Goal: Task Accomplishment & Management: Manage account settings

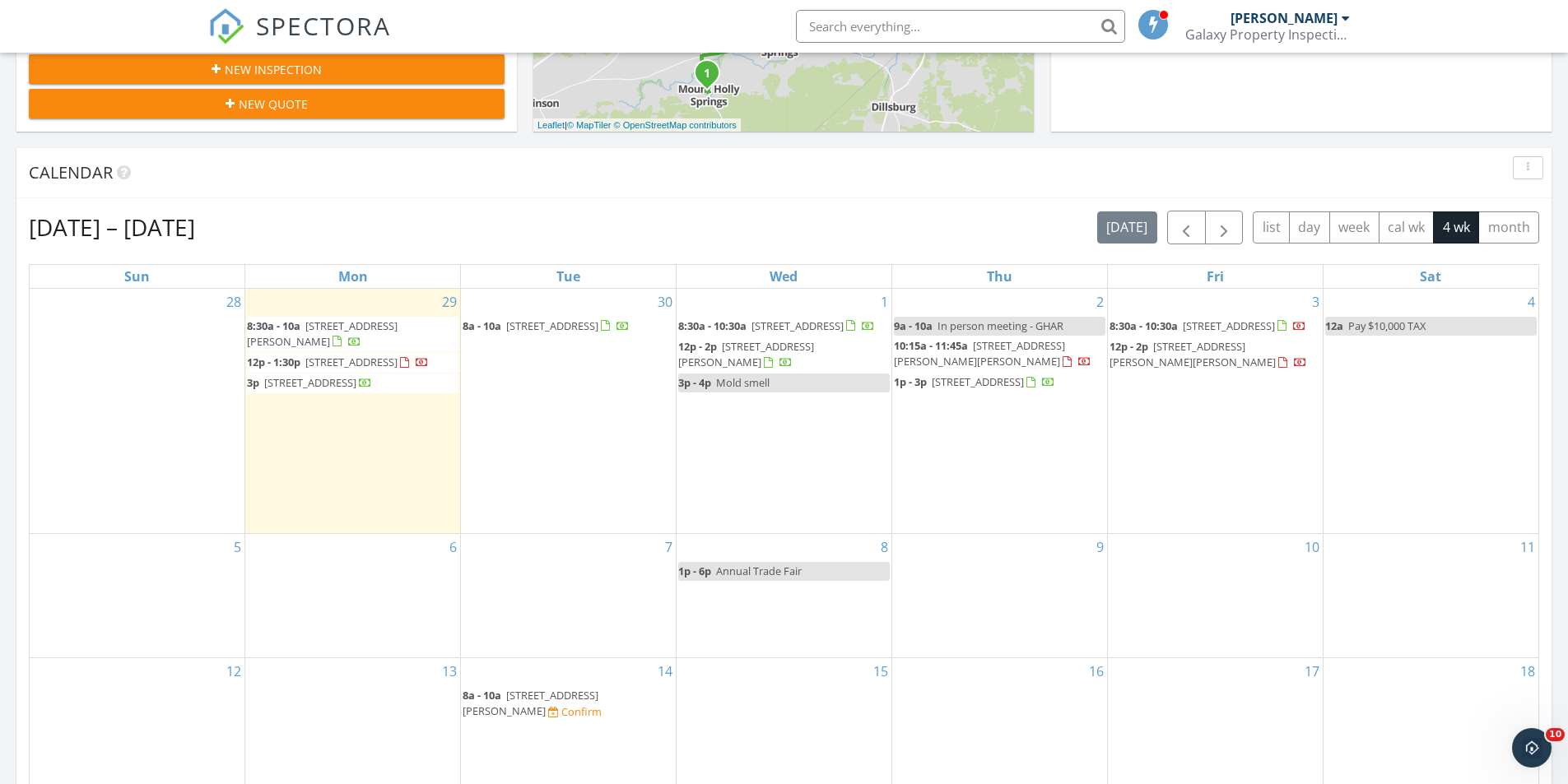
scroll to position [1522, 1593]
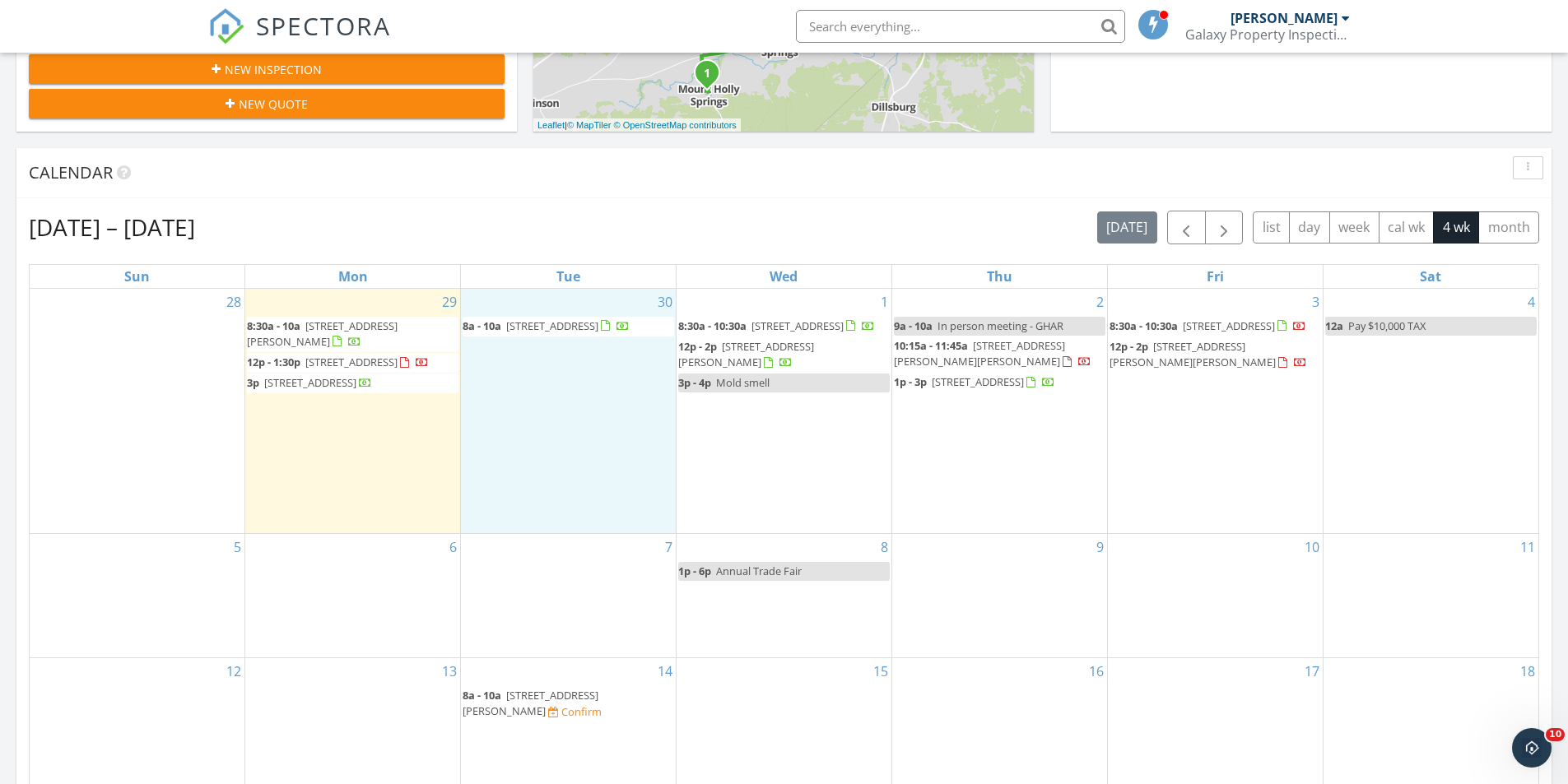
click at [556, 400] on div "30 8a - 10a 4407 N Front St, Harrisburg 17110" at bounding box center [569, 411] width 215 height 245
click at [565, 329] on link "Inspection" at bounding box center [567, 330] width 85 height 27
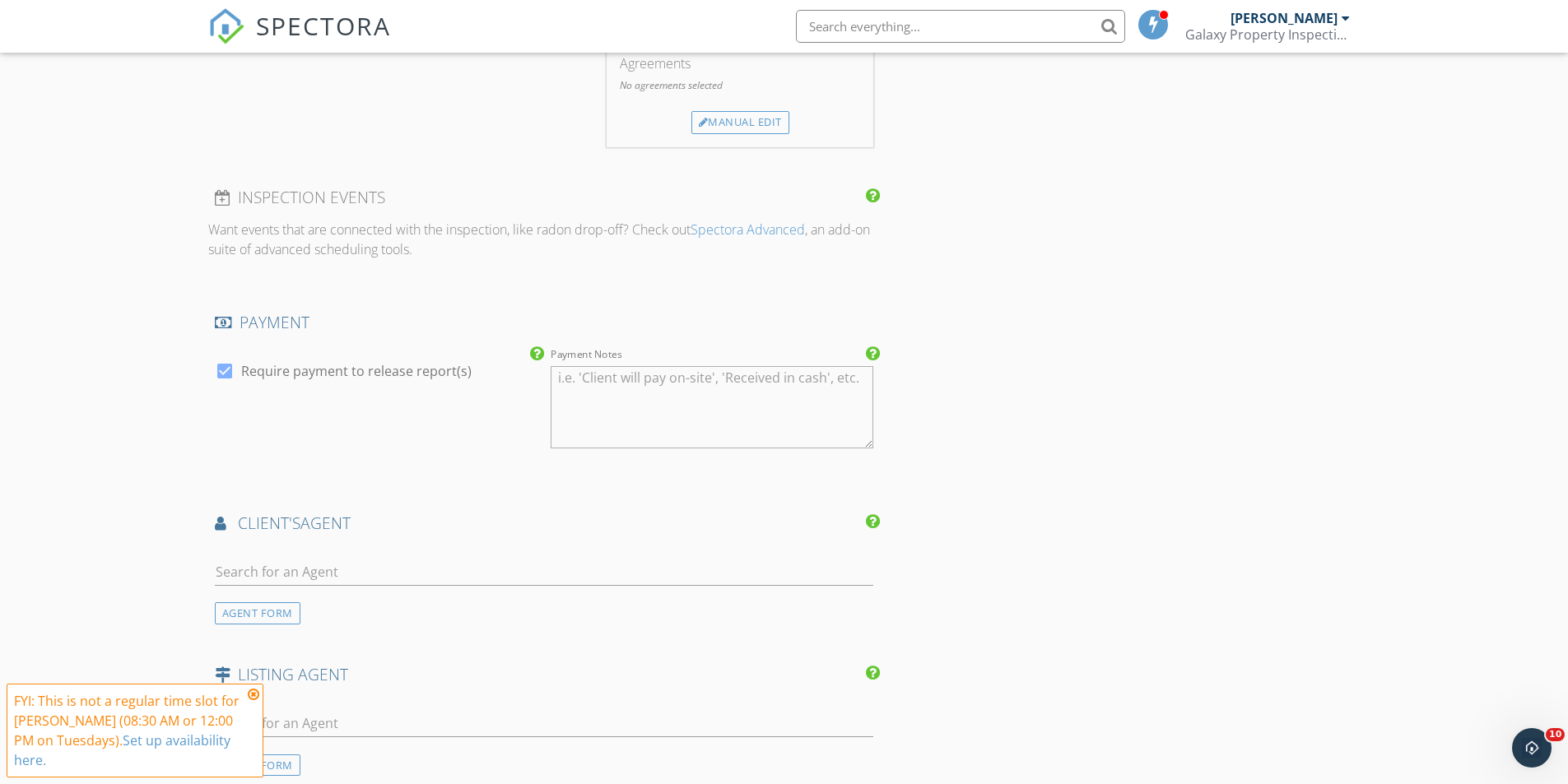
scroll to position [1480, 0]
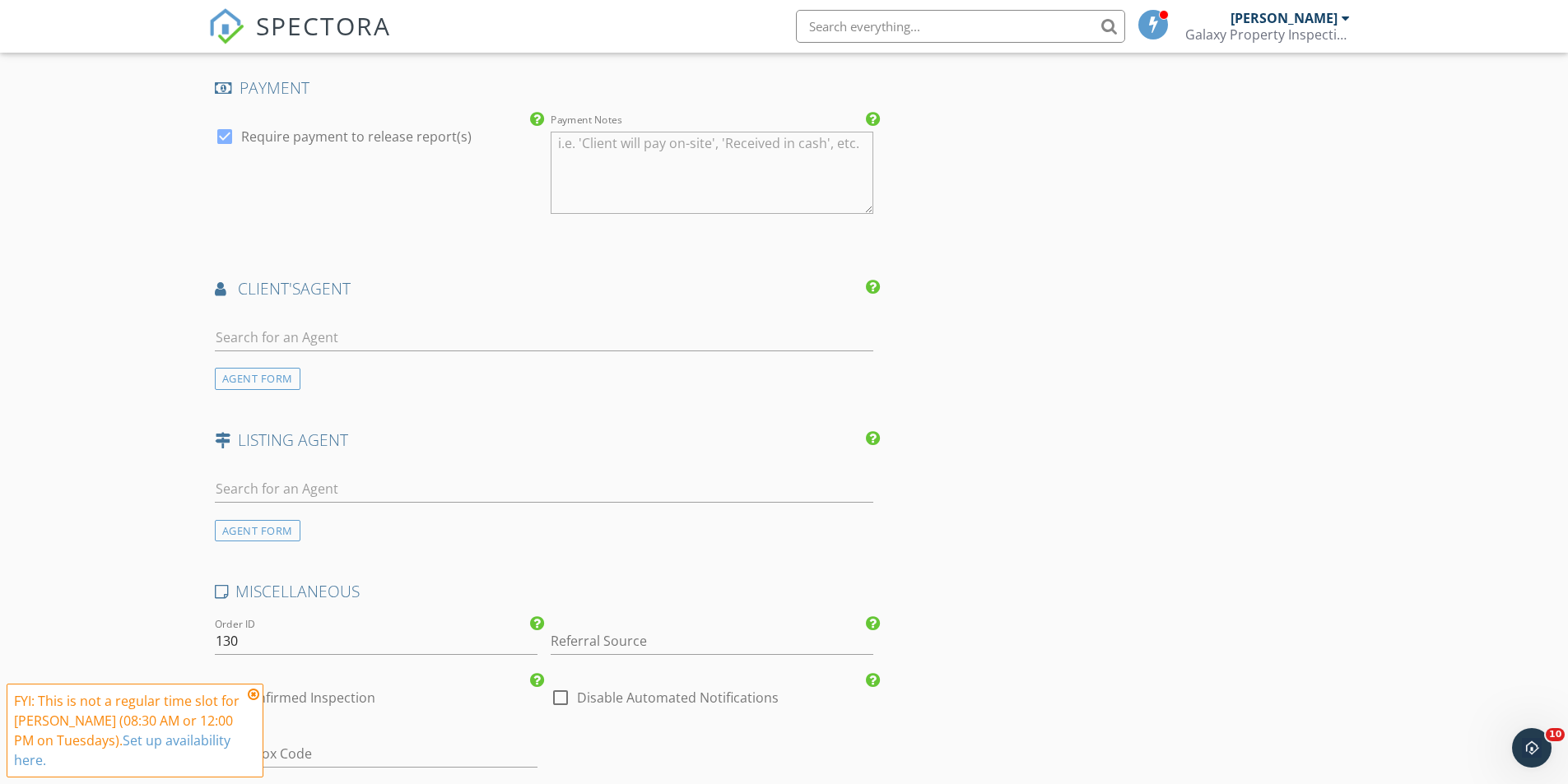
click at [269, 379] on div "AGENT FORM" at bounding box center [258, 379] width 86 height 22
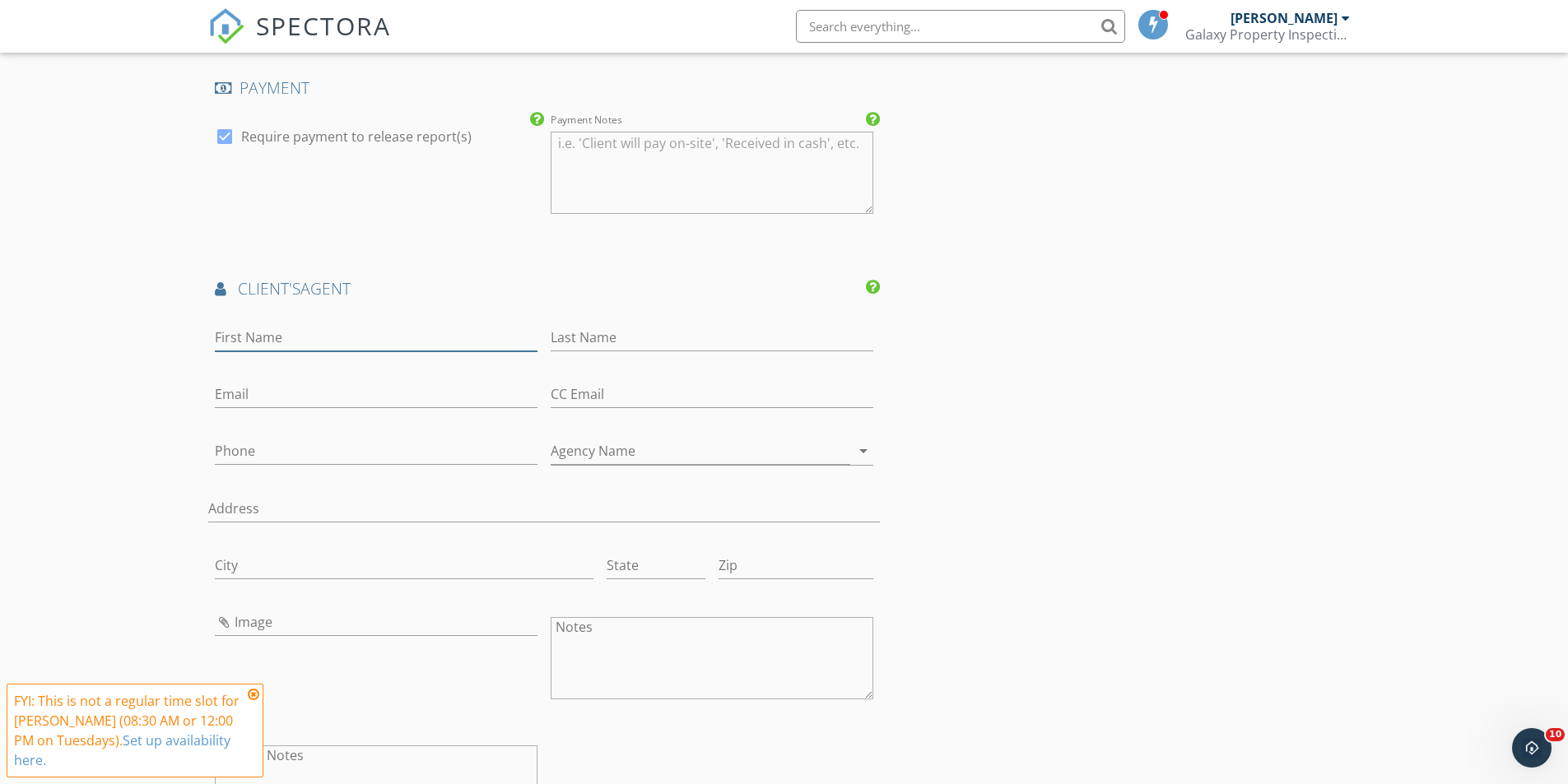
click at [342, 336] on input "First Name" at bounding box center [376, 338] width 323 height 28
type input "[PERSON_NAME]"
paste input "[PERSON_NAME][EMAIL_ADDRESS][PERSON_NAME][DOMAIN_NAME]"
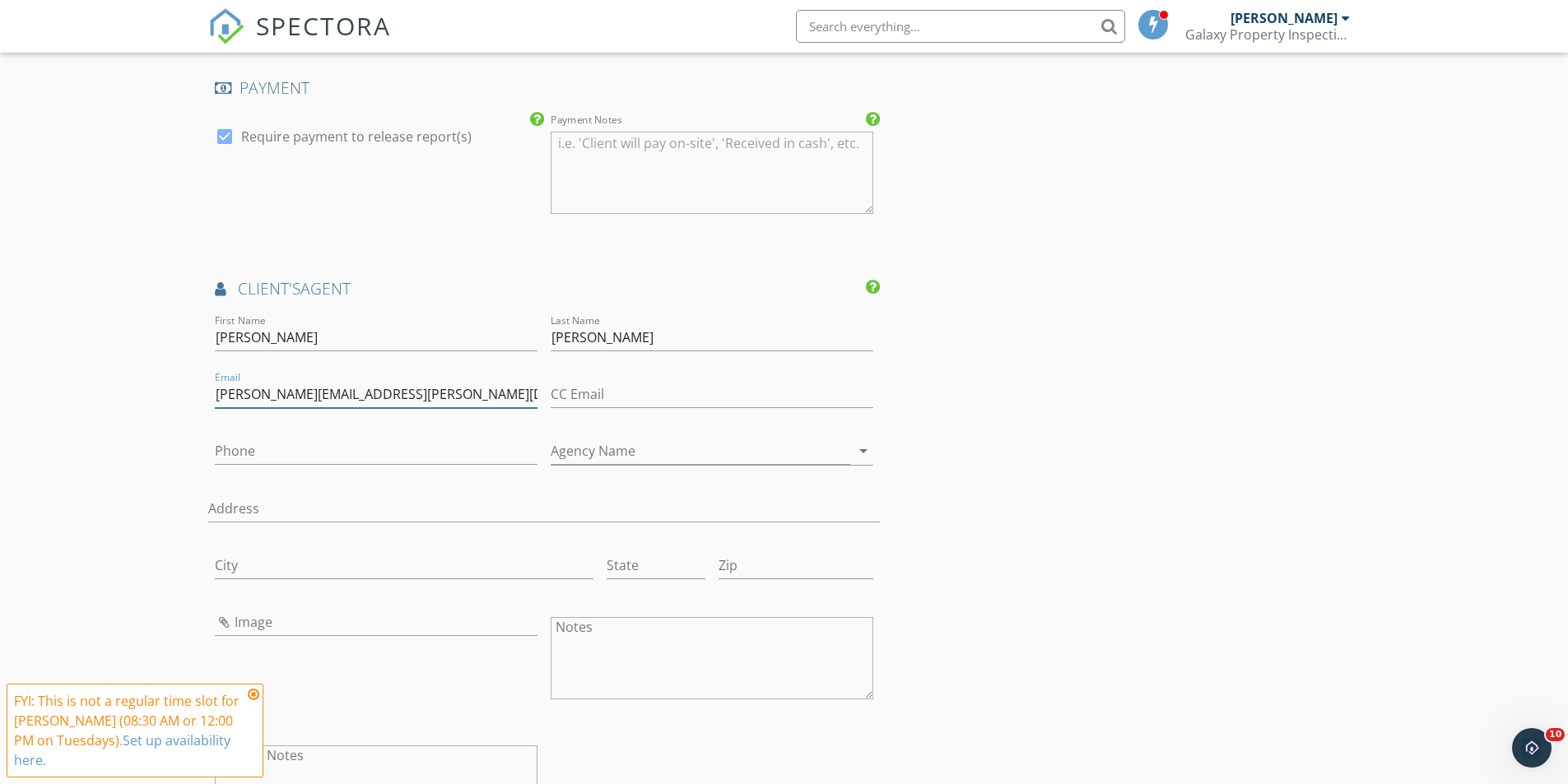
type input "[PERSON_NAME][EMAIL_ADDRESS][PERSON_NAME][DOMAIN_NAME]"
click at [301, 453] on input "Phone" at bounding box center [376, 451] width 323 height 28
type input "[PHONE_NUMBER]"
click at [631, 450] on input "Agency Name" at bounding box center [700, 451] width 299 height 28
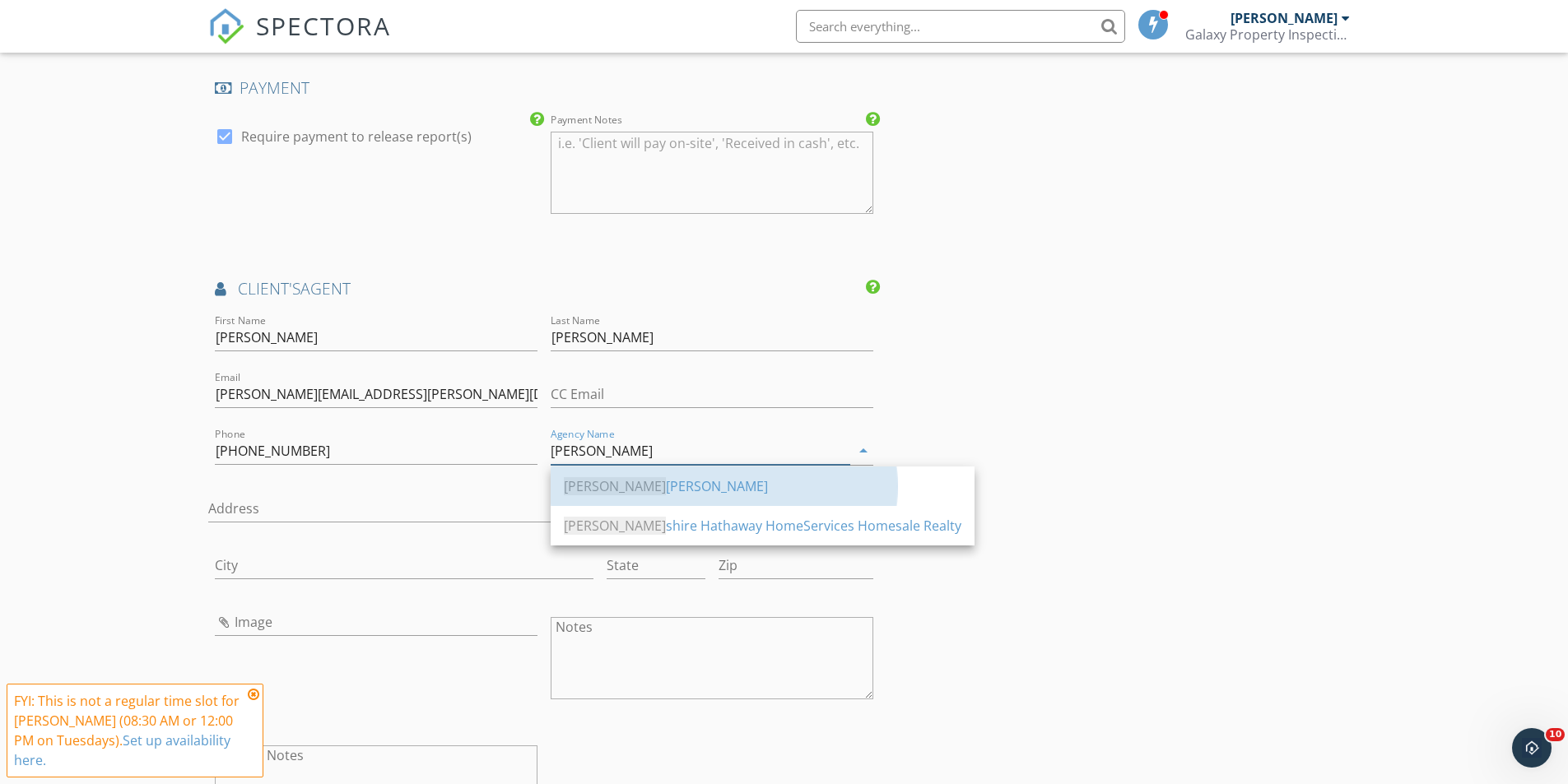
click at [637, 492] on div "Berk shire Hathaway" at bounding box center [762, 486] width 397 height 20
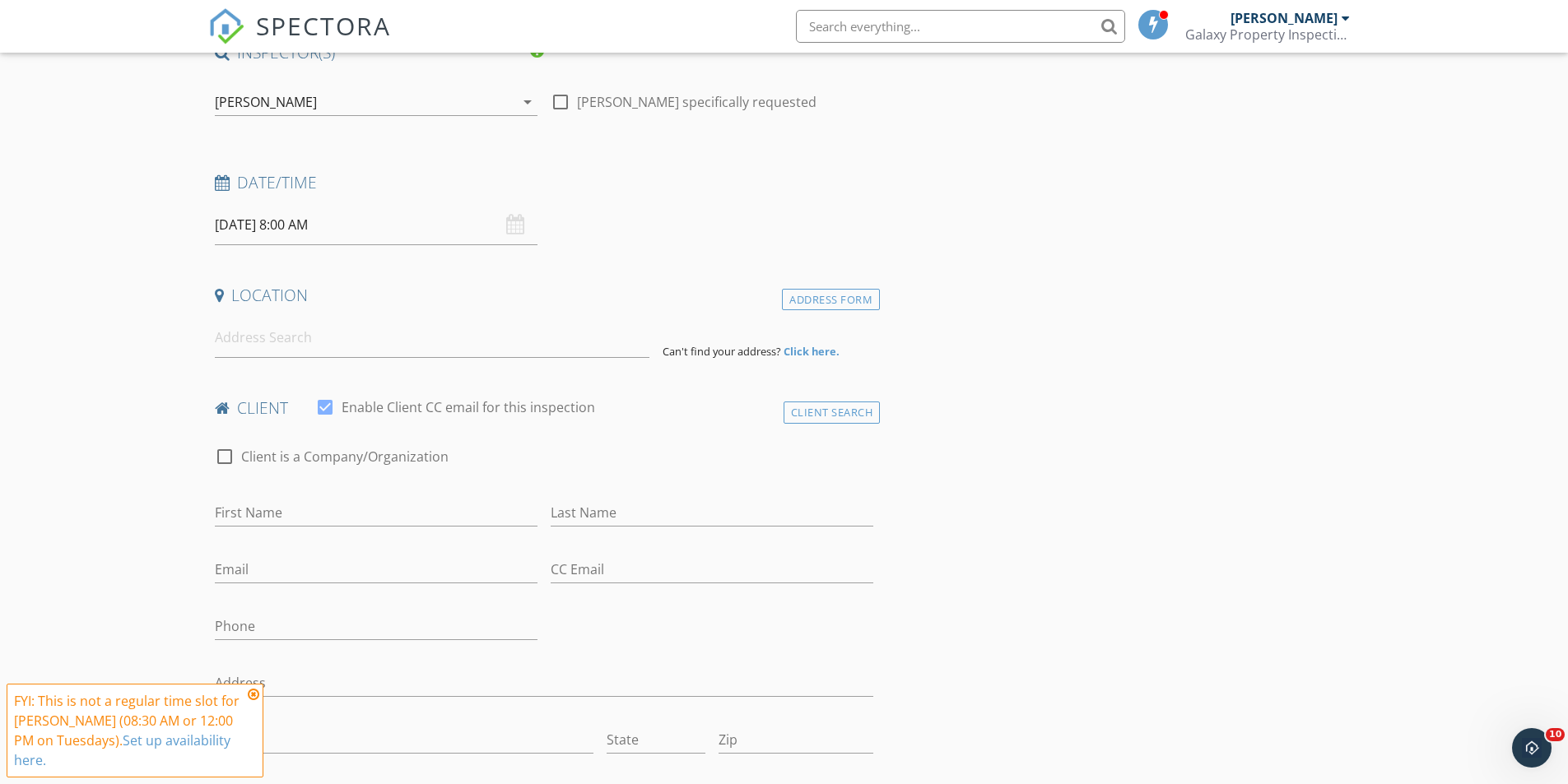
scroll to position [0, 0]
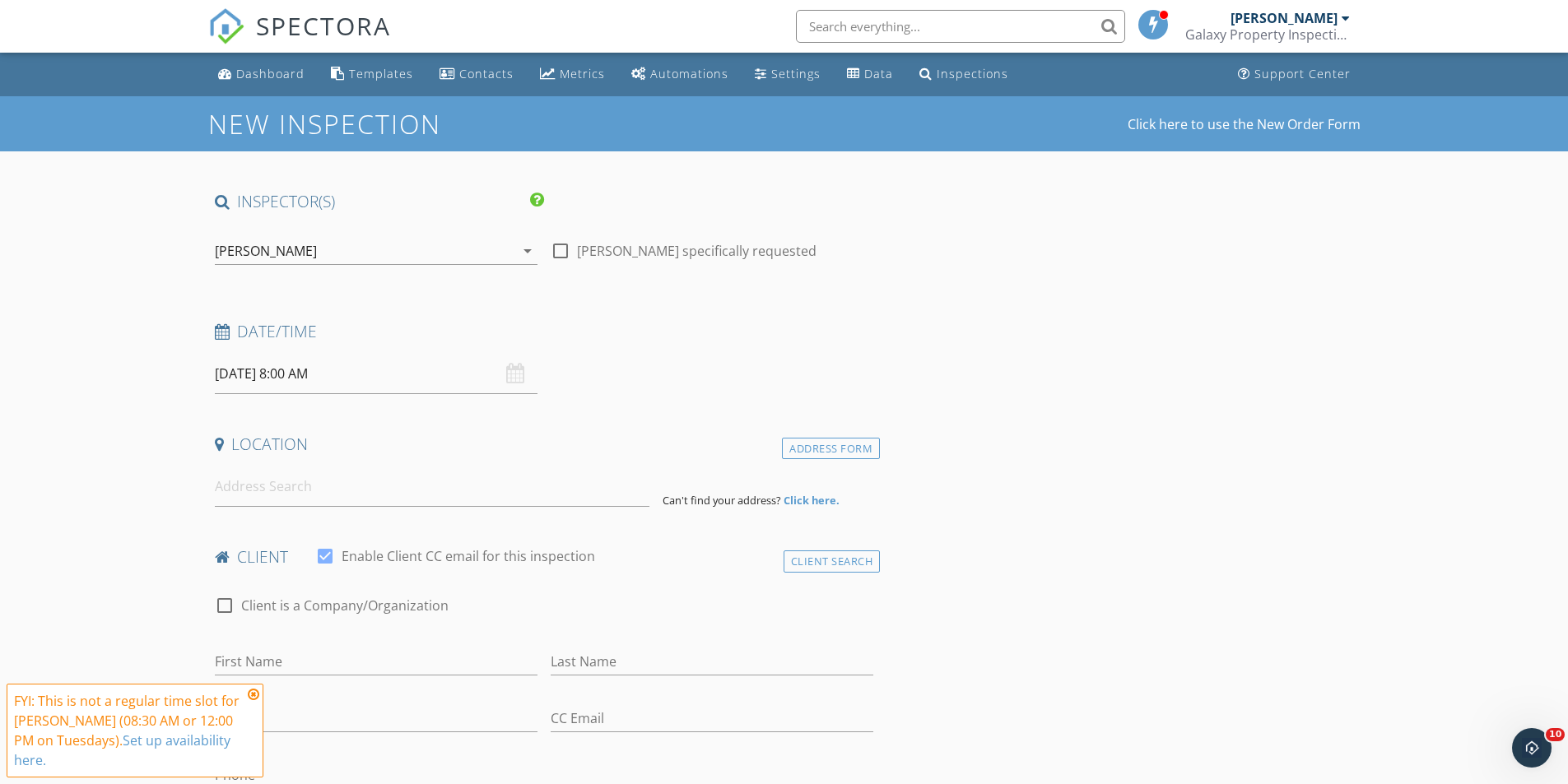
type input "Berkshire Hathaway"
click at [374, 371] on input "09/30/2025 8:00 AM" at bounding box center [376, 373] width 323 height 40
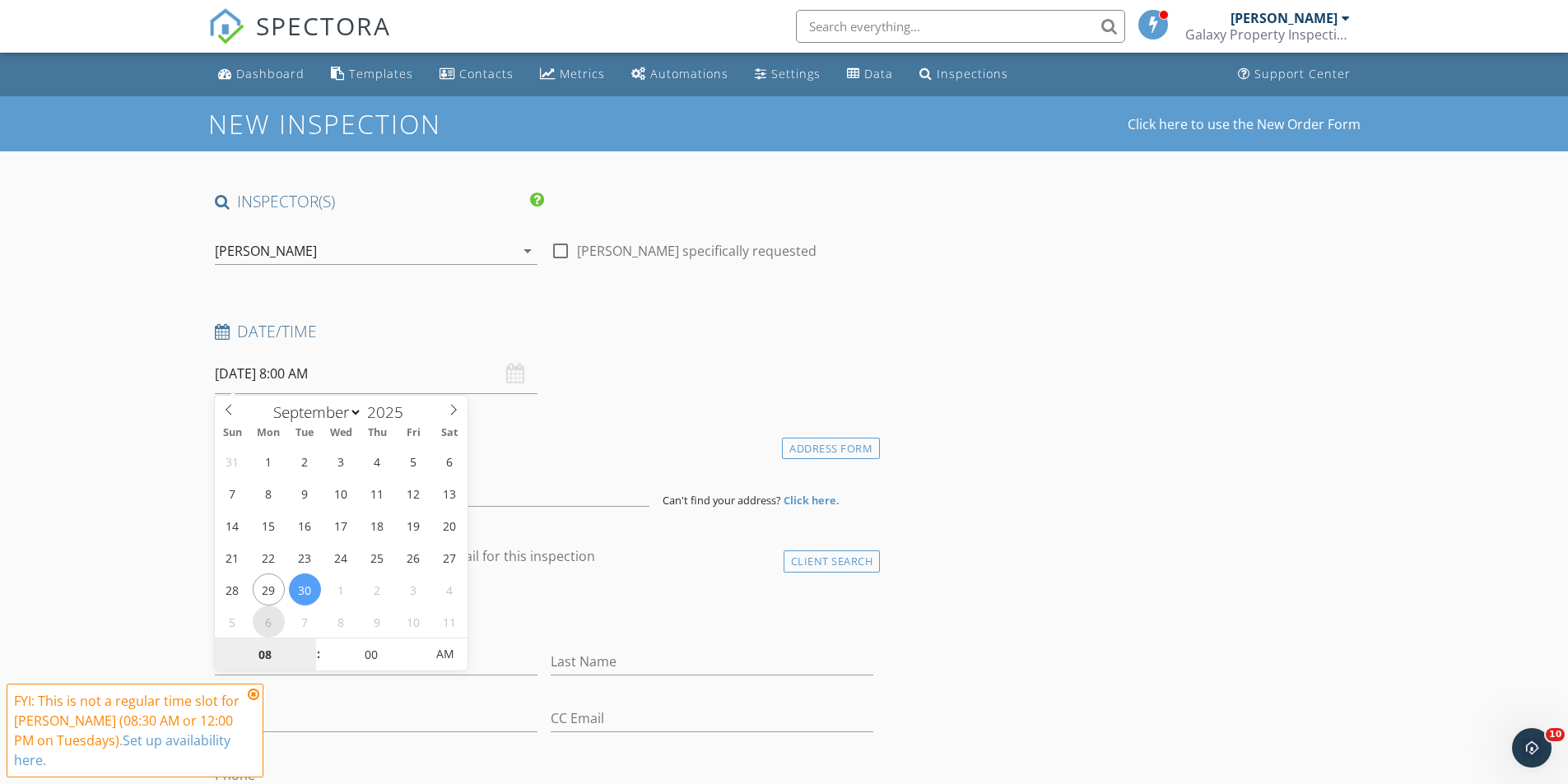
type input "10/06/2025 8:00 AM"
select select "9"
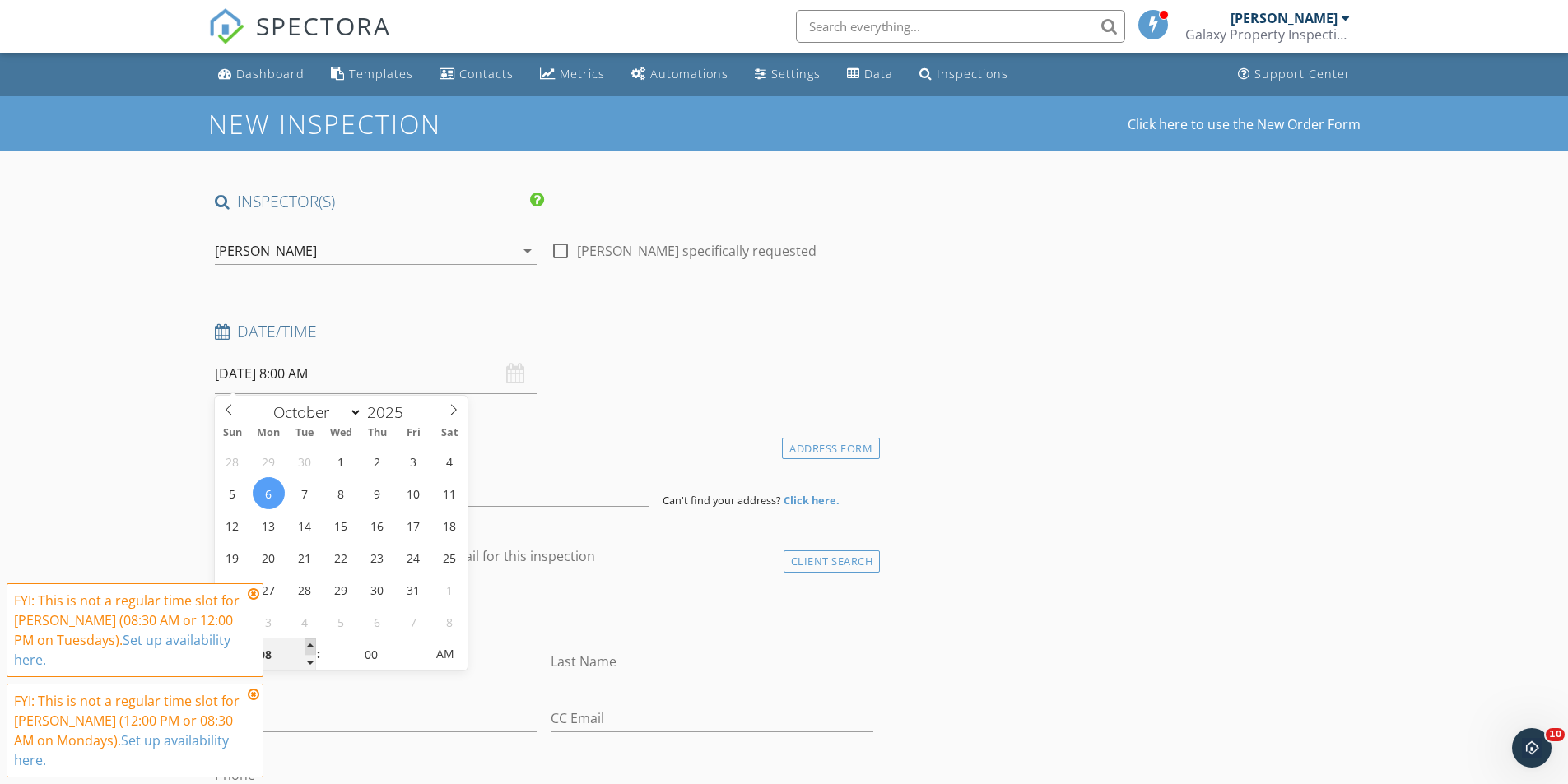
type input "10/06/2025 9:00 AM"
type input "09"
click at [310, 643] on span at bounding box center [310, 646] width 11 height 16
type input "10/06/2025 10:00 AM"
type input "10"
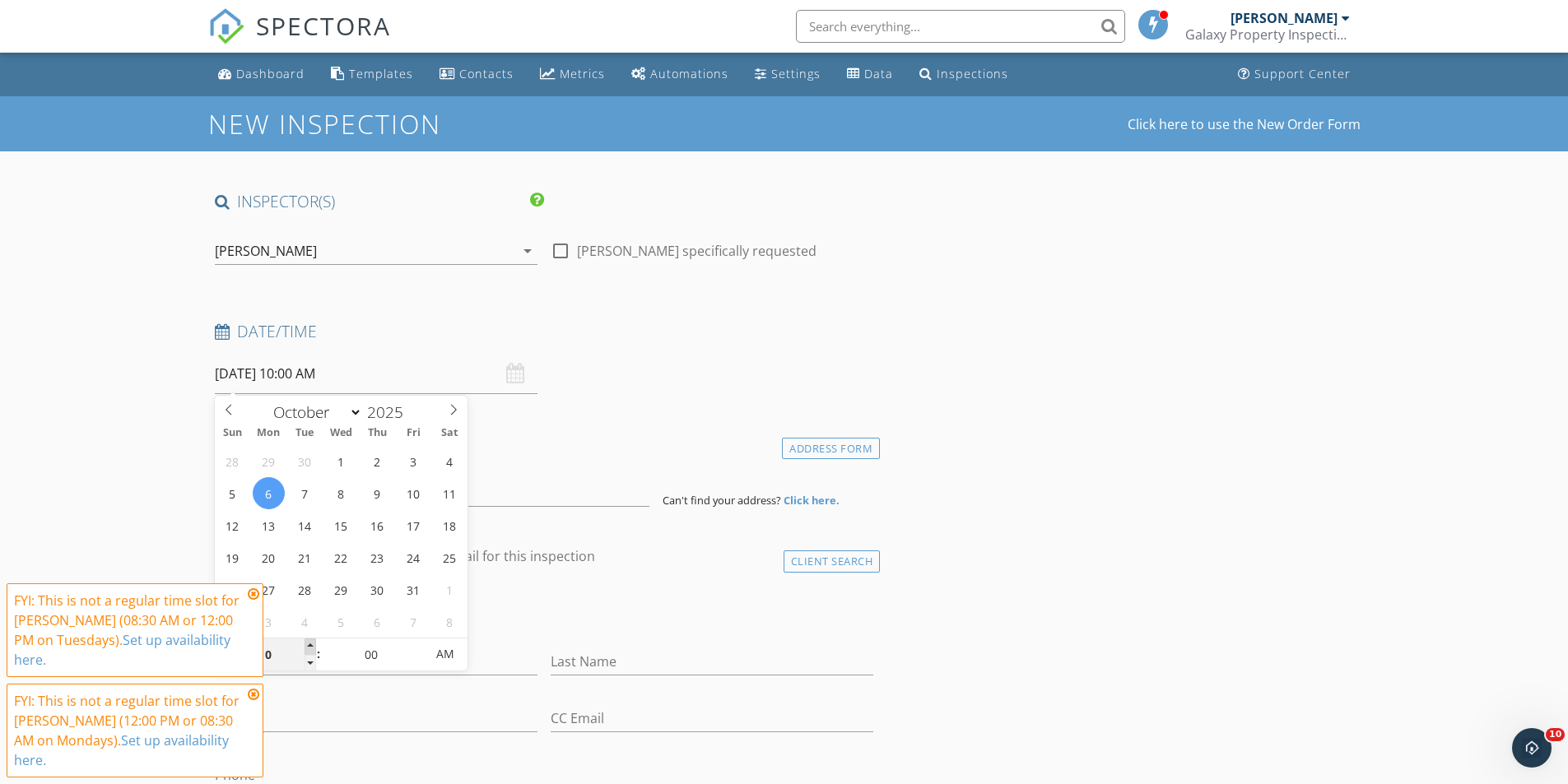
click at [310, 643] on span at bounding box center [310, 646] width 11 height 16
type input "[DATE] 11:00 AM"
type input "11"
click at [310, 643] on span at bounding box center [310, 646] width 11 height 16
type input "[DATE] 12:00 PM"
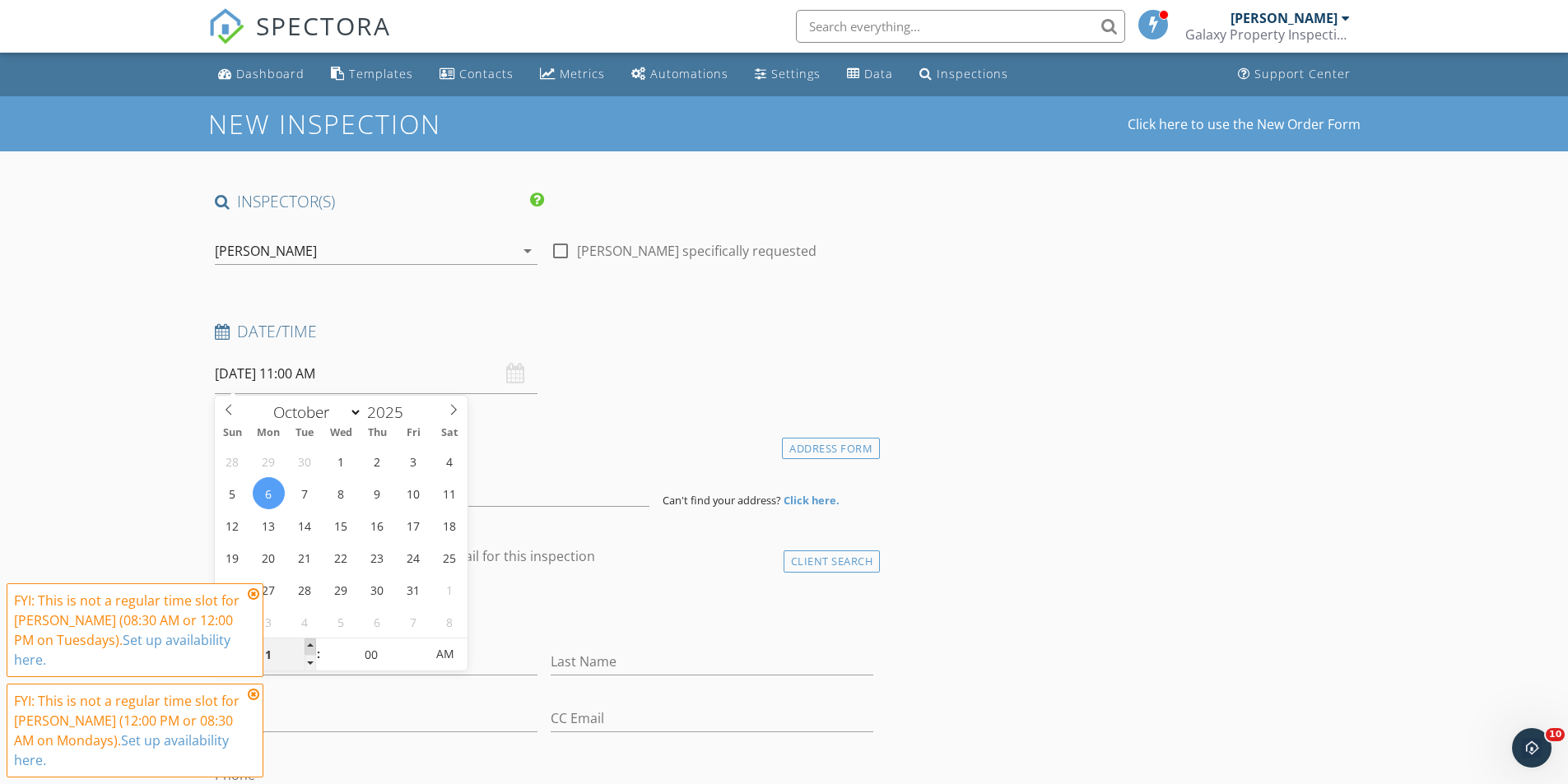
type input "12"
click at [310, 643] on span at bounding box center [310, 646] width 11 height 16
type input "10/06/2025 11:00 AM"
type input "11"
click at [312, 659] on span at bounding box center [310, 663] width 11 height 16
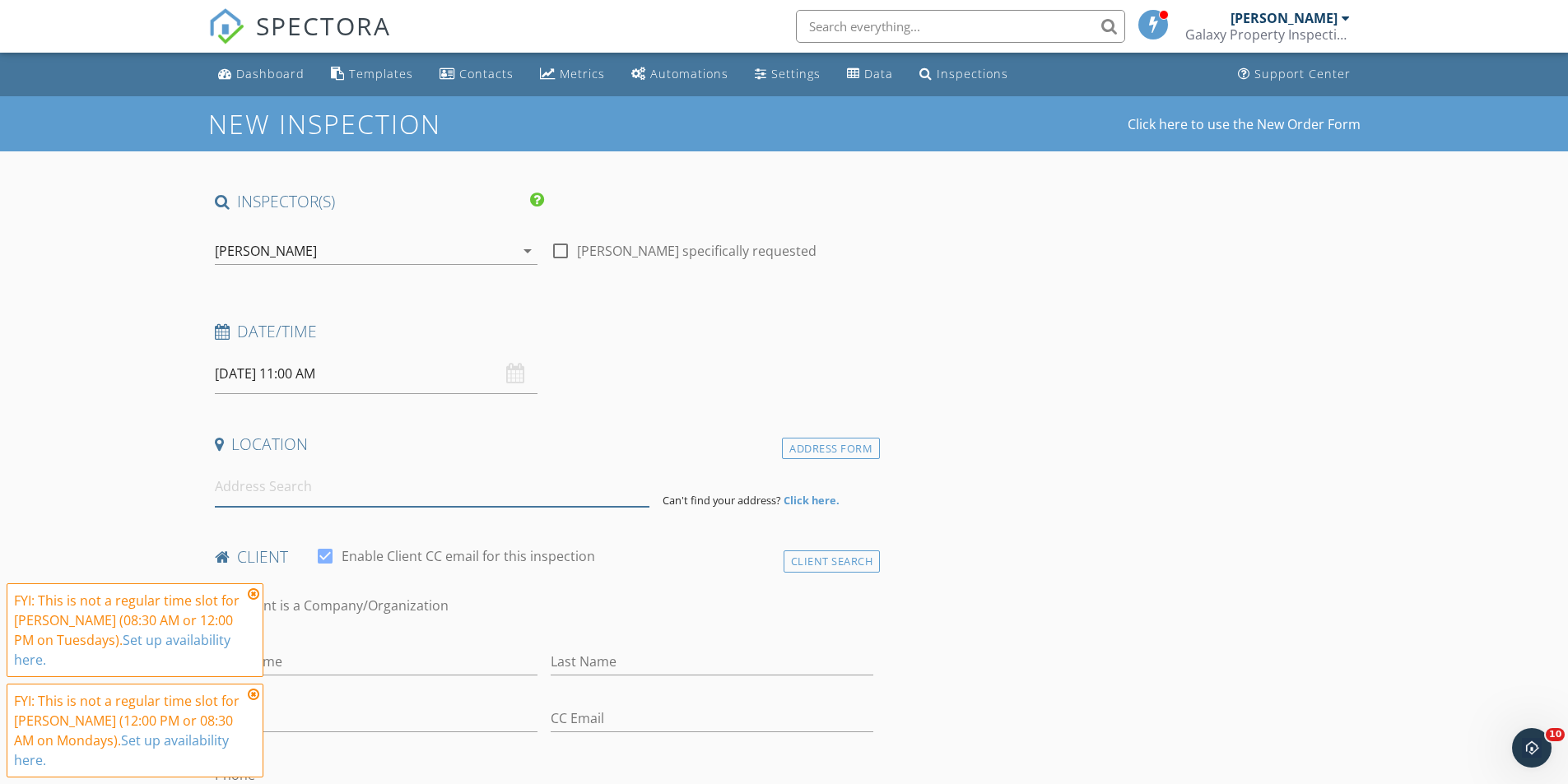
click at [513, 493] on input at bounding box center [432, 487] width 434 height 40
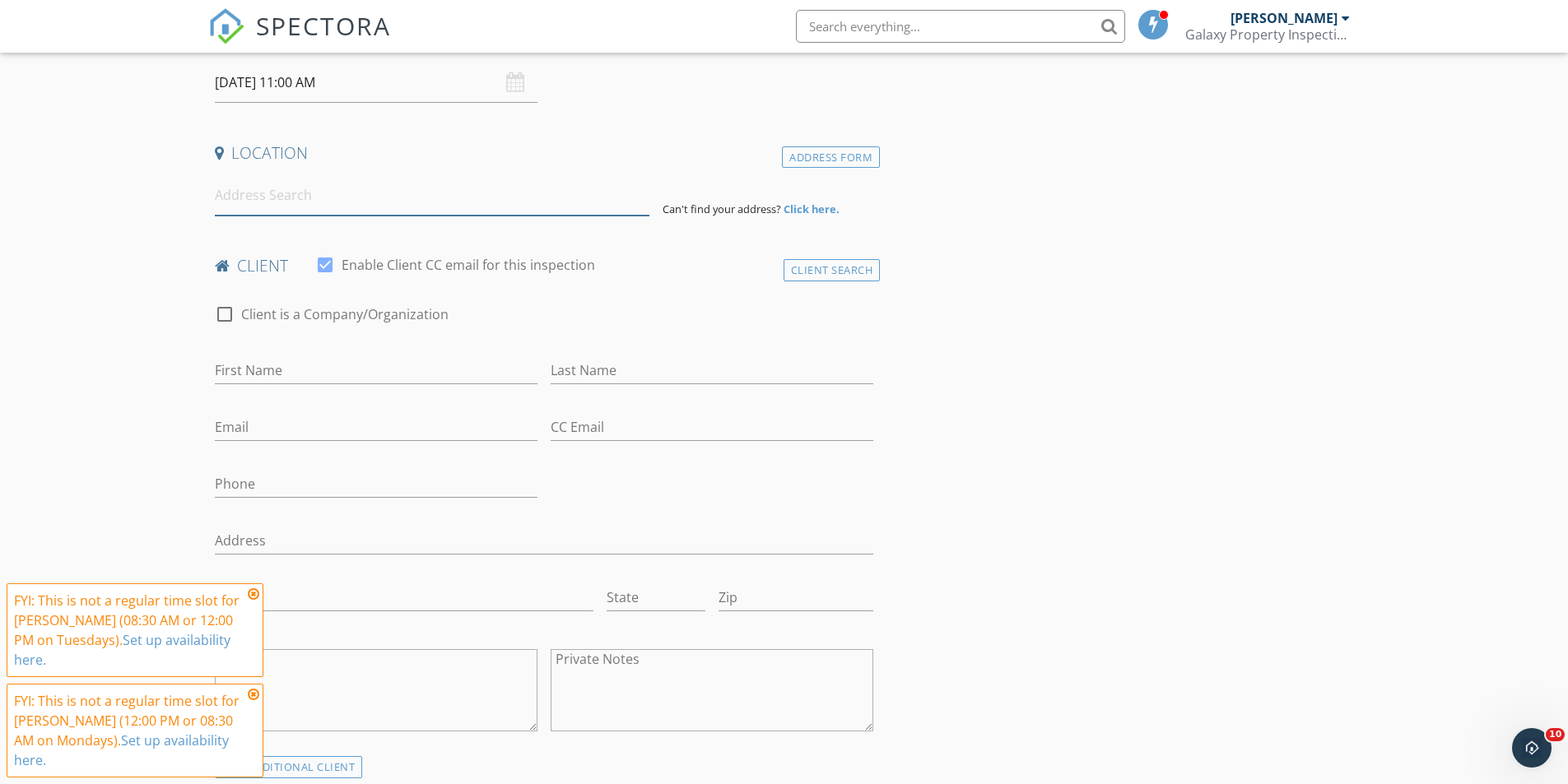
scroll to position [329, 0]
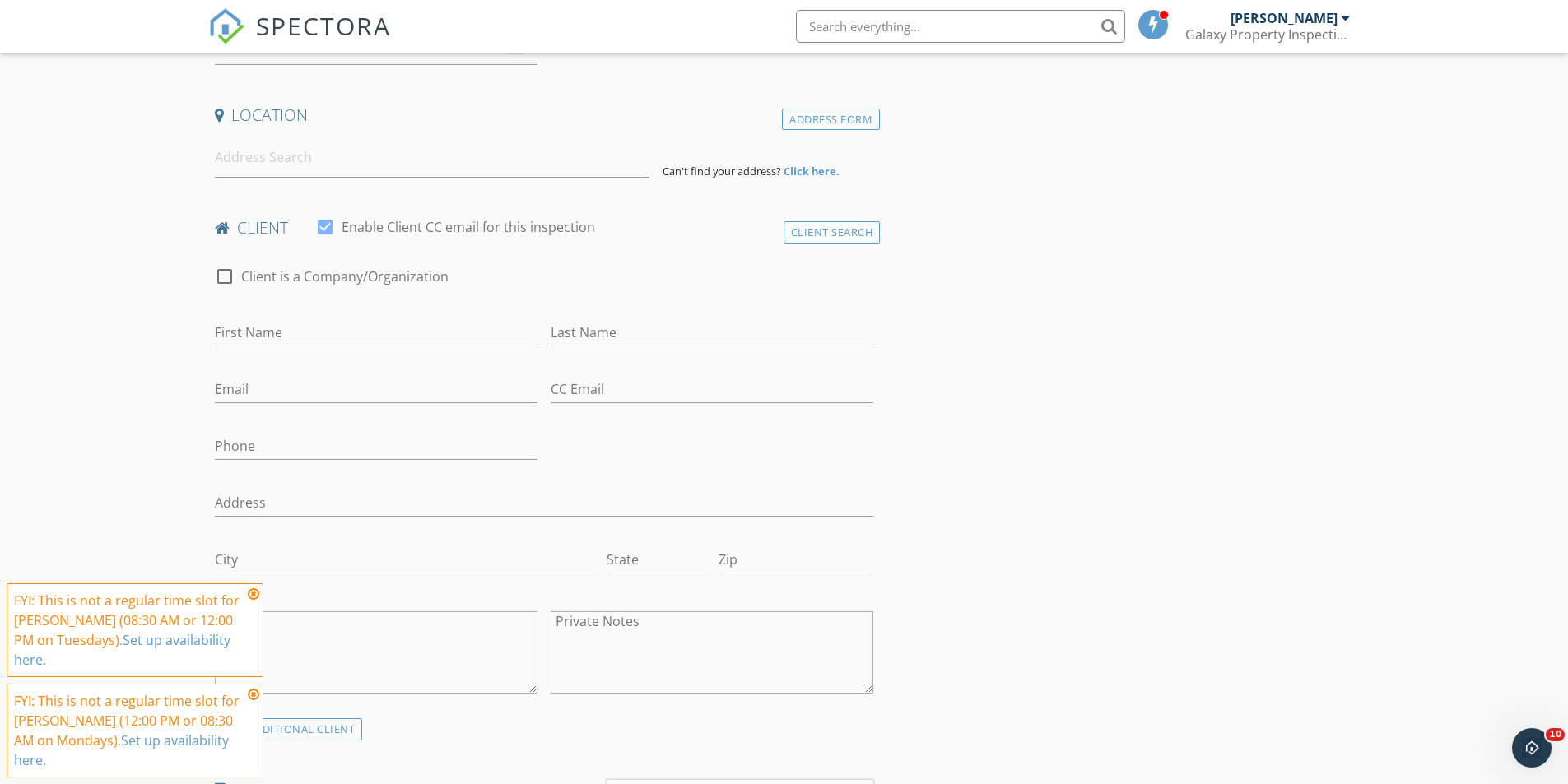
click at [253, 597] on icon at bounding box center [253, 593] width 11 height 13
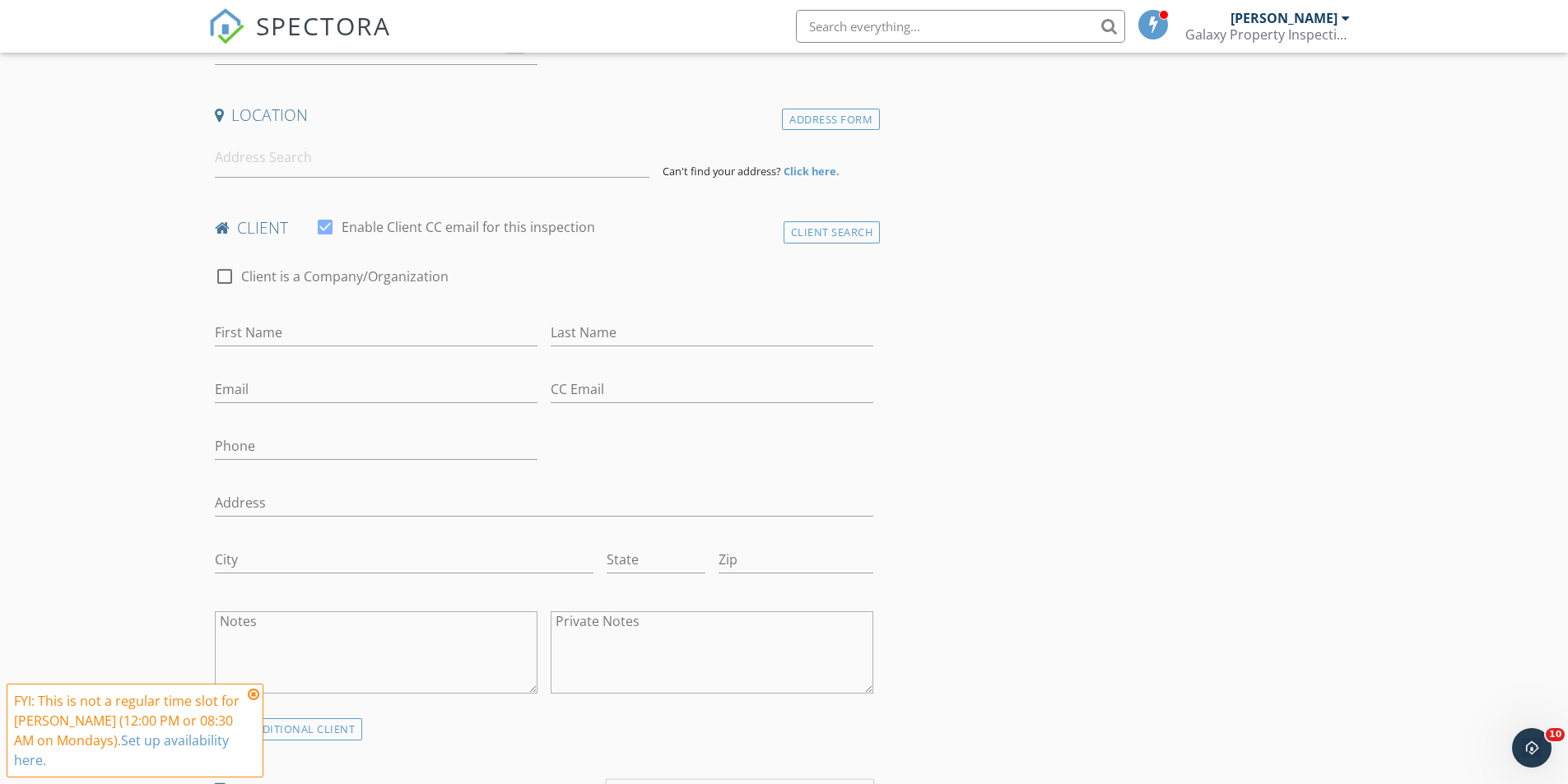
click at [255, 694] on icon at bounding box center [253, 694] width 11 height 13
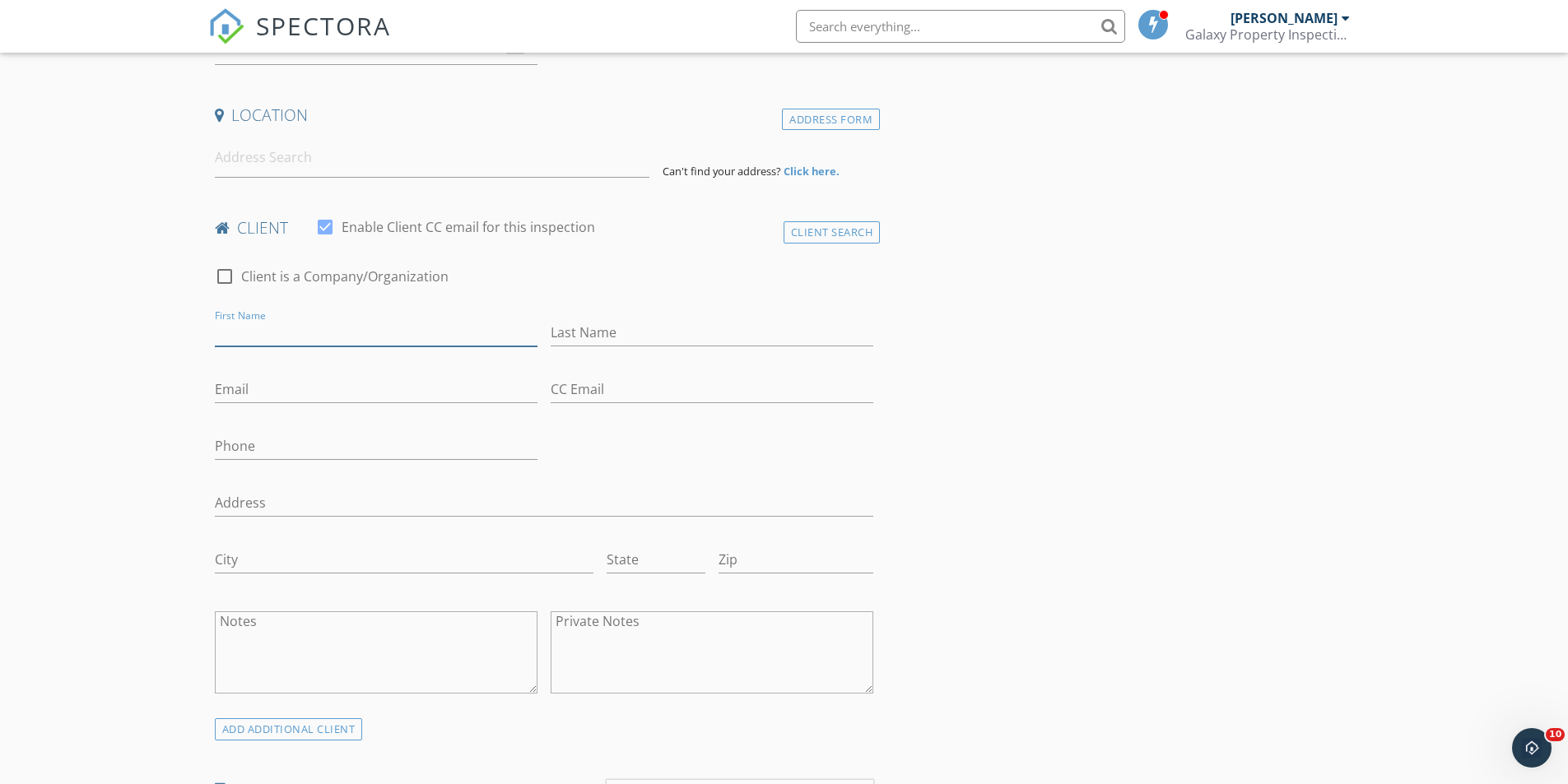
click at [283, 335] on input "First Name" at bounding box center [376, 333] width 323 height 28
type input "Robin"
type input "Smith"
type input "res0523@ptd.net"
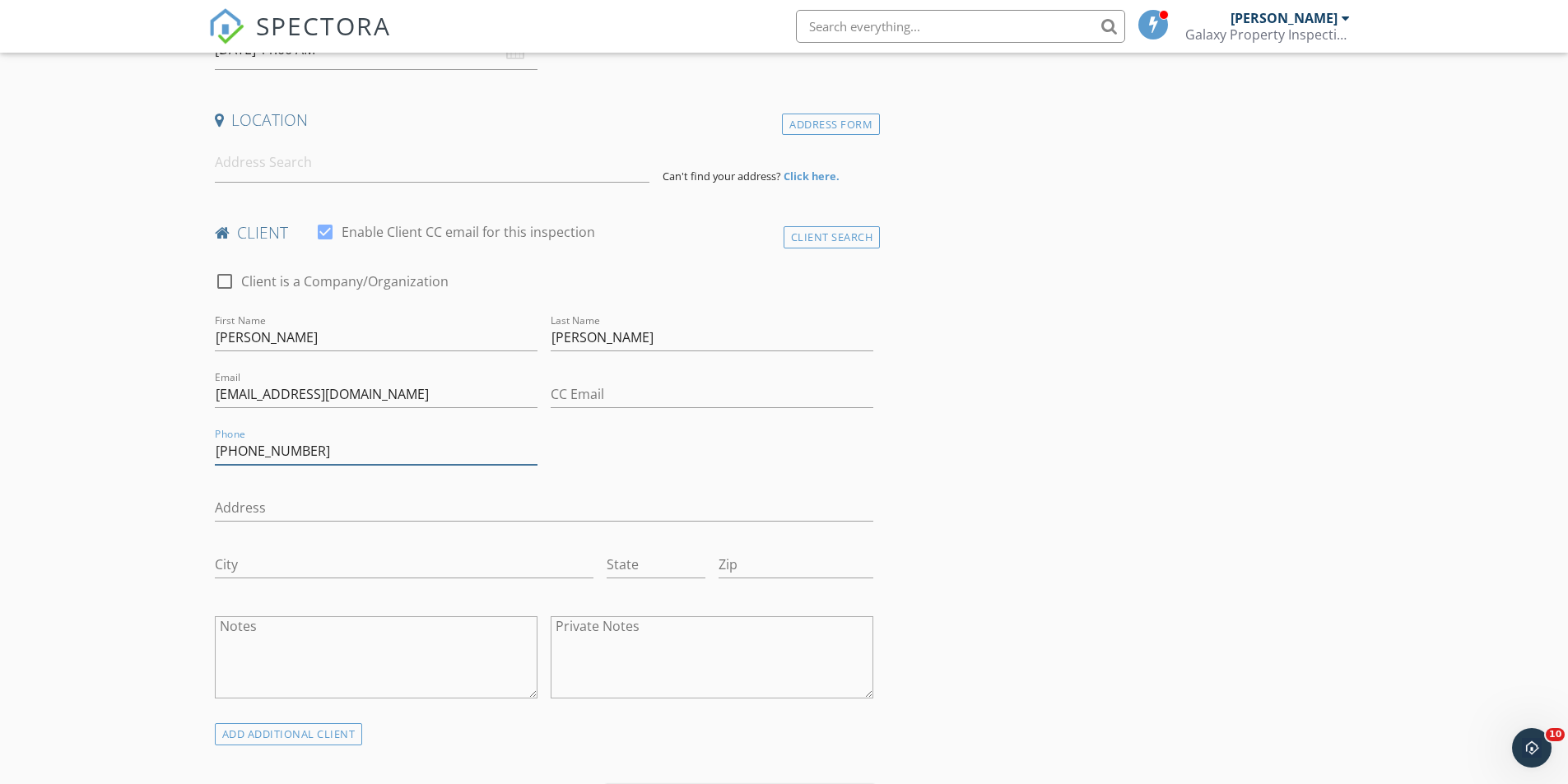
scroll to position [83, 0]
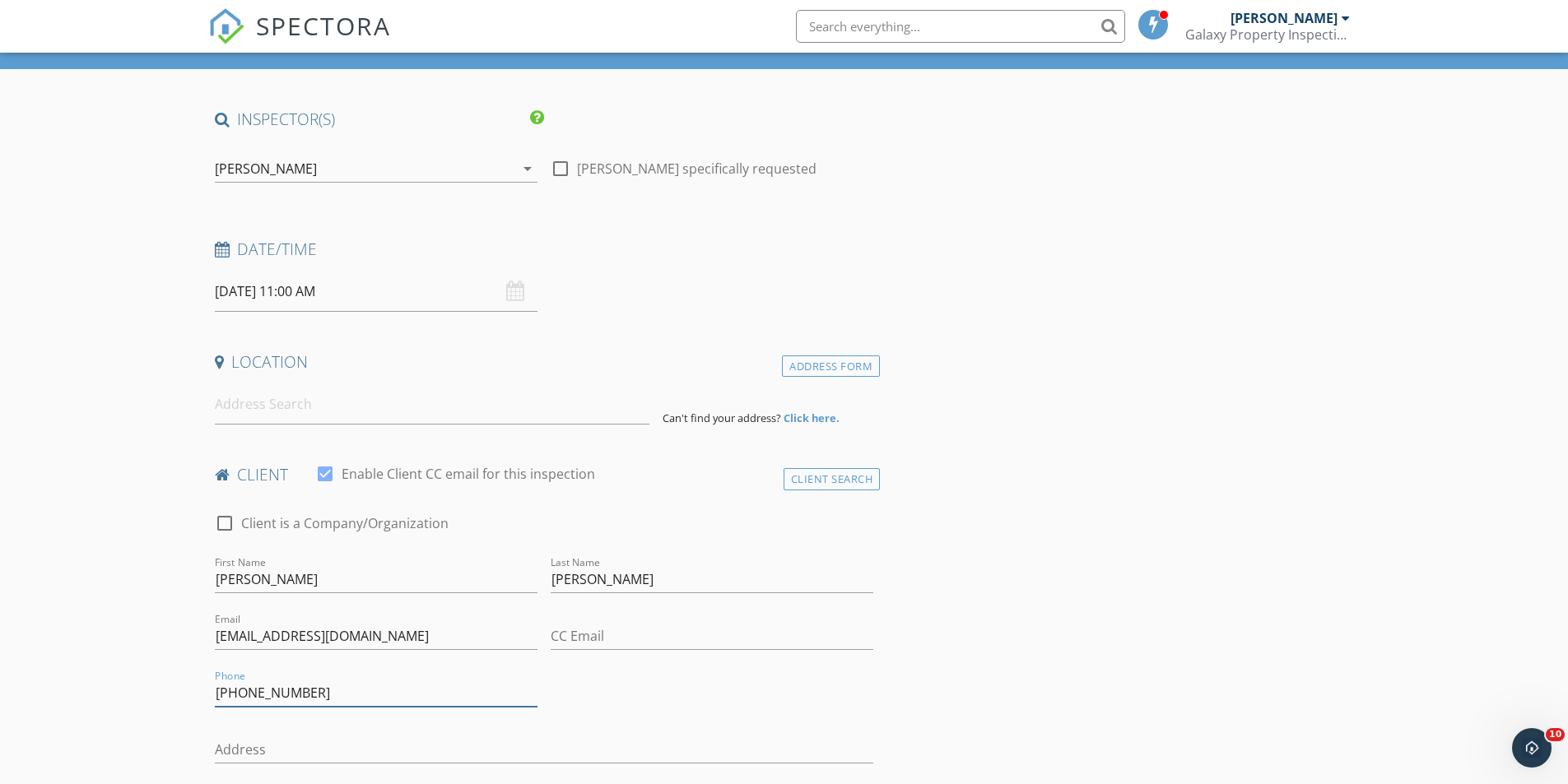
type input "717-324-1104"
click at [255, 411] on input at bounding box center [432, 404] width 434 height 40
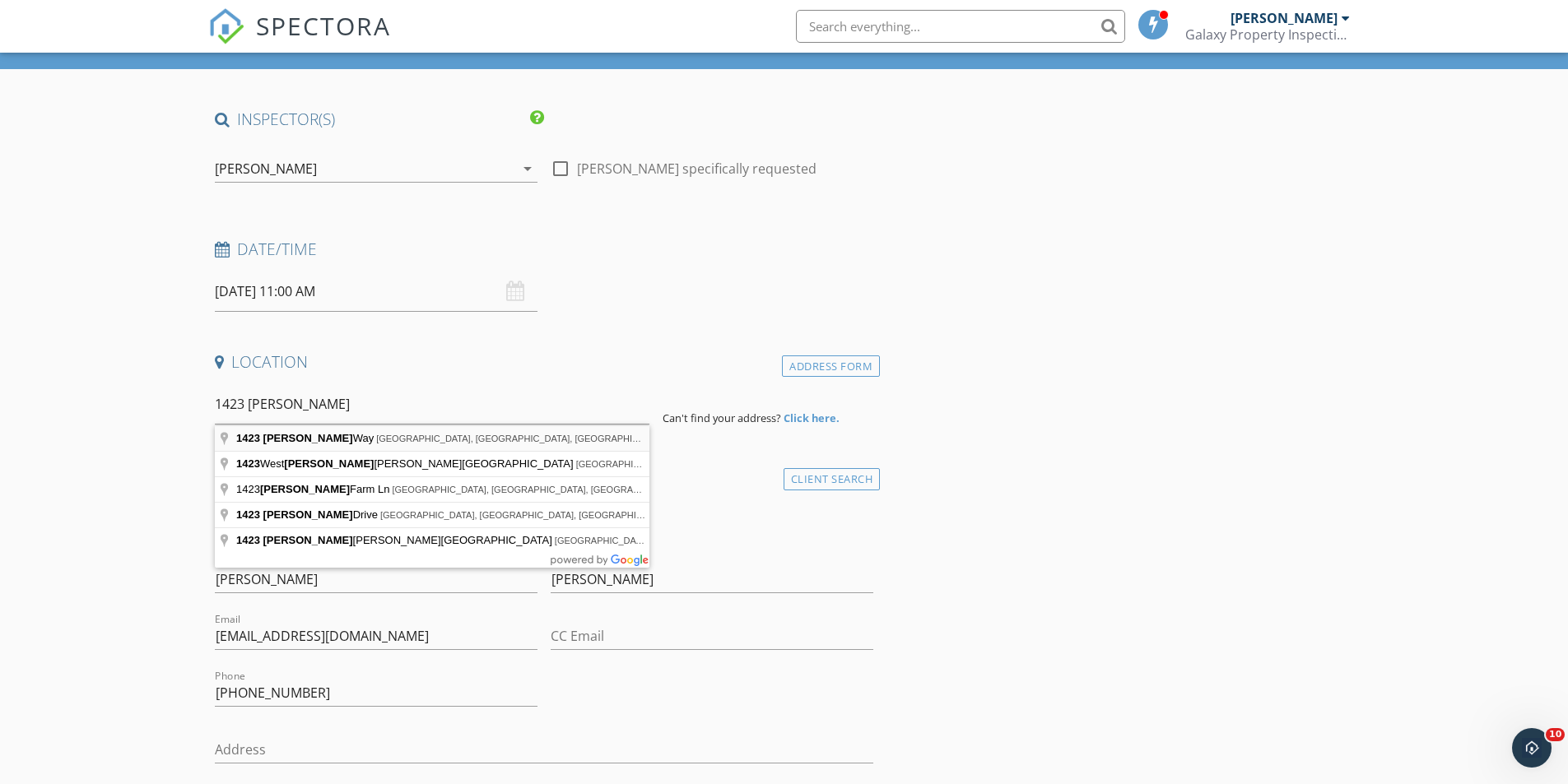
type input "1423 Ruth Way, Mechanicsburg, PA, USA"
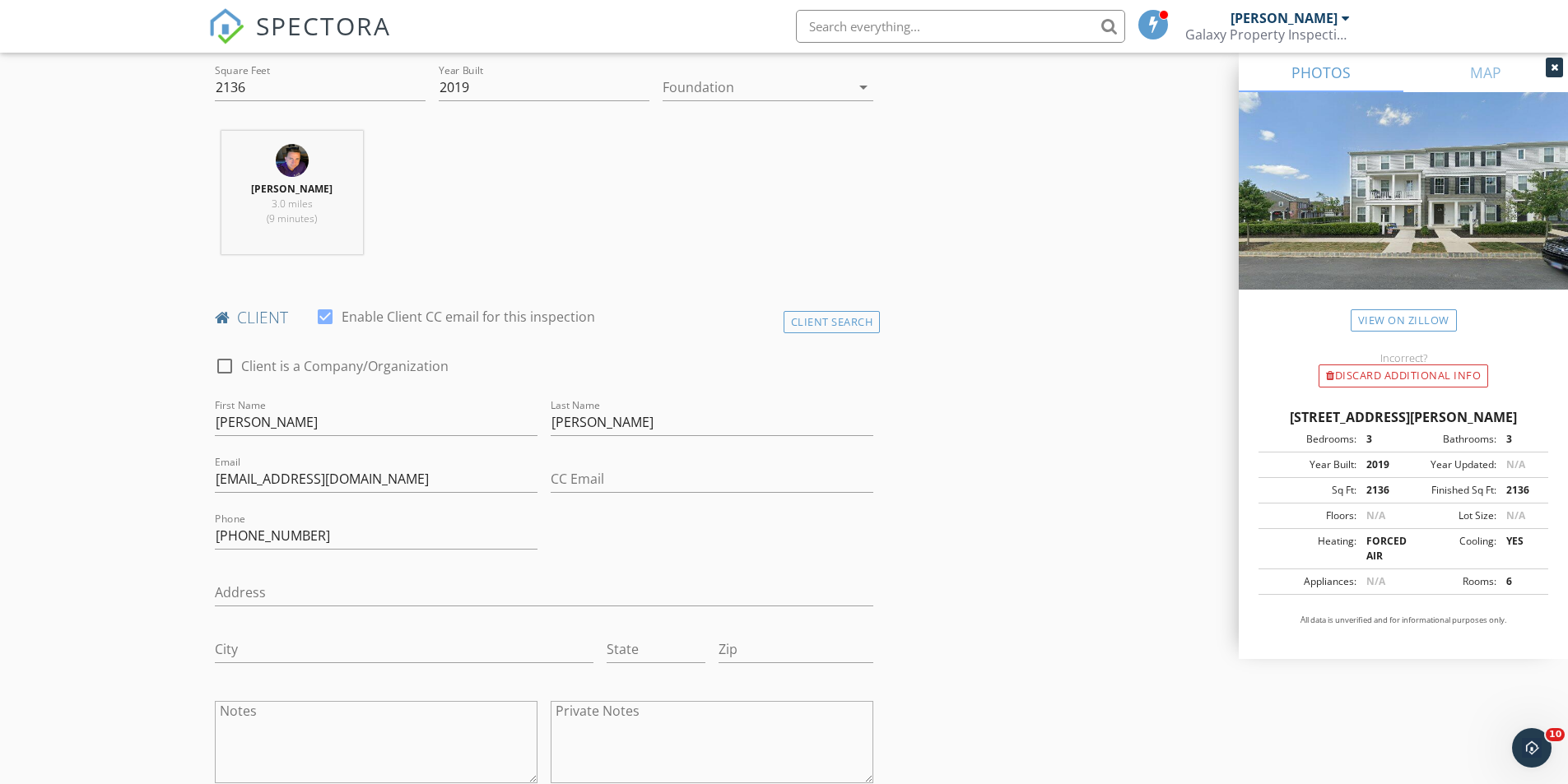
scroll to position [1069, 0]
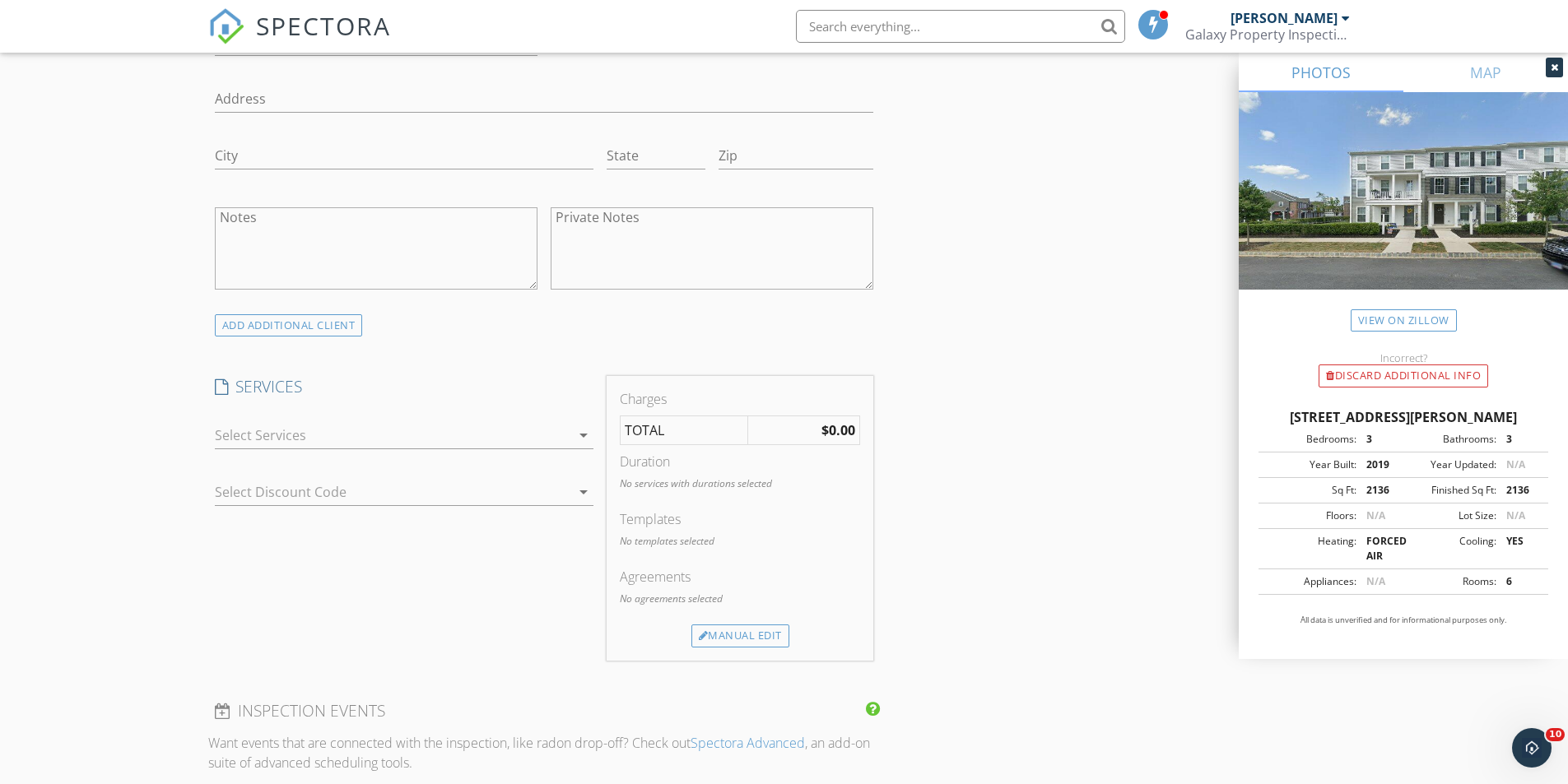
click at [585, 433] on icon "arrow_drop_down" at bounding box center [583, 435] width 20 height 20
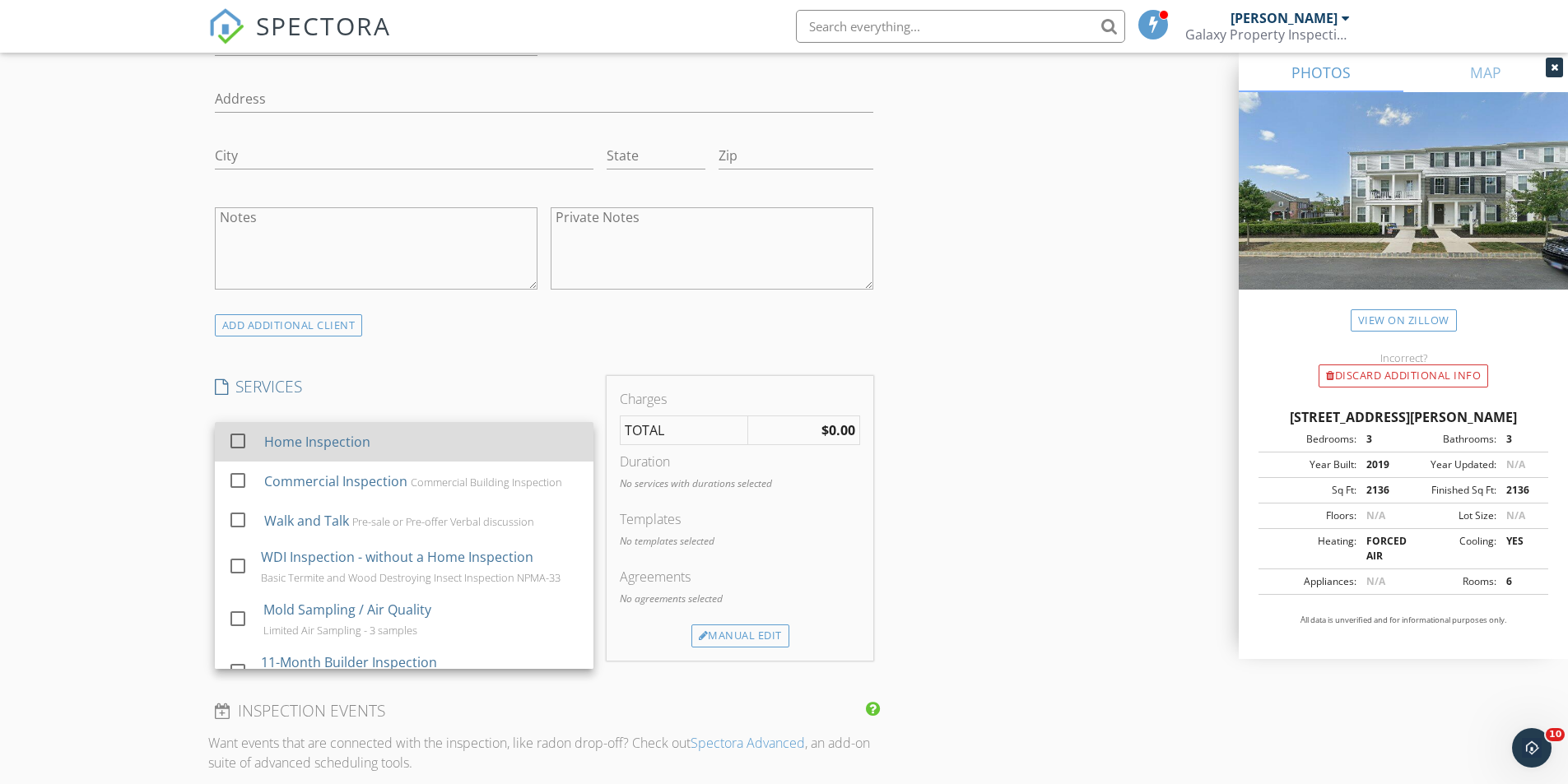
click at [240, 438] on div at bounding box center [237, 441] width 28 height 28
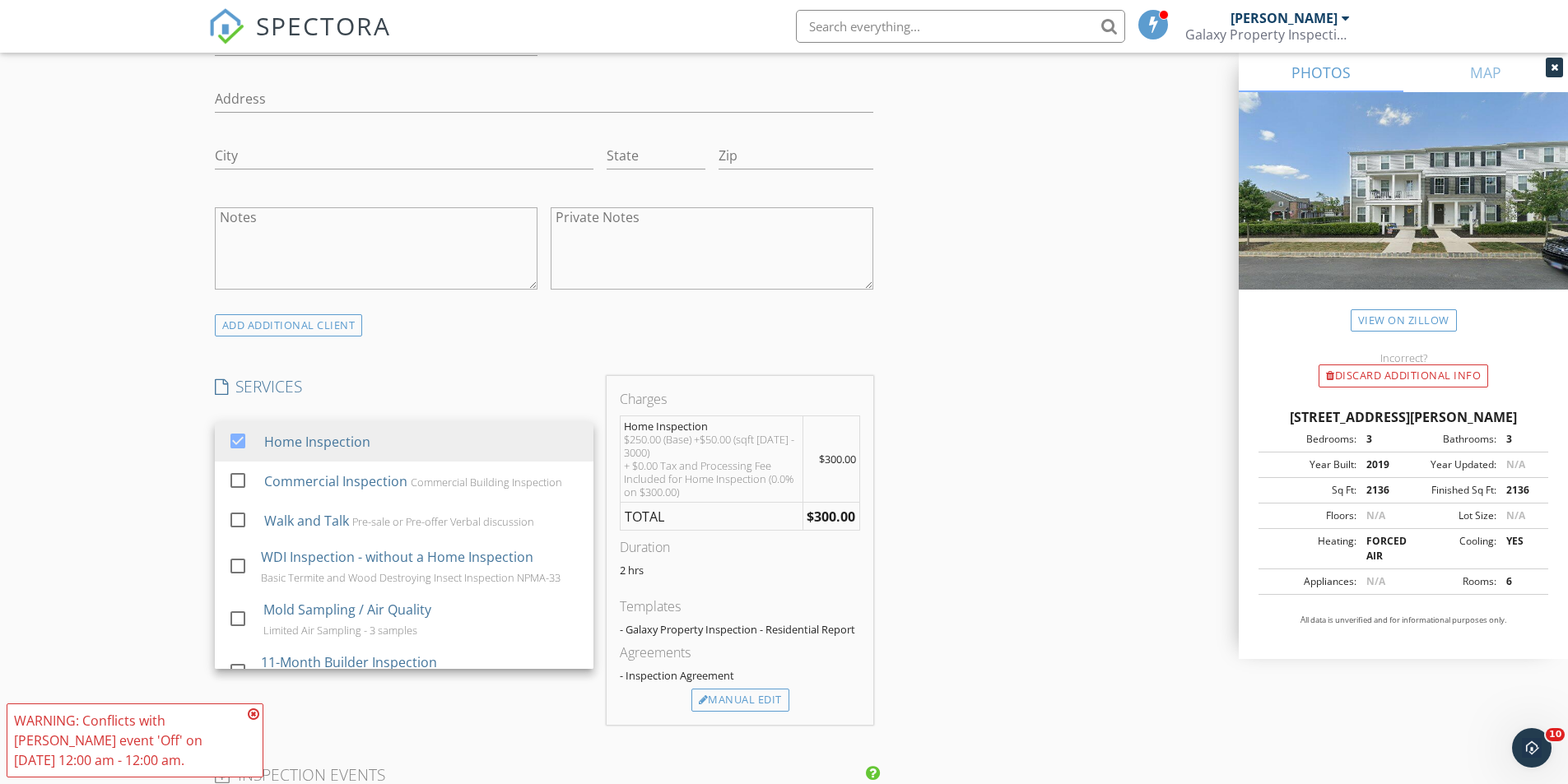
click at [442, 340] on div "INSPECTOR(S) check_box James Ruediger PRIMARY James Ruediger arrow_drop_down ch…" at bounding box center [544, 745] width 673 height 3249
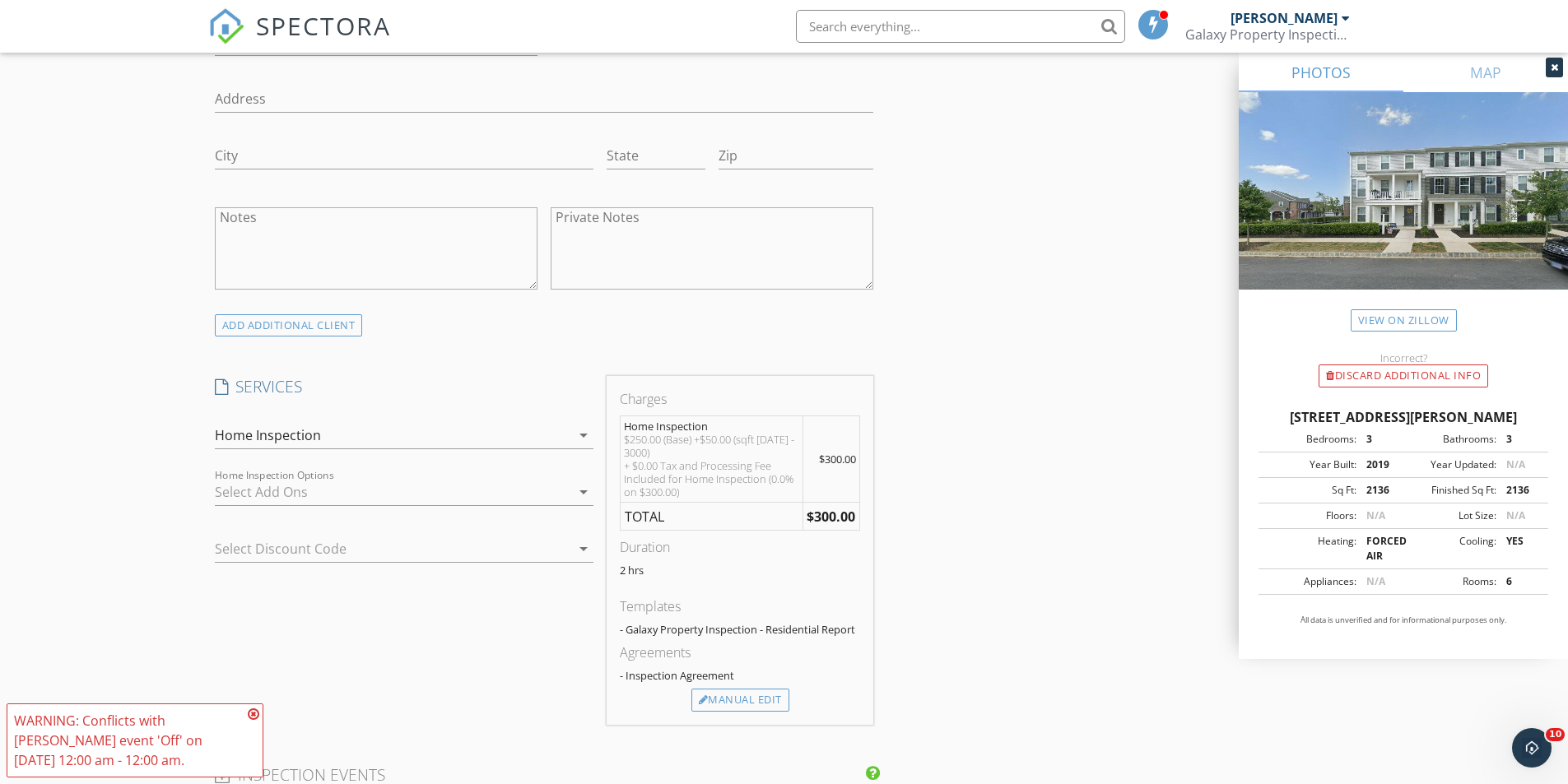
click at [581, 489] on icon "arrow_drop_down" at bounding box center [583, 492] width 20 height 20
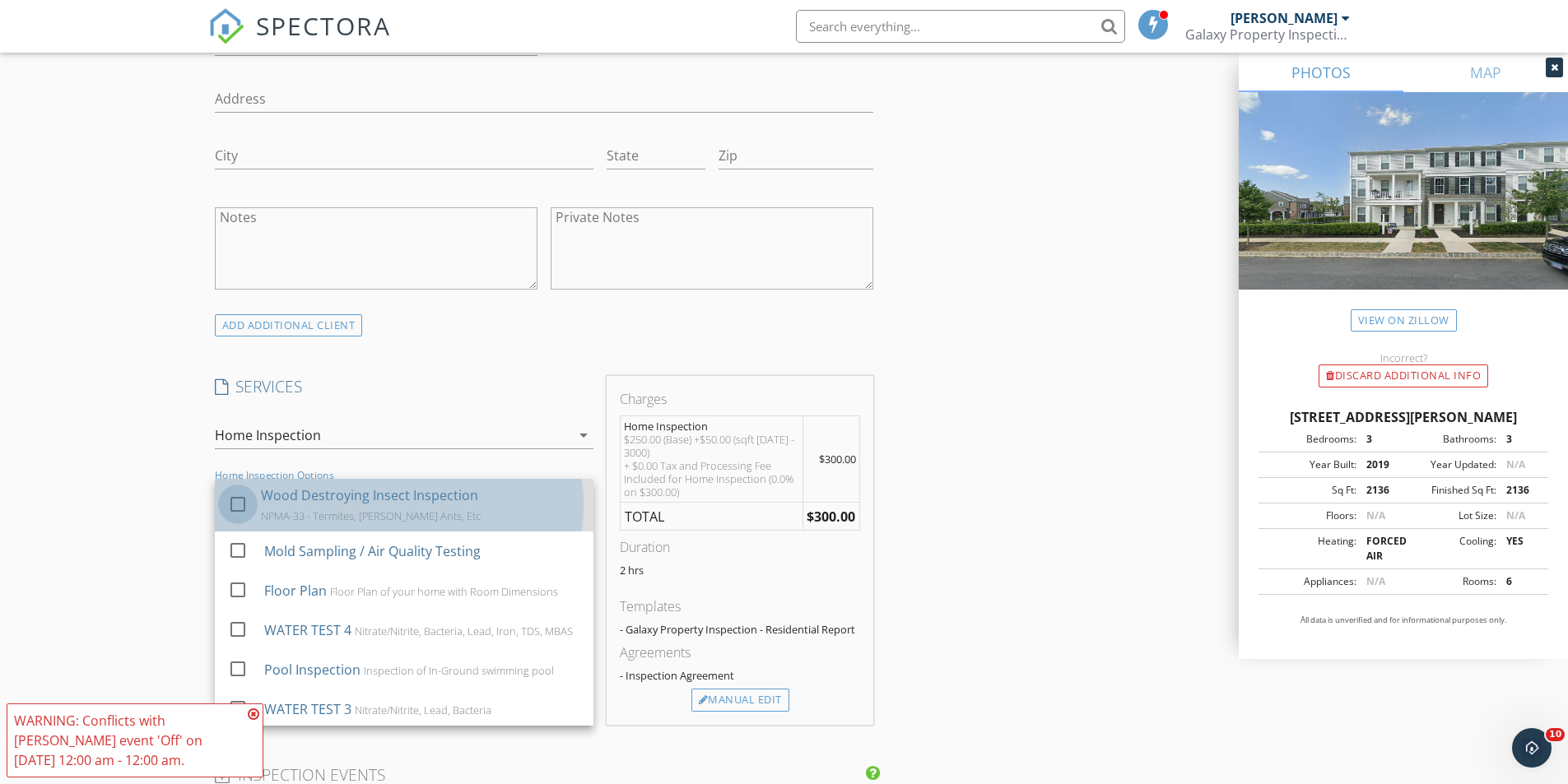
click at [238, 505] on div at bounding box center [237, 504] width 28 height 28
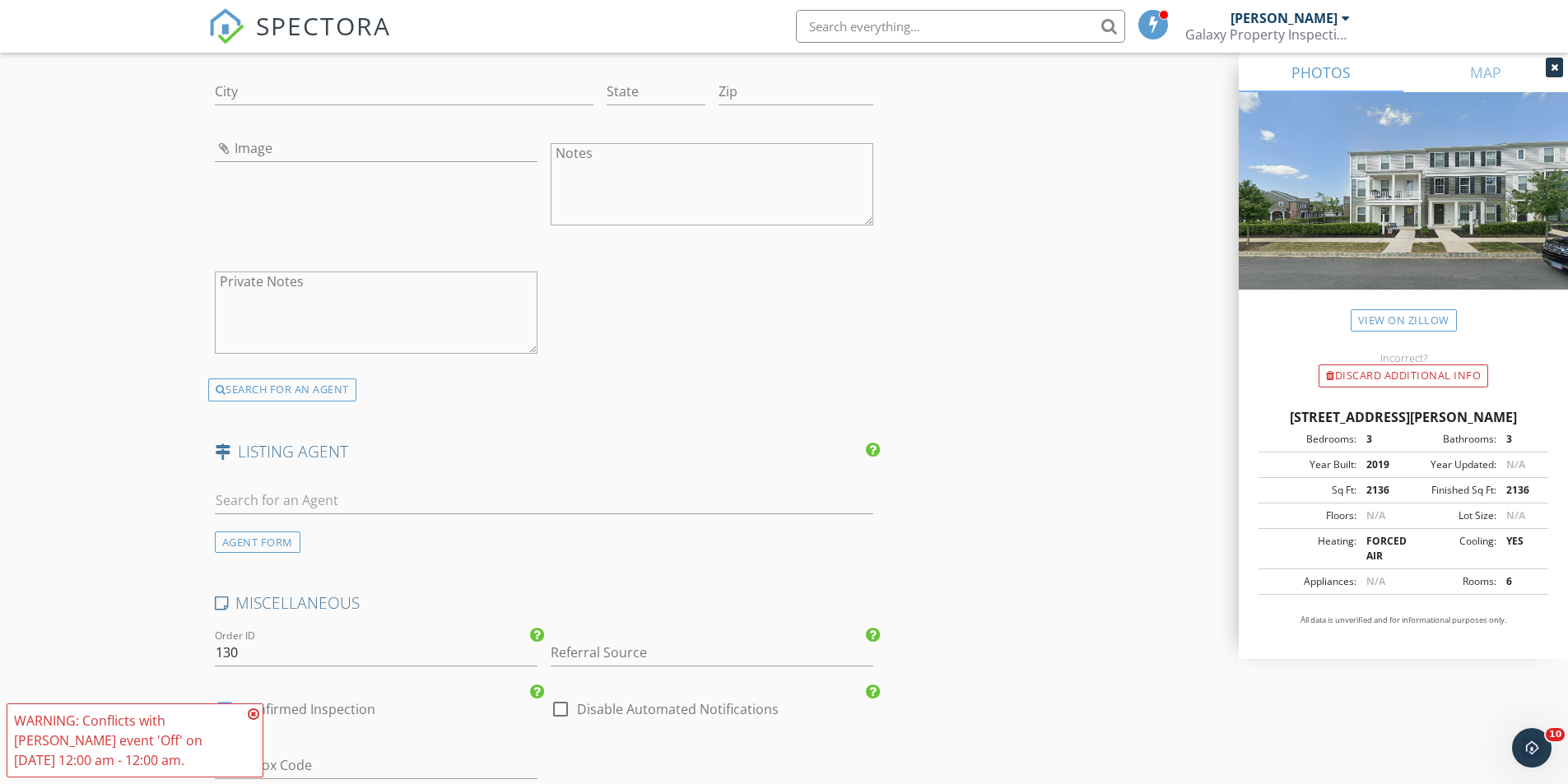
scroll to position [2220, 0]
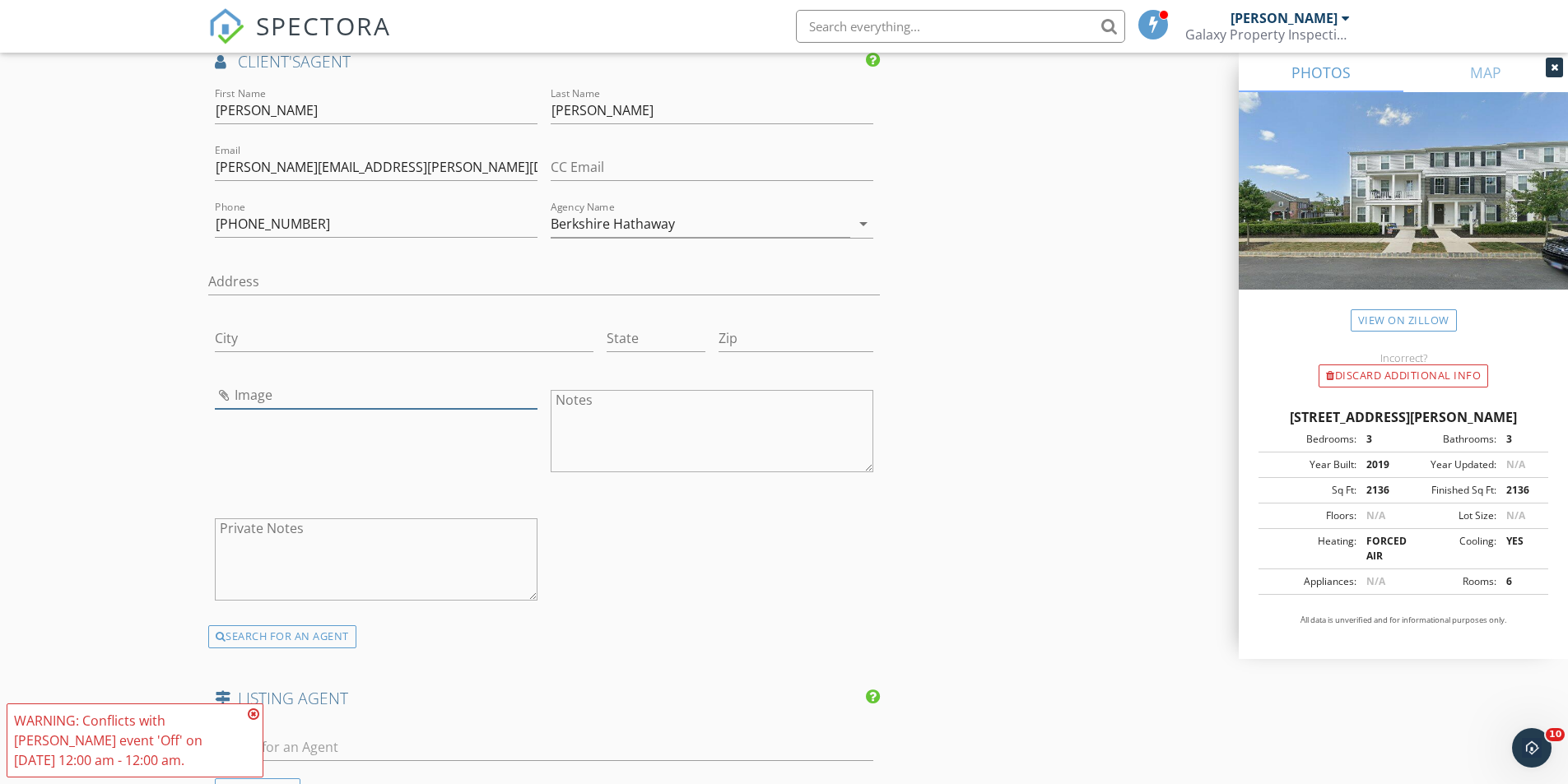
click at [285, 394] on input "Image" at bounding box center [376, 395] width 323 height 28
type input "Cheri Chenoweth.JPG"
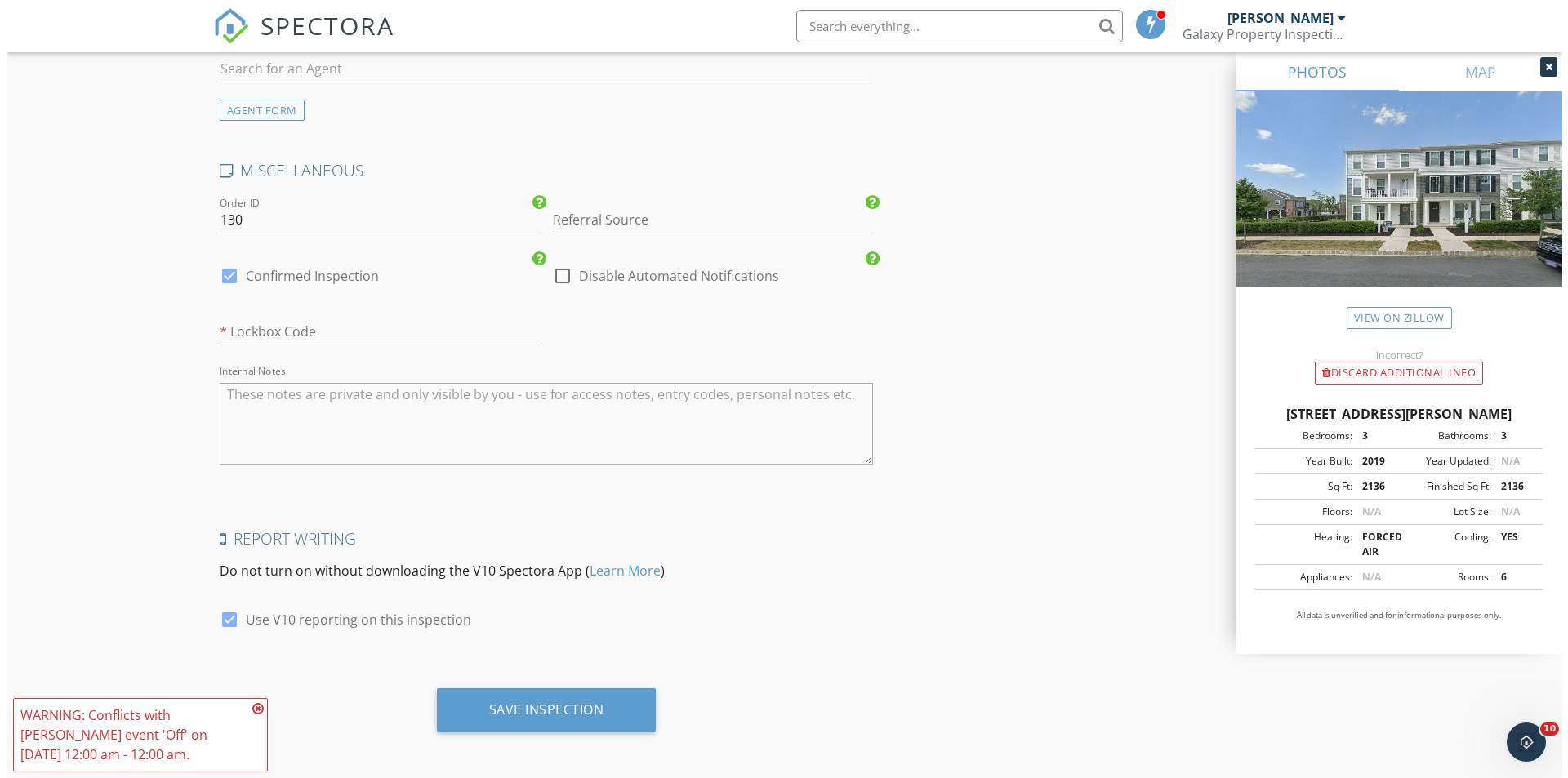
scroll to position [2883, 0]
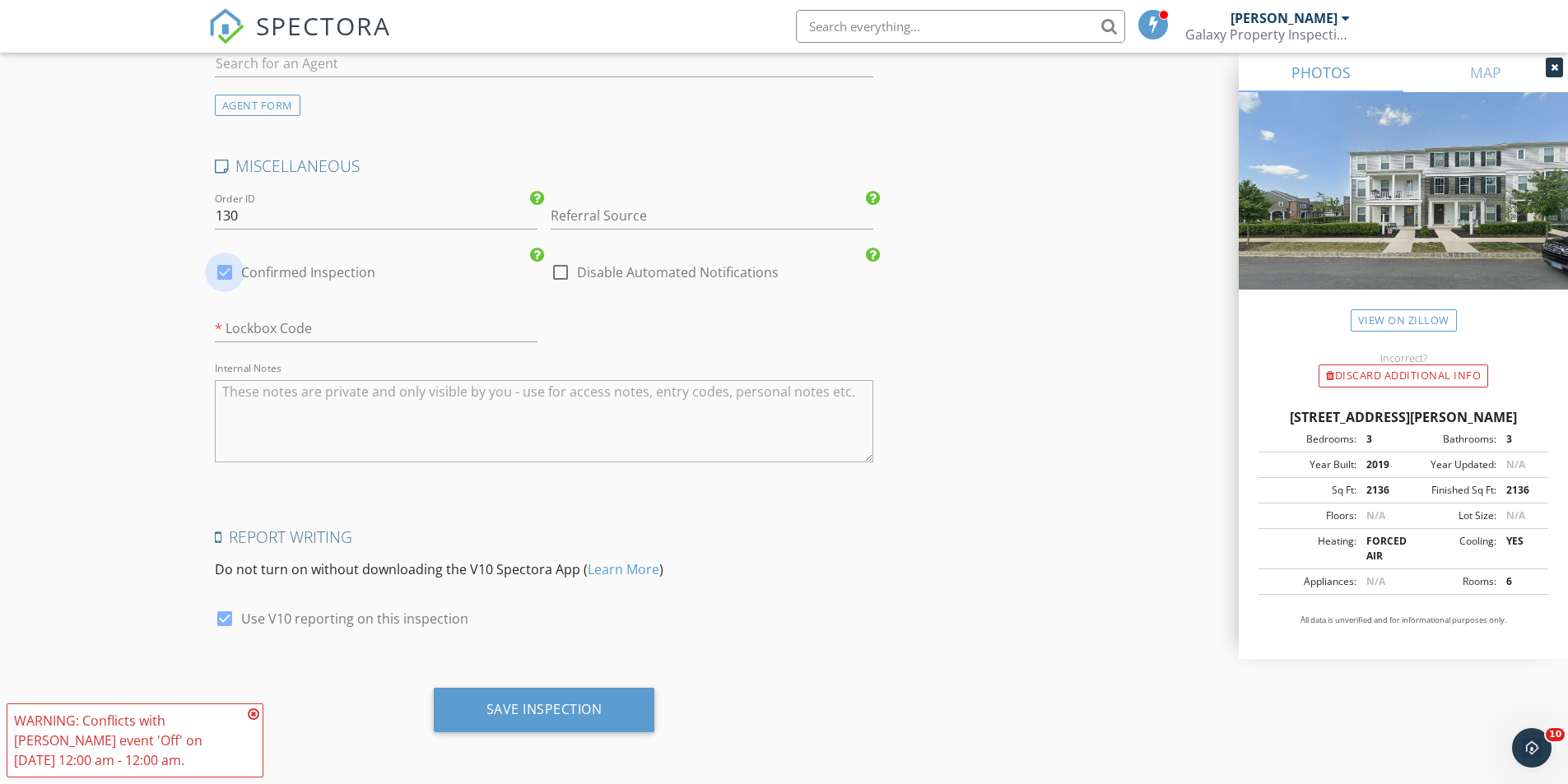
click at [220, 271] on div at bounding box center [224, 272] width 28 height 28
checkbox input "false"
checkbox input "true"
click at [571, 707] on div "Save Inspection" at bounding box center [544, 708] width 116 height 16
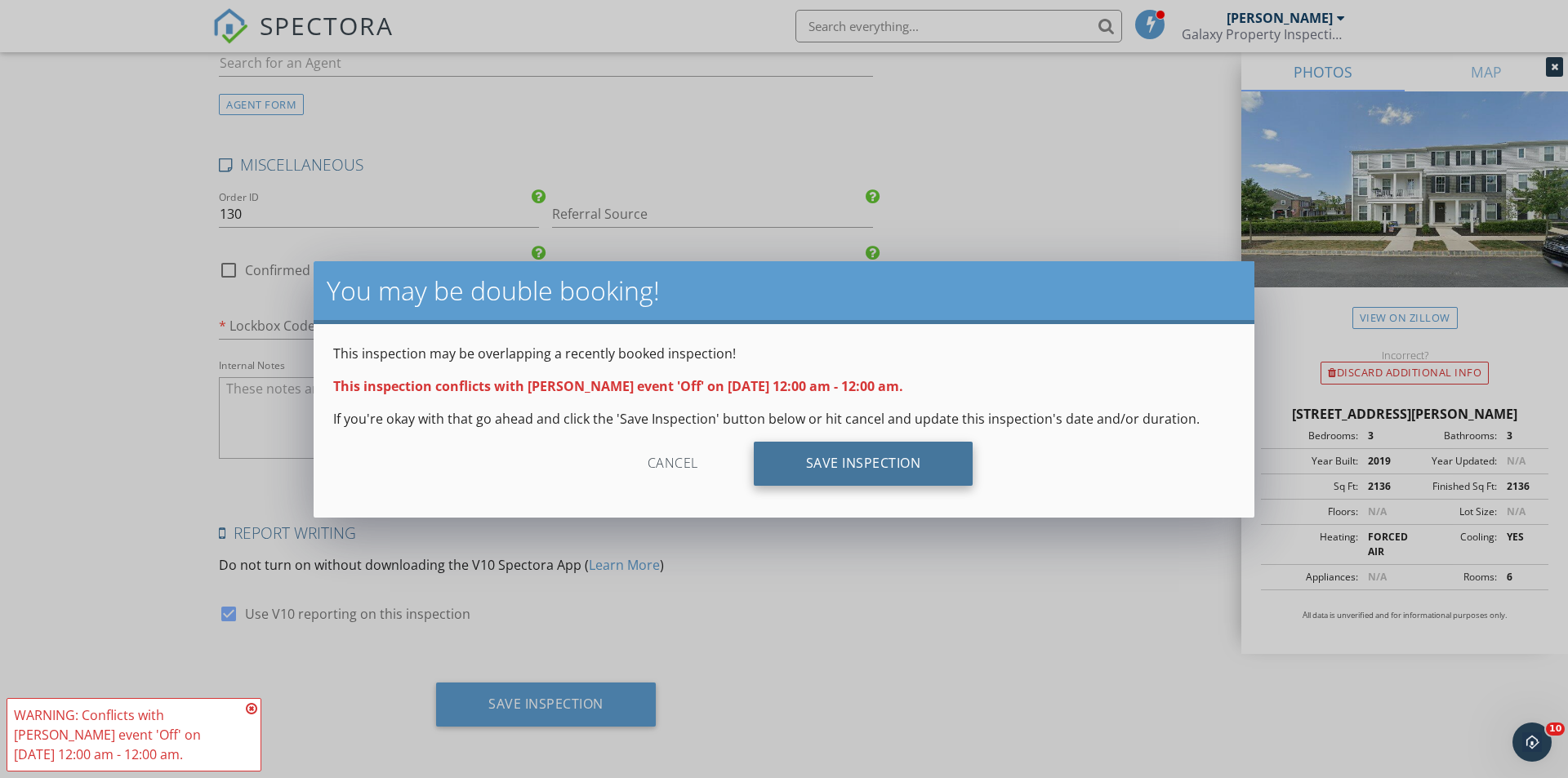
click at [875, 460] on div "Save Inspection" at bounding box center [863, 464] width 219 height 44
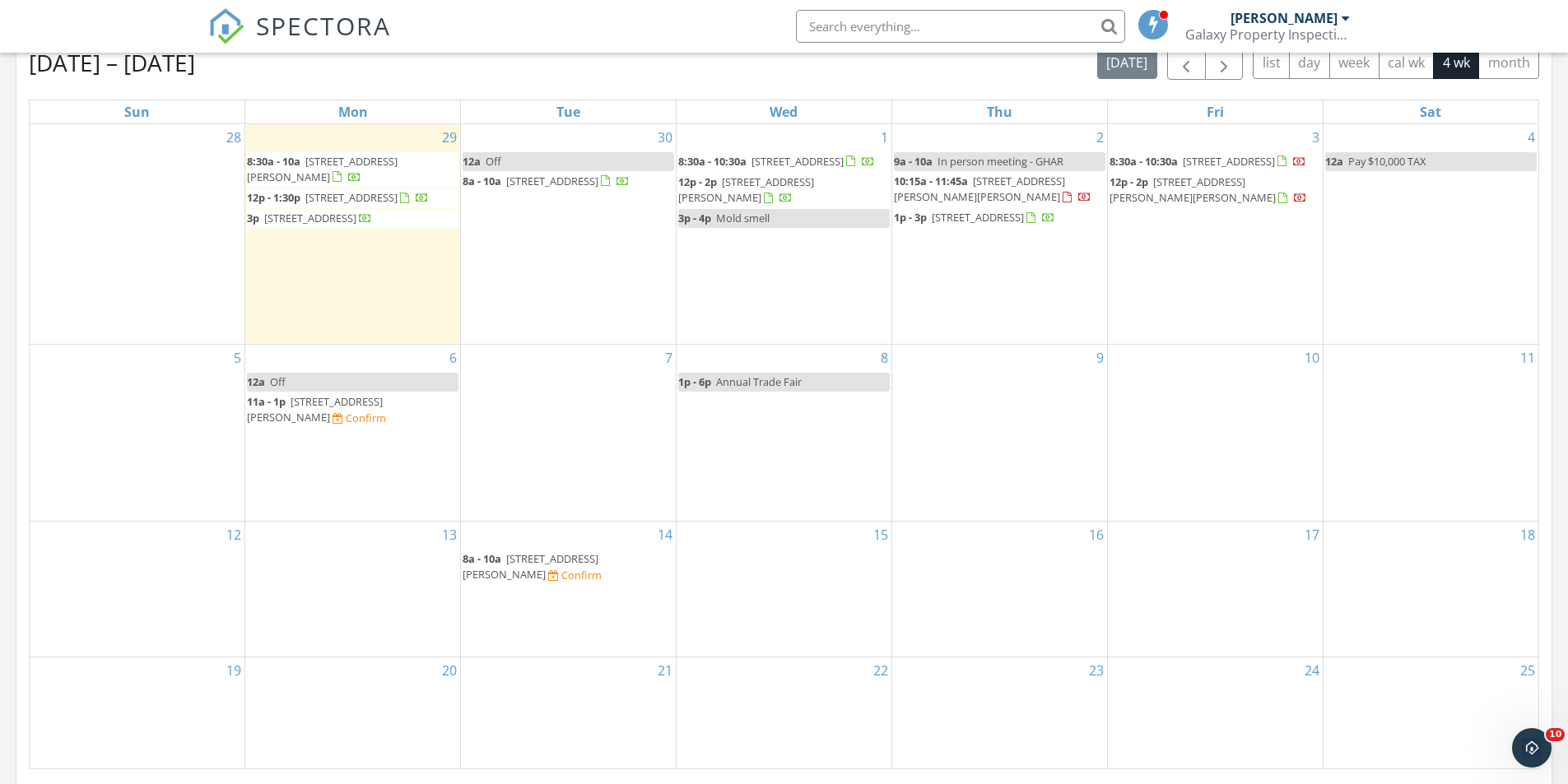
click at [305, 423] on span "1423 Ruth Way, Mechanicsburg 17055" at bounding box center [315, 408] width 136 height 30
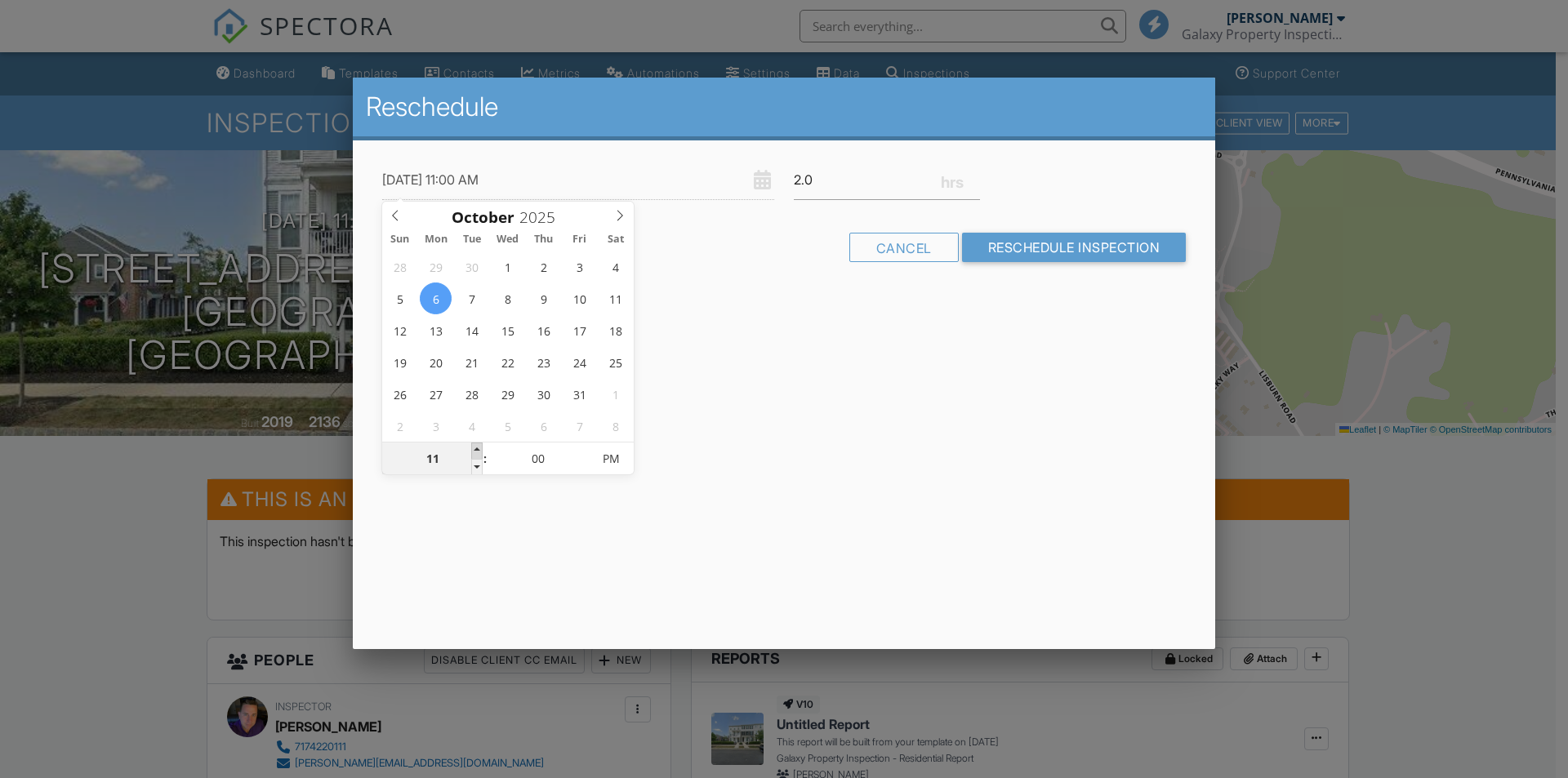
click at [479, 449] on span at bounding box center [476, 450] width 11 height 16
type input "[DATE] 12:00 PM"
type input "12"
click at [479, 449] on span at bounding box center [476, 450] width 11 height 16
type input "[DATE] 1:00 PM"
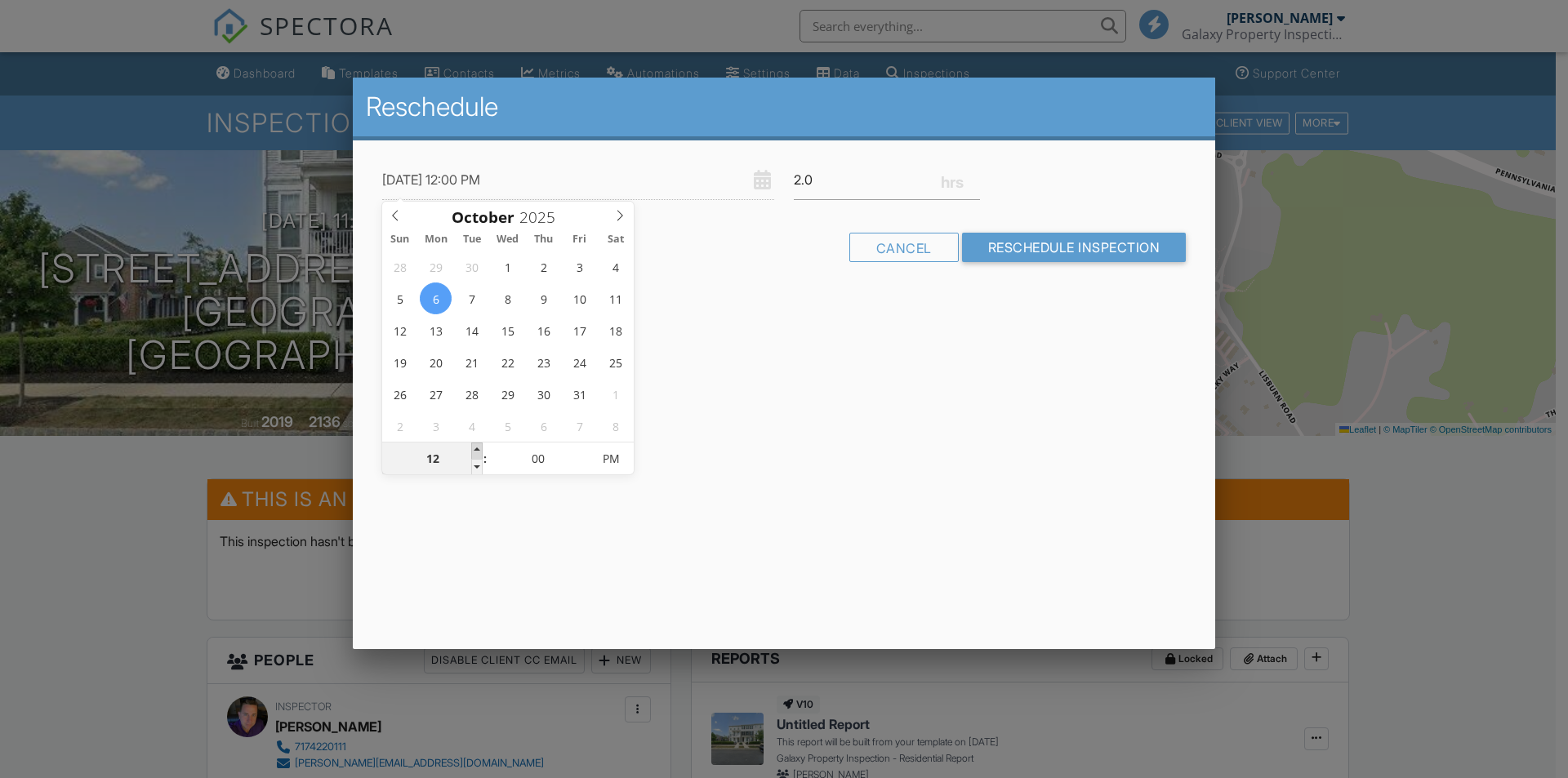
type input "01"
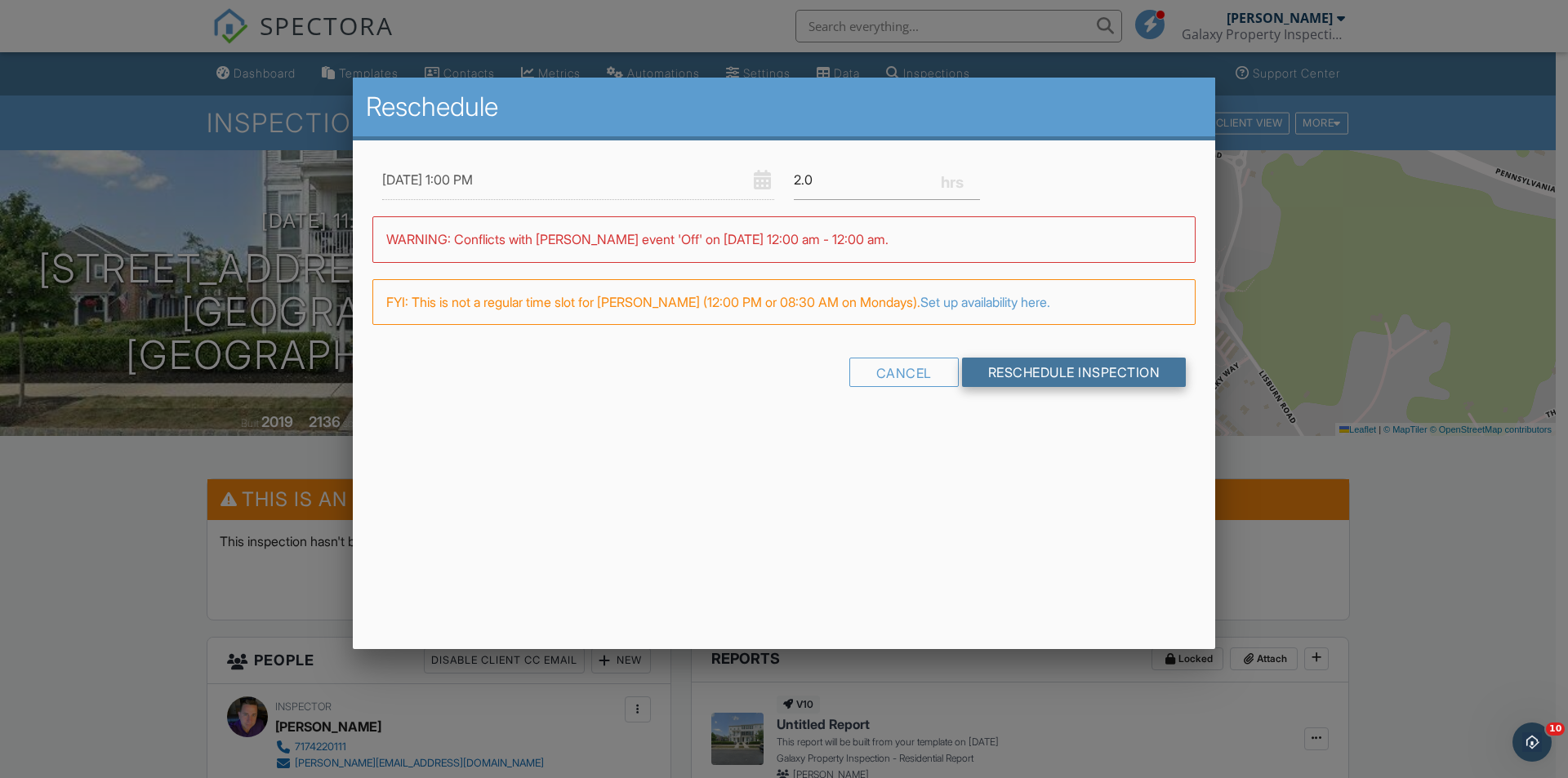
click at [1088, 373] on input "Reschedule Inspection" at bounding box center [1074, 372] width 224 height 29
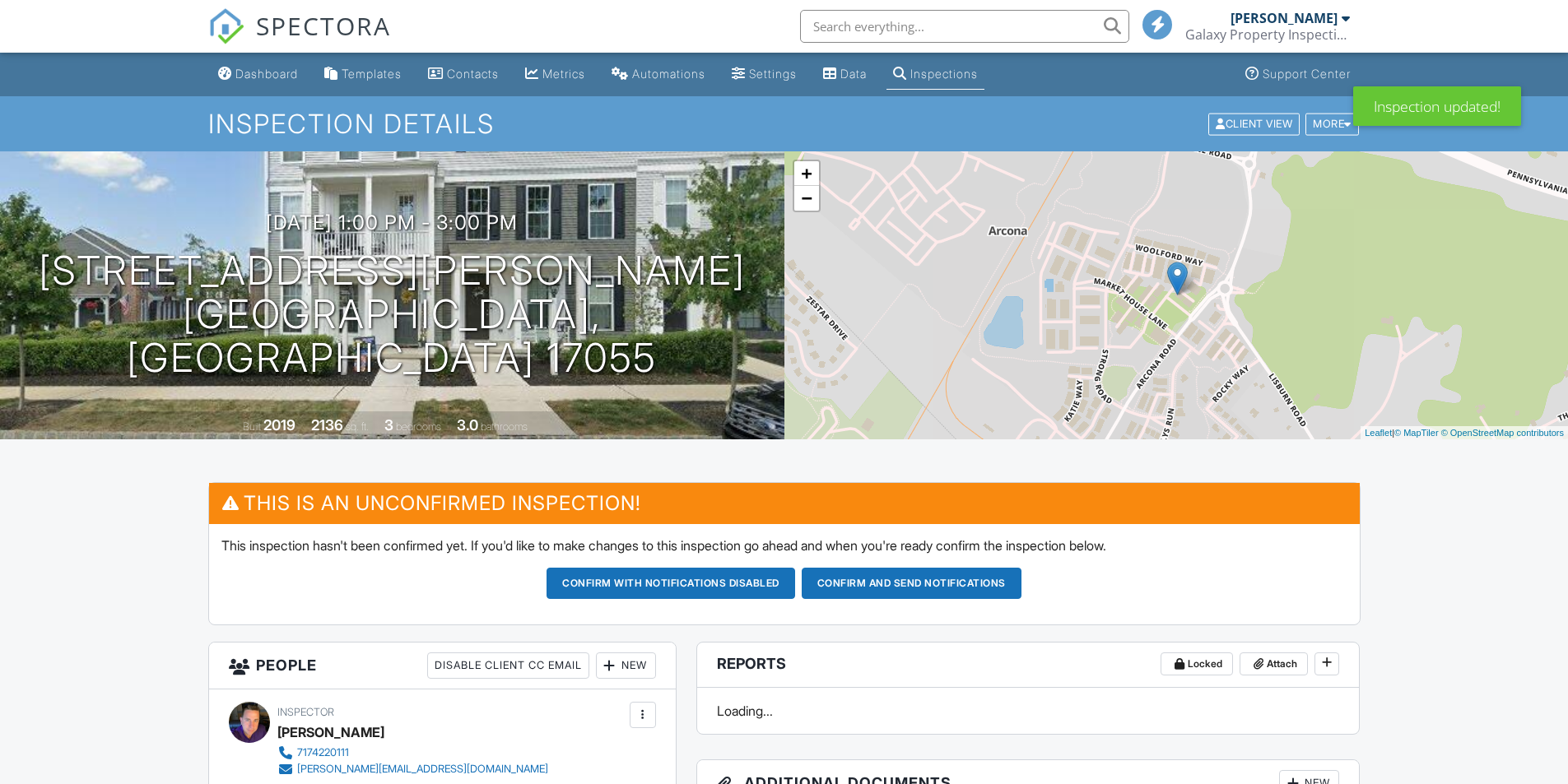
click at [259, 69] on div "Dashboard" at bounding box center [267, 74] width 63 height 14
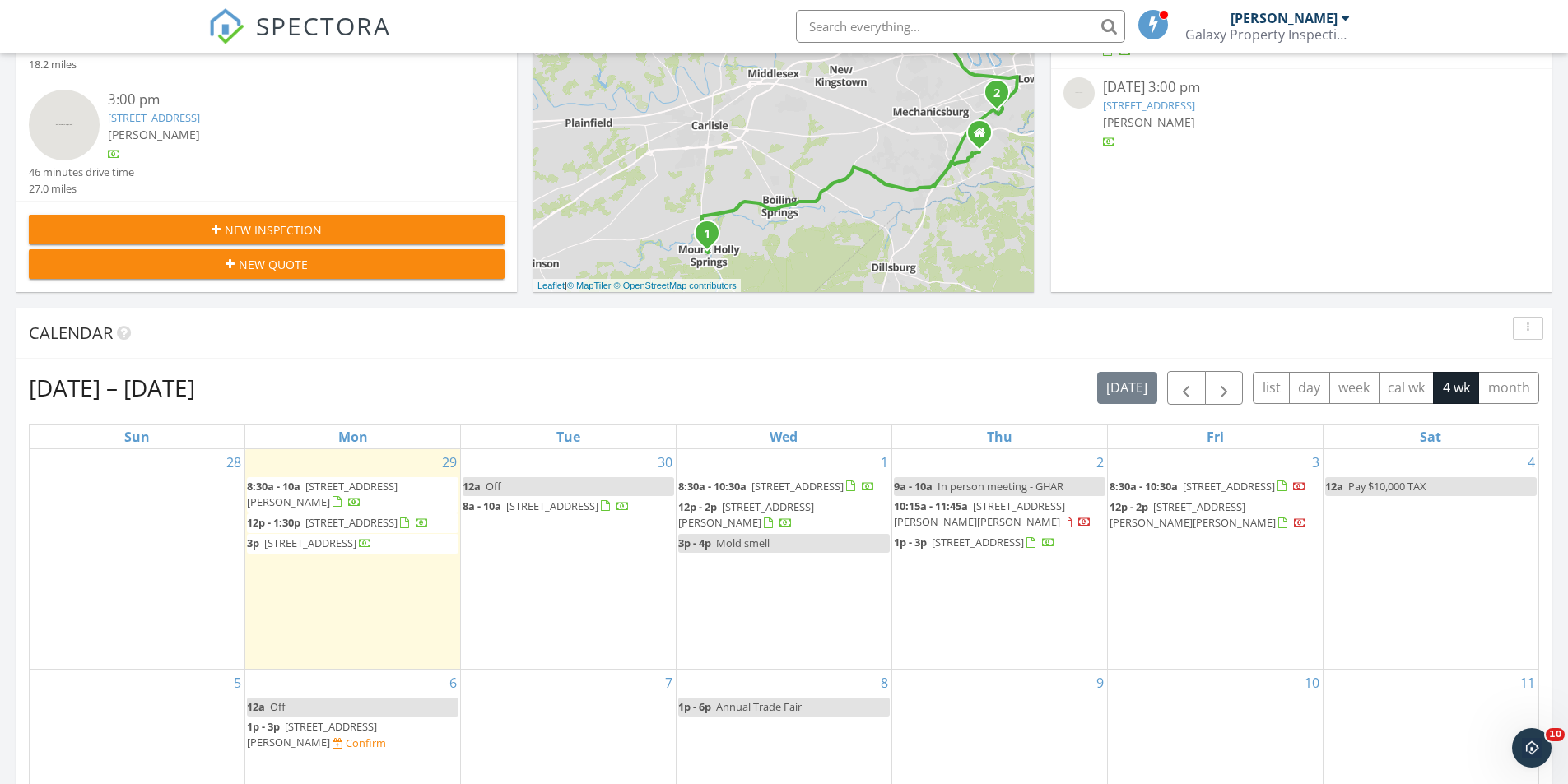
scroll to position [576, 0]
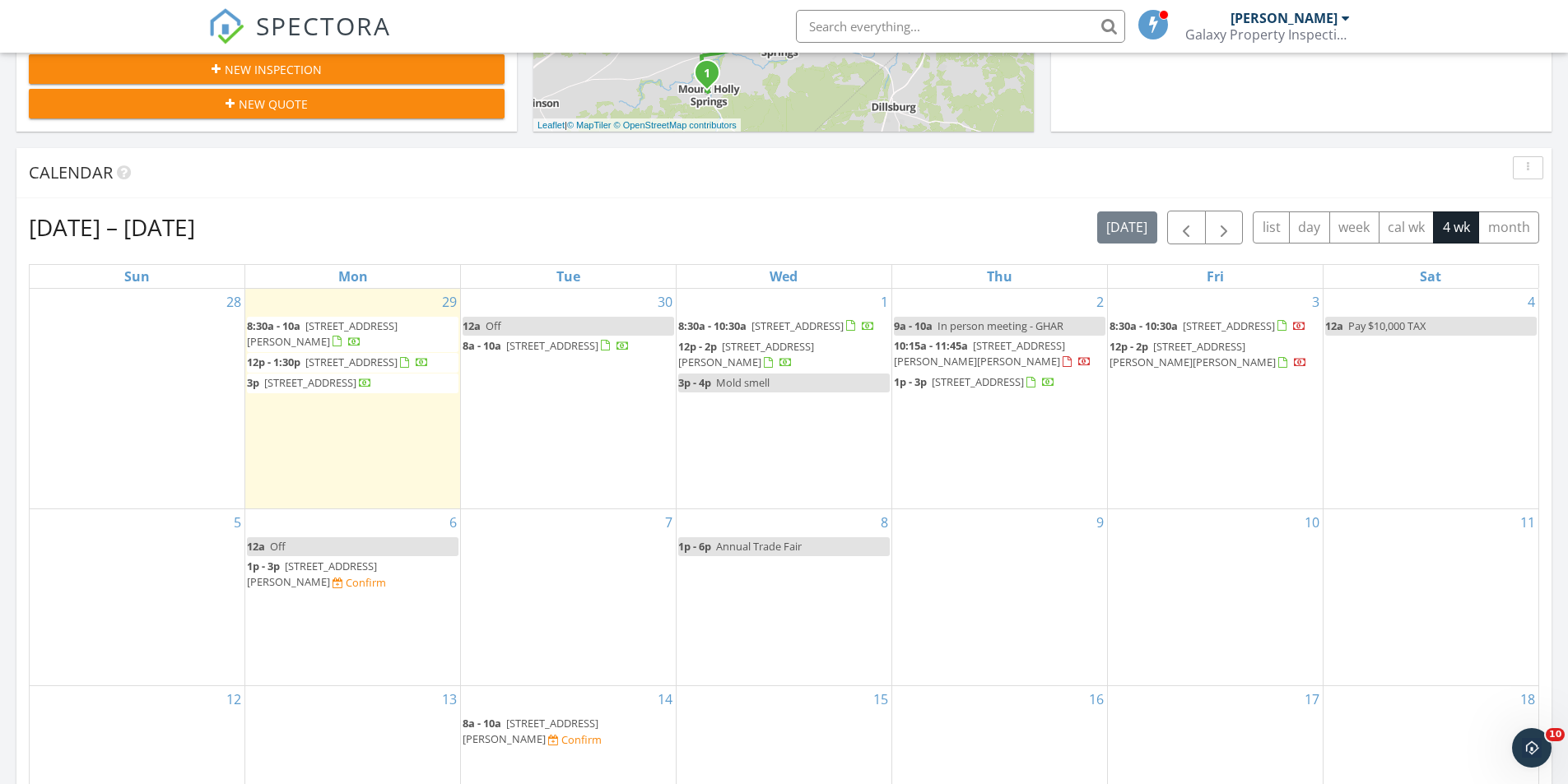
click at [352, 556] on link "12a Off" at bounding box center [353, 547] width 212 height 19
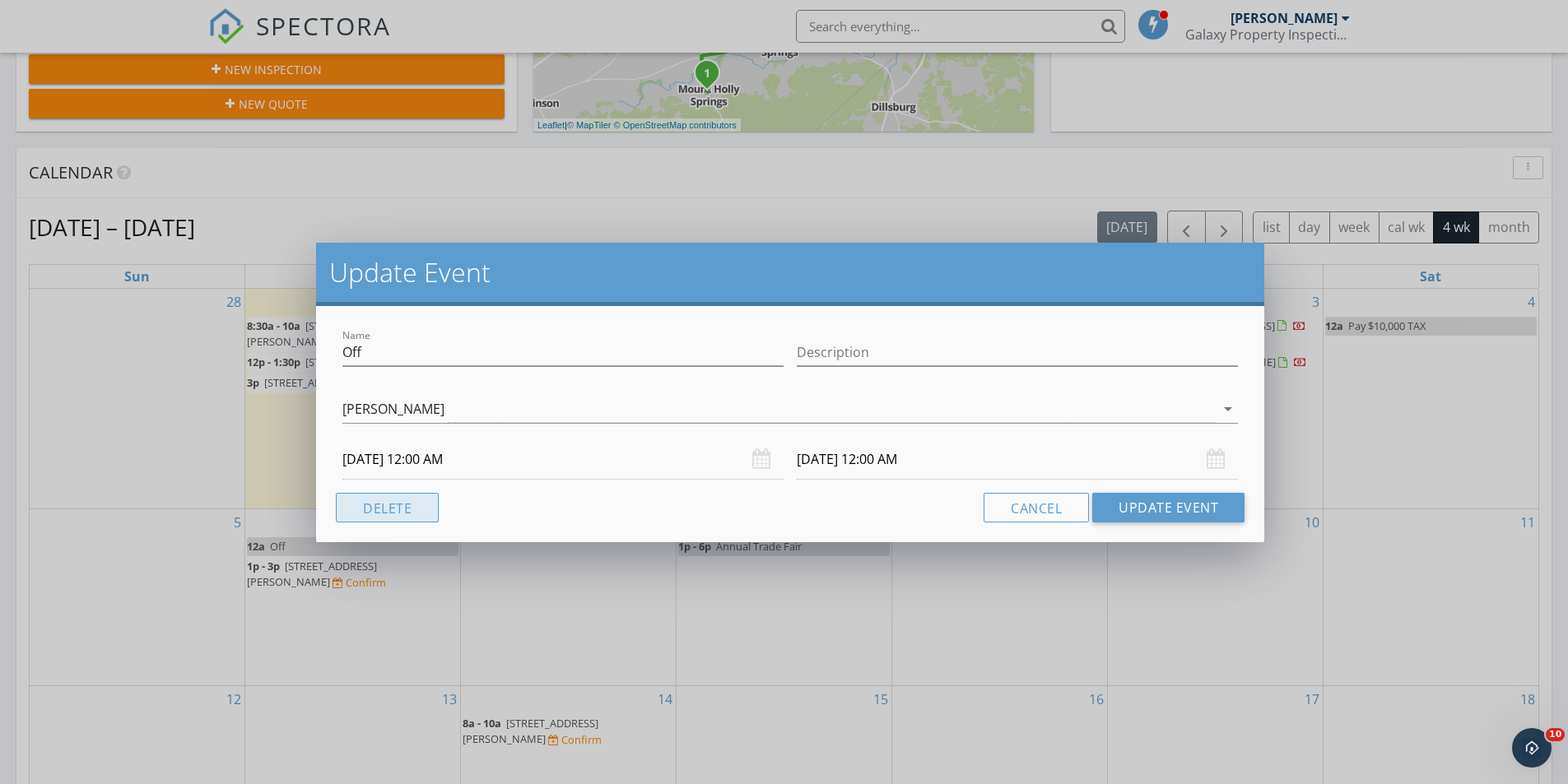
click at [405, 506] on button "Delete" at bounding box center [387, 507] width 103 height 29
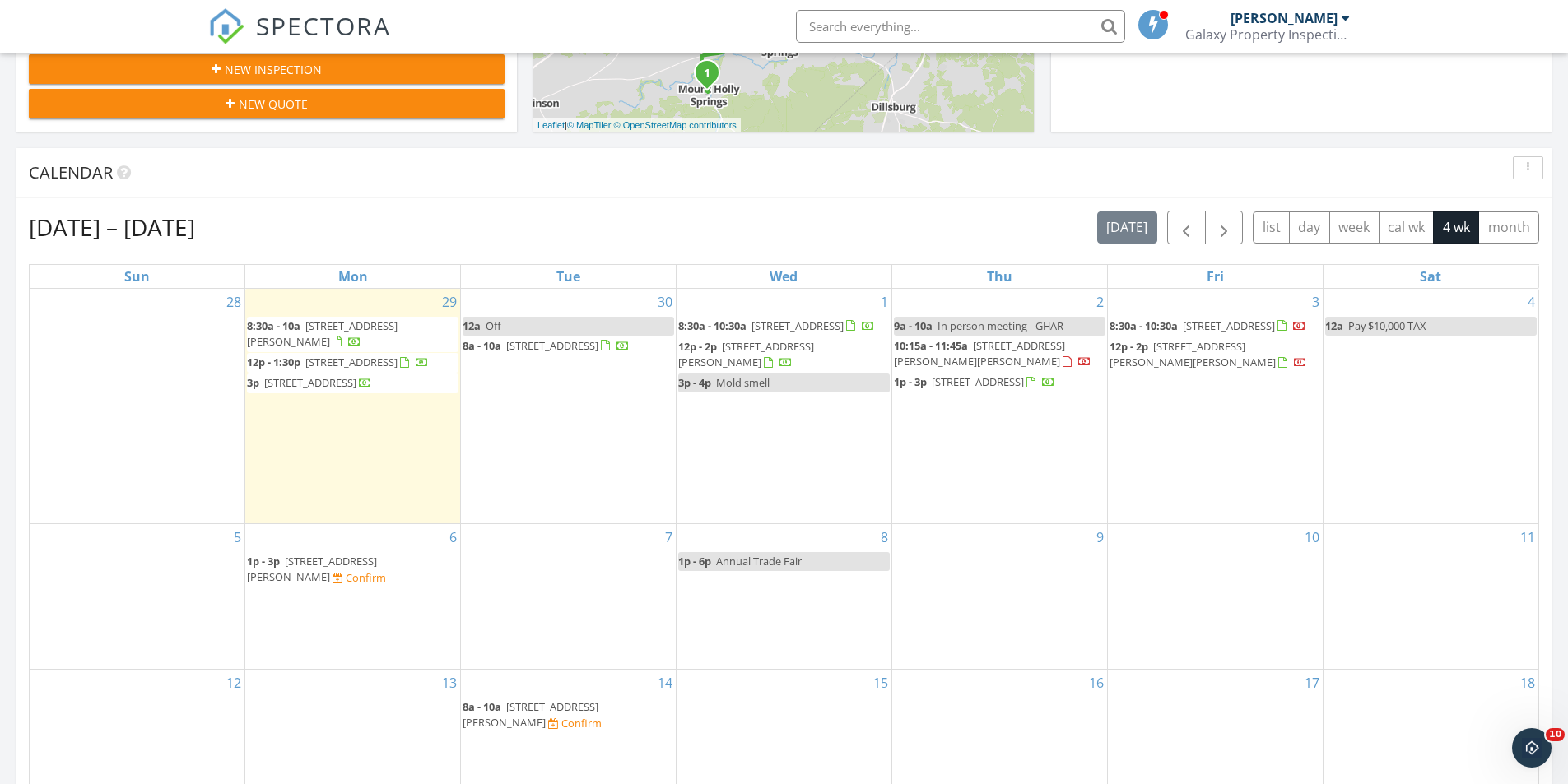
click at [562, 429] on div "30 12a Off 8a - 10a 4407 N Front St, Harrisburg 17110" at bounding box center [569, 407] width 215 height 236
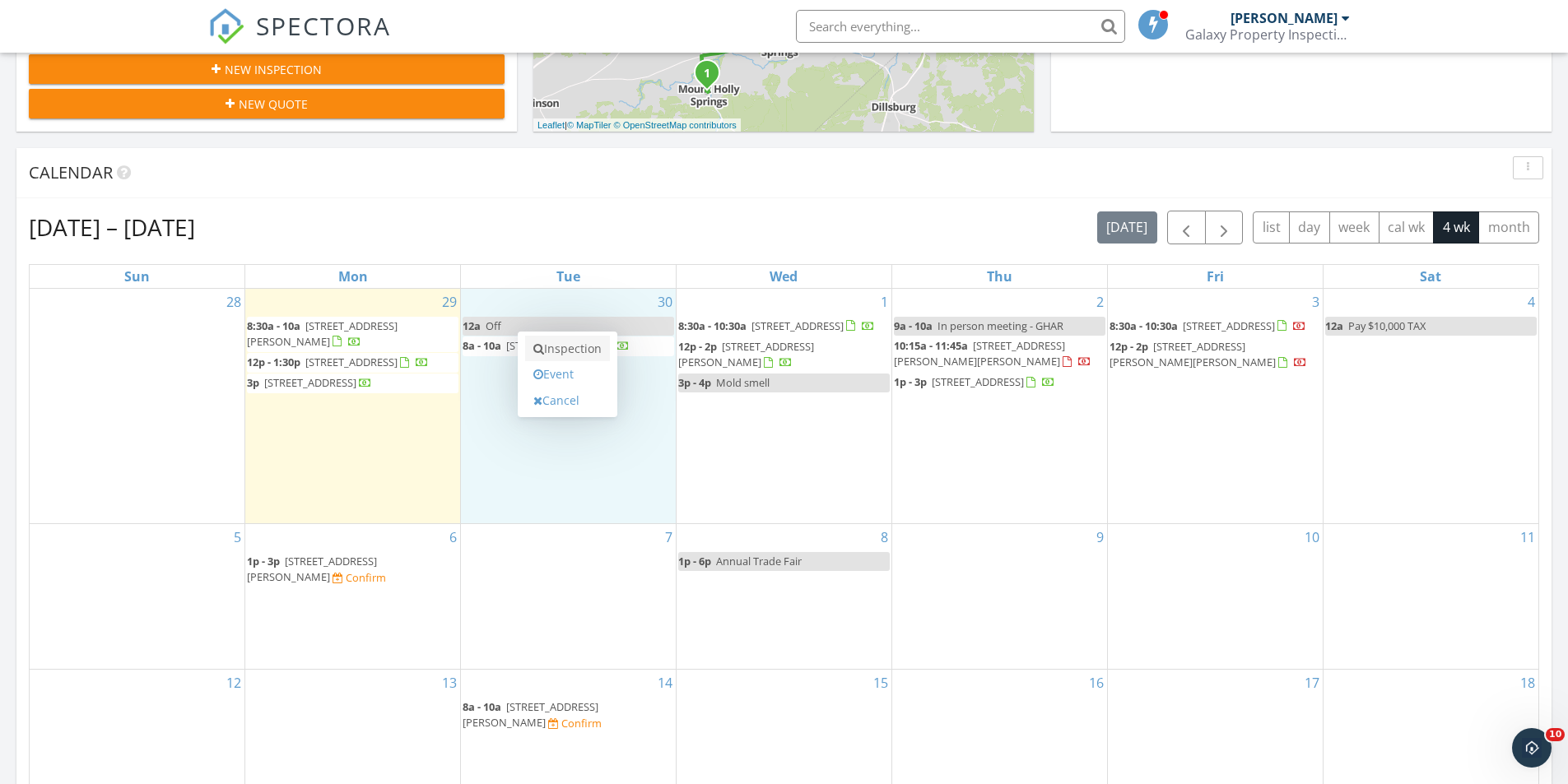
click at [573, 345] on link "Inspection" at bounding box center [567, 348] width 85 height 27
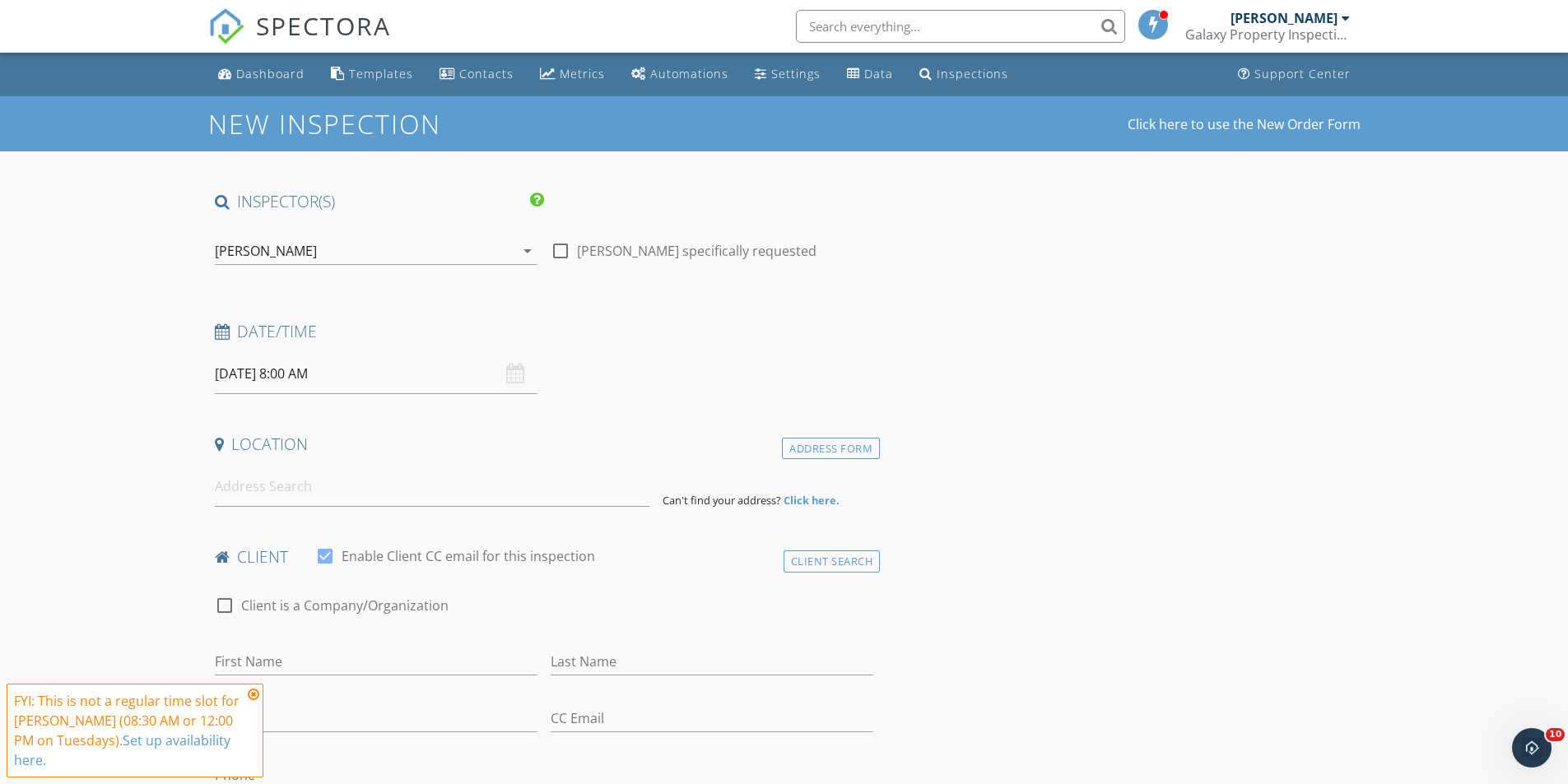
click at [387, 375] on input "[DATE] 8:00 AM" at bounding box center [376, 373] width 323 height 40
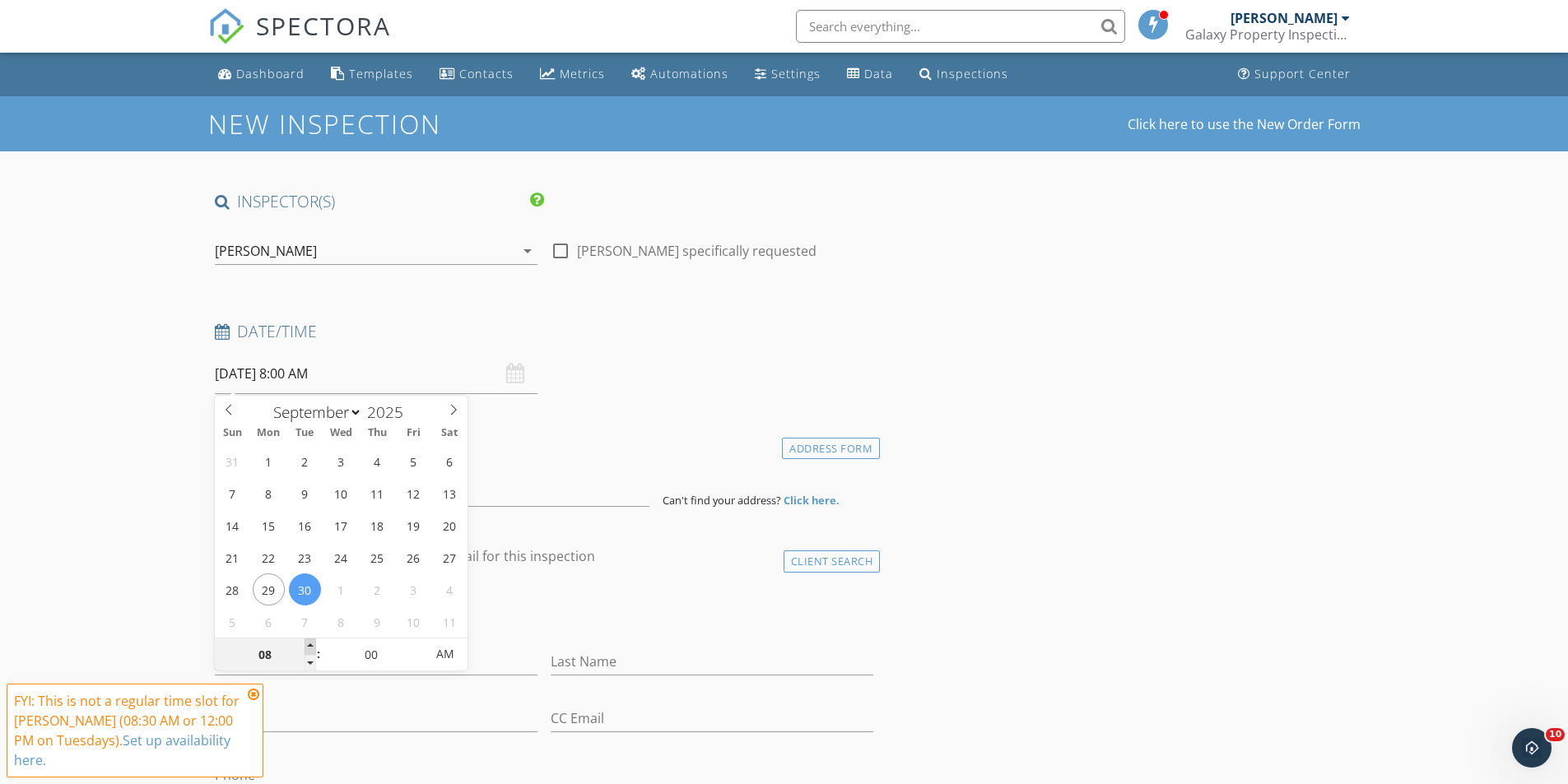
type input "09"
type input "[DATE] 9:00 AM"
click at [311, 643] on span at bounding box center [310, 646] width 11 height 16
type input "10"
type input "[DATE] 10:00 AM"
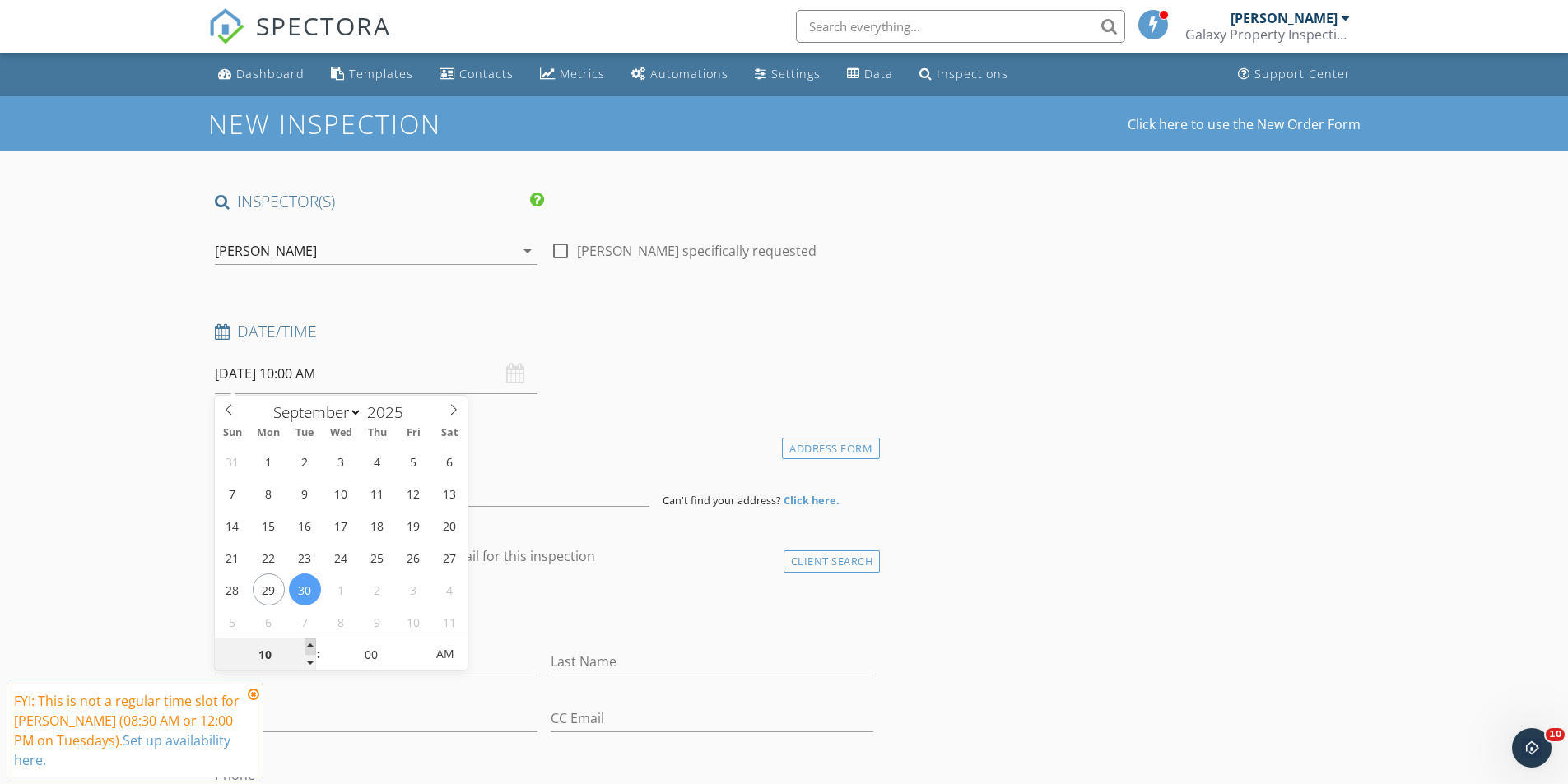
click at [311, 643] on span at bounding box center [310, 646] width 11 height 16
type input "11"
type input "[DATE] 11:00 AM"
click at [311, 643] on span at bounding box center [310, 646] width 11 height 16
type input "12"
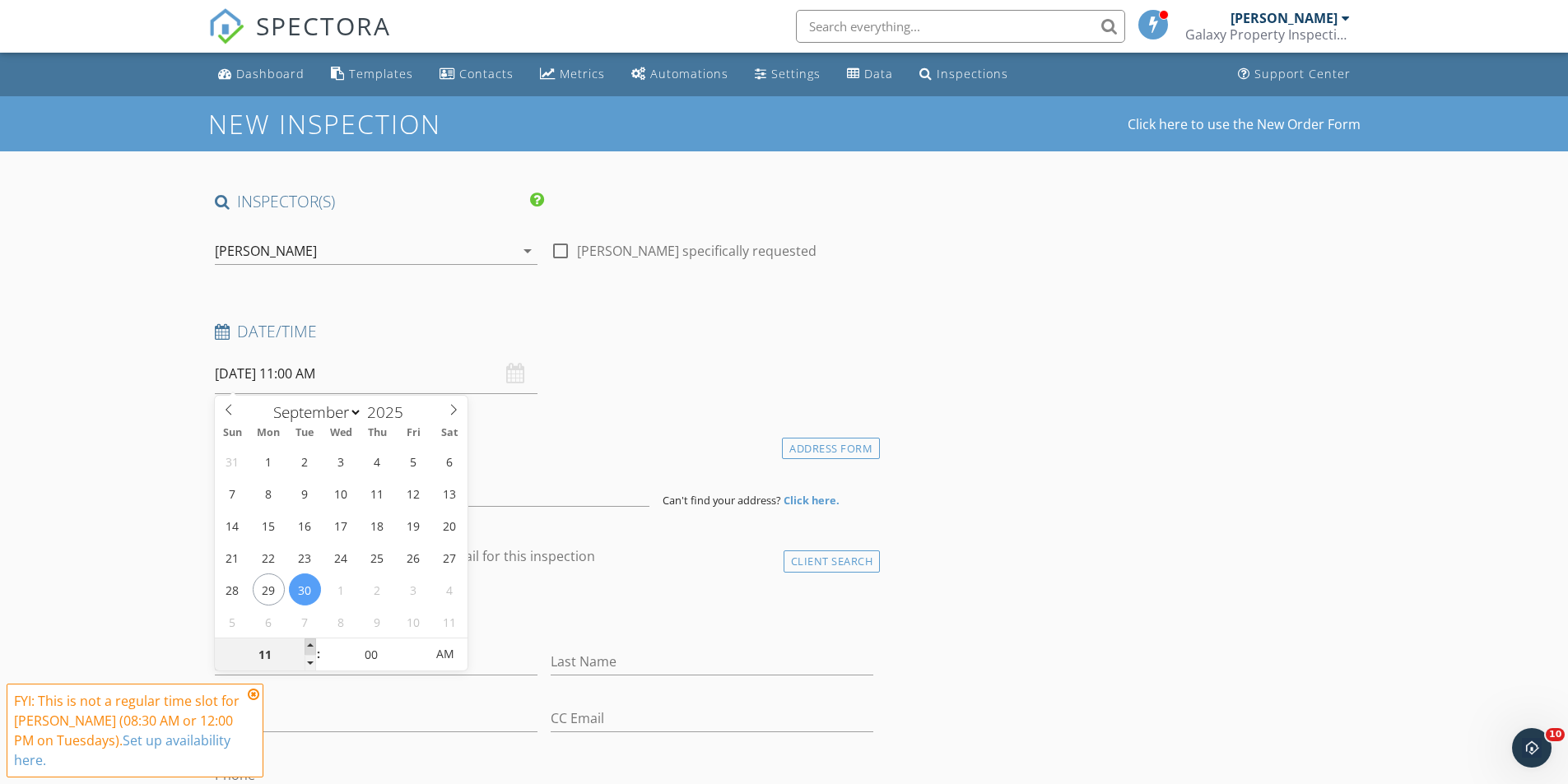
type input "[DATE] 12:00 PM"
click at [311, 643] on span at bounding box center [310, 646] width 11 height 16
click at [547, 495] on input at bounding box center [432, 487] width 434 height 40
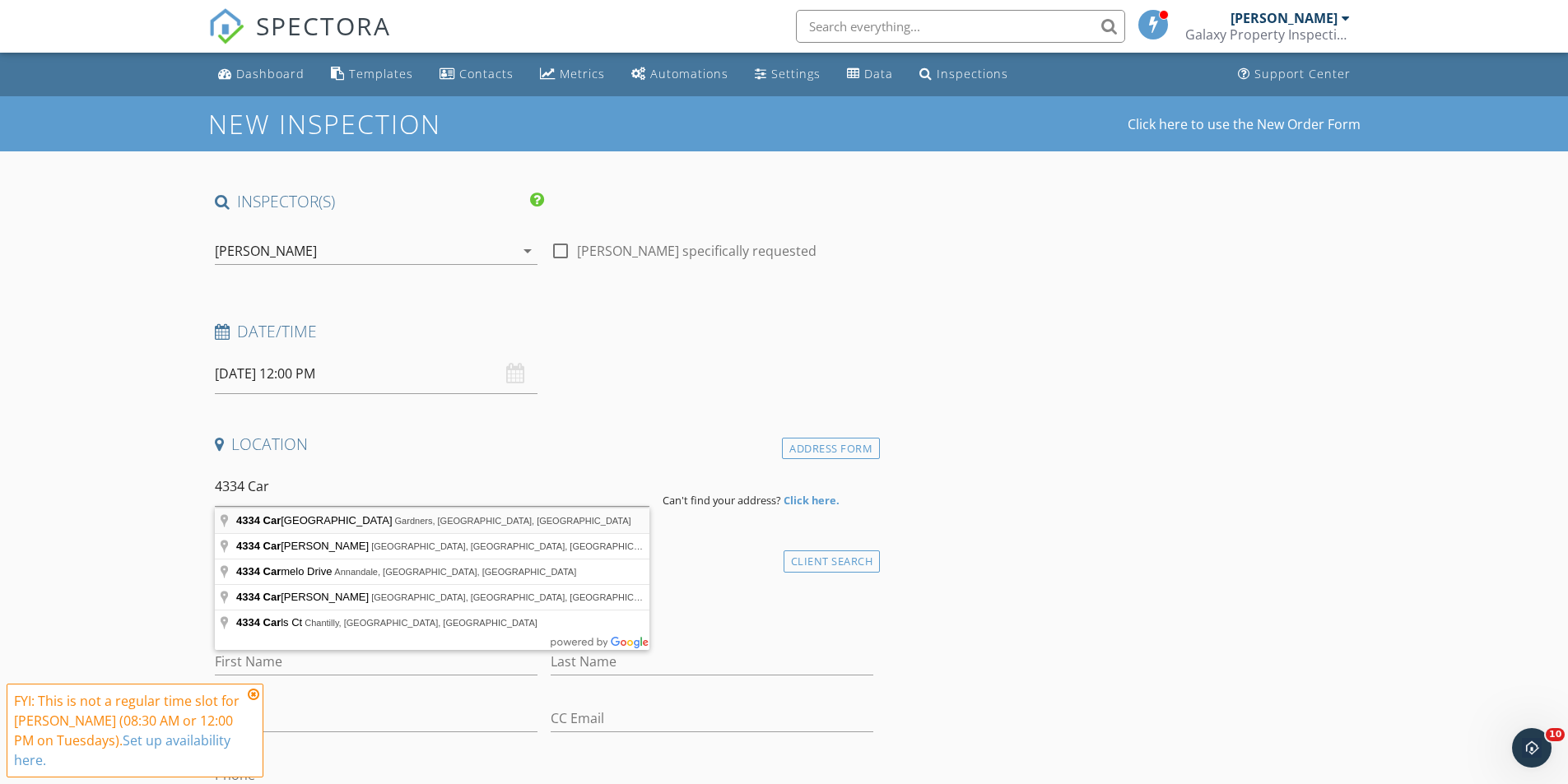
type input "[STREET_ADDRESS]"
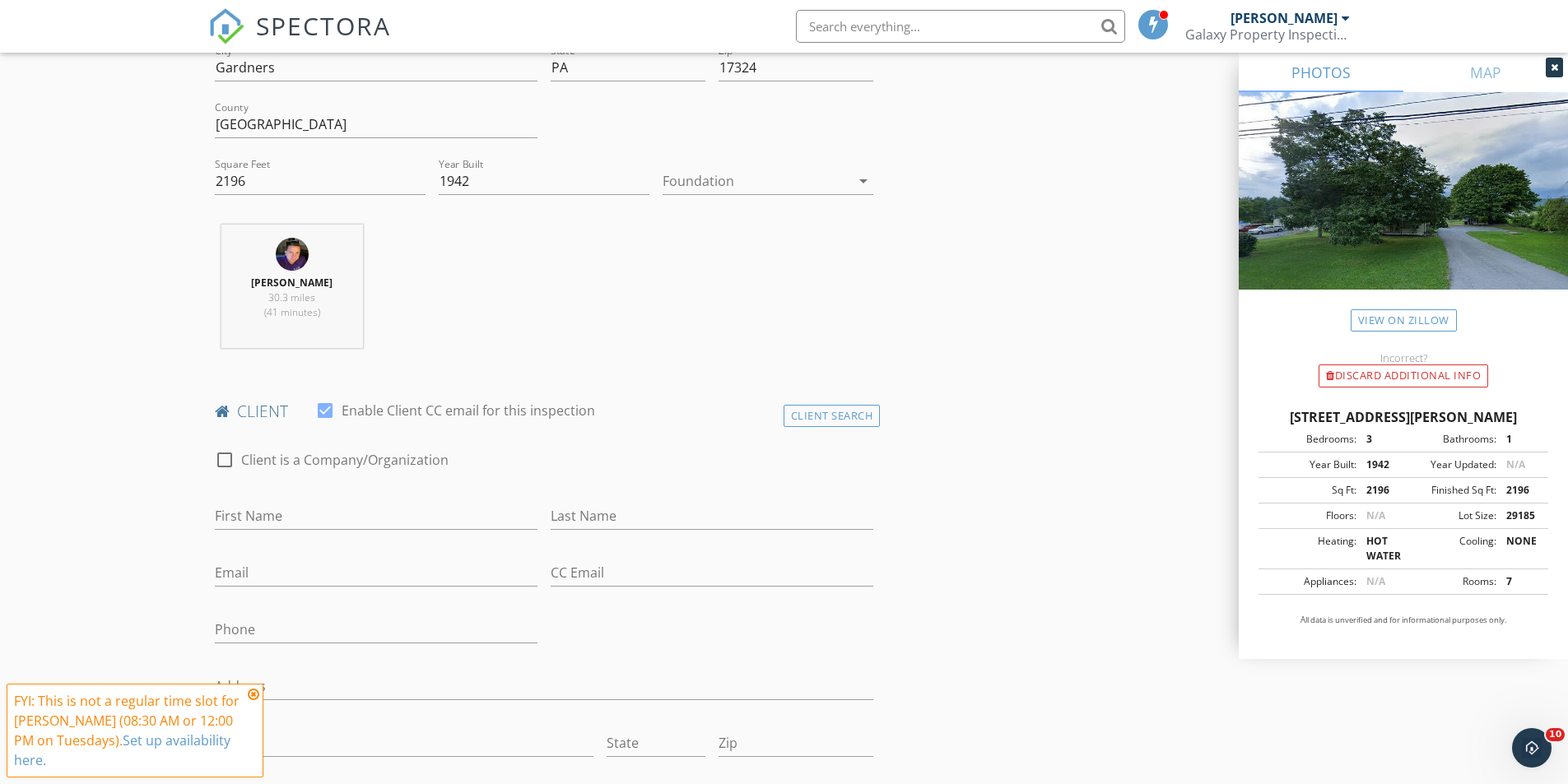
scroll to position [493, 0]
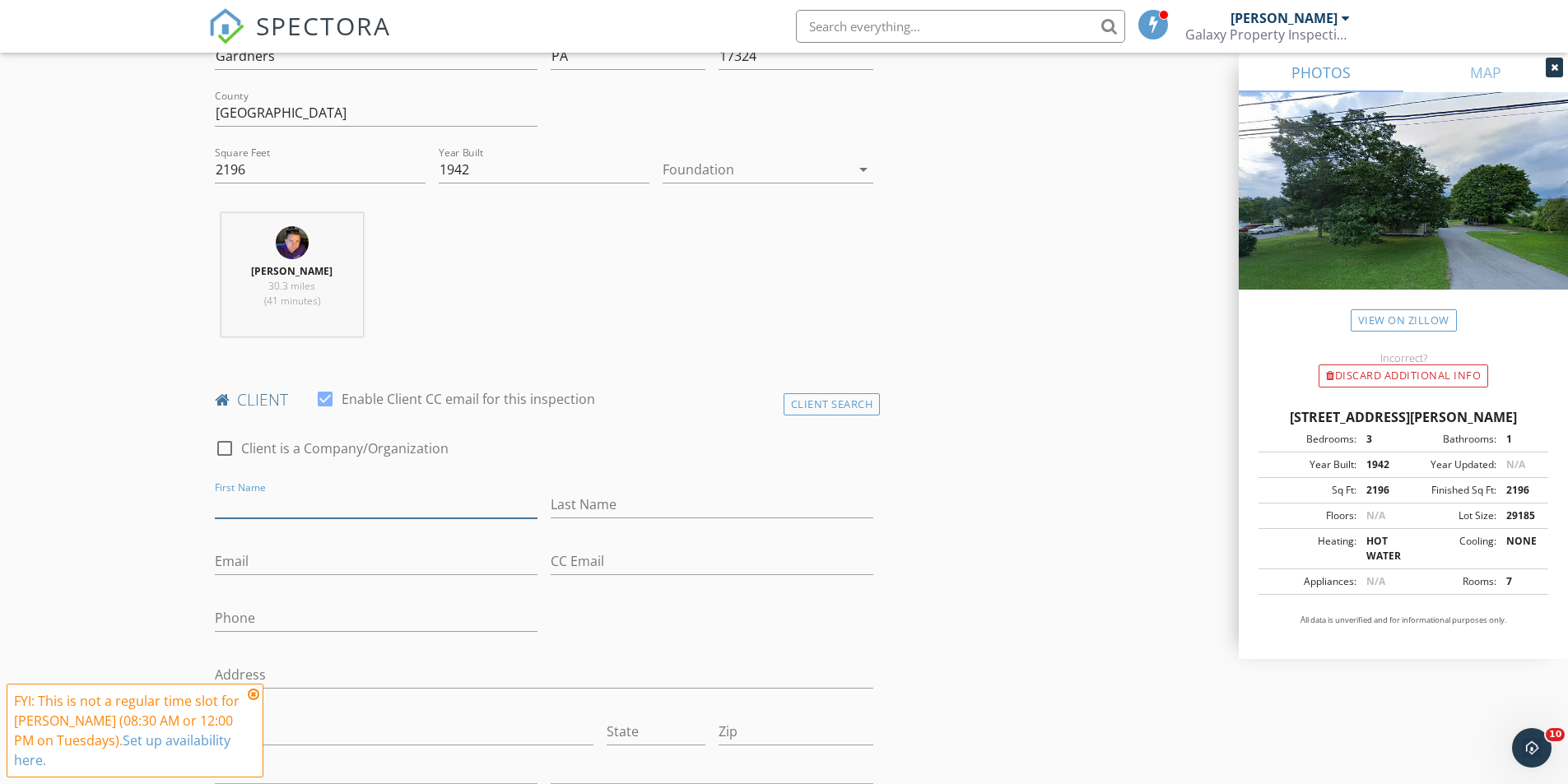
click at [268, 508] on input "First Name" at bounding box center [376, 505] width 323 height 28
type input "[PERSON_NAME]"
click at [272, 567] on input "Email" at bounding box center [376, 561] width 323 height 28
type input "[EMAIL_ADDRESS][DOMAIN_NAME]"
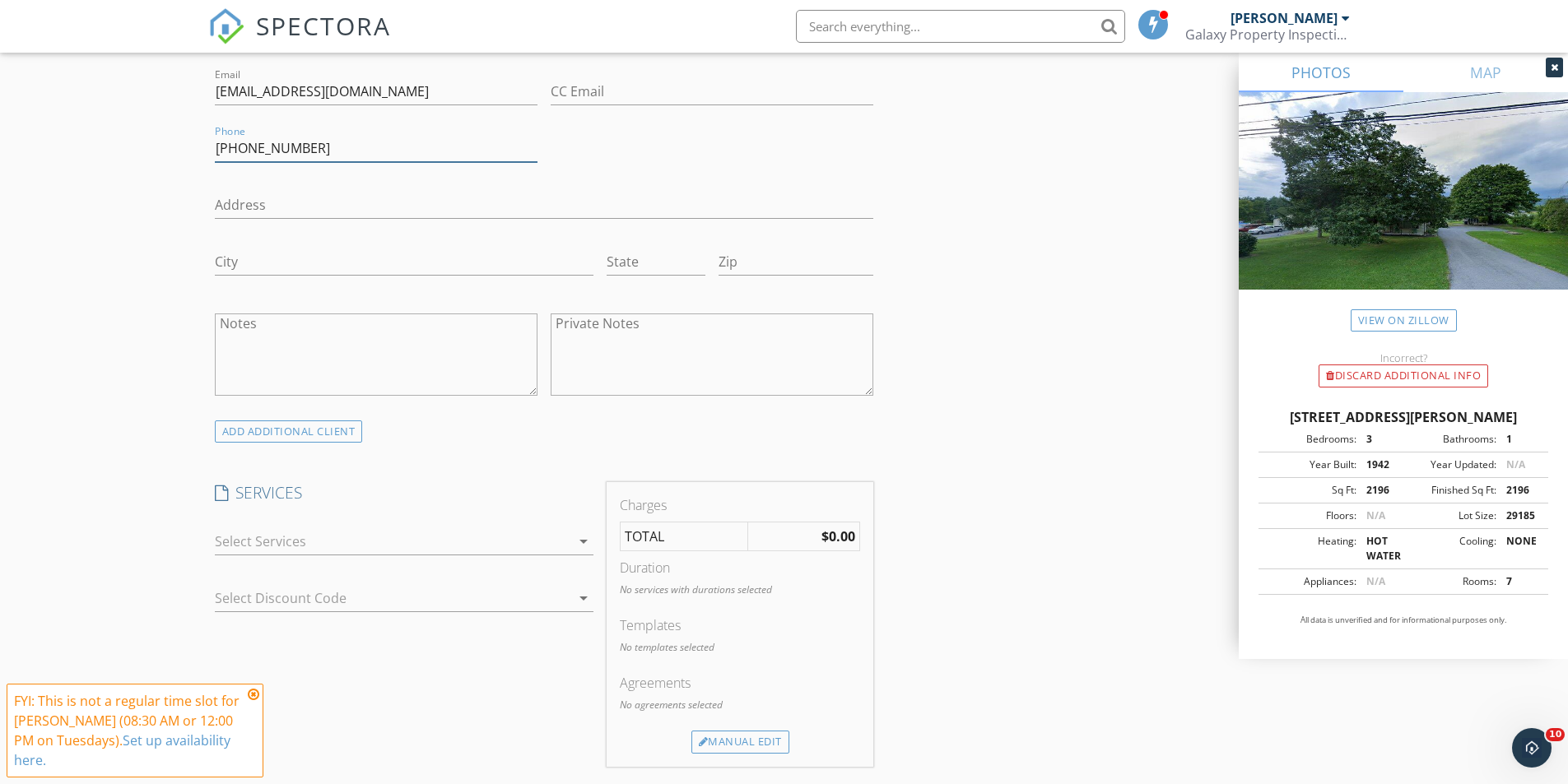
scroll to position [987, 0]
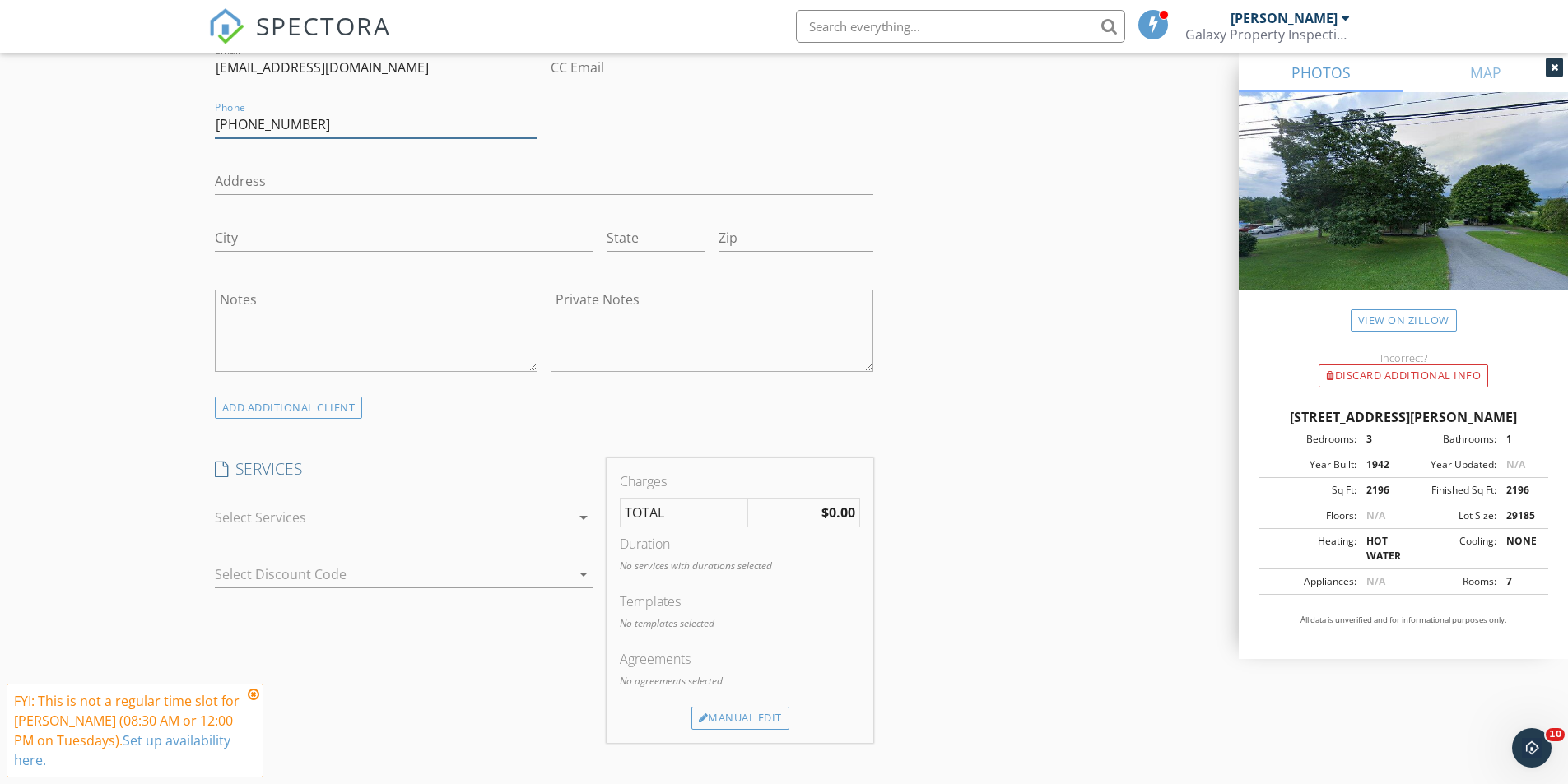
type input "[PHONE_NUMBER]"
click at [584, 518] on icon "arrow_drop_down" at bounding box center [583, 517] width 20 height 20
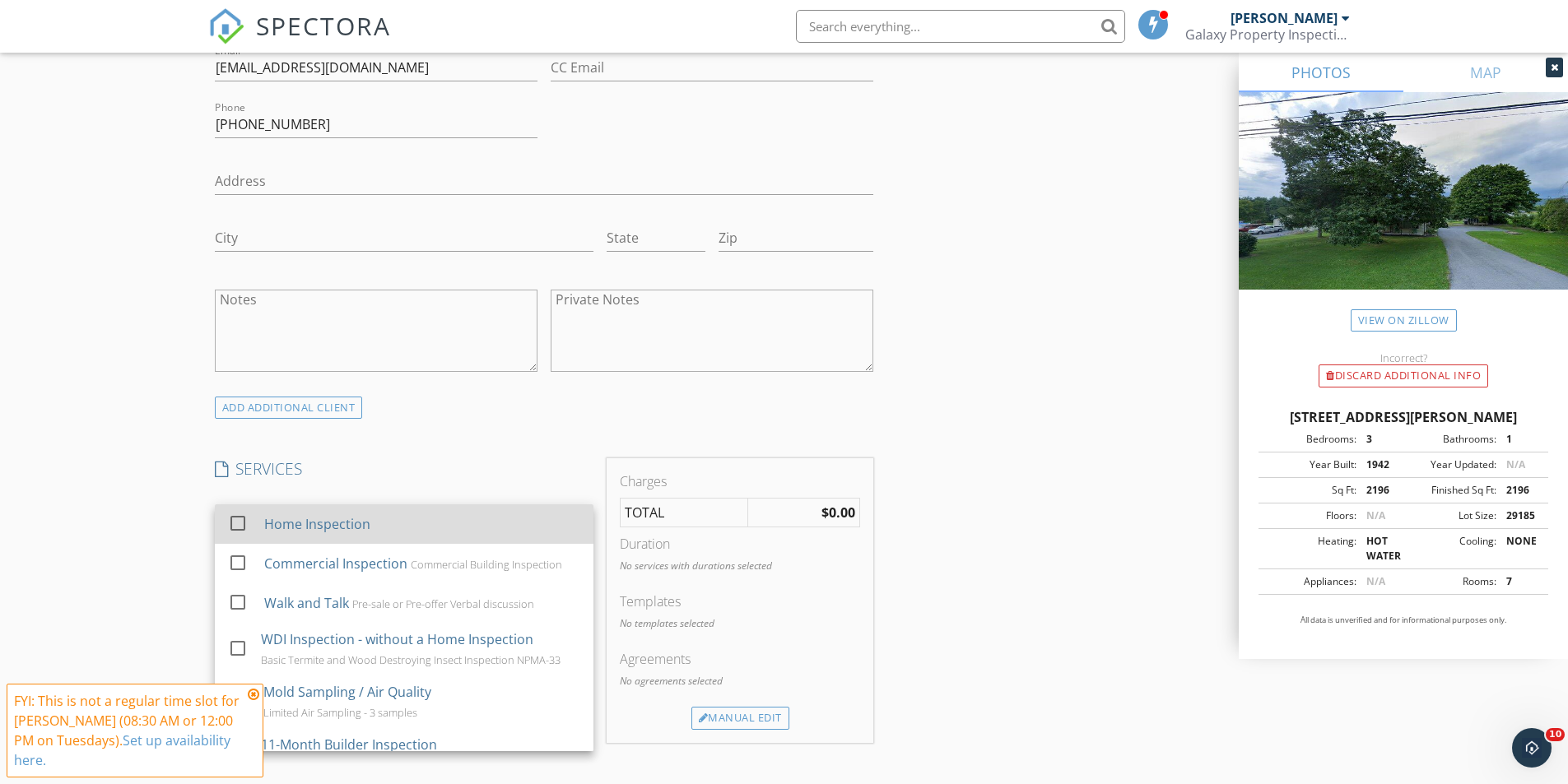
click at [233, 518] on div at bounding box center [237, 523] width 28 height 28
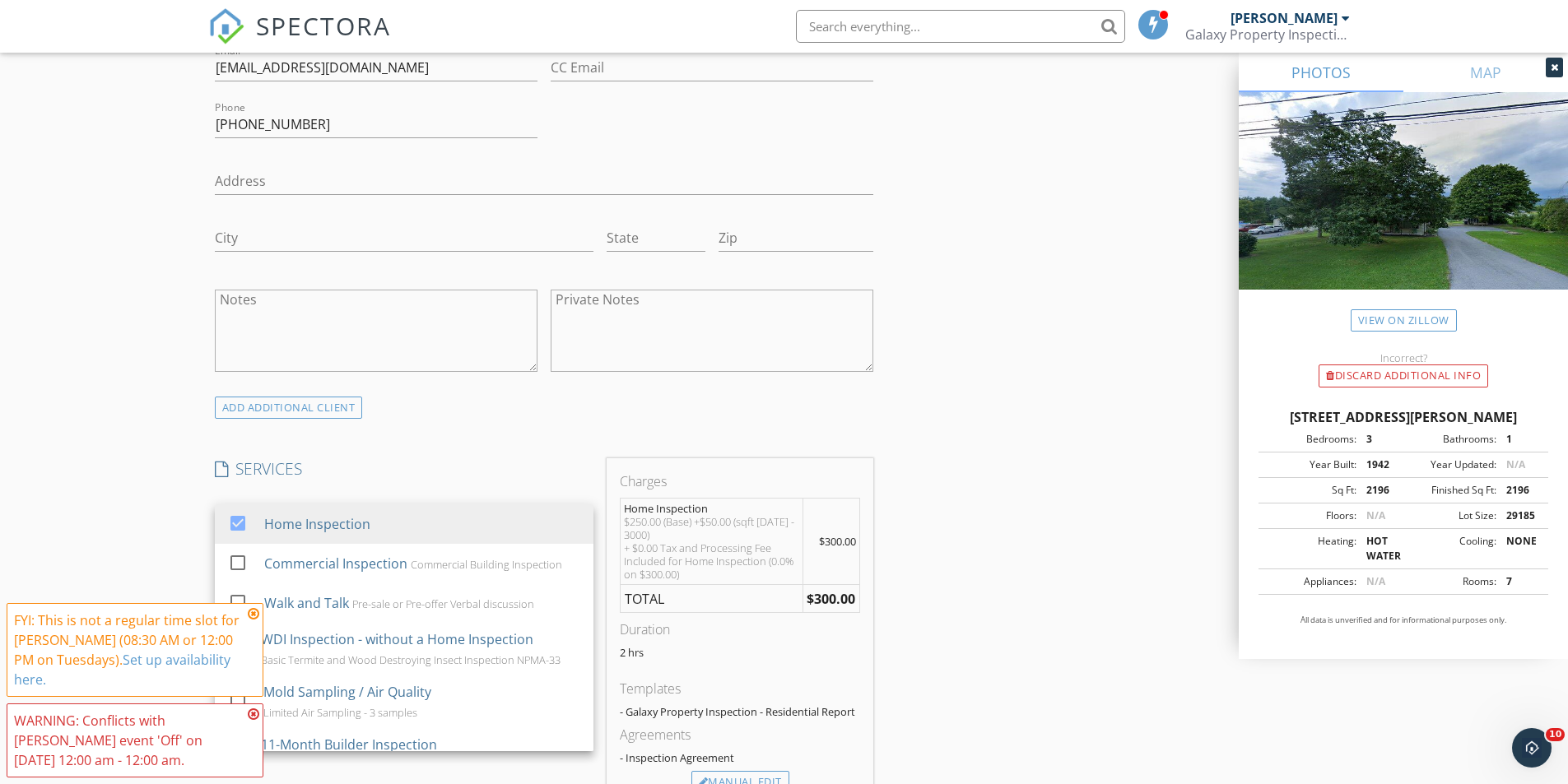
click at [464, 432] on div "INSPECTOR(S) check_box James Ruediger PRIMARY James Ruediger arrow_drop_down ch…" at bounding box center [544, 585] width 673 height 2764
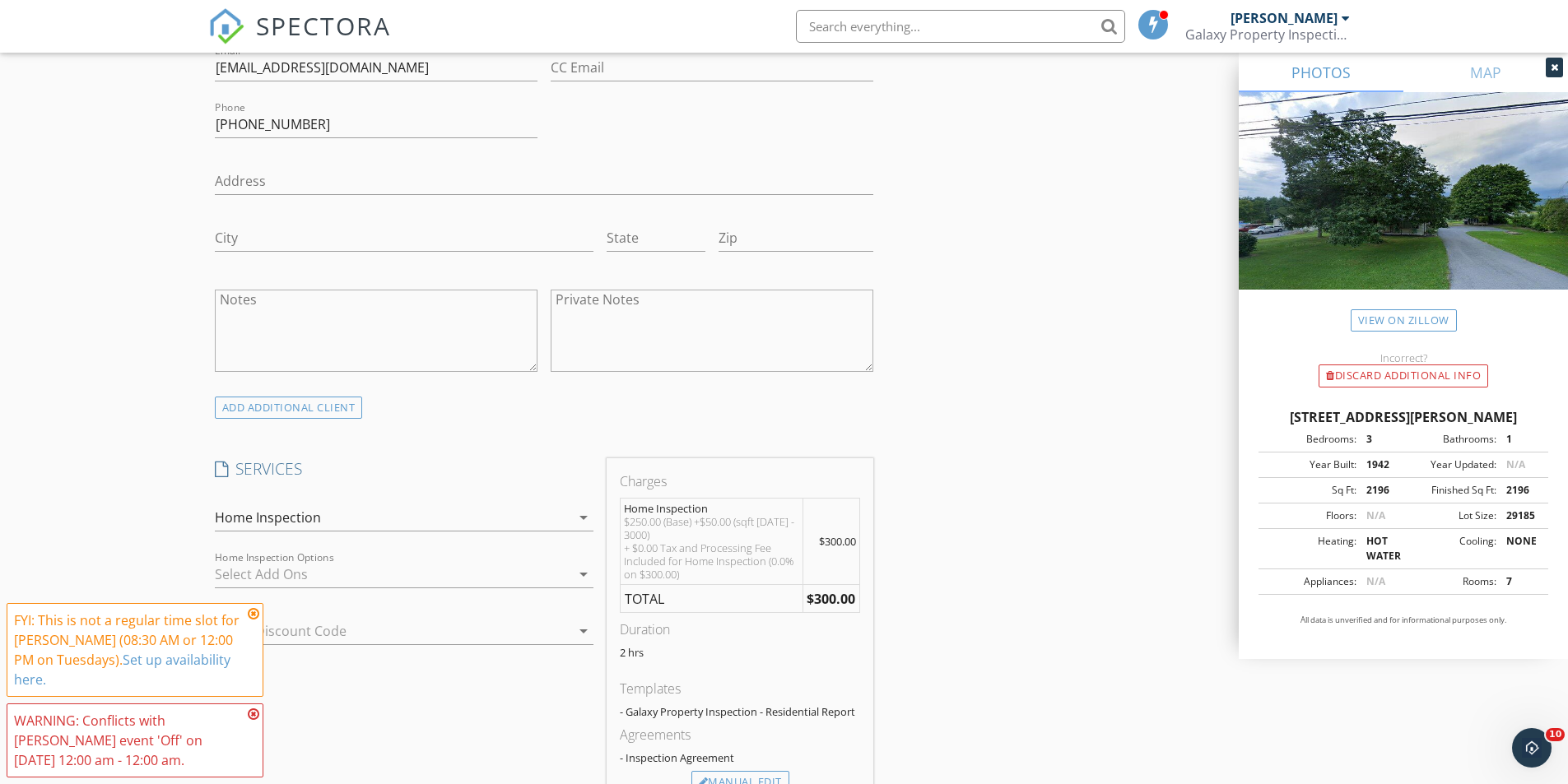
scroll to position [1234, 0]
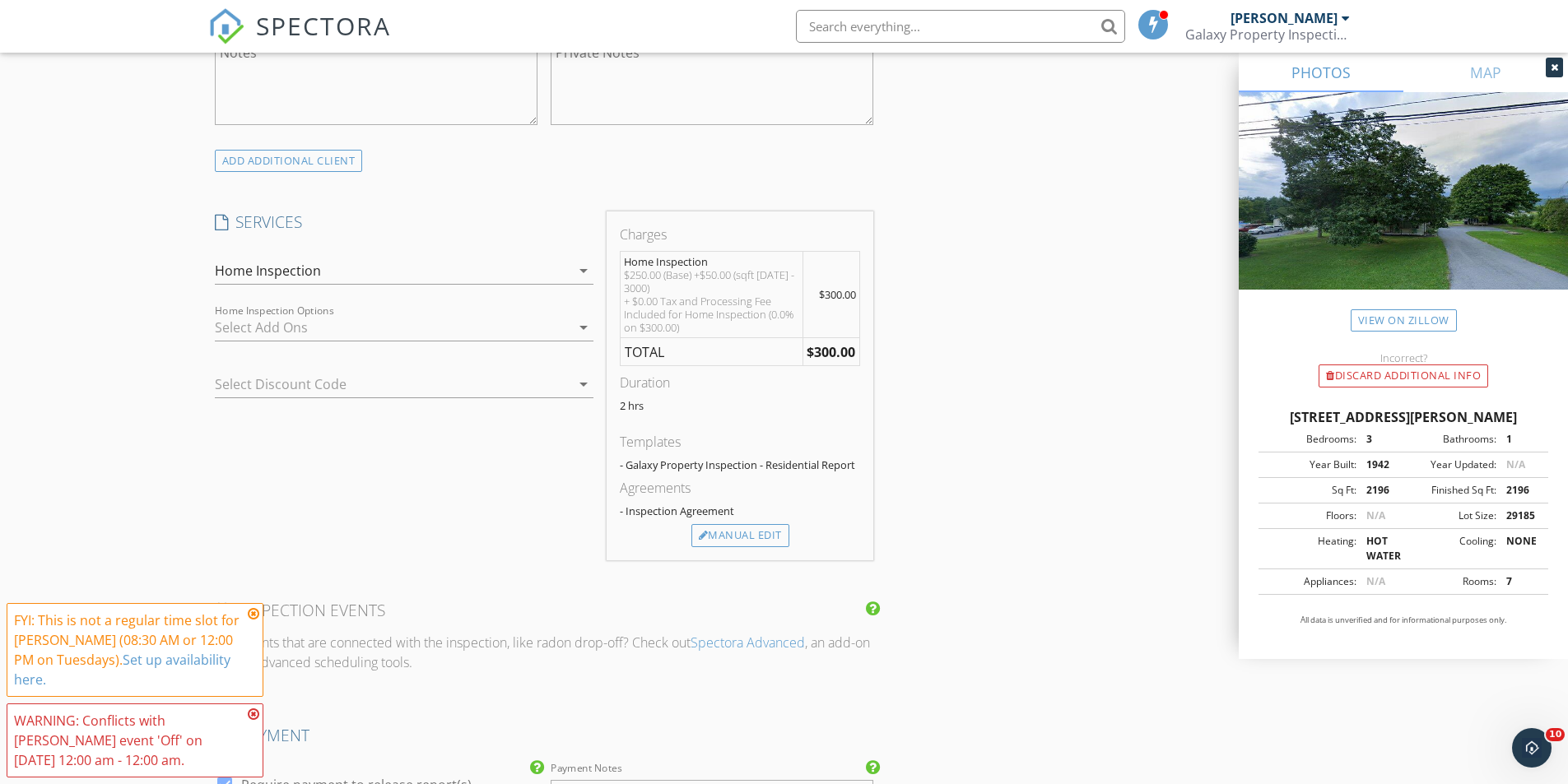
click at [584, 328] on icon "arrow_drop_down" at bounding box center [583, 327] width 20 height 20
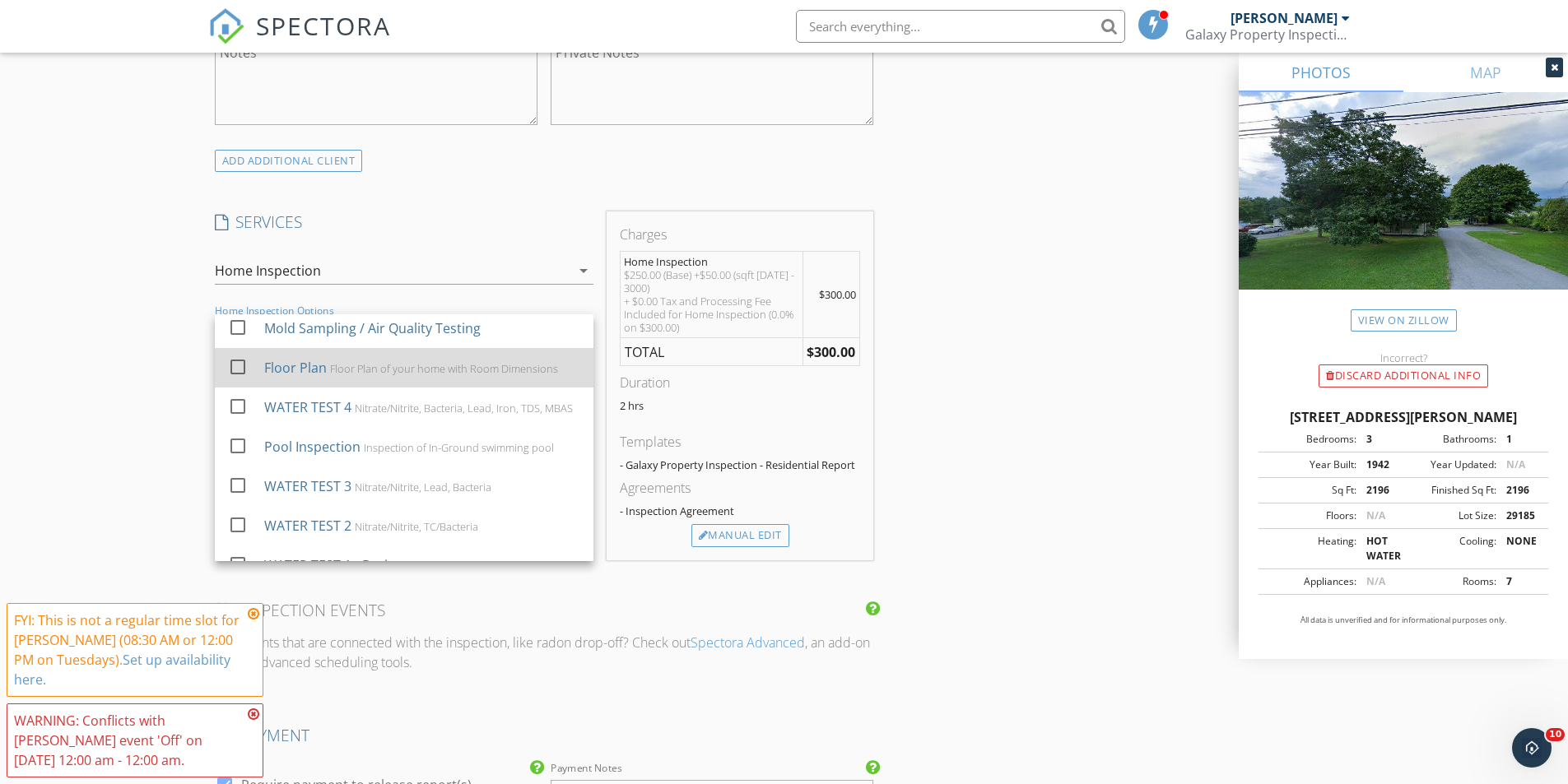
scroll to position [83, 0]
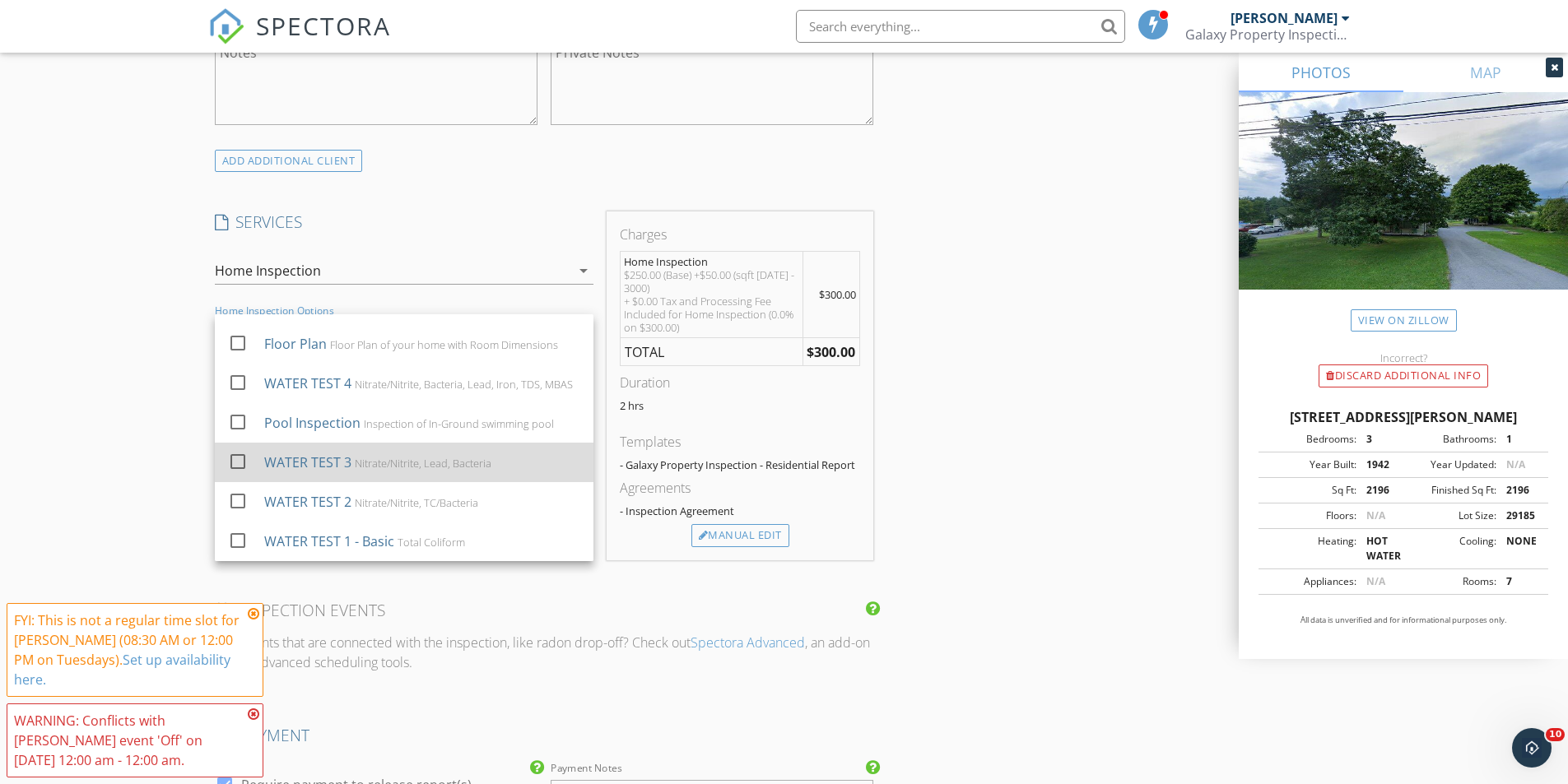
click at [237, 472] on div at bounding box center [237, 462] width 28 height 28
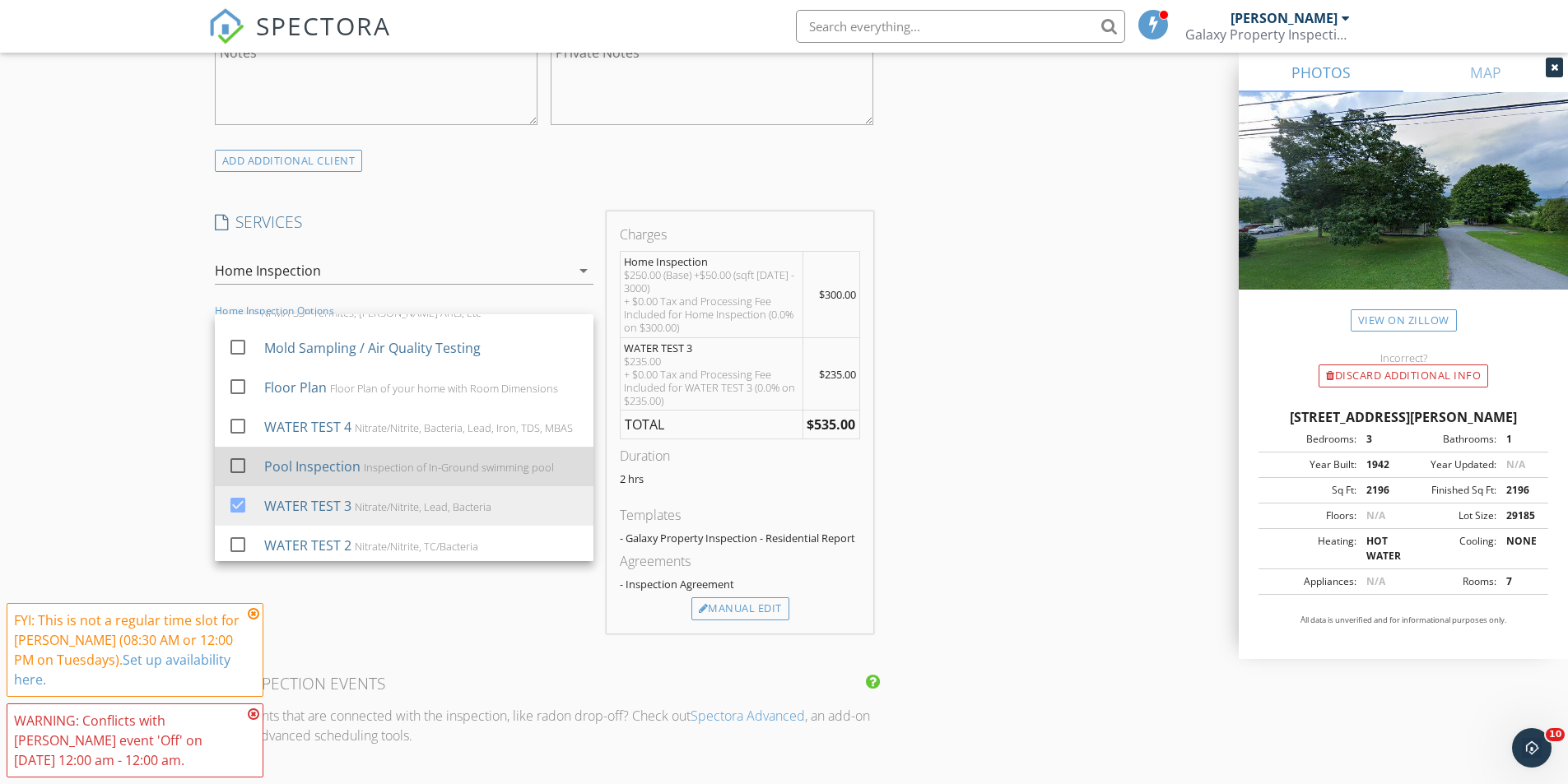
scroll to position [0, 0]
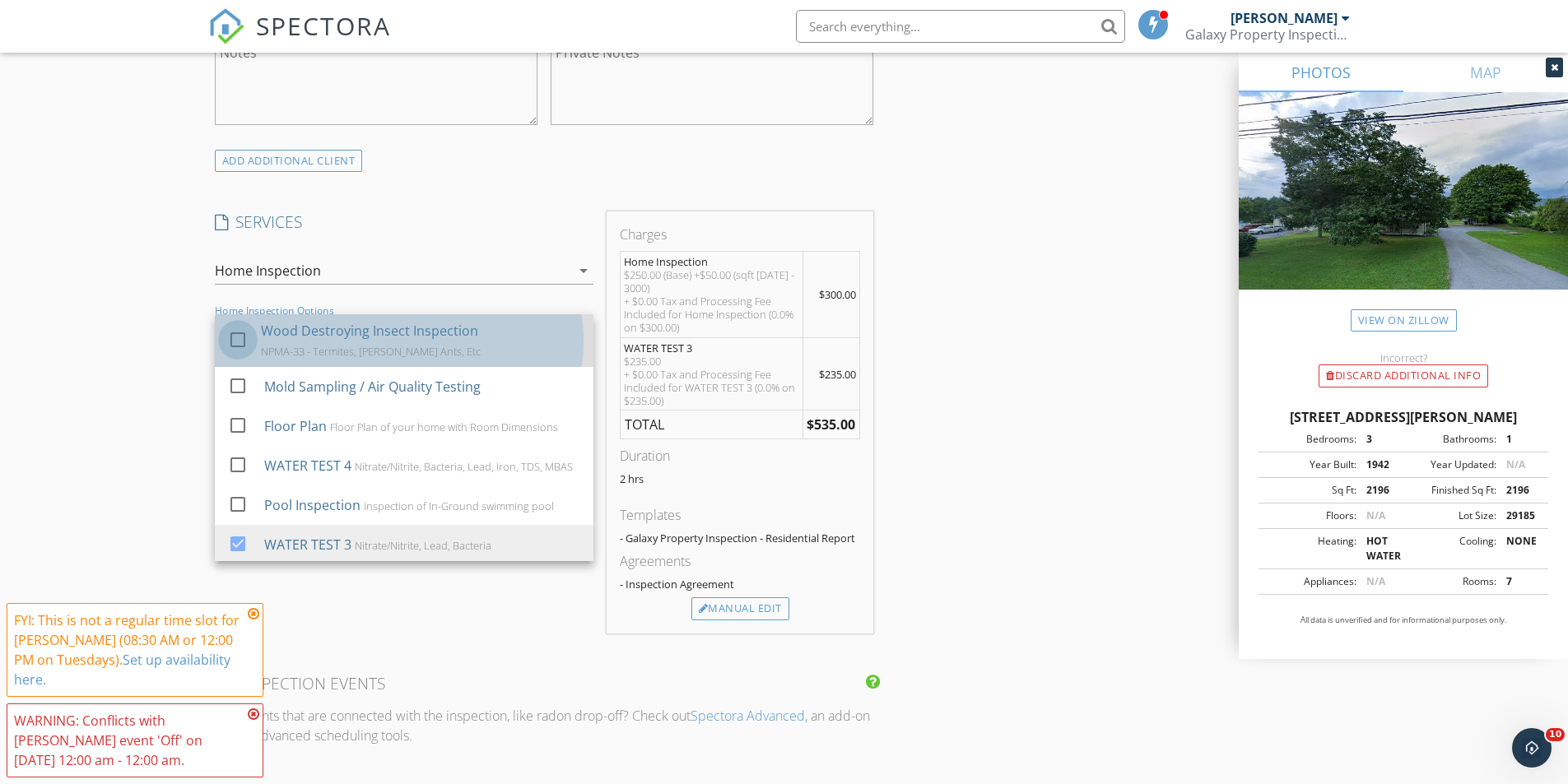
click at [243, 338] on div at bounding box center [237, 340] width 28 height 28
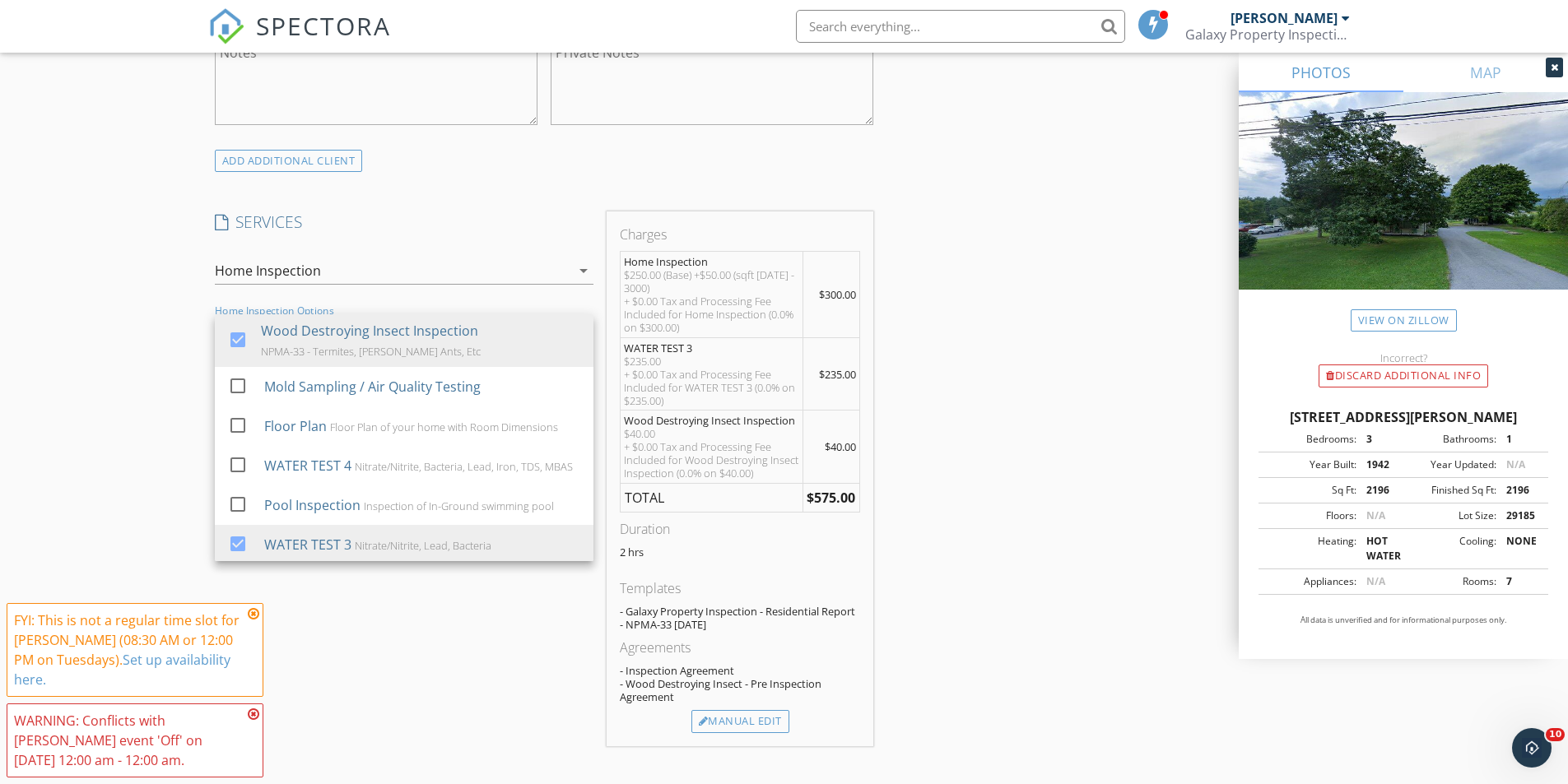
click at [181, 317] on div "New Inspection Click here to use the New Order Form INSPECTOR(S) check_box Jame…" at bounding box center [784, 452] width 1568 height 3180
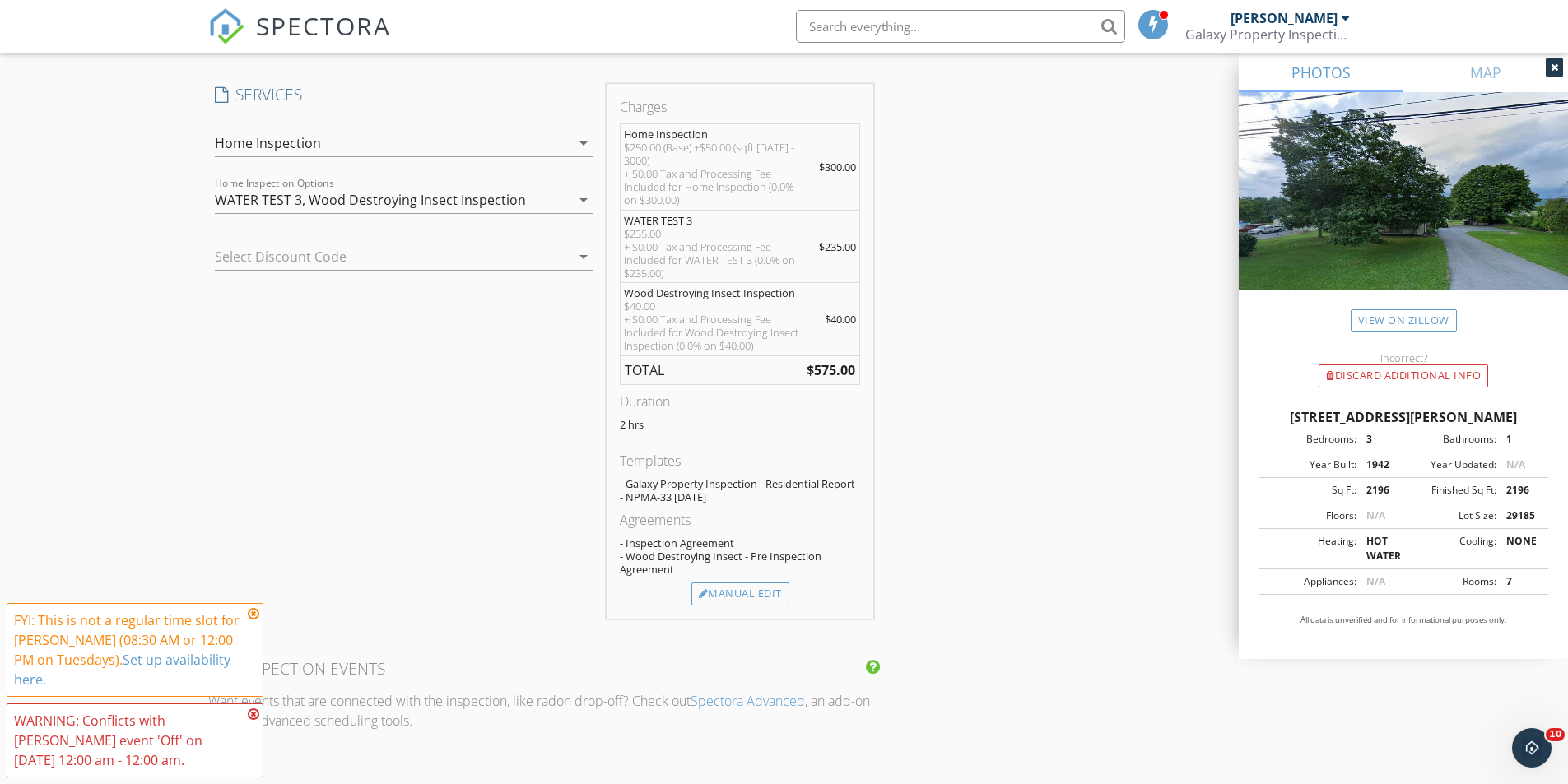
scroll to position [1399, 0]
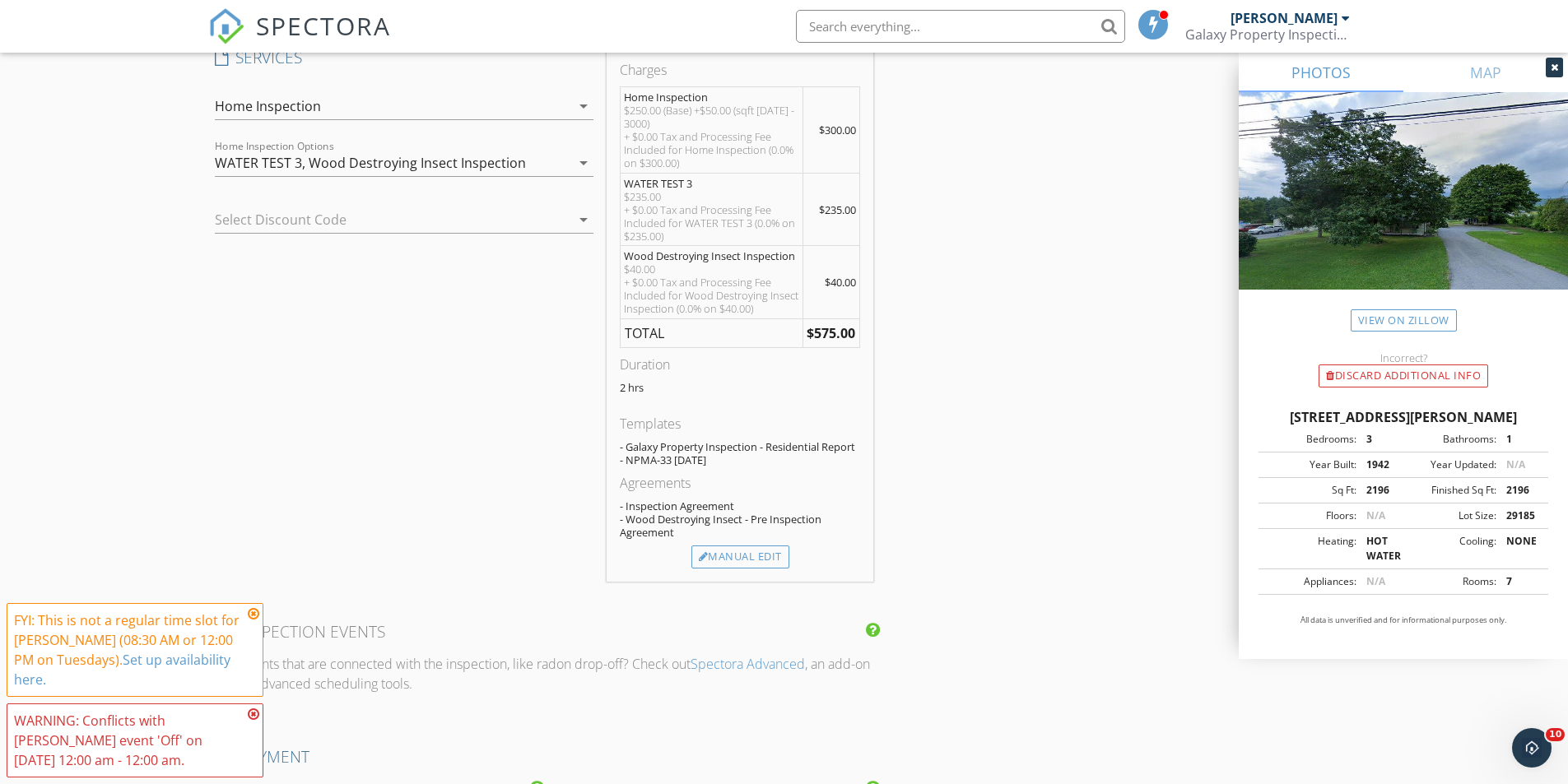
click at [253, 615] on icon at bounding box center [253, 613] width 11 height 13
click at [253, 710] on icon at bounding box center [253, 714] width 11 height 13
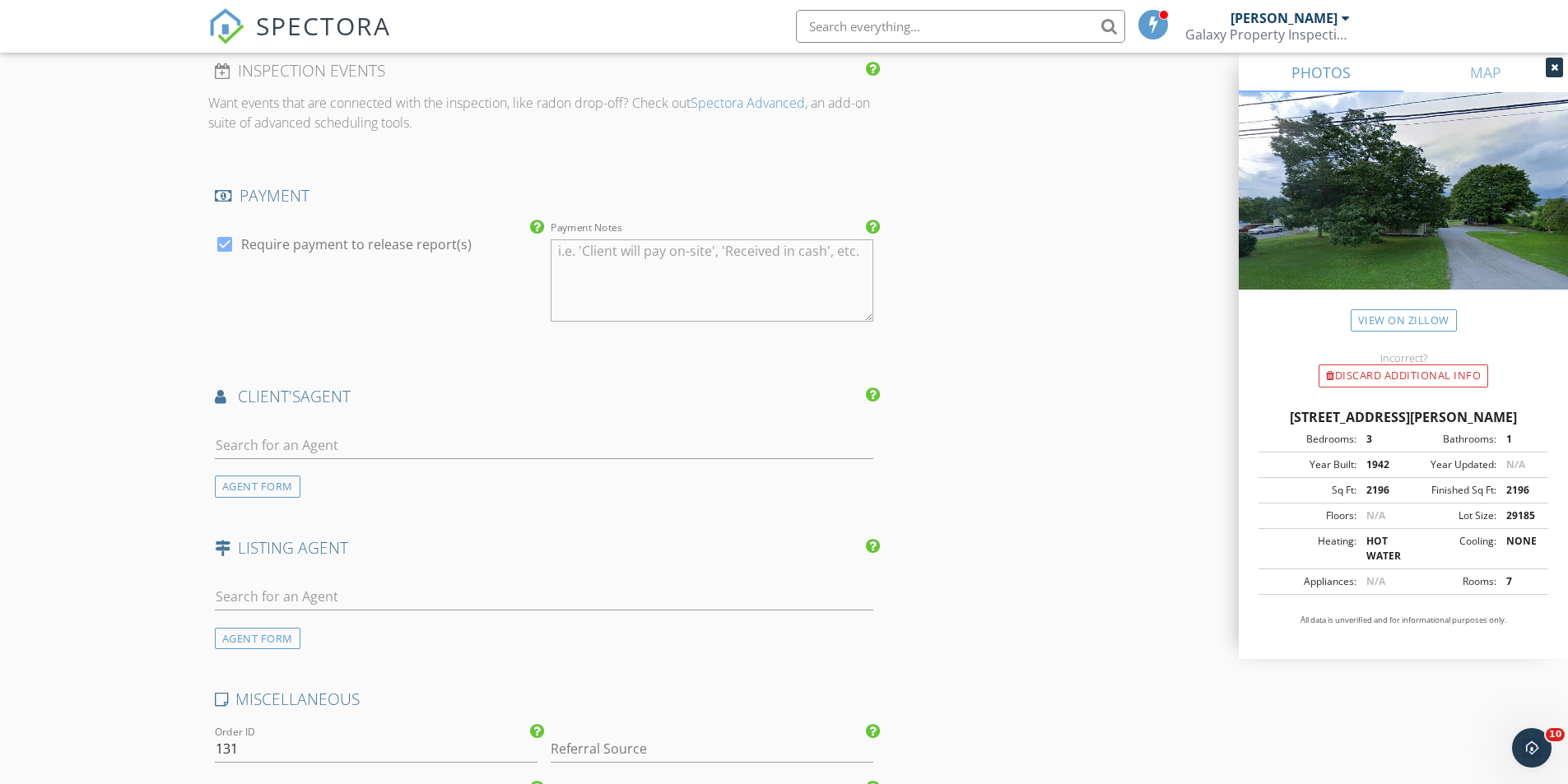
scroll to position [1974, 0]
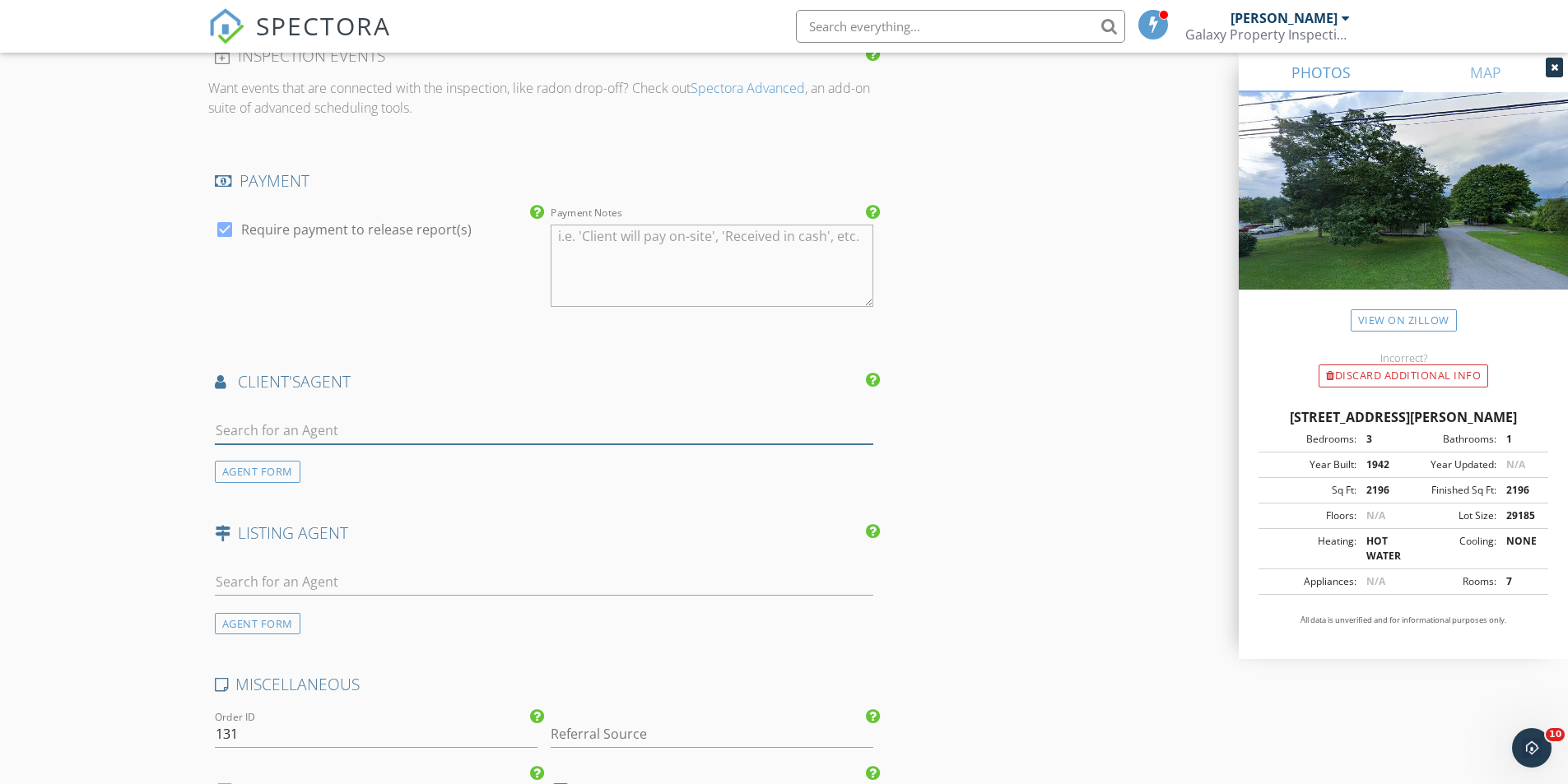
click at [282, 432] on input "text" at bounding box center [544, 431] width 659 height 28
type input "sere"
click at [291, 456] on div "Serene Kumler" at bounding box center [407, 460] width 292 height 20
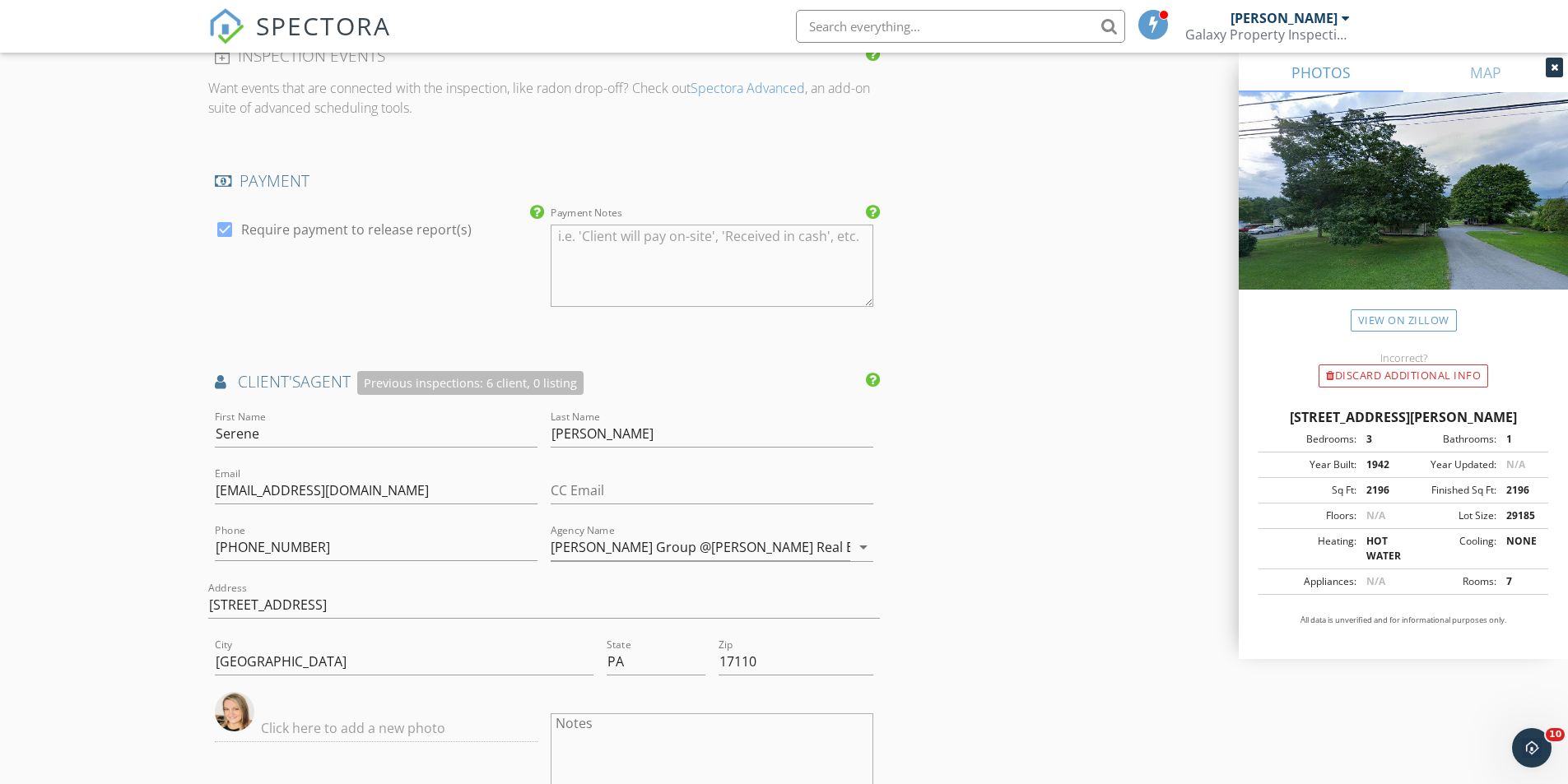
scroll to position [2632, 0]
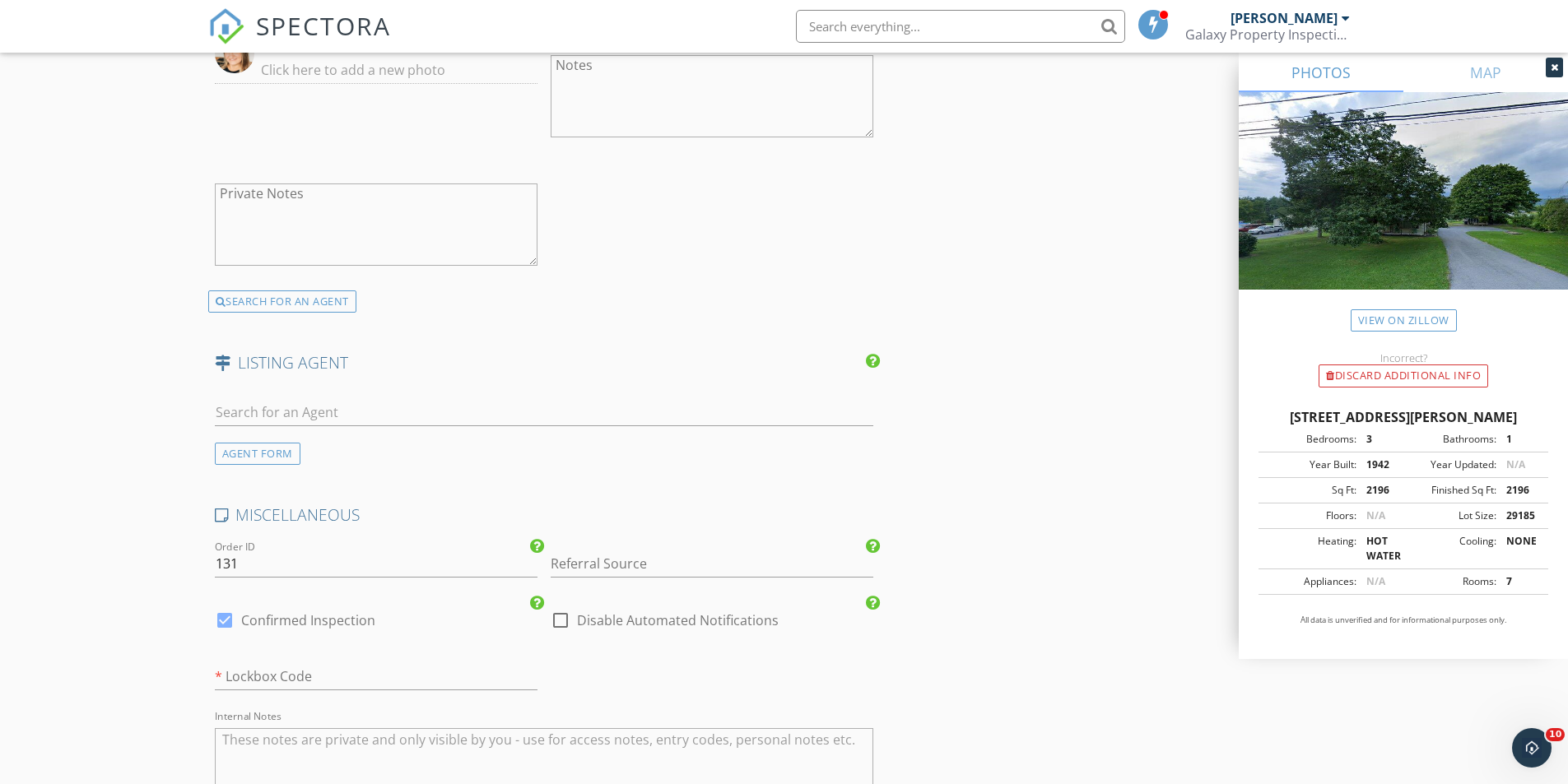
click at [226, 621] on div at bounding box center [224, 620] width 28 height 28
checkbox input "false"
checkbox input "true"
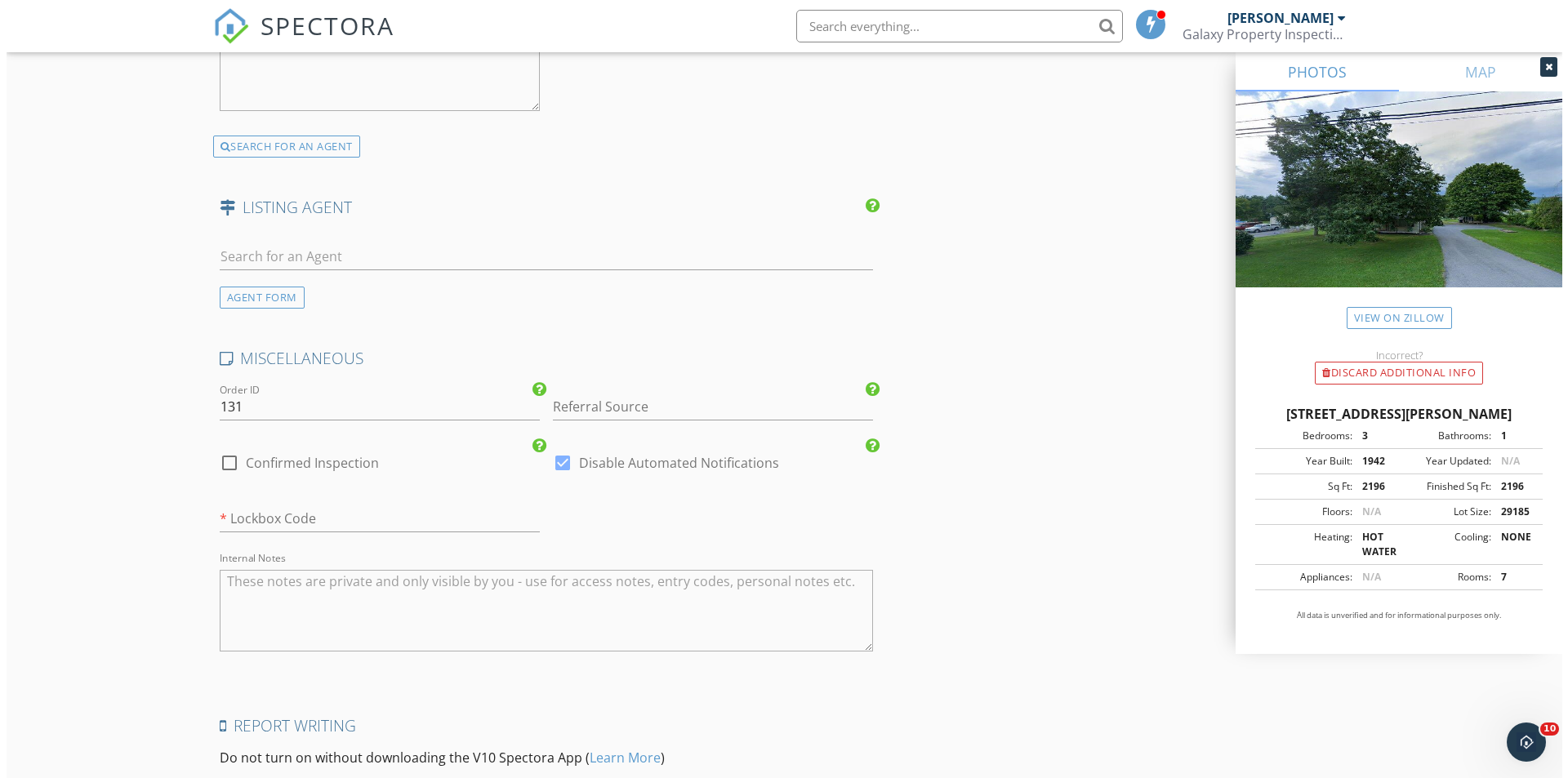
scroll to position [2958, 0]
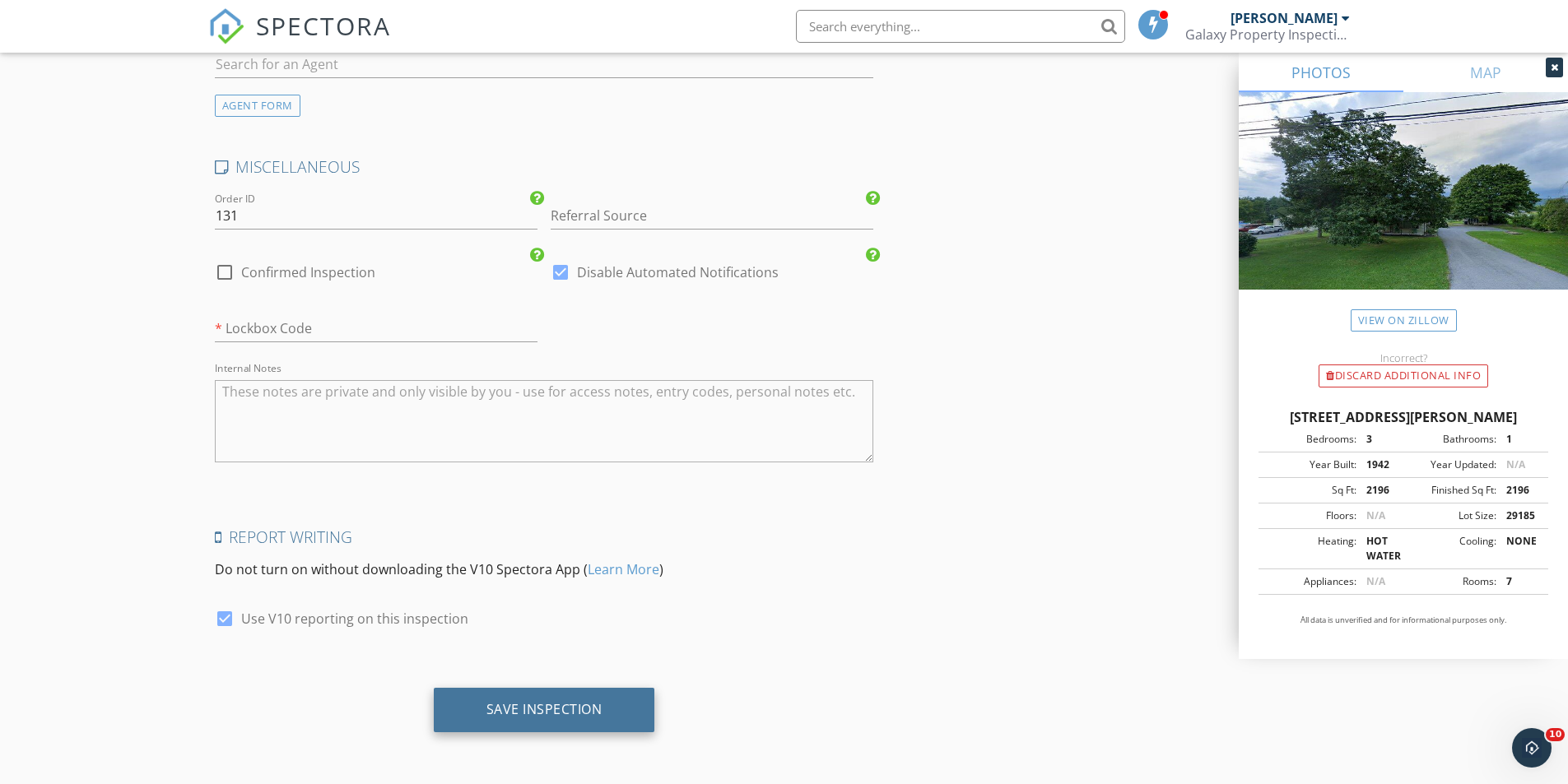
click at [572, 705] on div "Save Inspection" at bounding box center [544, 708] width 116 height 16
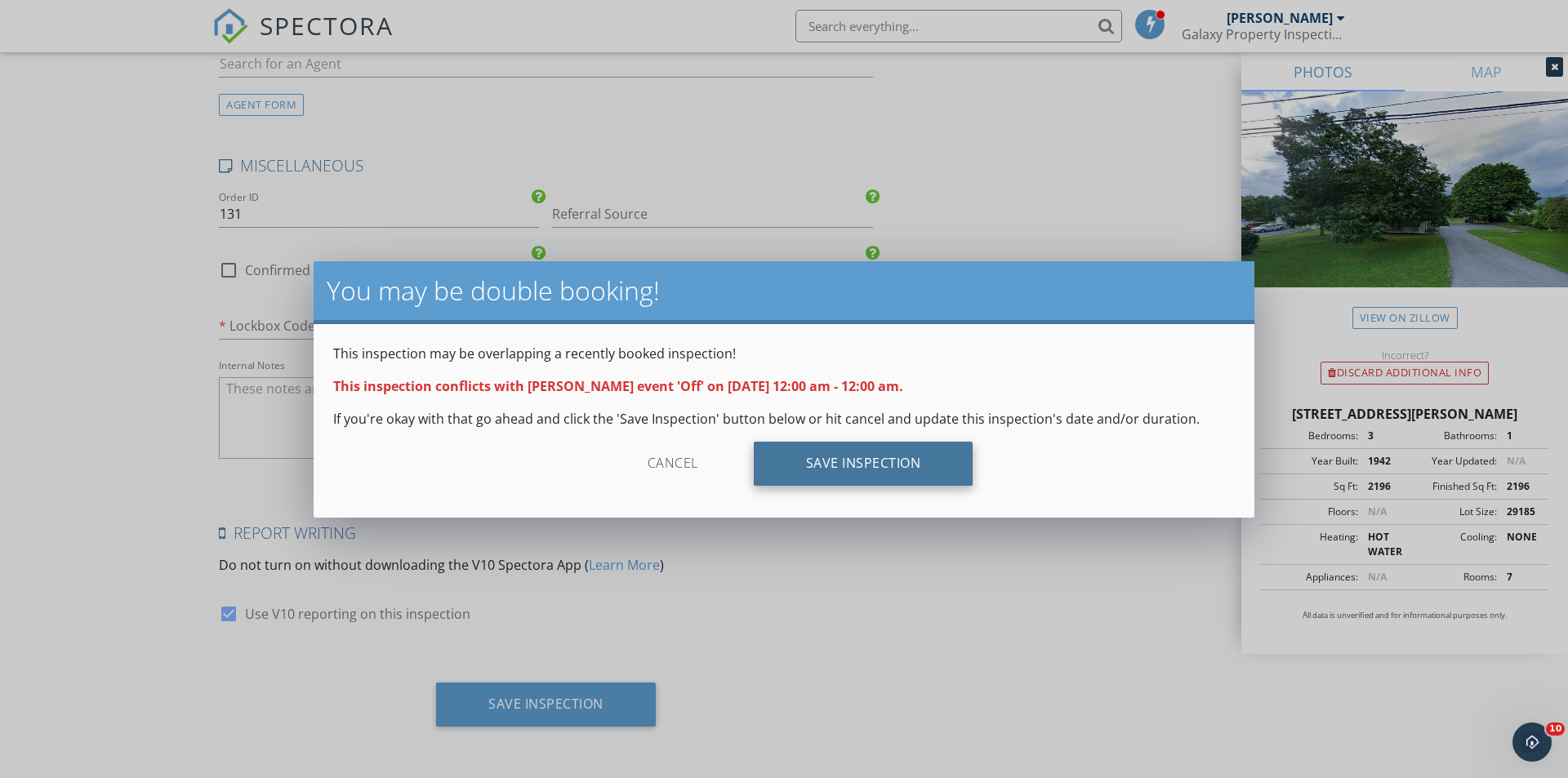
click at [854, 452] on div "Save Inspection" at bounding box center [863, 464] width 219 height 44
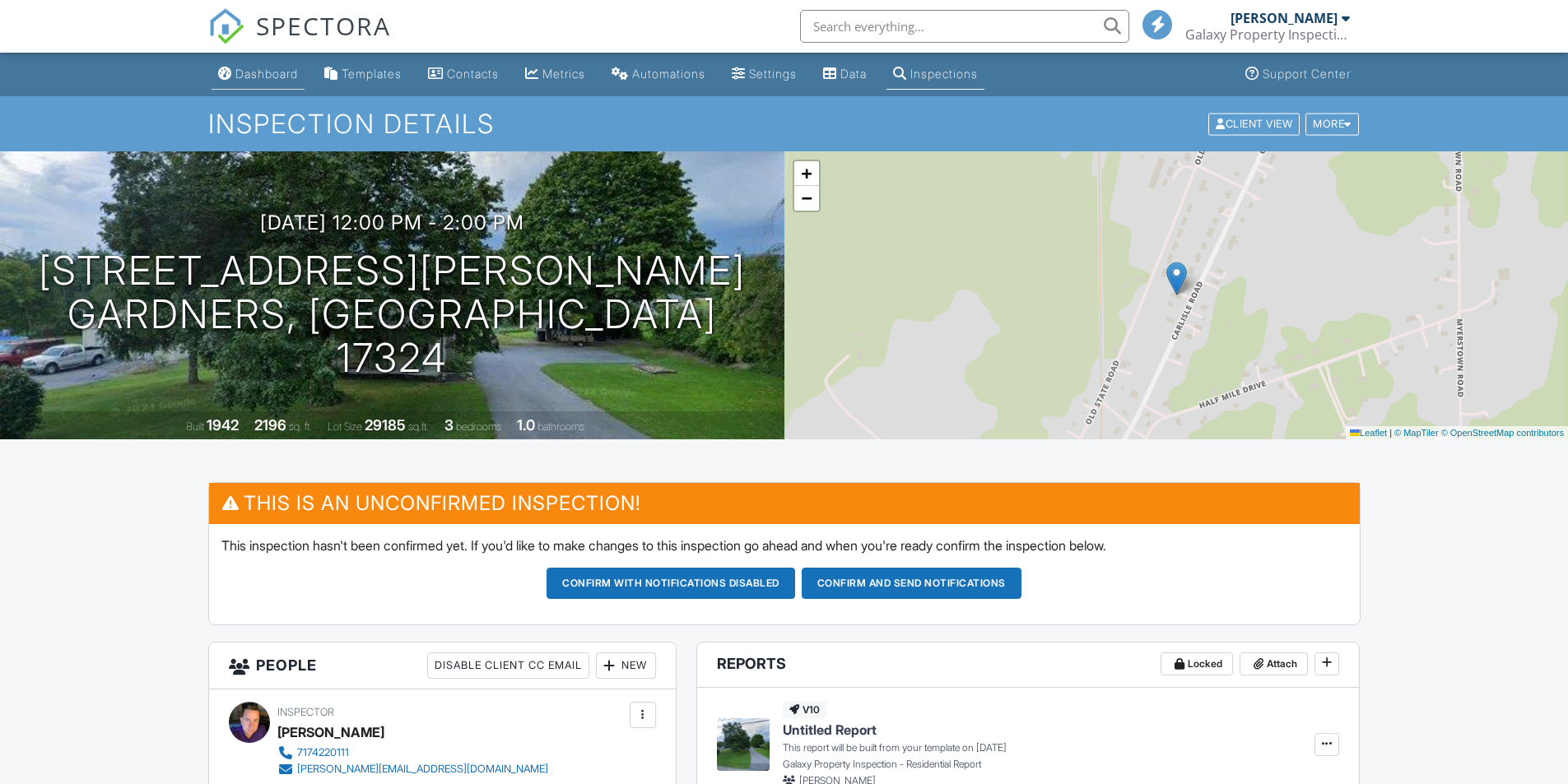
click at [269, 74] on div "Dashboard" at bounding box center [267, 74] width 63 height 14
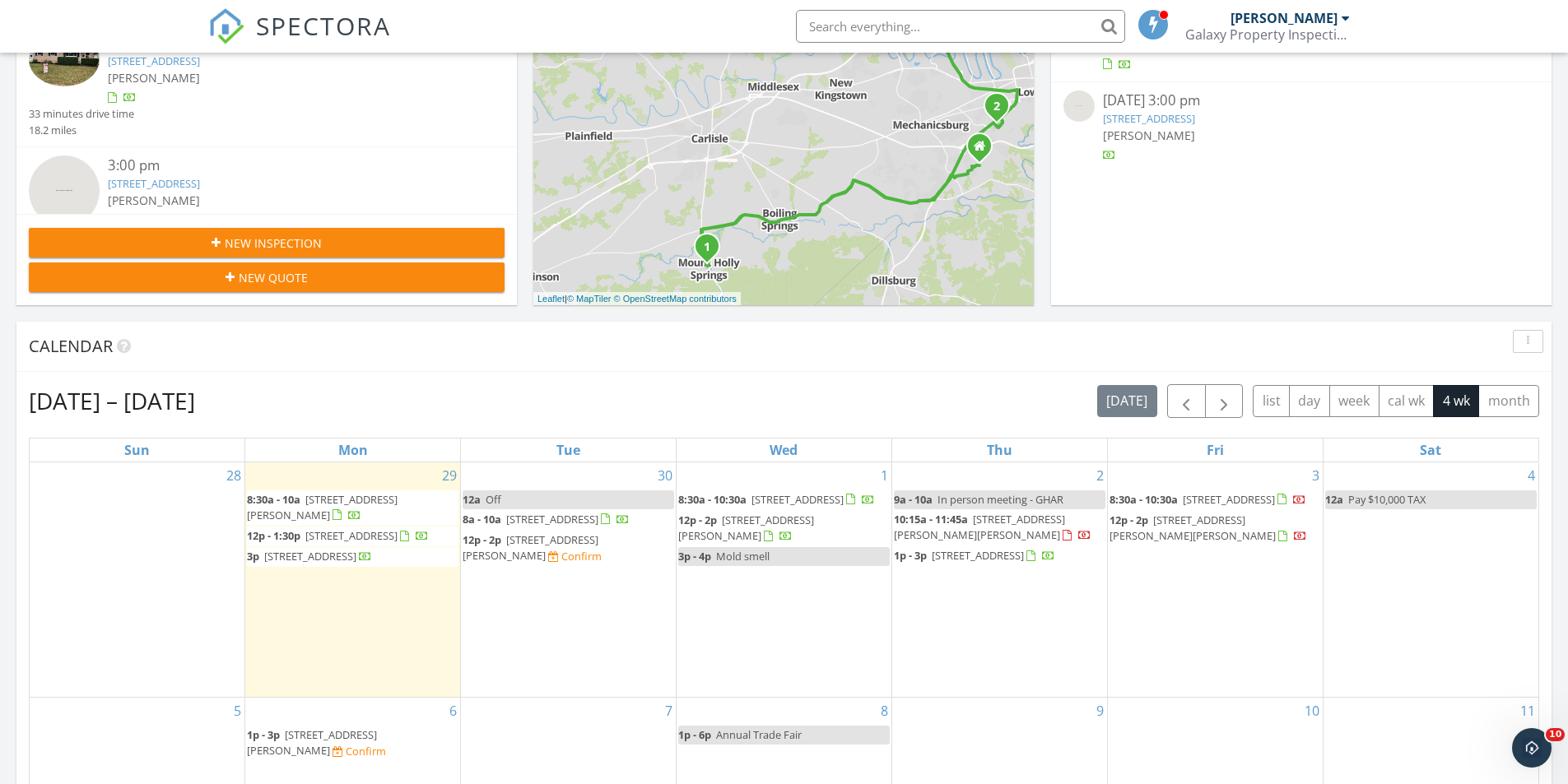
scroll to position [493, 0]
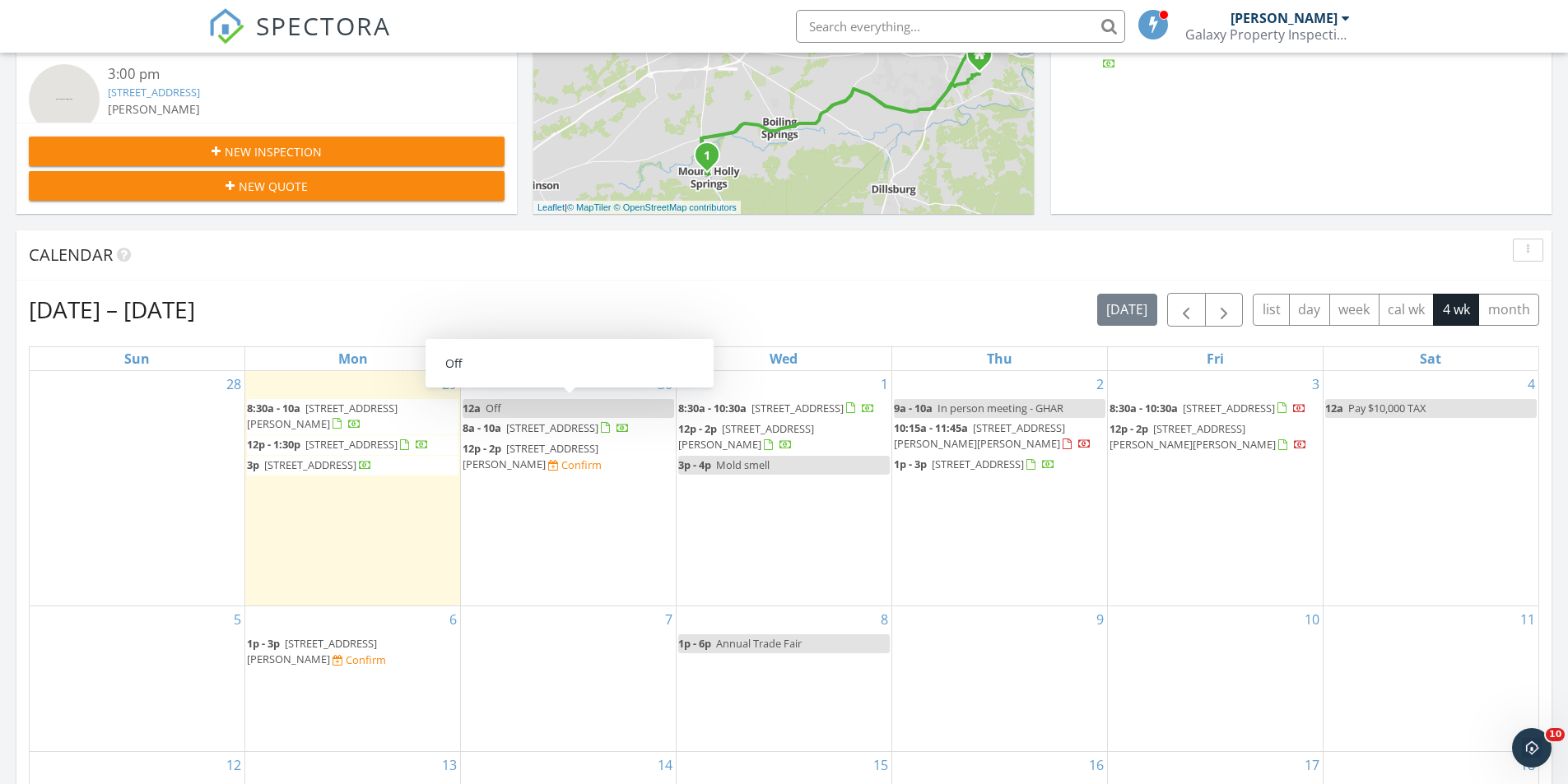
click at [523, 406] on link "12a Off" at bounding box center [569, 408] width 212 height 19
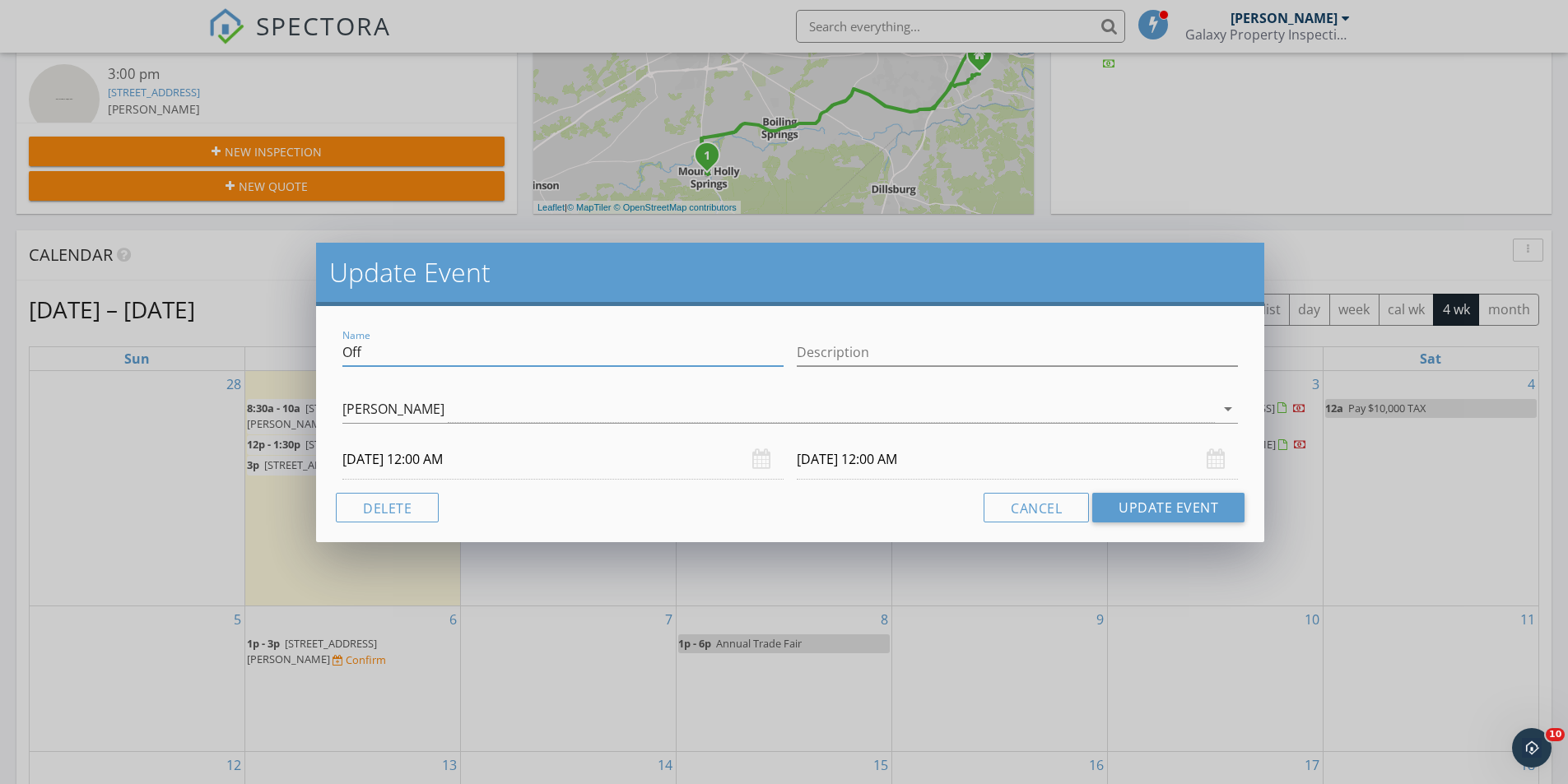
drag, startPoint x: 374, startPoint y: 354, endPoint x: 302, endPoint y: 345, distance: 72.6
click at [302, 345] on div "Update Event Name Off Description James Ruediger arrow_drop_down 09/30/2025 12:…" at bounding box center [784, 392] width 1568 height 784
type input "Water Lab"
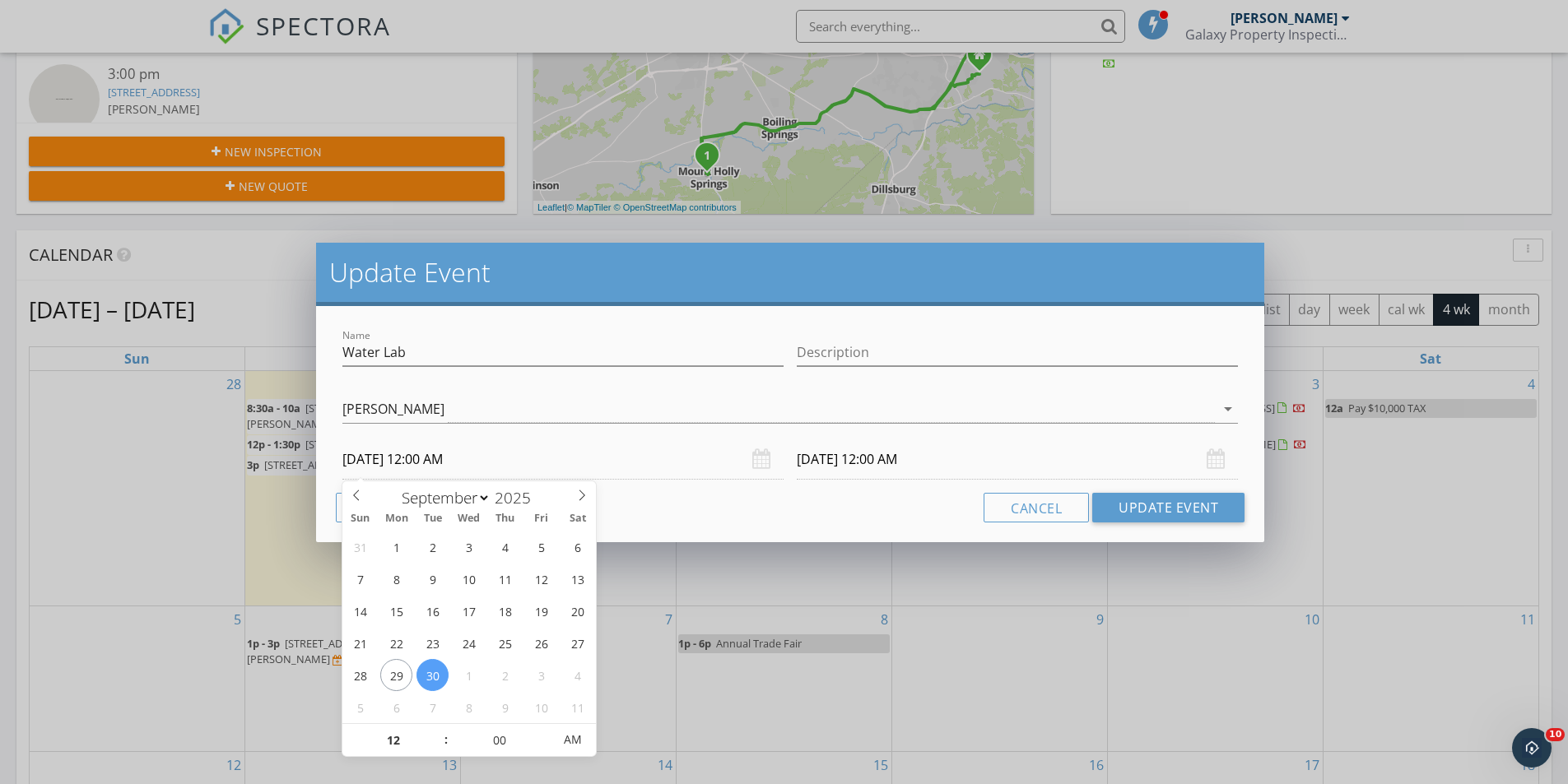
click at [613, 467] on input "09/30/2025 12:00 AM" at bounding box center [563, 459] width 441 height 40
type input "01"
type input "09/30/2025 1:00 AM"
click at [439, 731] on span at bounding box center [437, 732] width 11 height 16
type input "02"
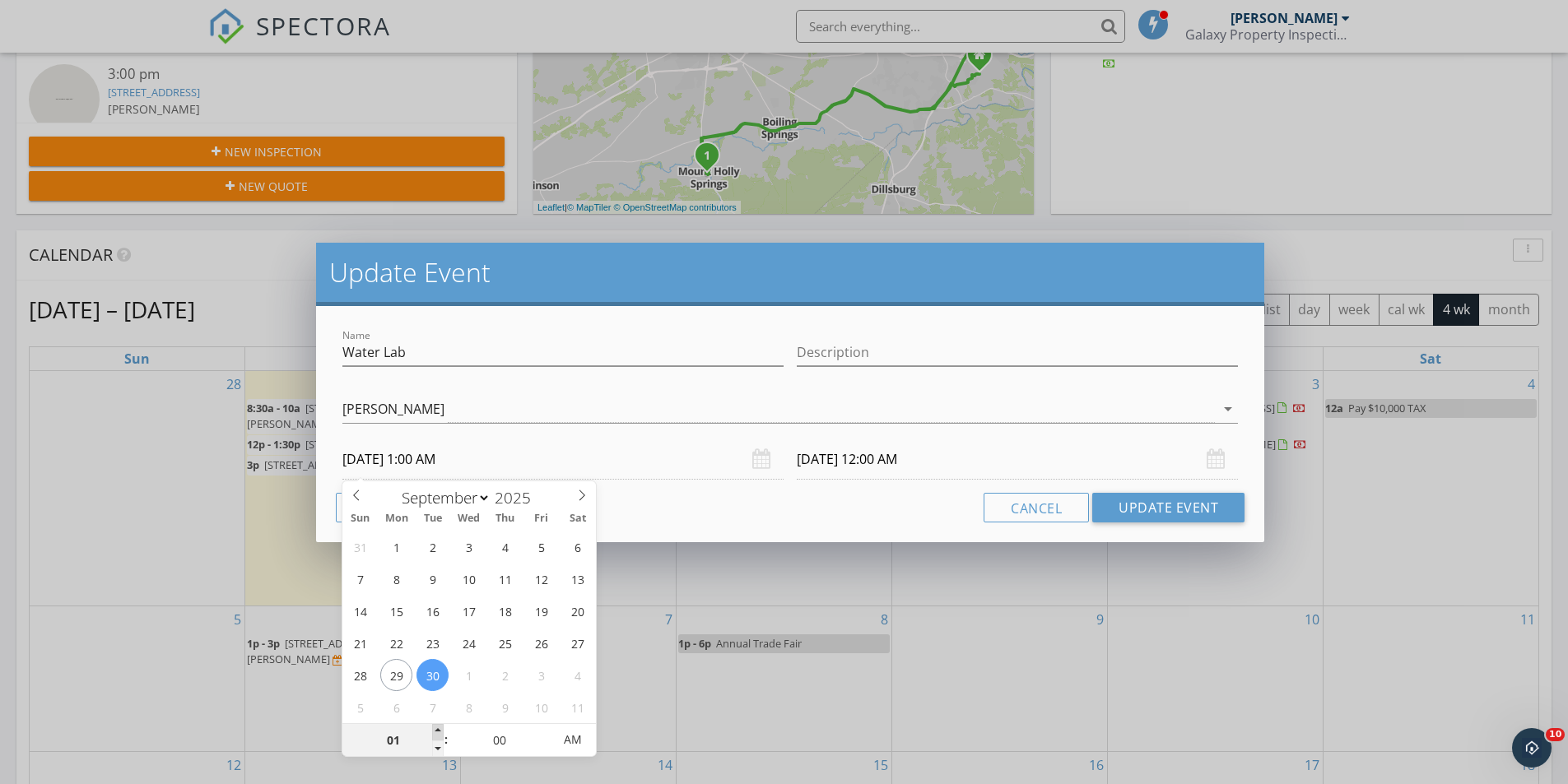
type input "09/30/2025 2:00 AM"
click at [439, 731] on span at bounding box center [437, 732] width 11 height 16
type input "03"
type input "09/30/2025 3:00 AM"
click at [439, 731] on span at bounding box center [437, 732] width 11 height 16
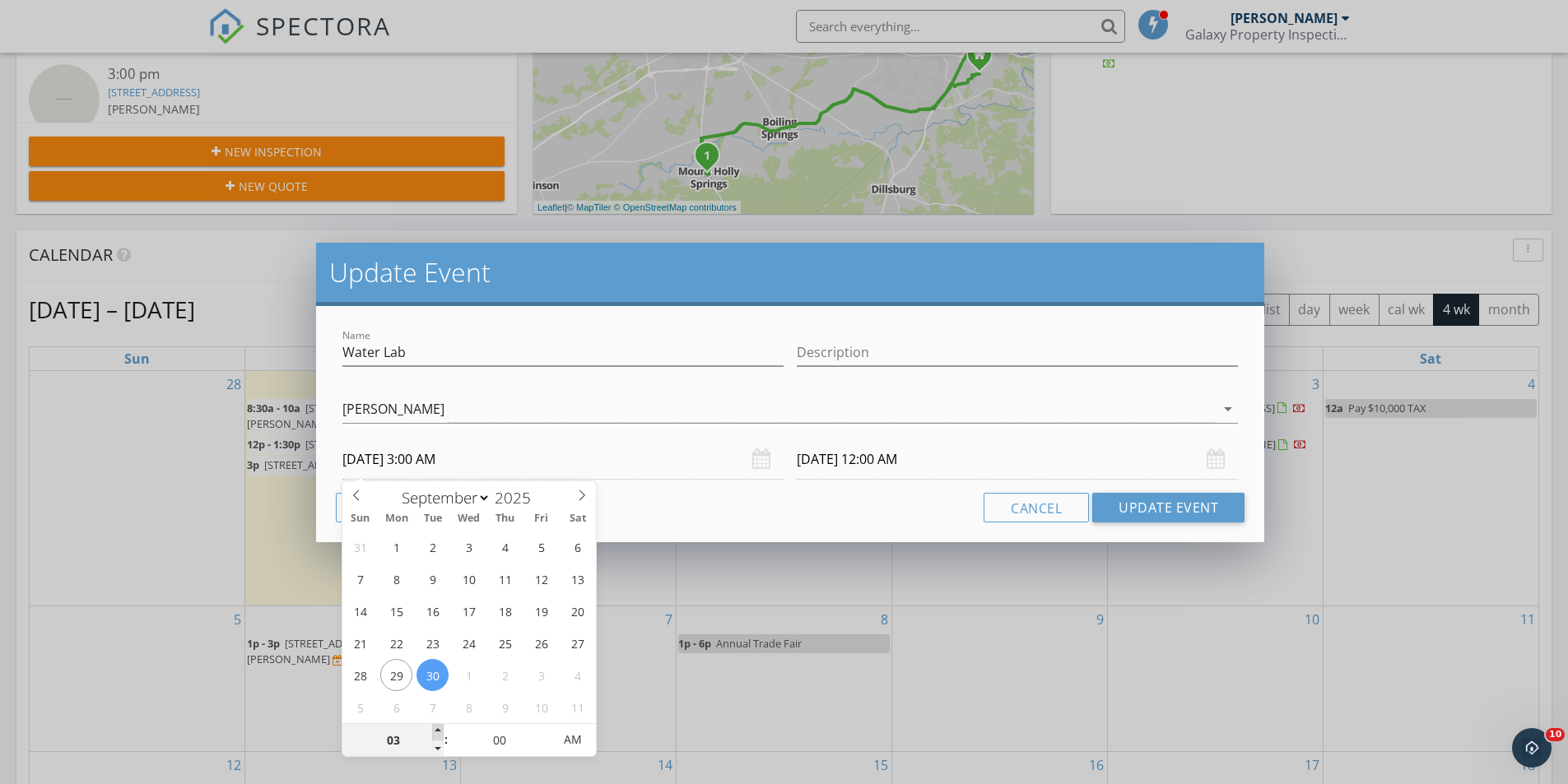
type input "04"
type input "09/30/2025 4:00 AM"
click at [439, 730] on span at bounding box center [437, 732] width 11 height 16
type input "05"
type input "09/30/2025 5:00 AM"
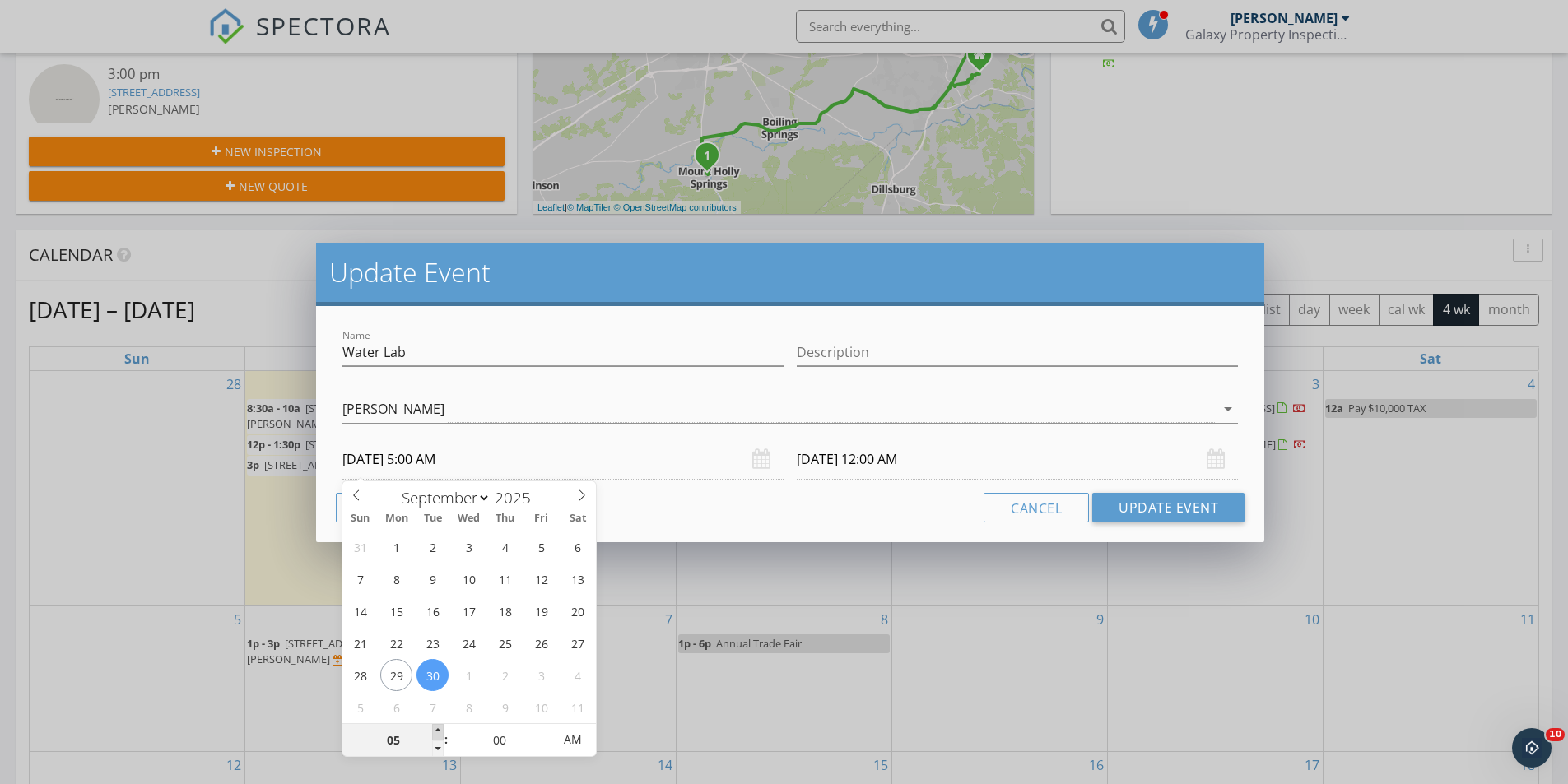
click at [439, 730] on span at bounding box center [437, 732] width 11 height 16
type input "06"
type input "09/30/2025 6:00 AM"
click at [439, 730] on span at bounding box center [437, 732] width 11 height 16
type input "07"
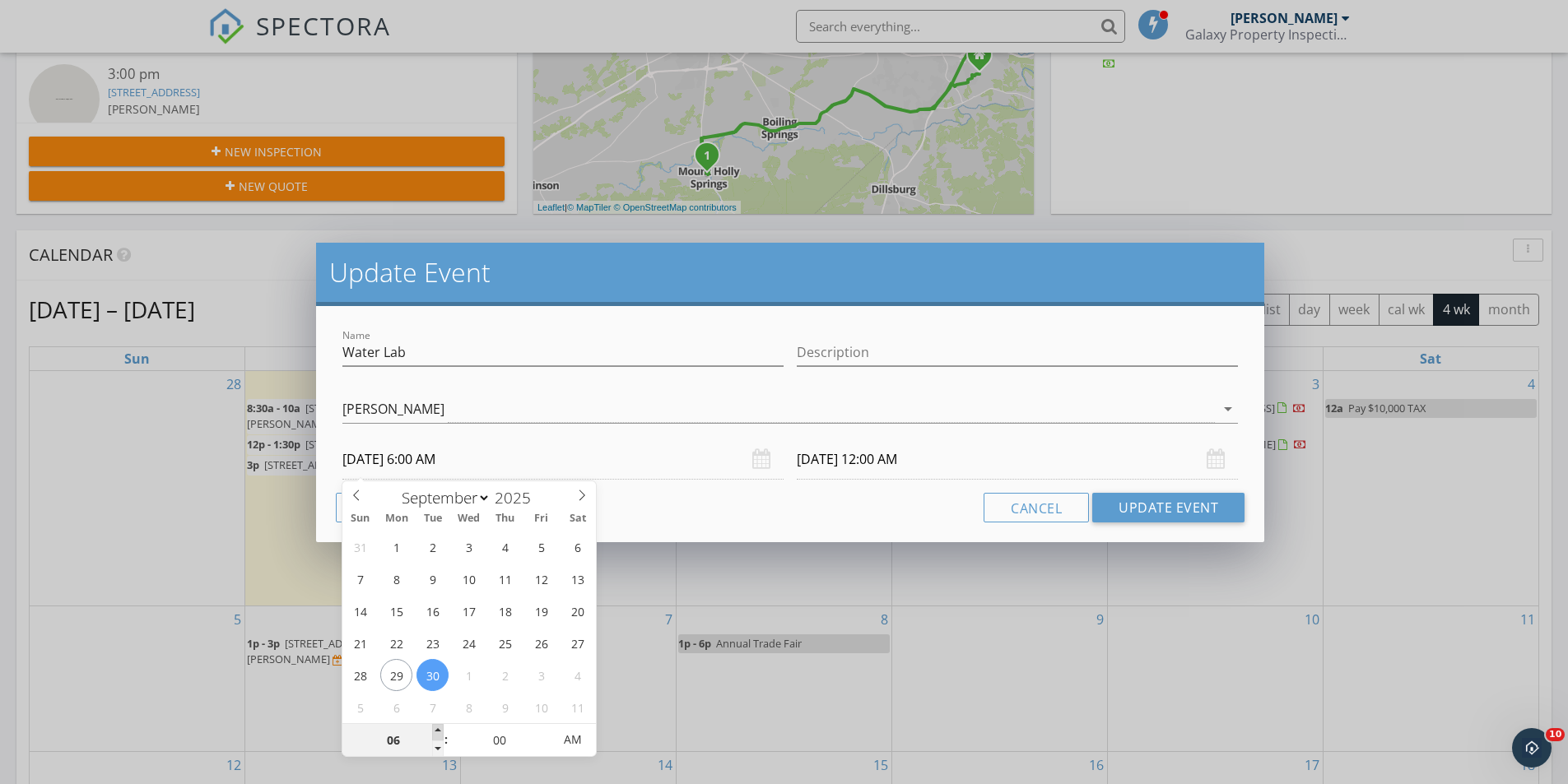
type input "09/30/2025 7:00 AM"
click at [439, 730] on span at bounding box center [437, 732] width 11 height 16
type input "08"
type input "09/30/2025 8:00 AM"
click at [439, 730] on span at bounding box center [437, 732] width 11 height 16
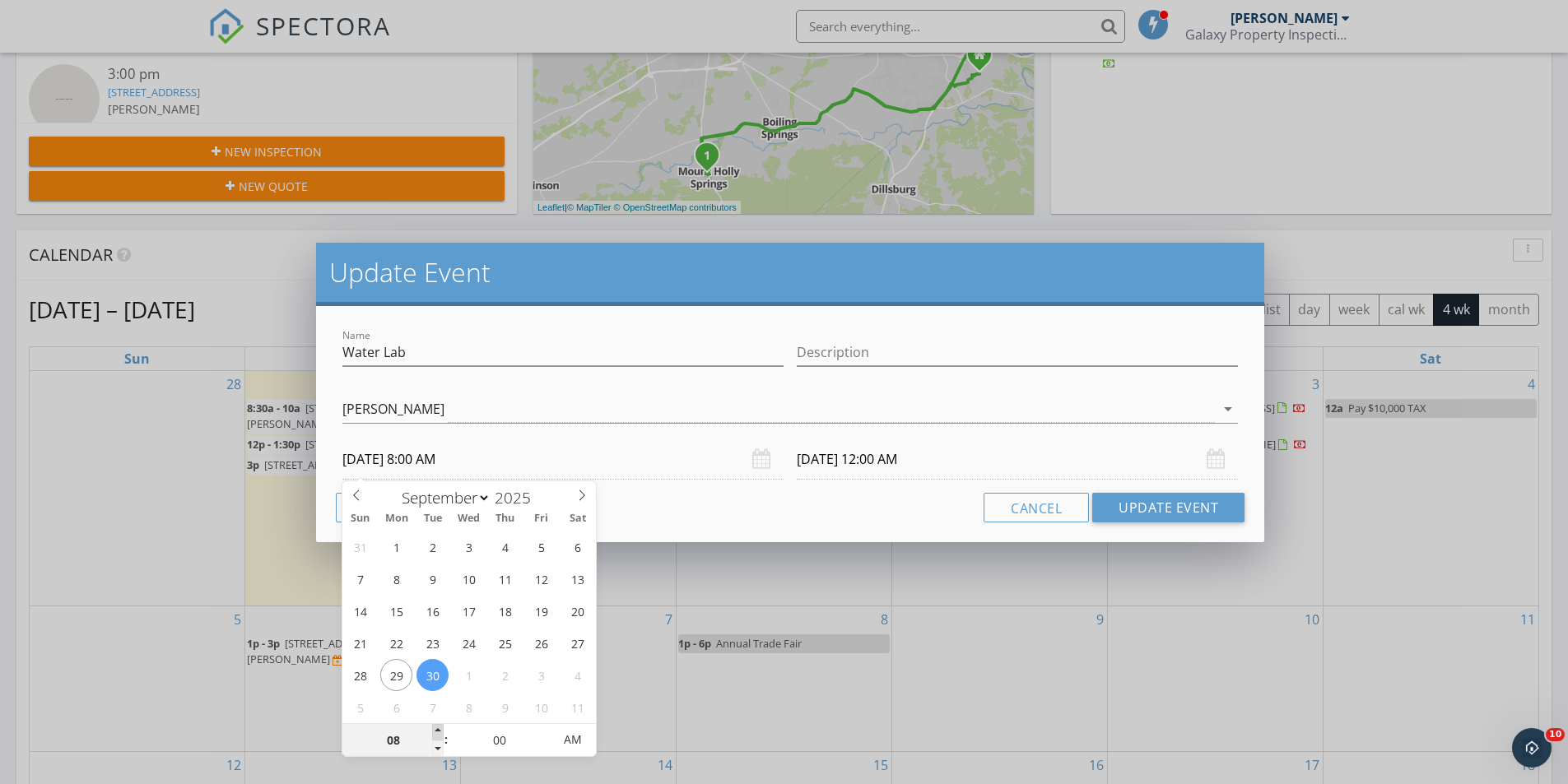
type input "09"
type input "09/30/2025 9:00 AM"
click at [439, 728] on span at bounding box center [437, 732] width 11 height 16
type input "10"
type input "09/30/2025 10:00 AM"
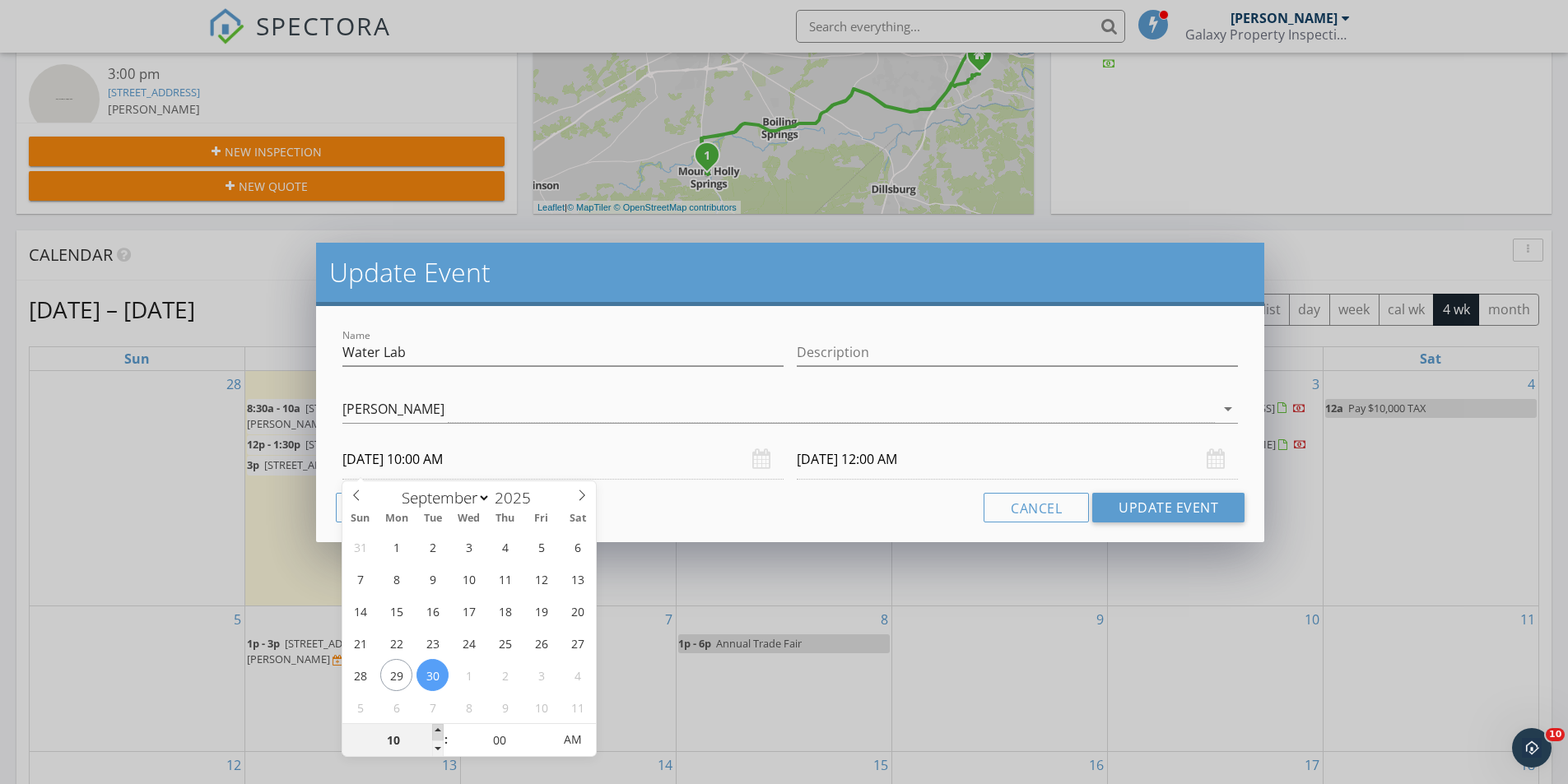
click at [439, 728] on span at bounding box center [437, 732] width 11 height 16
type input "11"
type input "09/30/2025 11:00 AM"
click at [439, 728] on span at bounding box center [437, 732] width 11 height 16
type input "12"
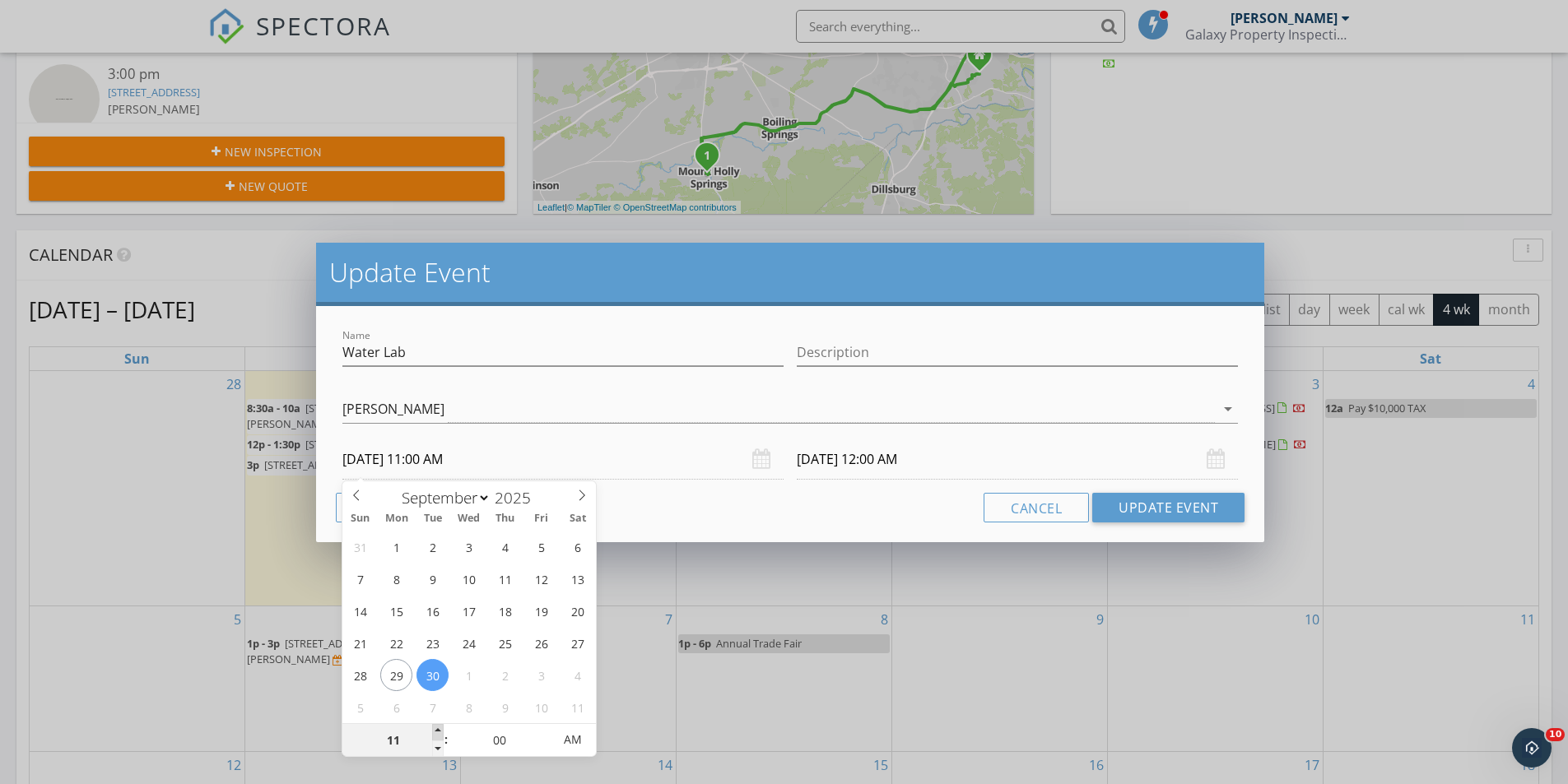
type input "09/30/2025 12:00 PM"
click at [439, 728] on span at bounding box center [437, 732] width 11 height 16
type input "01"
type input "09/30/2025 1:00 PM"
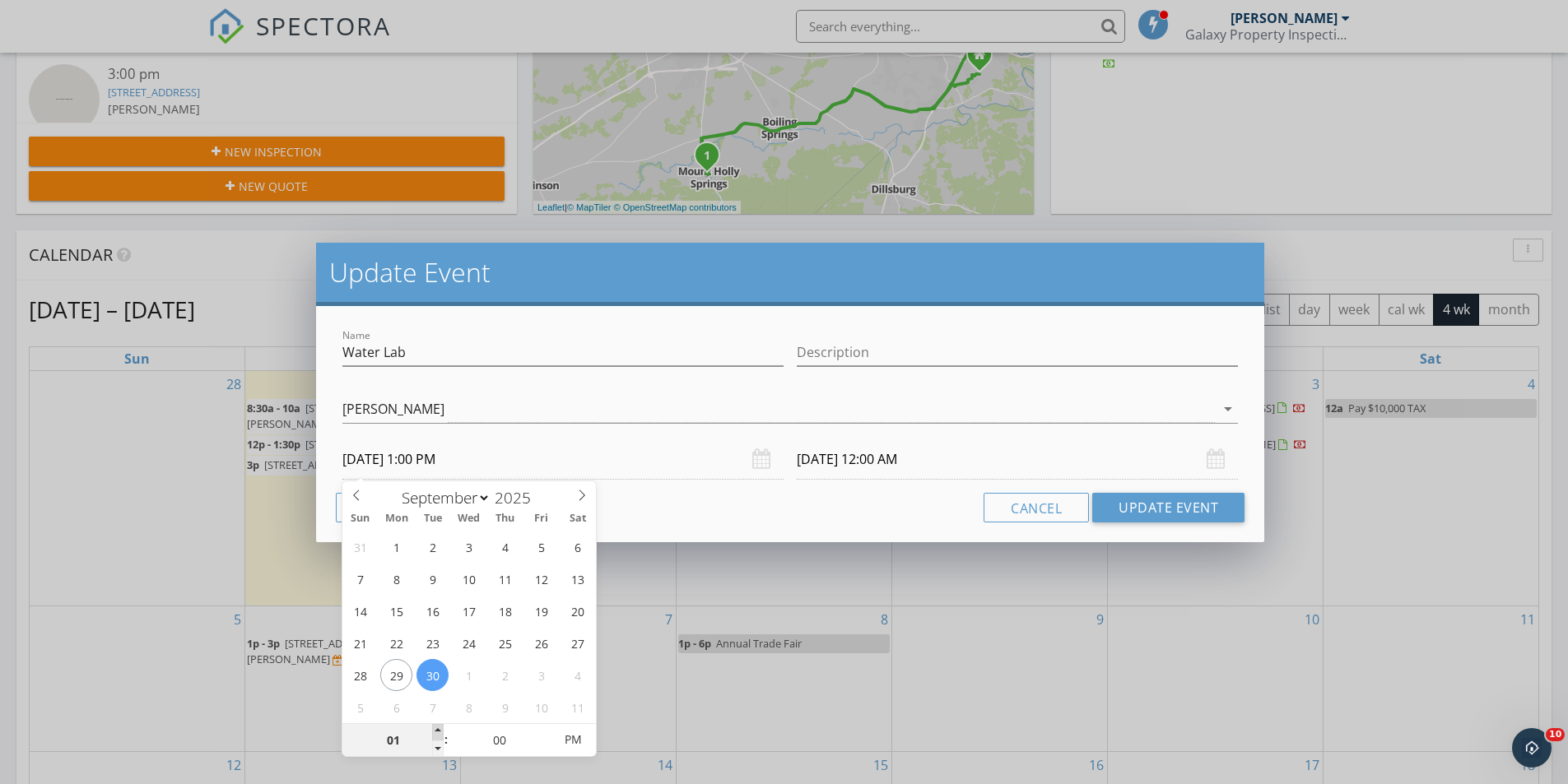
type input "02"
type input "09/30/2025 2:00 PM"
click at [439, 728] on span at bounding box center [437, 732] width 11 height 16
type input "03"
type input "02"
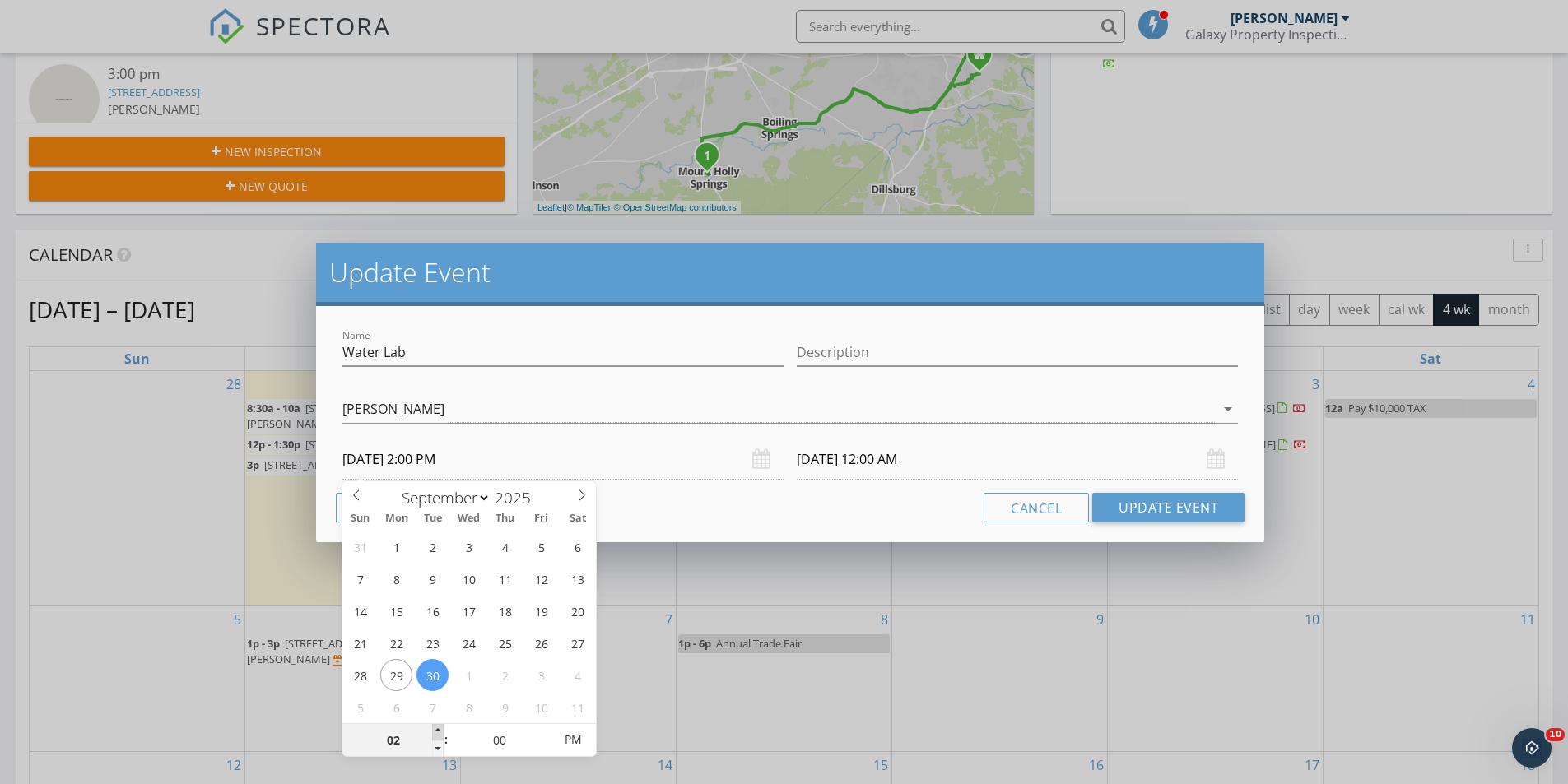
type input "09/30/2025 3:00 PM"
type input "10/01/2025 2:00 PM"
click at [439, 728] on span at bounding box center [437, 732] width 11 height 16
type input "03"
type input "10/01/2025 3:00 PM"
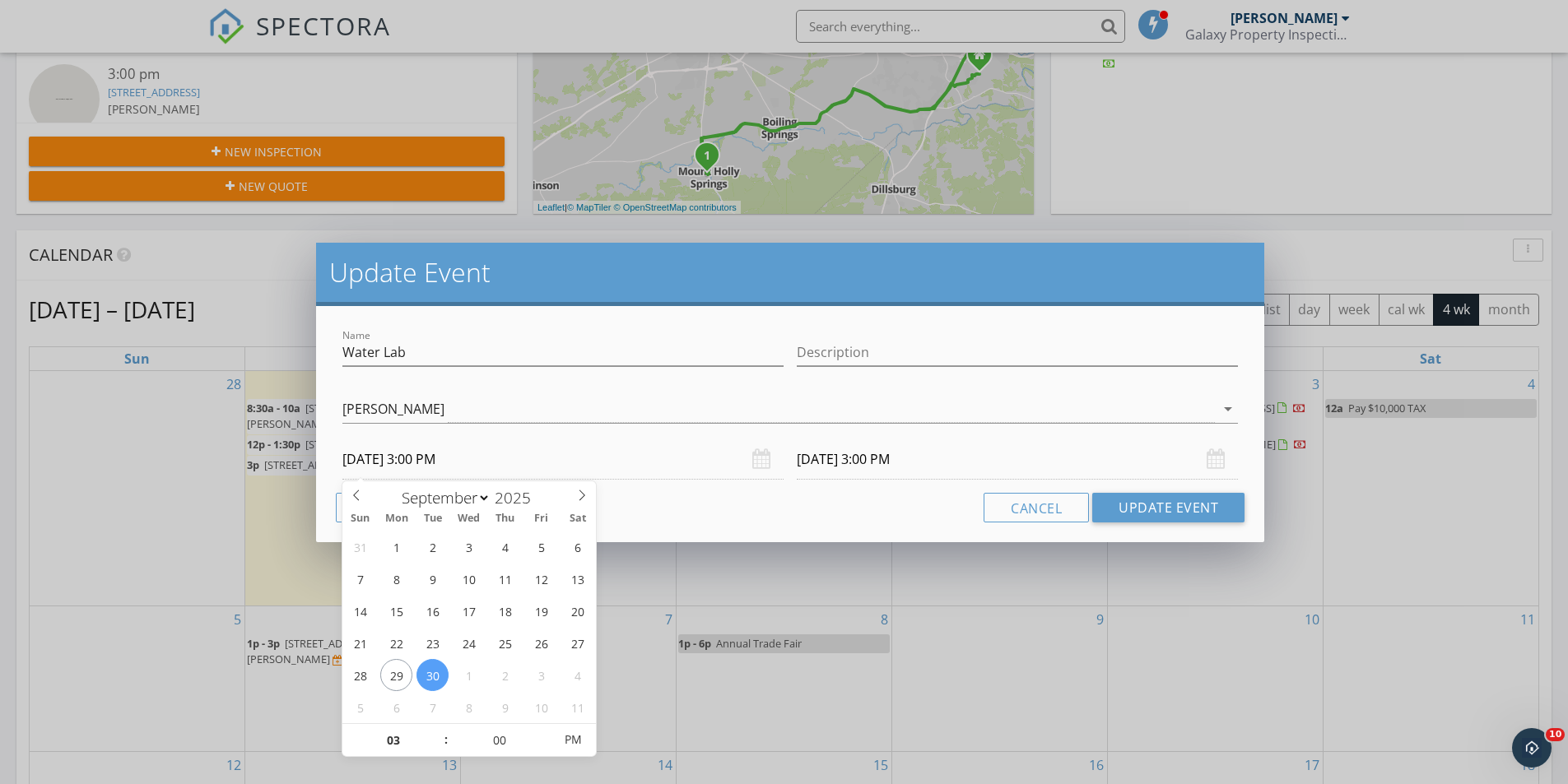
click at [939, 462] on input "10/01/2025 3:00 PM" at bounding box center [1017, 459] width 441 height 40
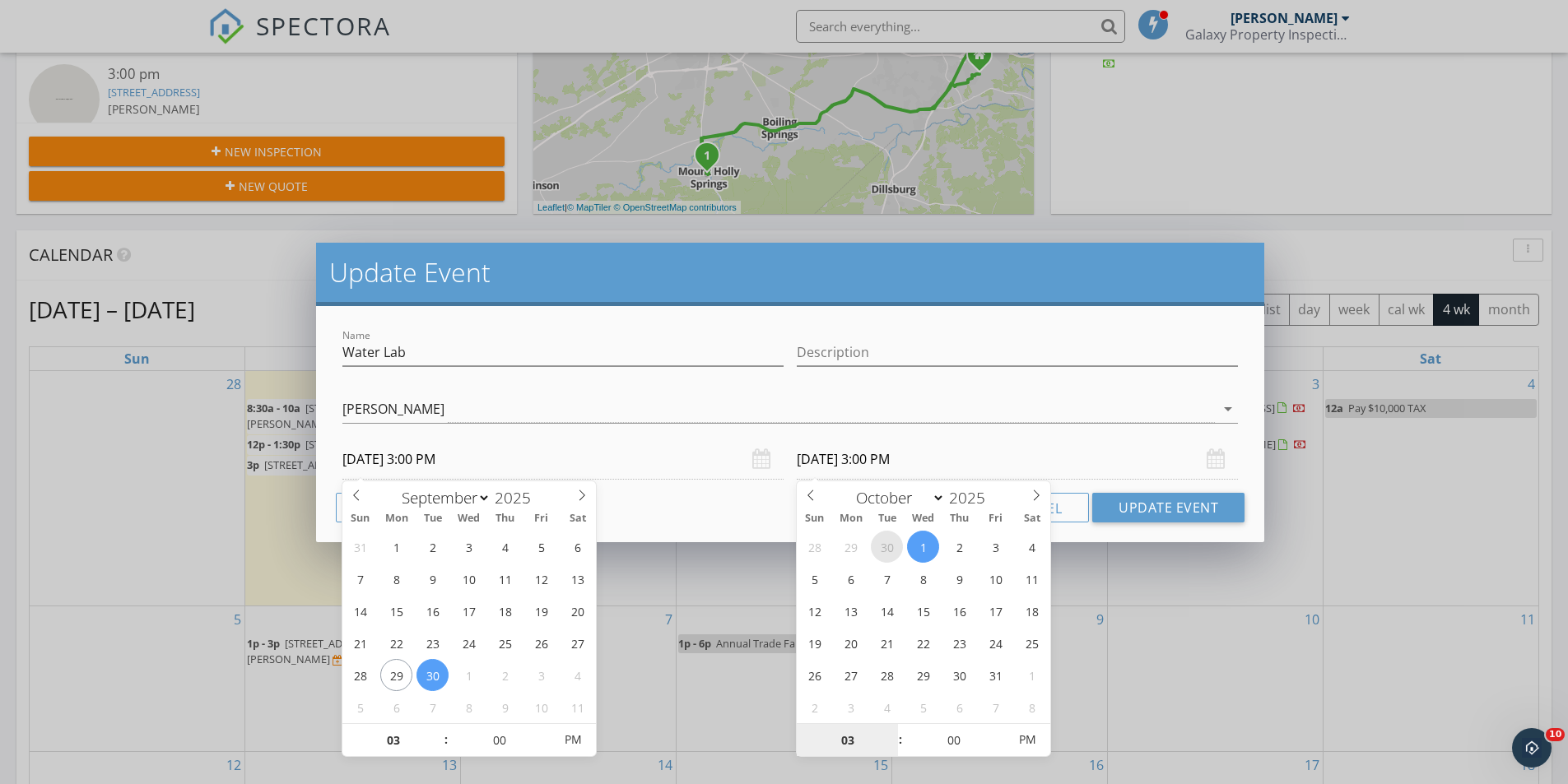
select select "8"
type input "09/30/2025 3:00 PM"
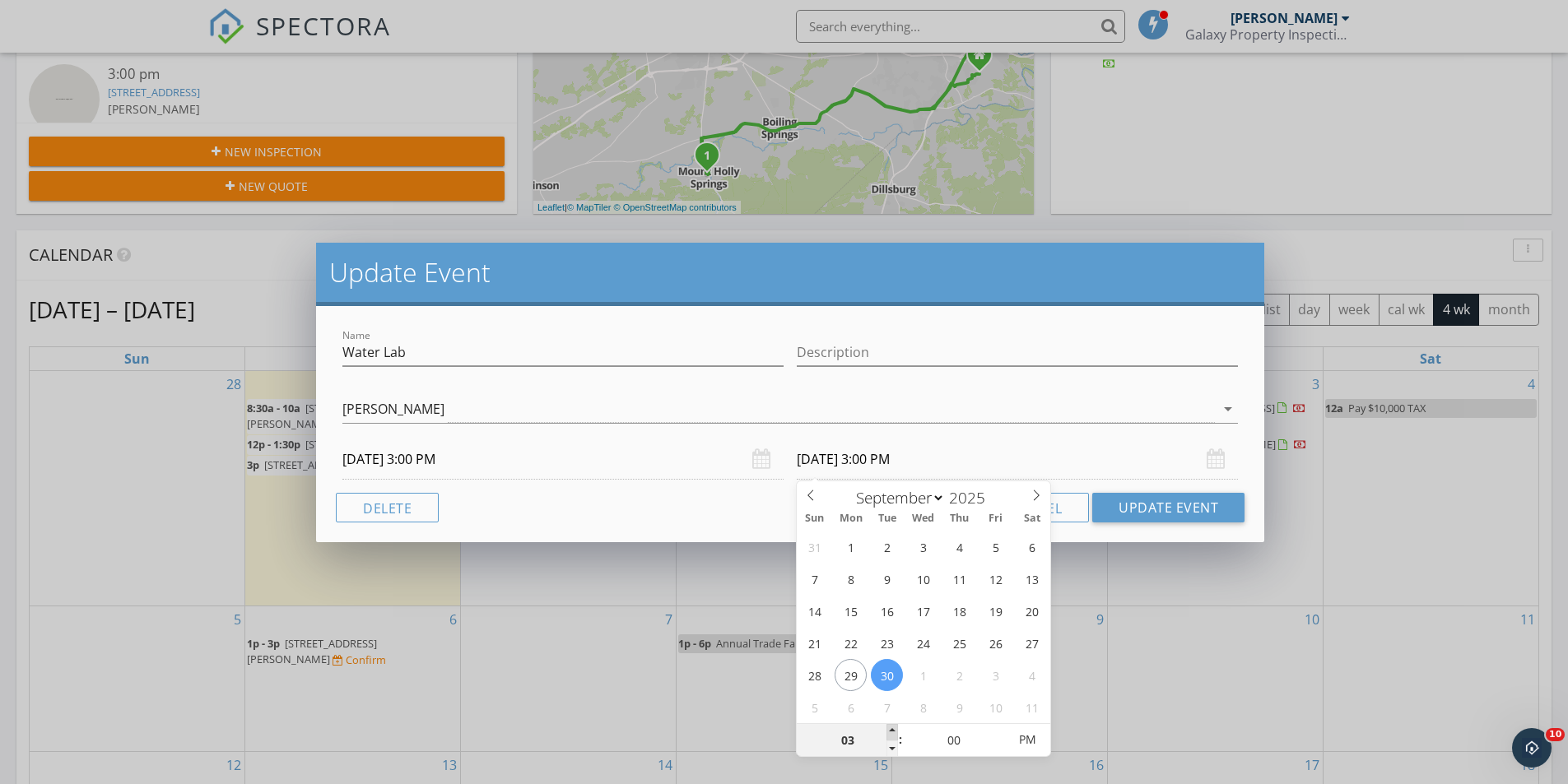
type input "04"
type input "09/30/2025 4:00 PM"
click at [891, 730] on span at bounding box center [891, 732] width 11 height 16
click at [1143, 506] on button "Update Event" at bounding box center [1168, 507] width 152 height 29
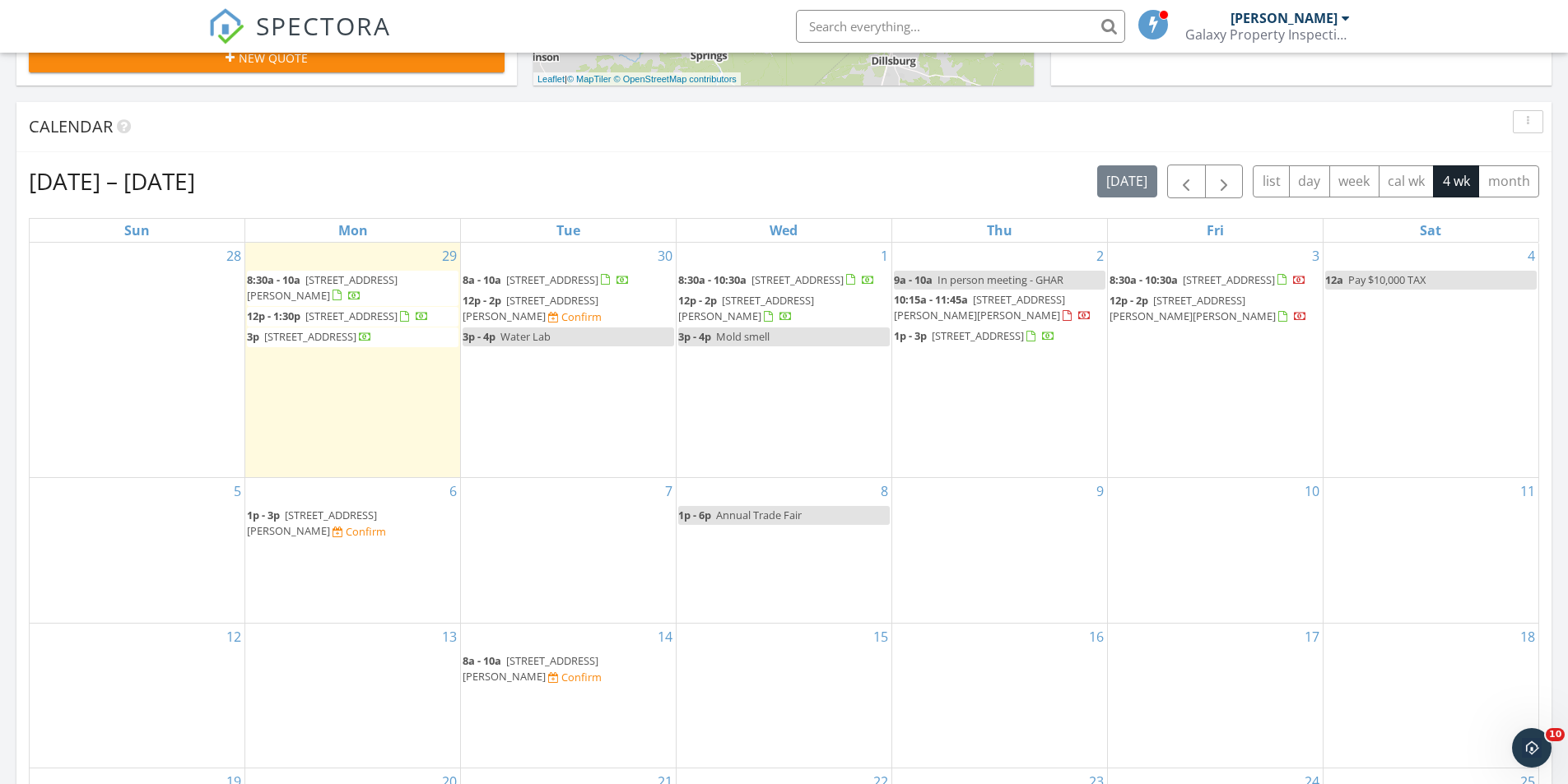
scroll to position [576, 0]
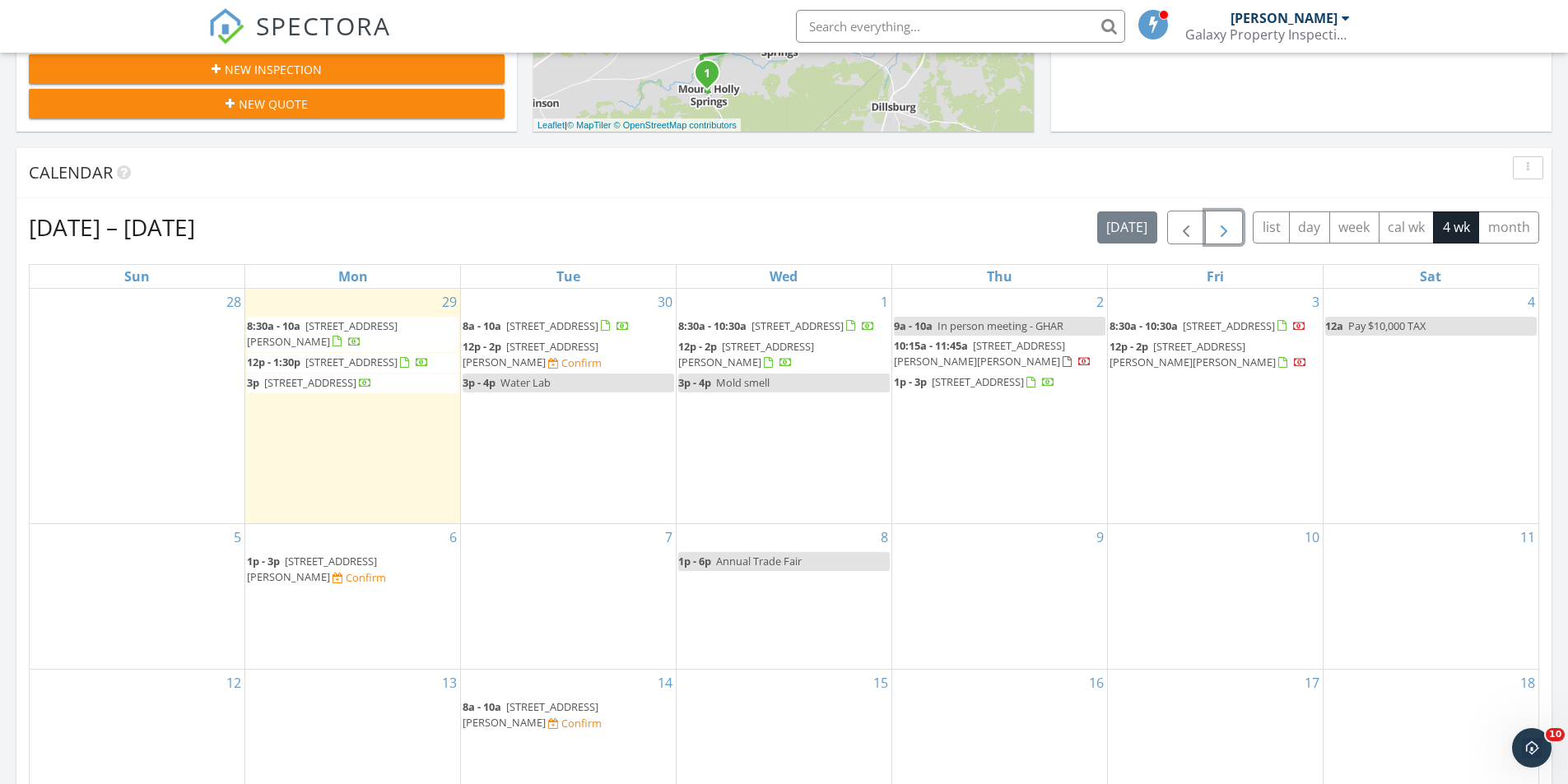
click at [1223, 230] on span "button" at bounding box center [1223, 228] width 20 height 20
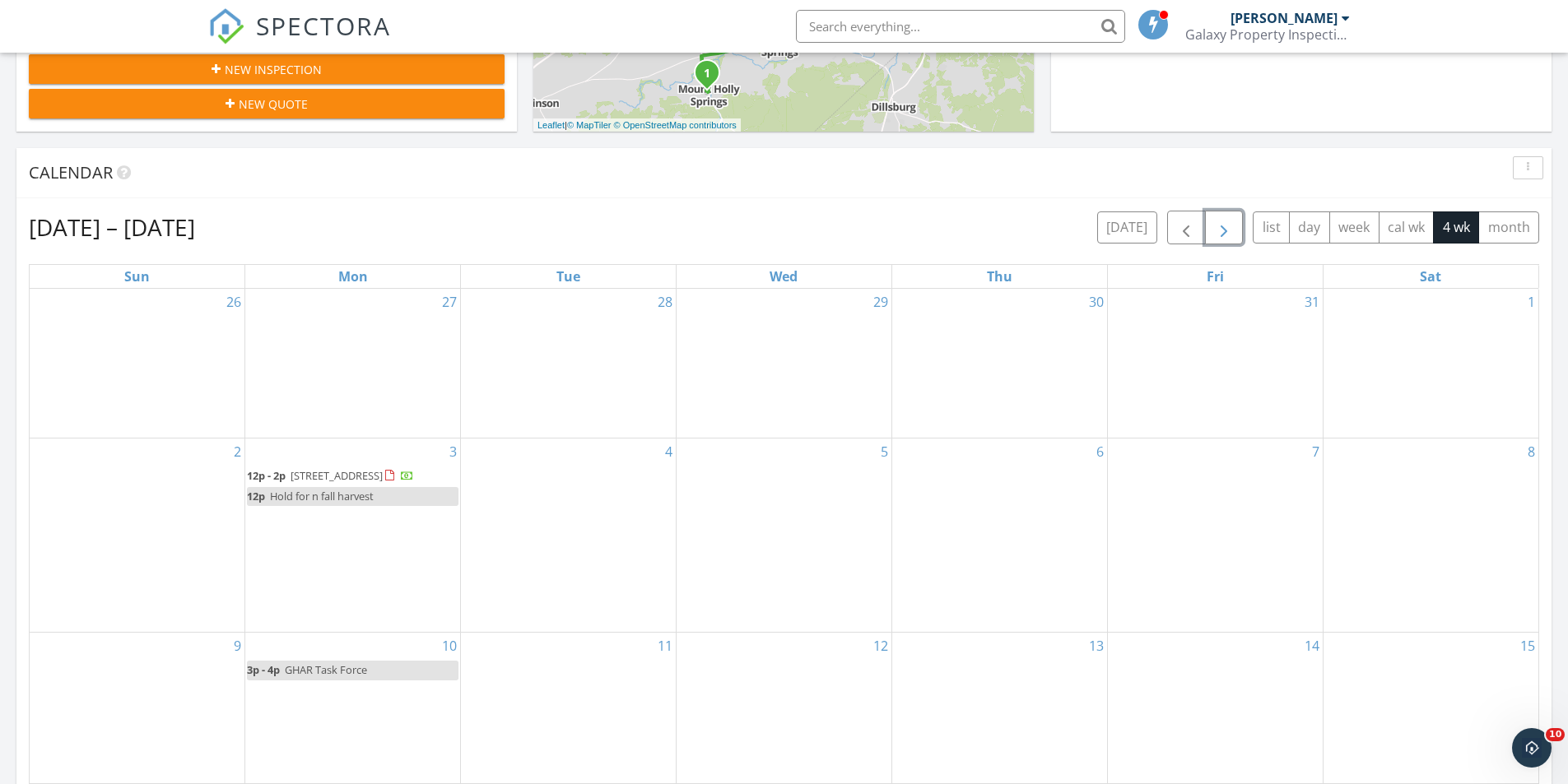
click at [316, 500] on span "Hold for n fall harvest" at bounding box center [322, 495] width 104 height 15
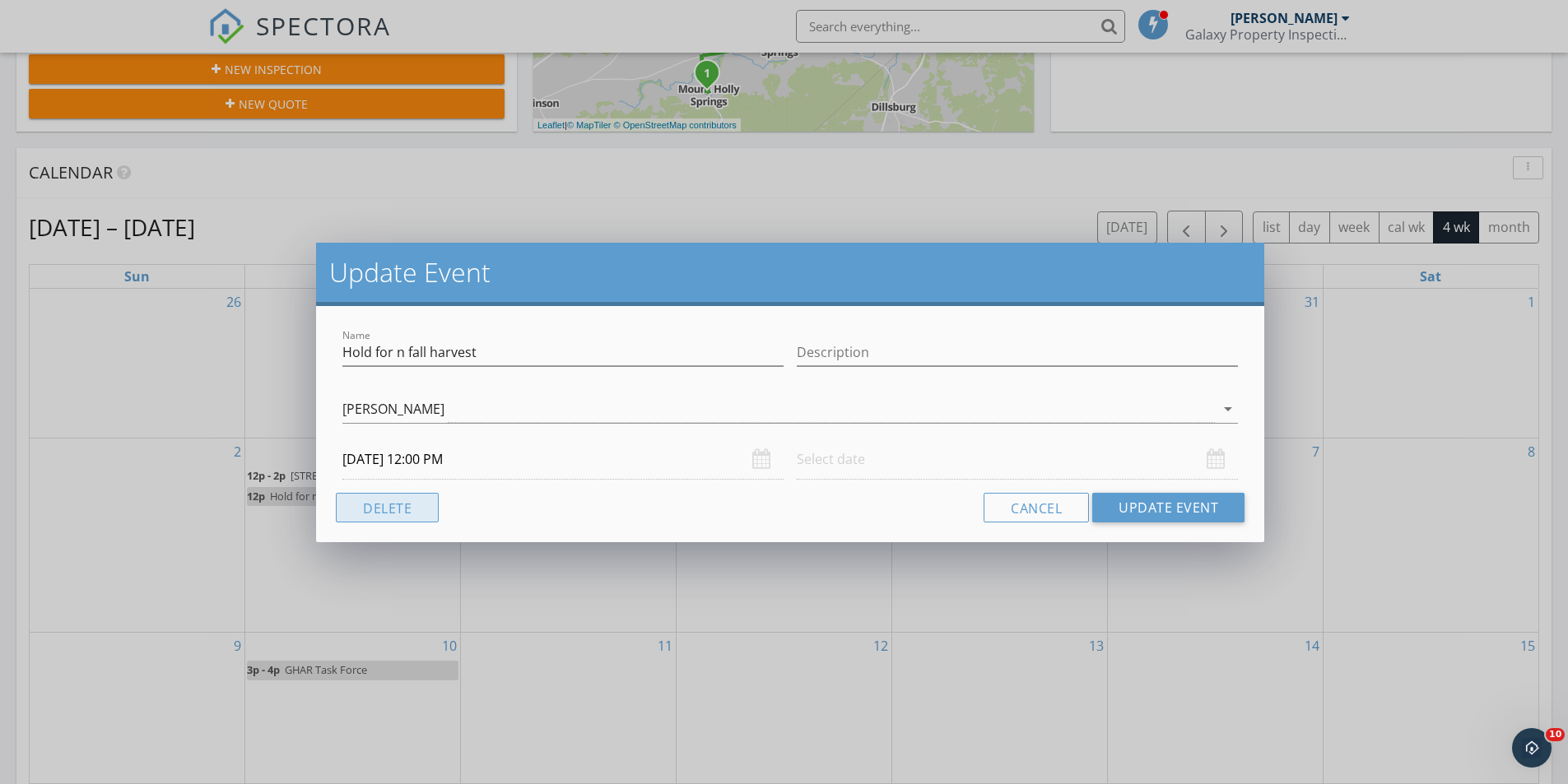
click at [390, 505] on button "Delete" at bounding box center [387, 507] width 103 height 29
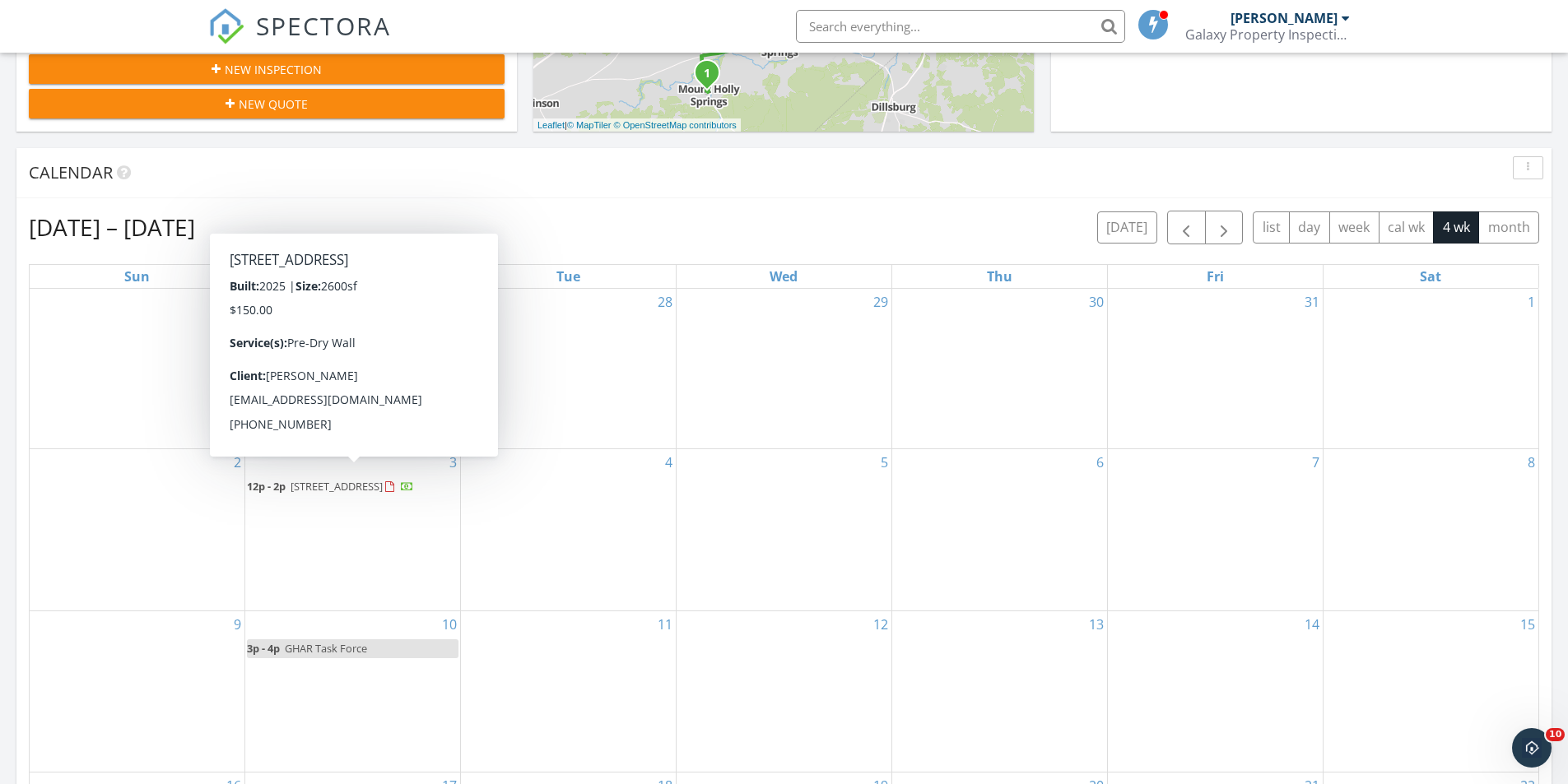
click at [323, 484] on span "2024 N Fall Harvest Dr, Mechanicsburg 17055" at bounding box center [336, 486] width 92 height 15
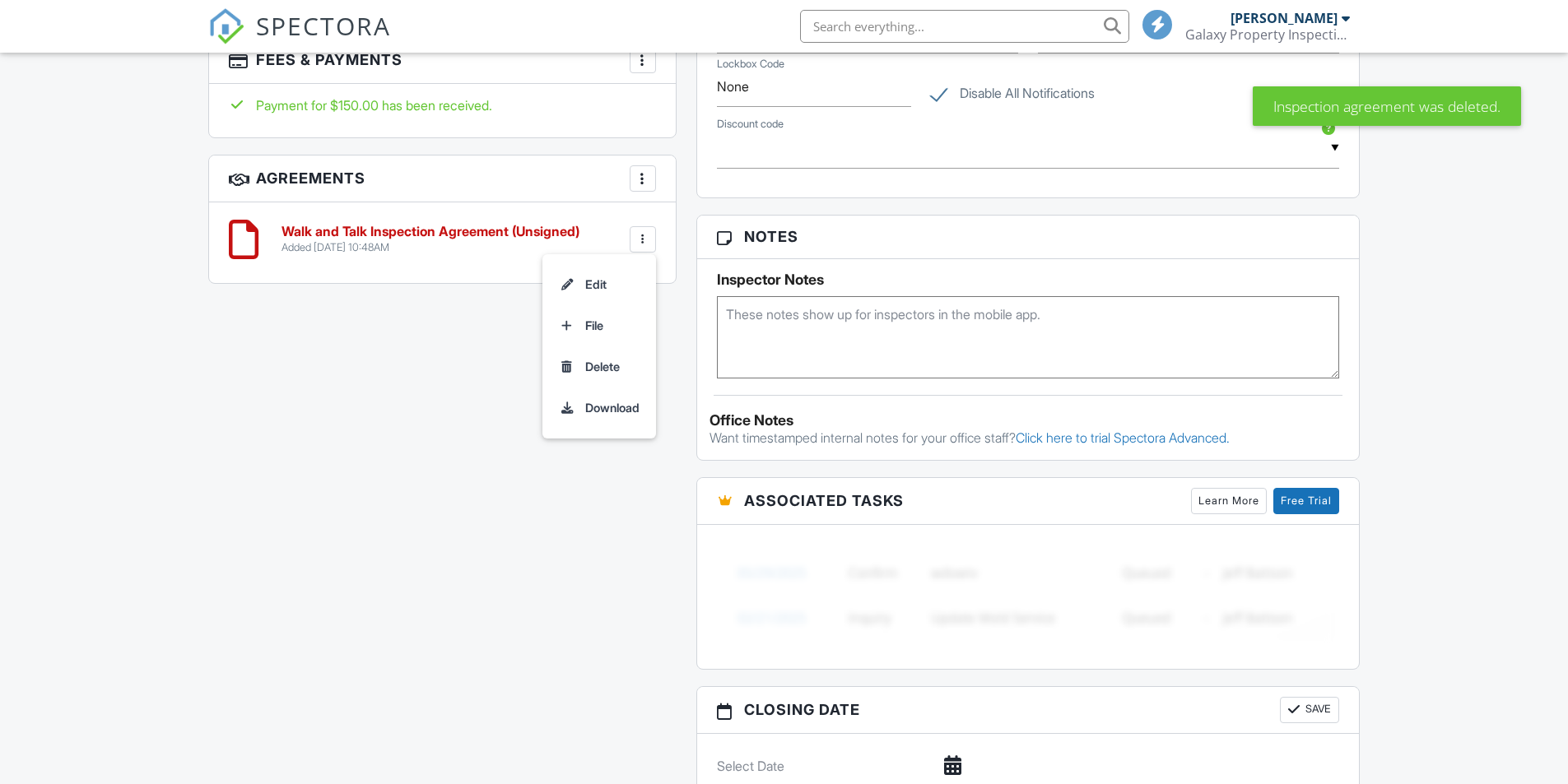
scroll to position [0, 0]
click at [596, 365] on li "Delete" at bounding box center [599, 367] width 94 height 41
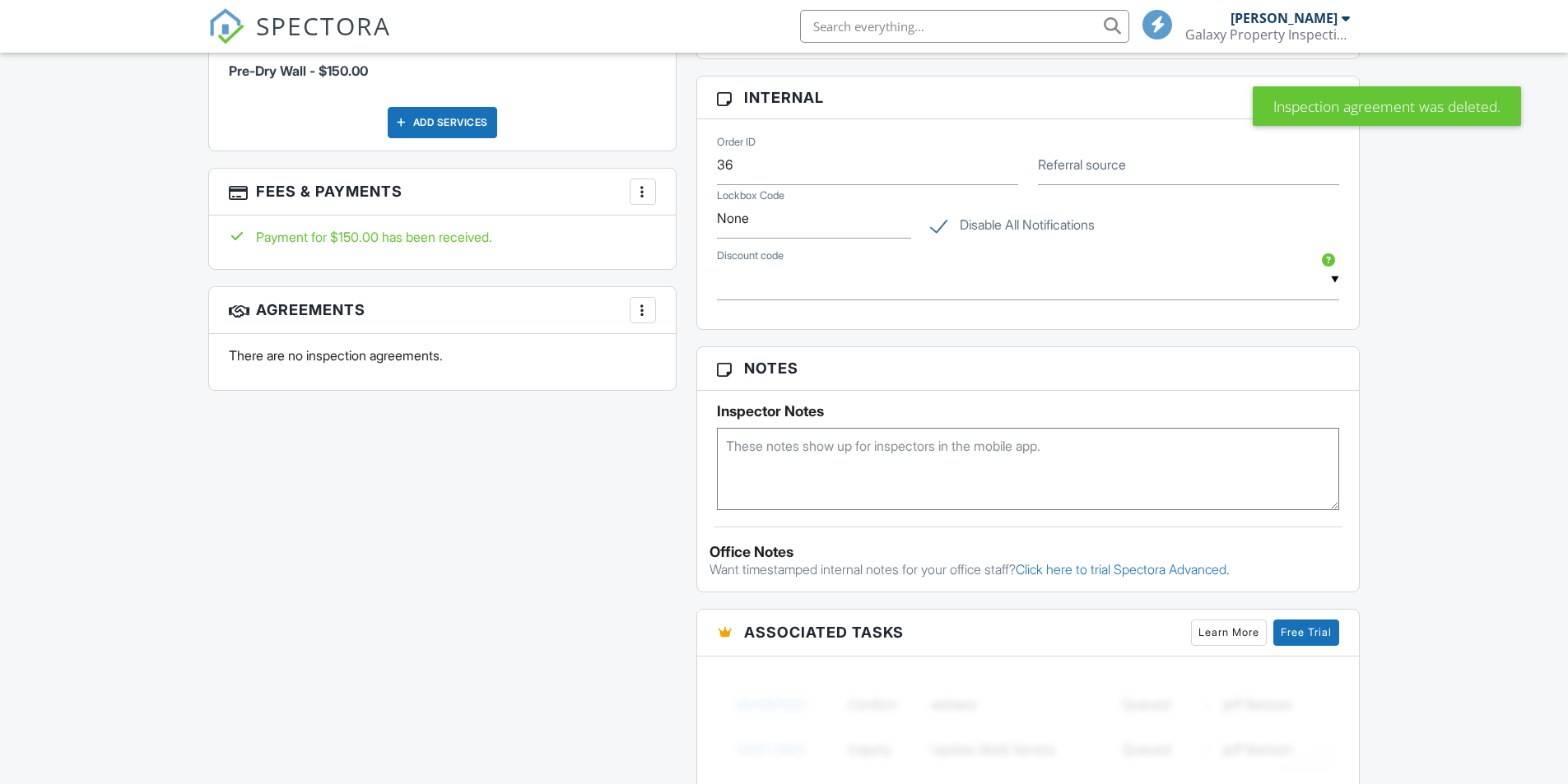
click at [638, 425] on div "All emails and texts are disabled for this inspection! All emails and texts hav…" at bounding box center [784, 310] width 1172 height 1533
click at [641, 311] on div at bounding box center [643, 309] width 16 height 16
click at [688, 364] on li "Add Agreement" at bounding box center [740, 360] width 202 height 41
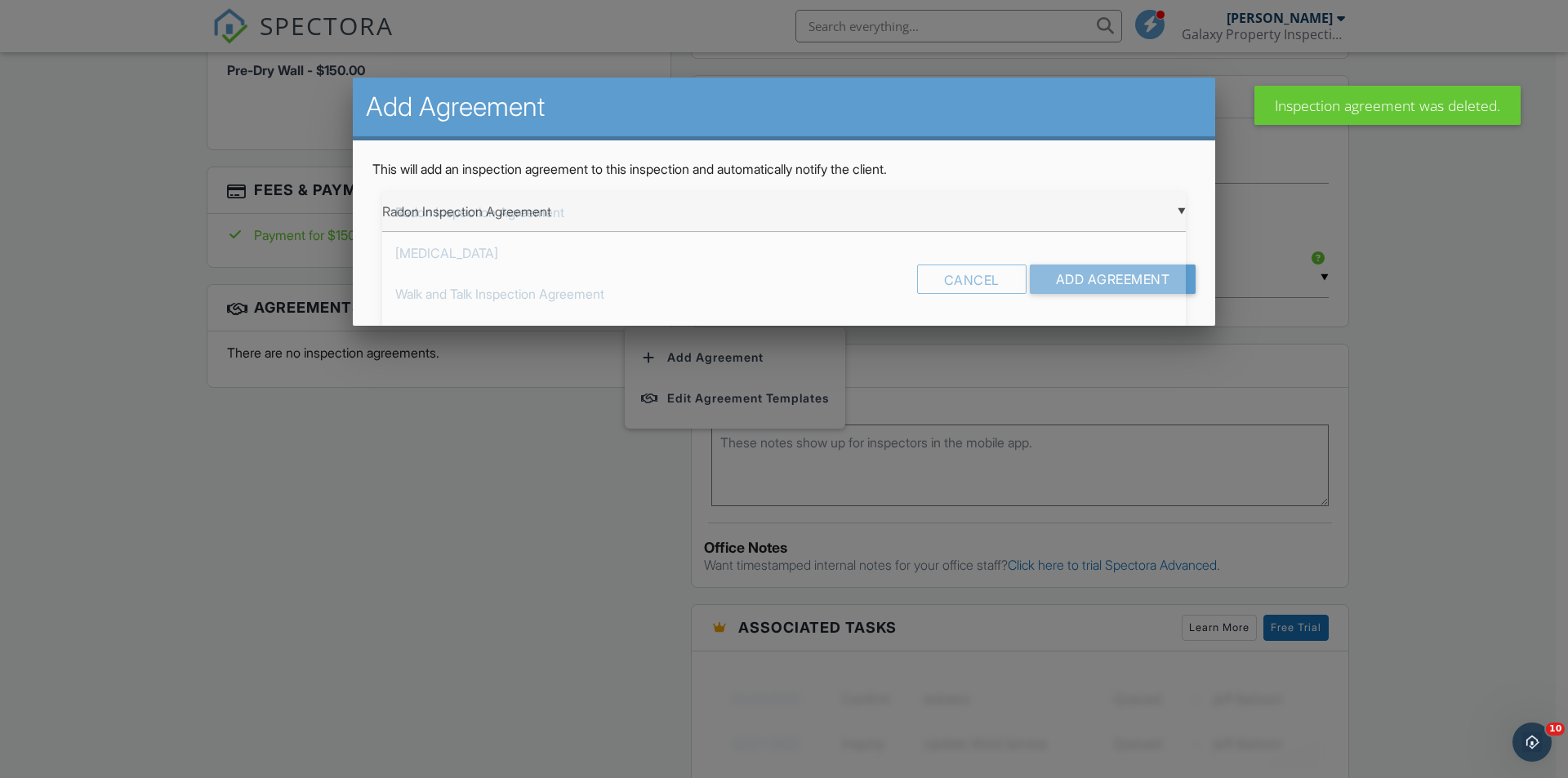
click at [1181, 209] on div "▼ Radon Inspection Agreement Radon Inspection Agreement [MEDICAL_DATA] Walk and…" at bounding box center [784, 212] width 804 height 40
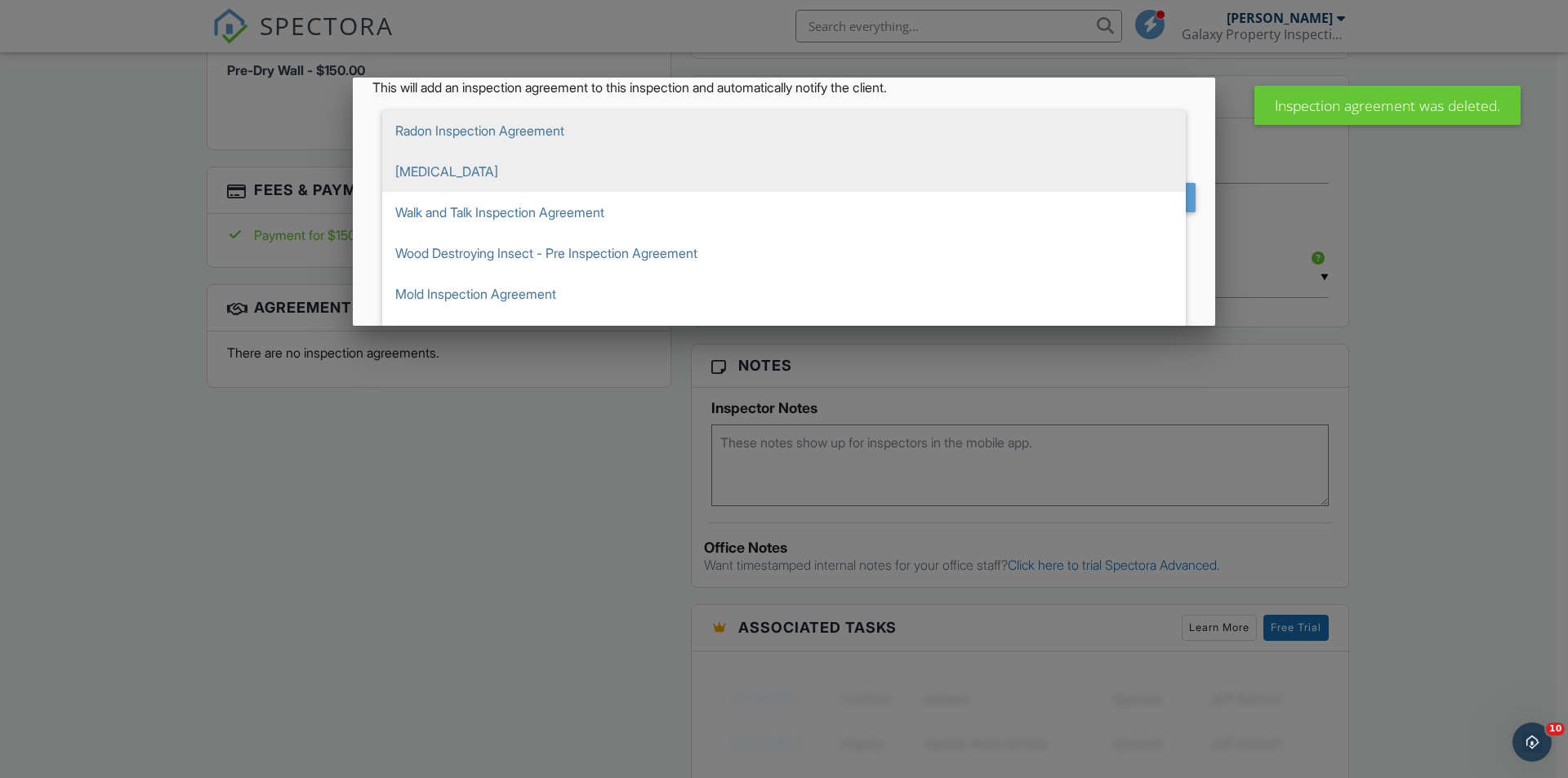
scroll to position [152, 0]
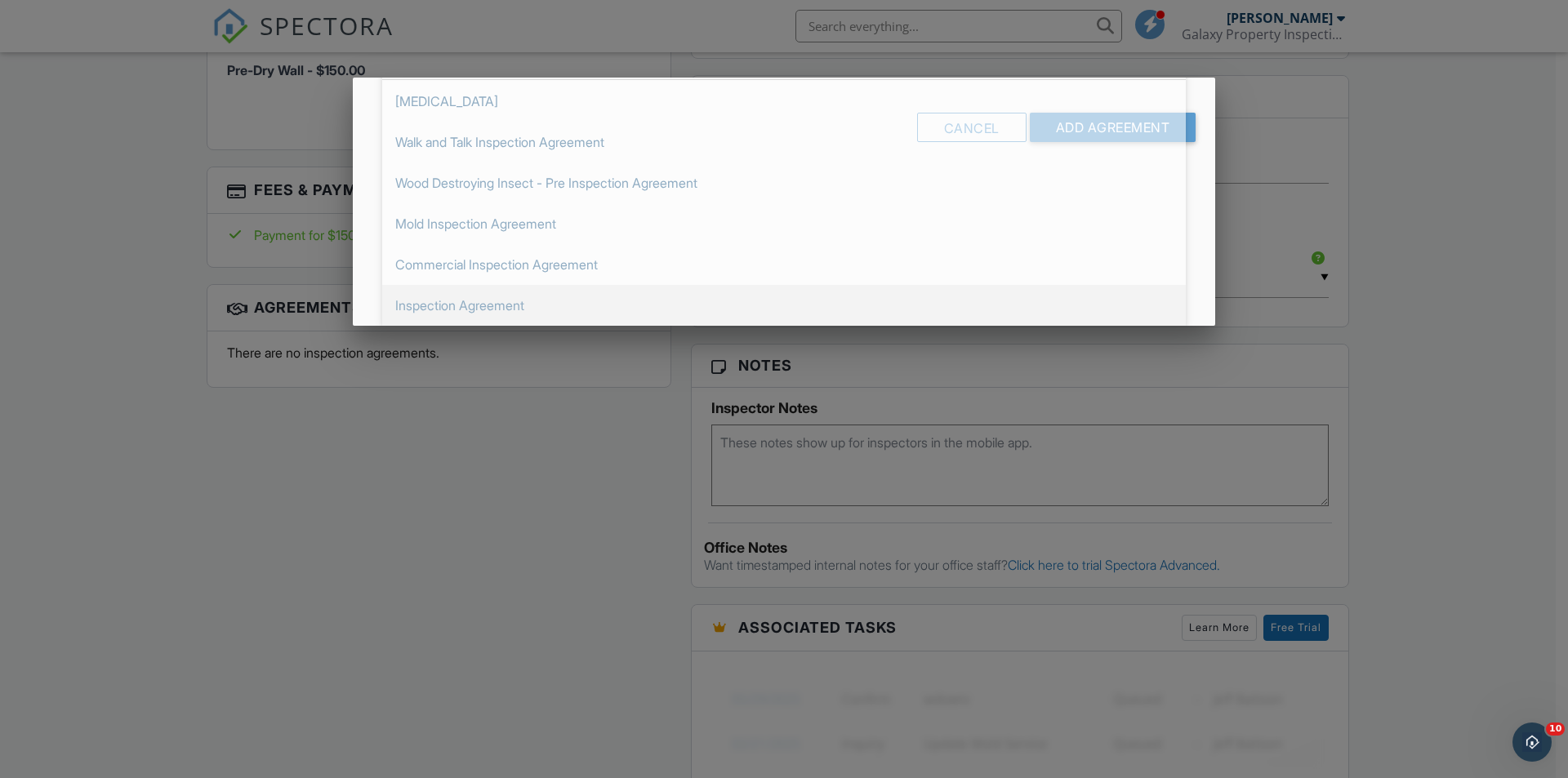
click at [501, 311] on span "Inspection Agreement" at bounding box center [784, 305] width 804 height 41
type input "Inspection Agreement"
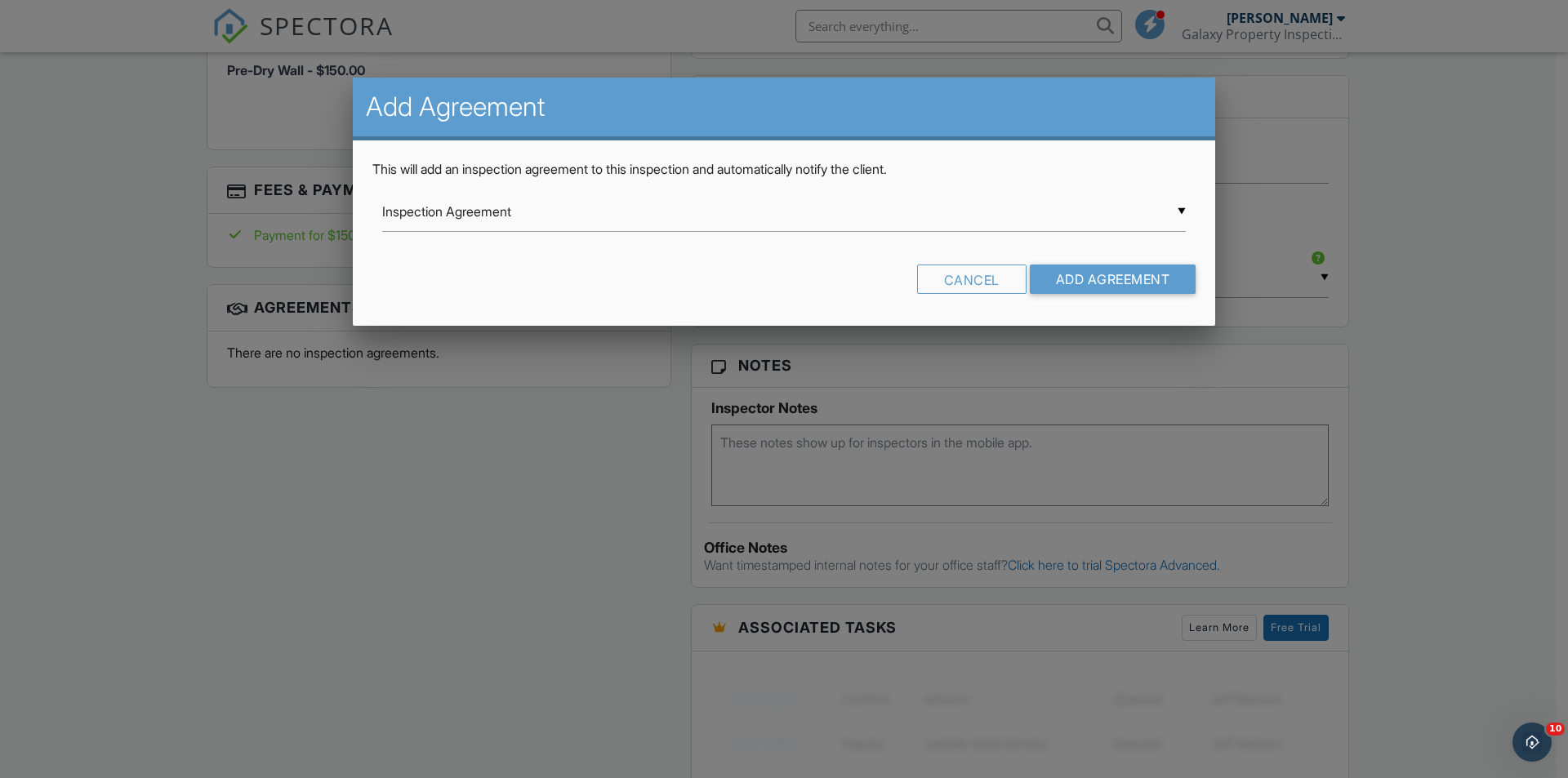
scroll to position [0, 0]
click at [1077, 276] on input "Add Agreement" at bounding box center [1113, 279] width 166 height 29
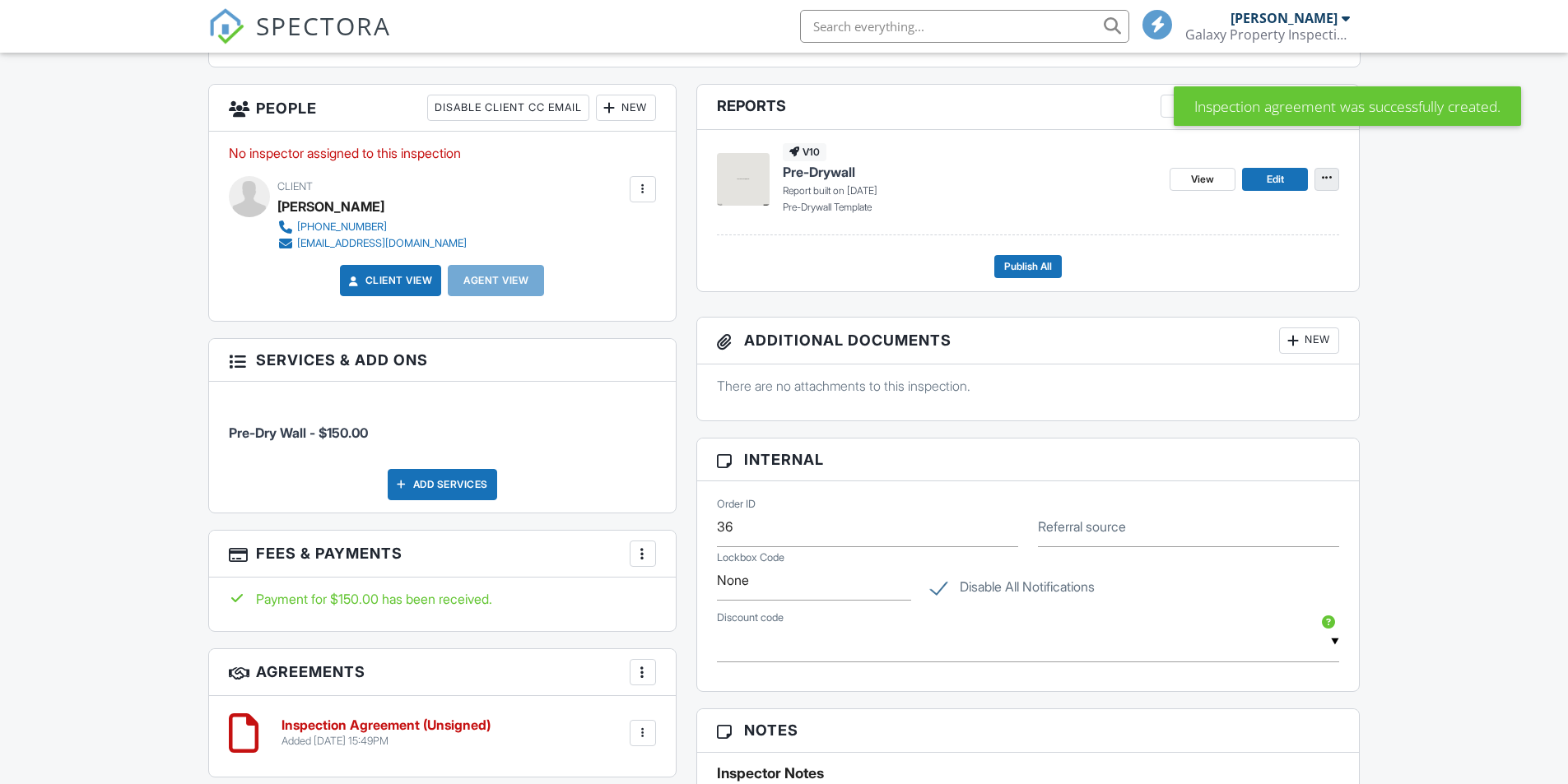
scroll to position [411, 0]
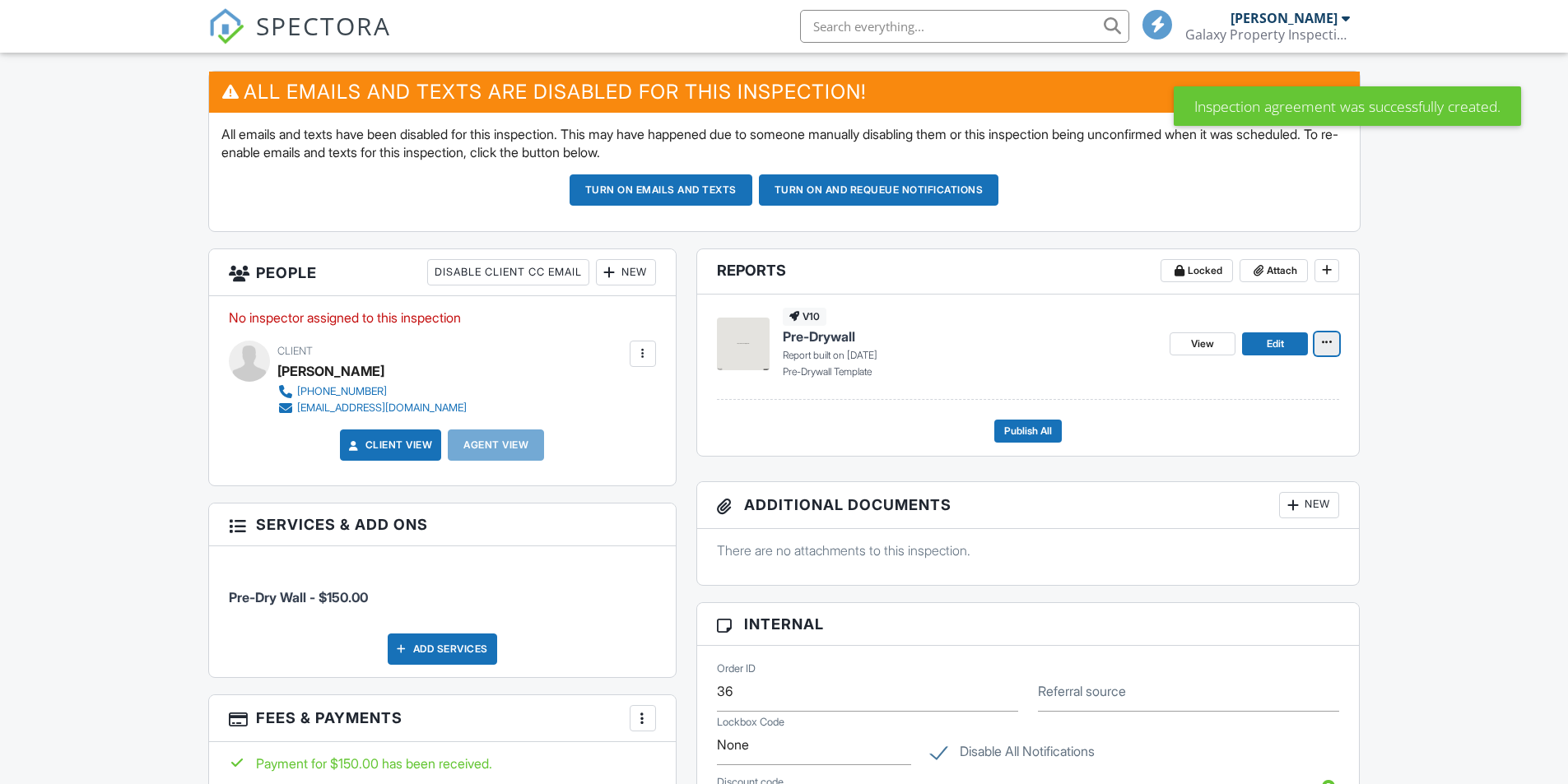
click at [1330, 341] on icon at bounding box center [1326, 341] width 9 height 11
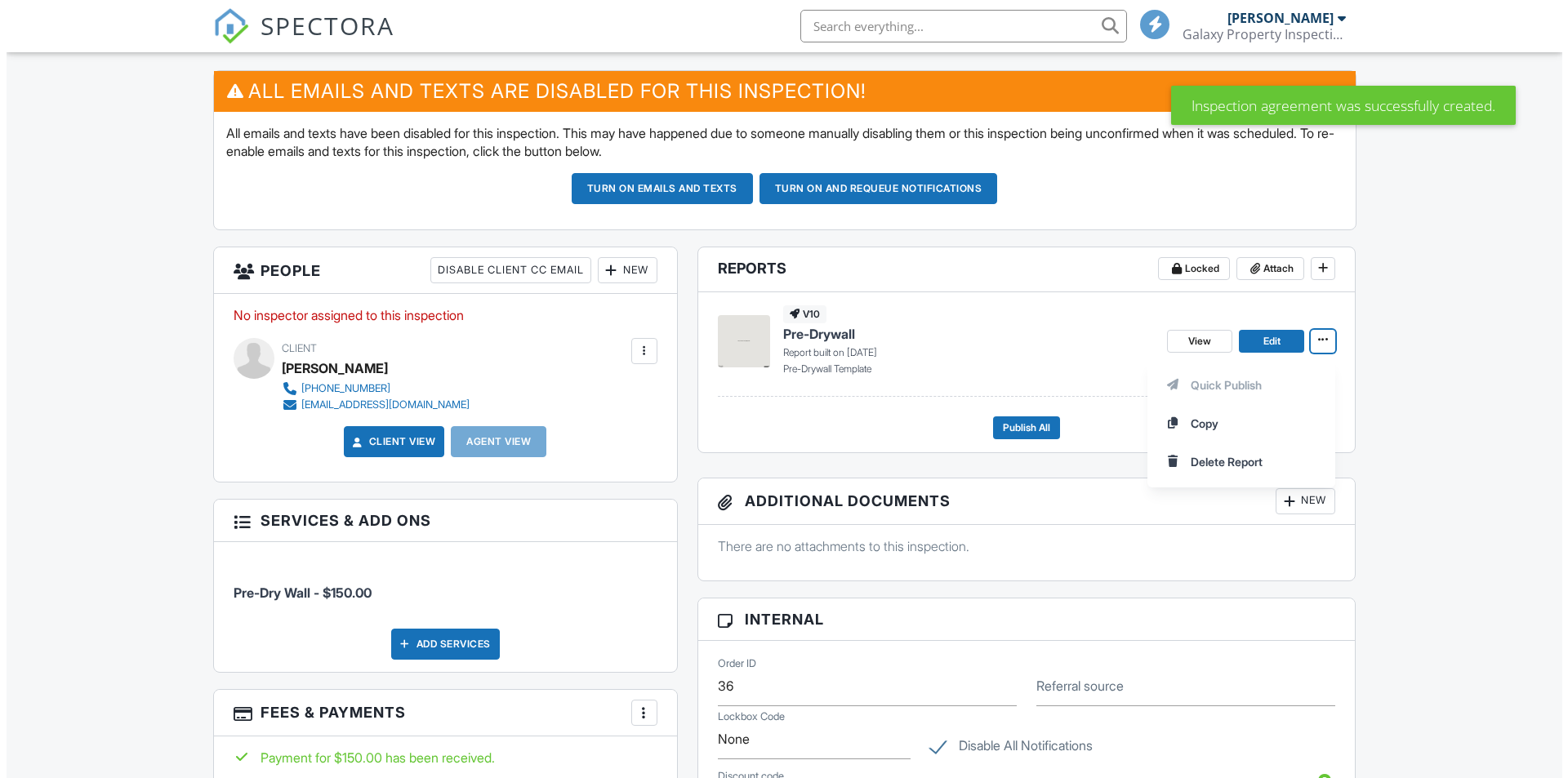
scroll to position [0, 0]
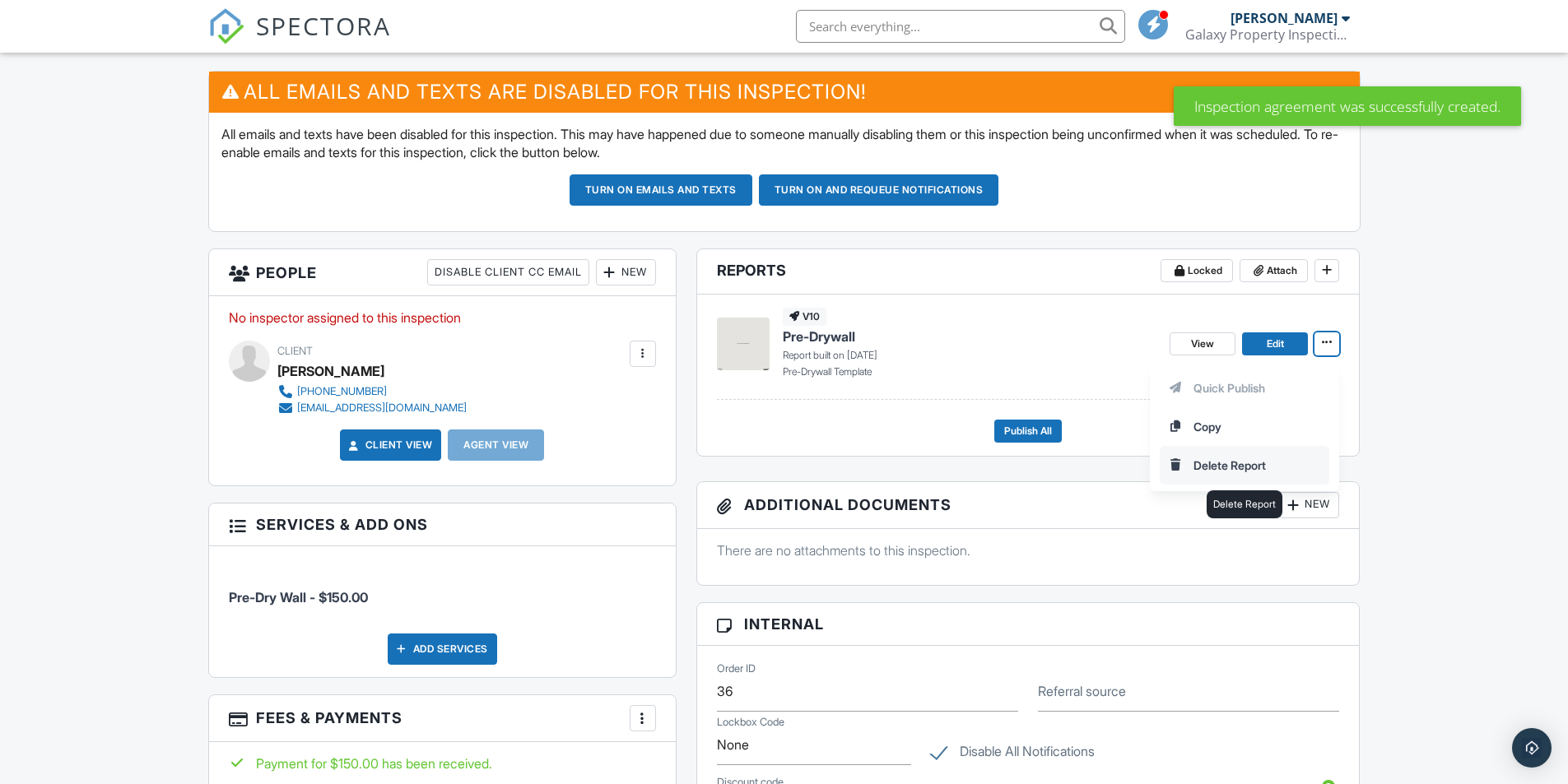
click at [1219, 465] on input "Delete Report" at bounding box center [1244, 465] width 168 height 37
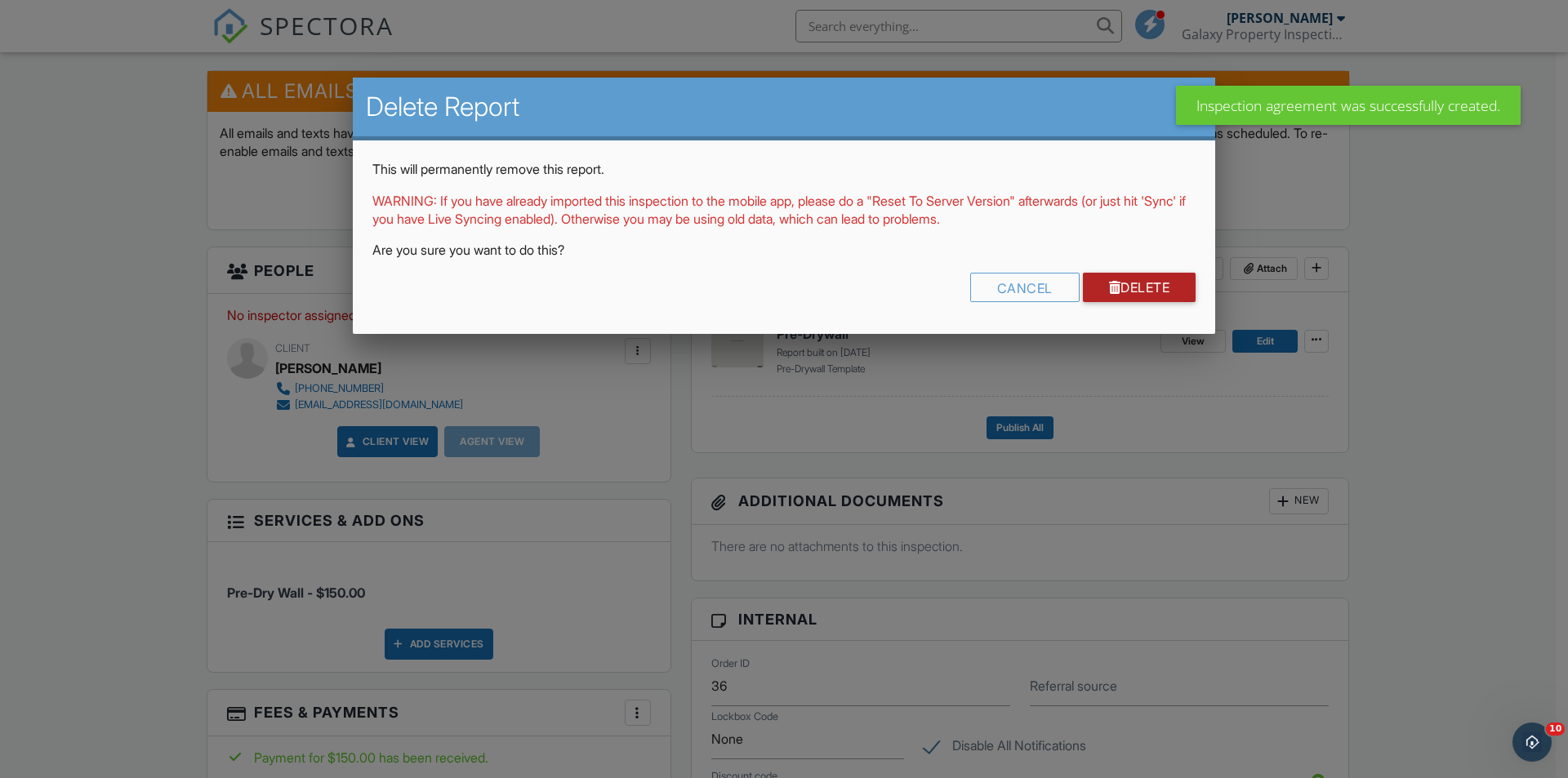
click at [1134, 280] on link "Delete" at bounding box center [1140, 287] width 114 height 29
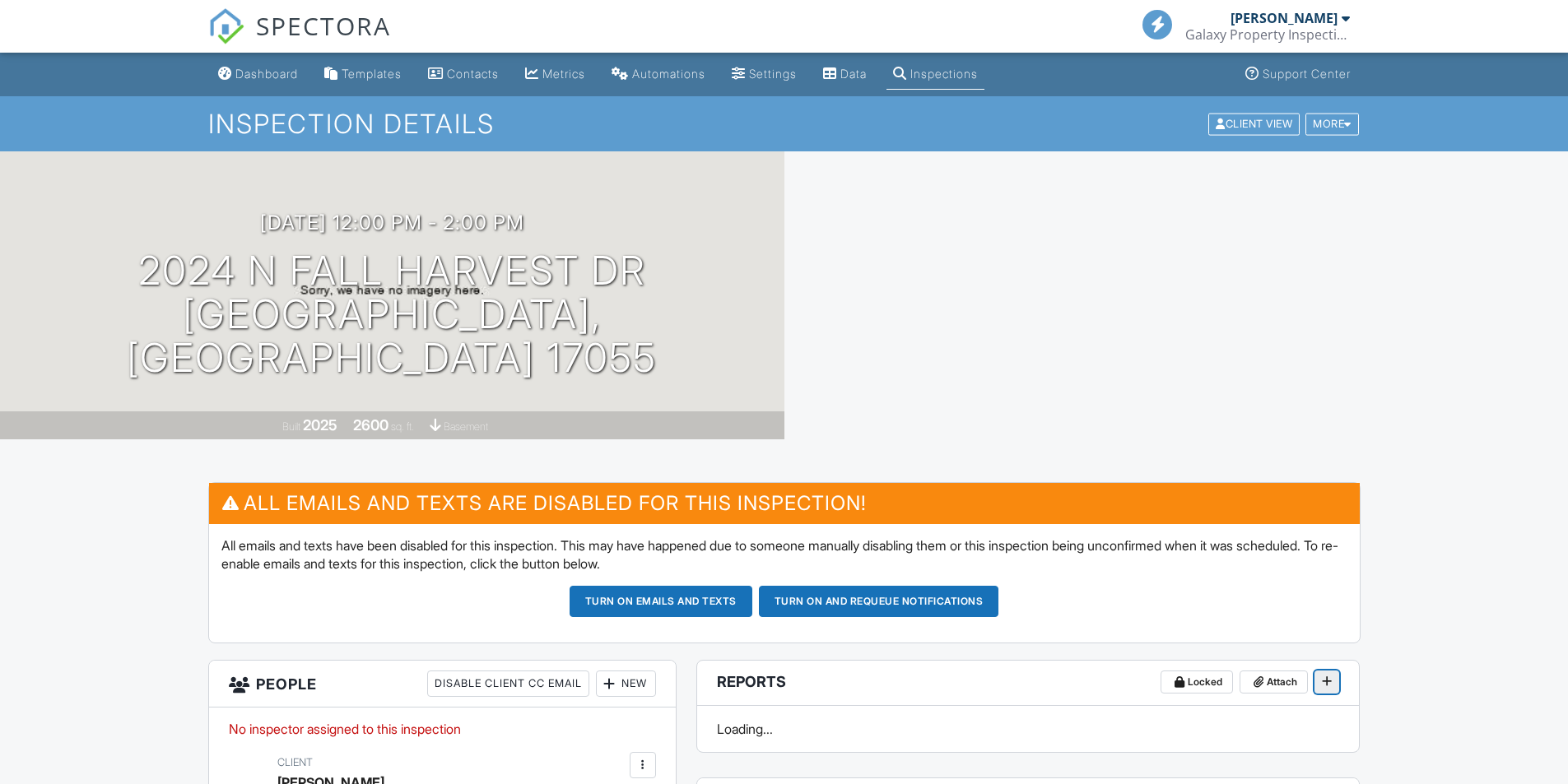
click at [1327, 676] on icon at bounding box center [1326, 681] width 9 height 11
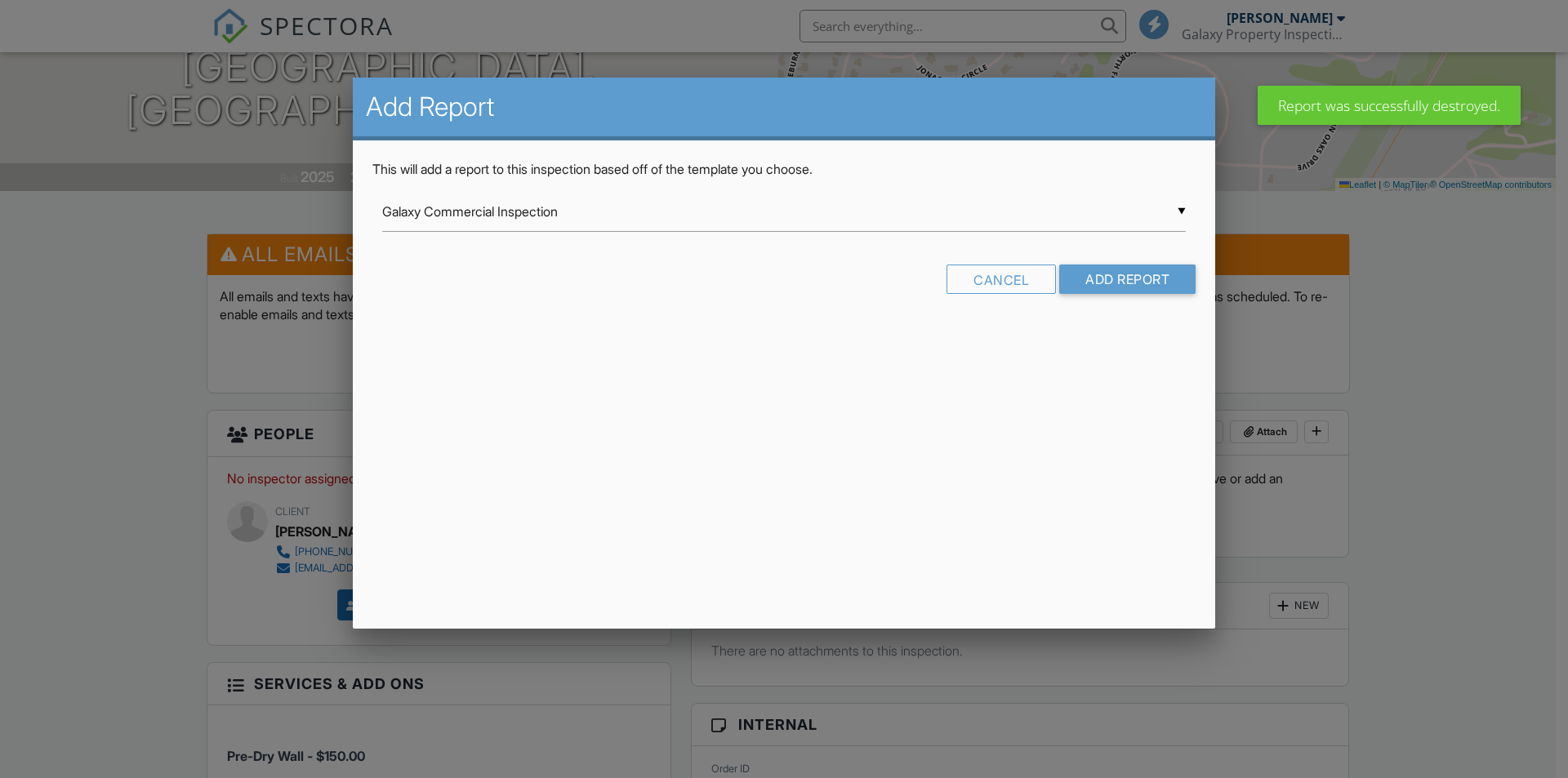
click at [1184, 213] on input "Galaxy Commercial Inspection" at bounding box center [784, 212] width 804 height 40
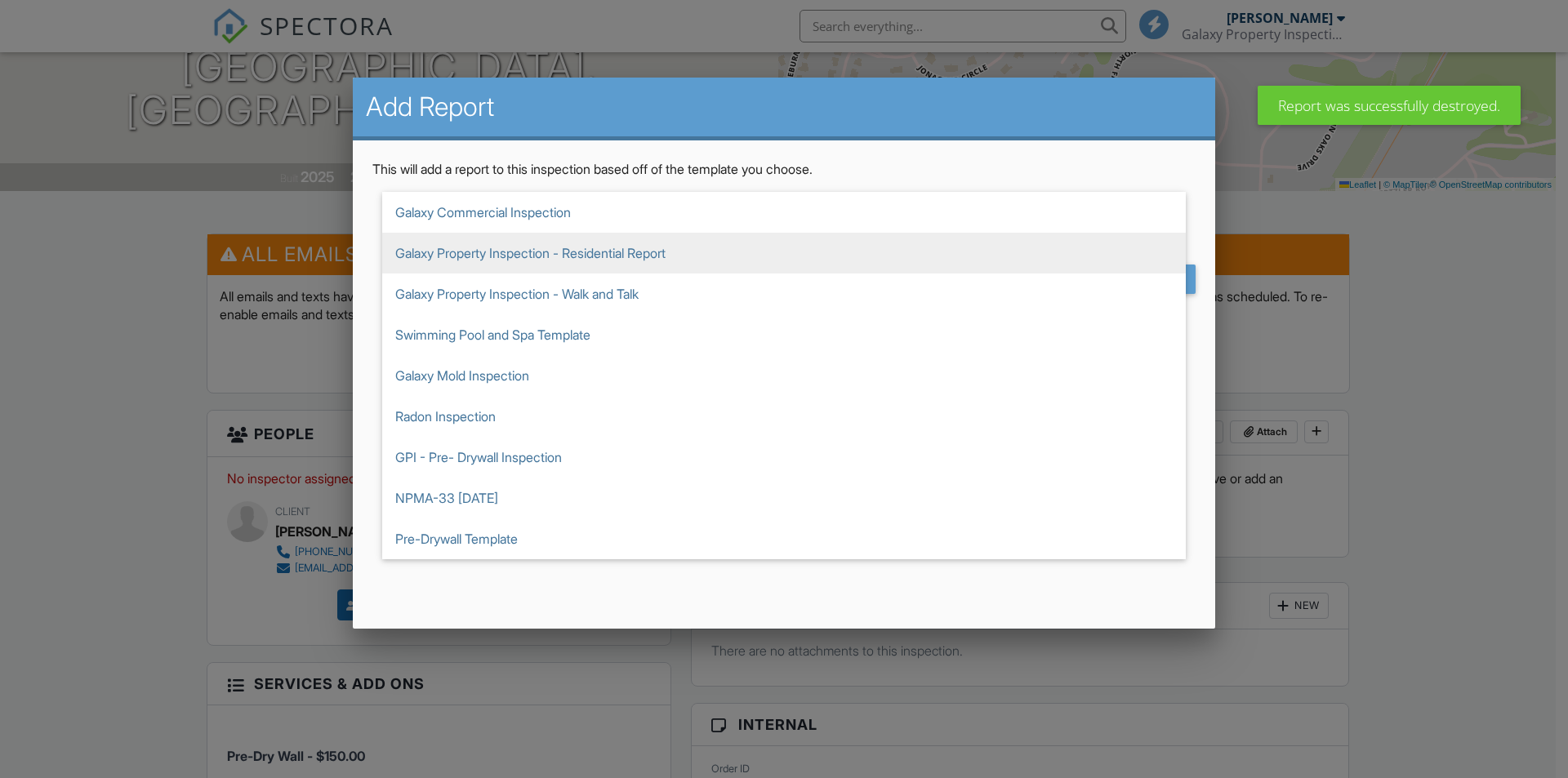
click at [627, 253] on span "Galaxy Property Inspection - Residential Report" at bounding box center [784, 253] width 804 height 41
type input "Galaxy Property Inspection - Residential Report"
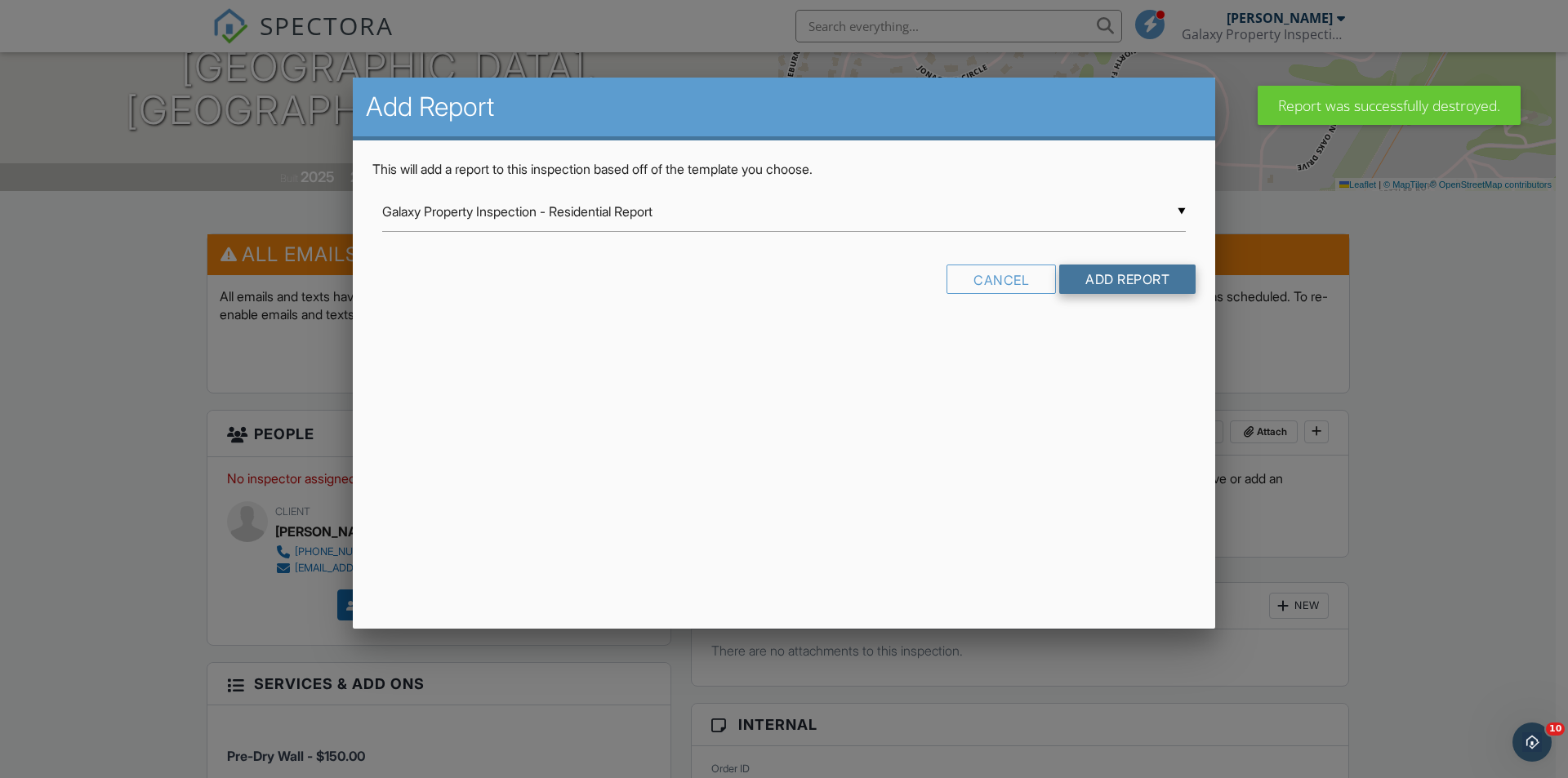
click at [1109, 277] on input "Add Report" at bounding box center [1128, 279] width 137 height 29
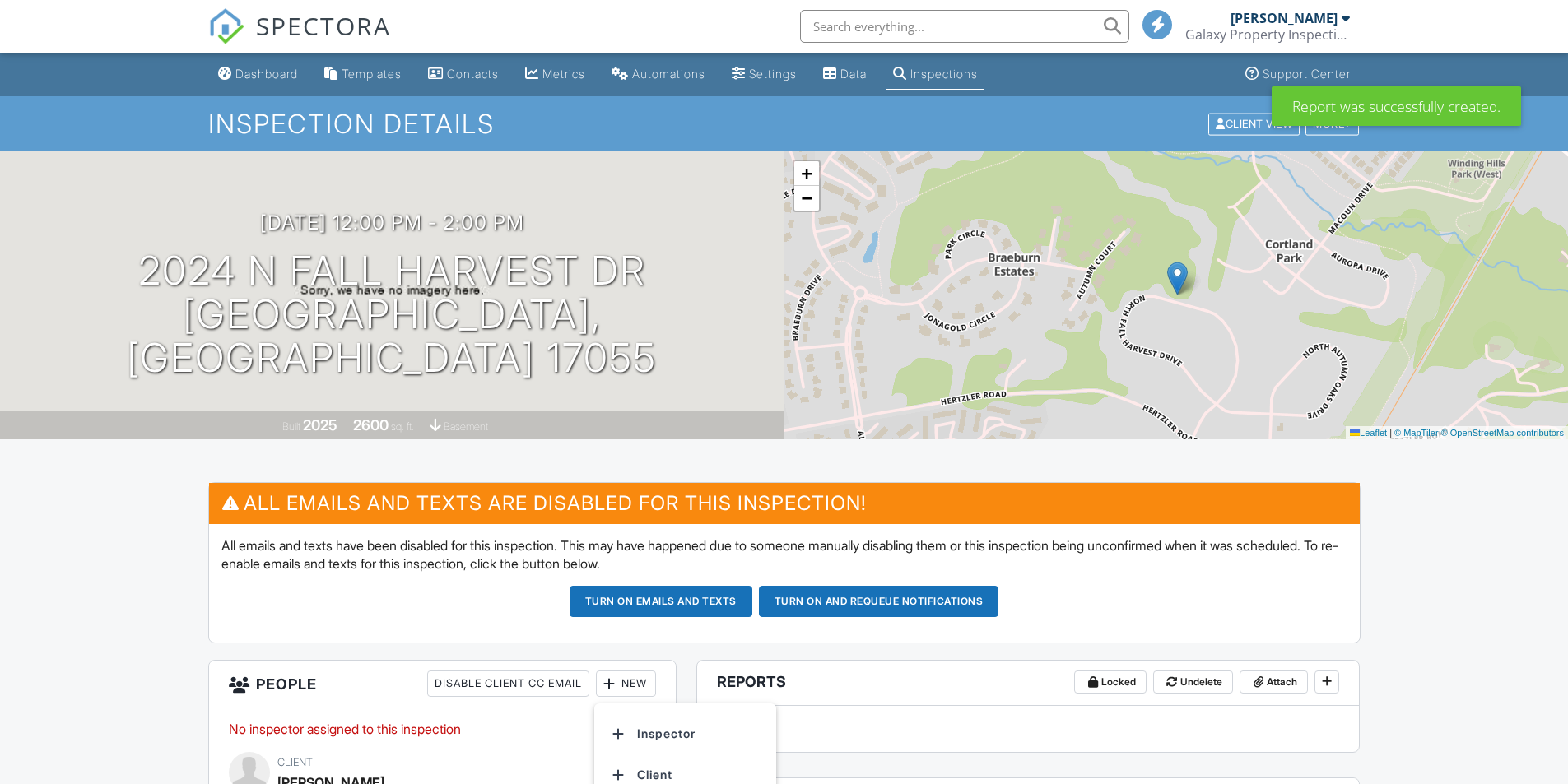
click at [637, 714] on li "Inspector" at bounding box center [685, 734] width 162 height 41
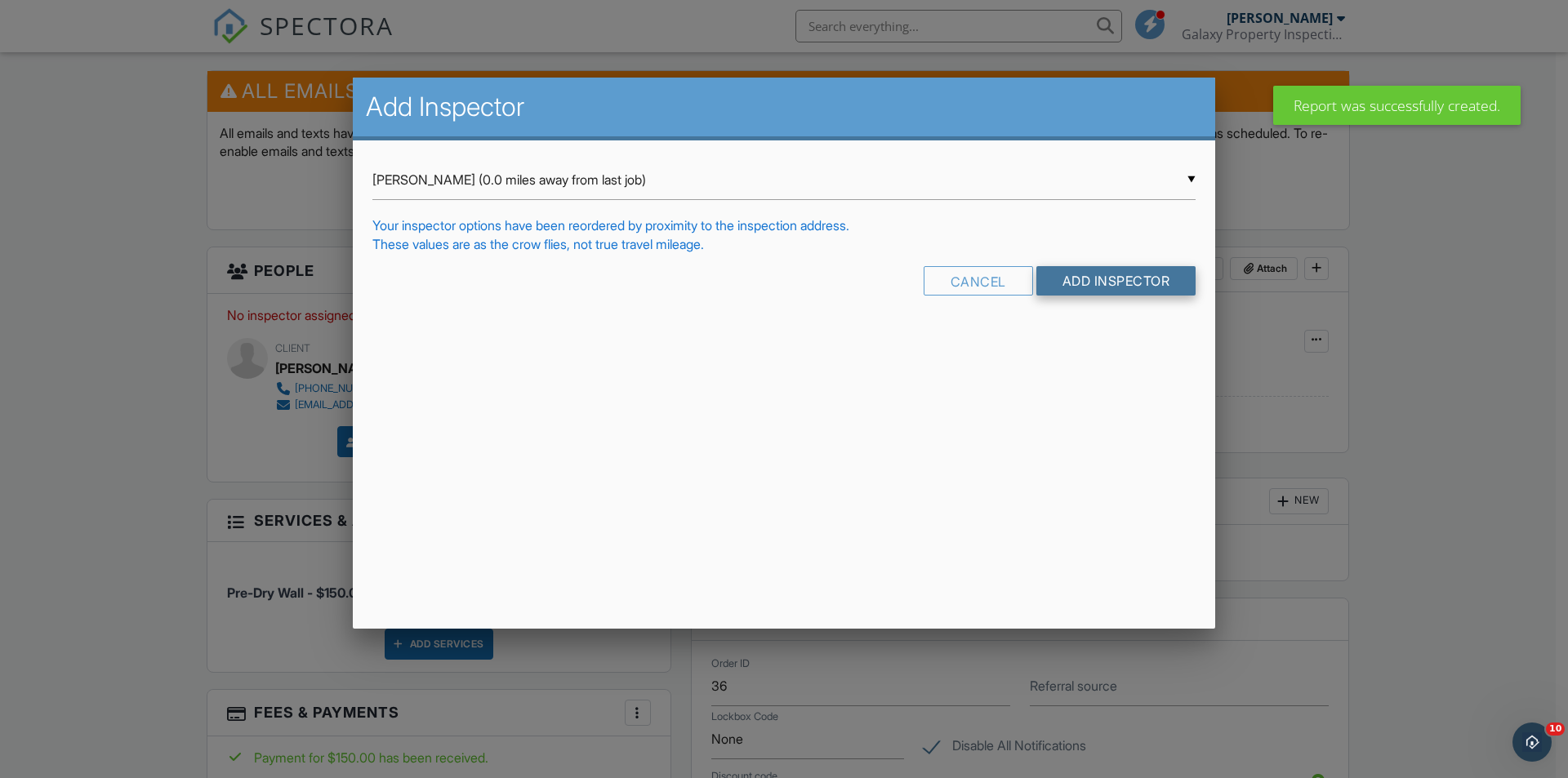
click at [1111, 276] on input "Add Inspector" at bounding box center [1116, 281] width 160 height 29
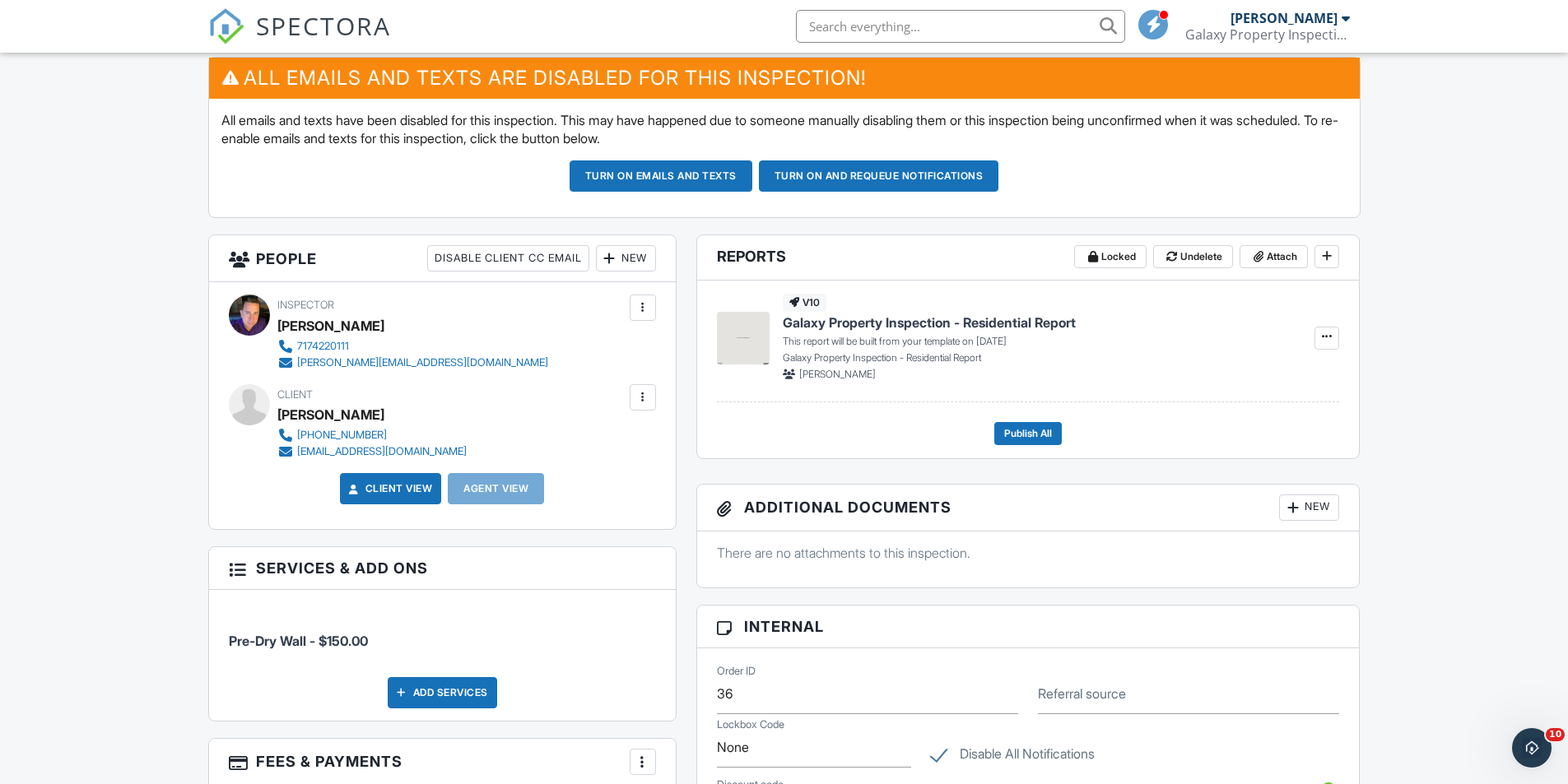
scroll to position [247, 0]
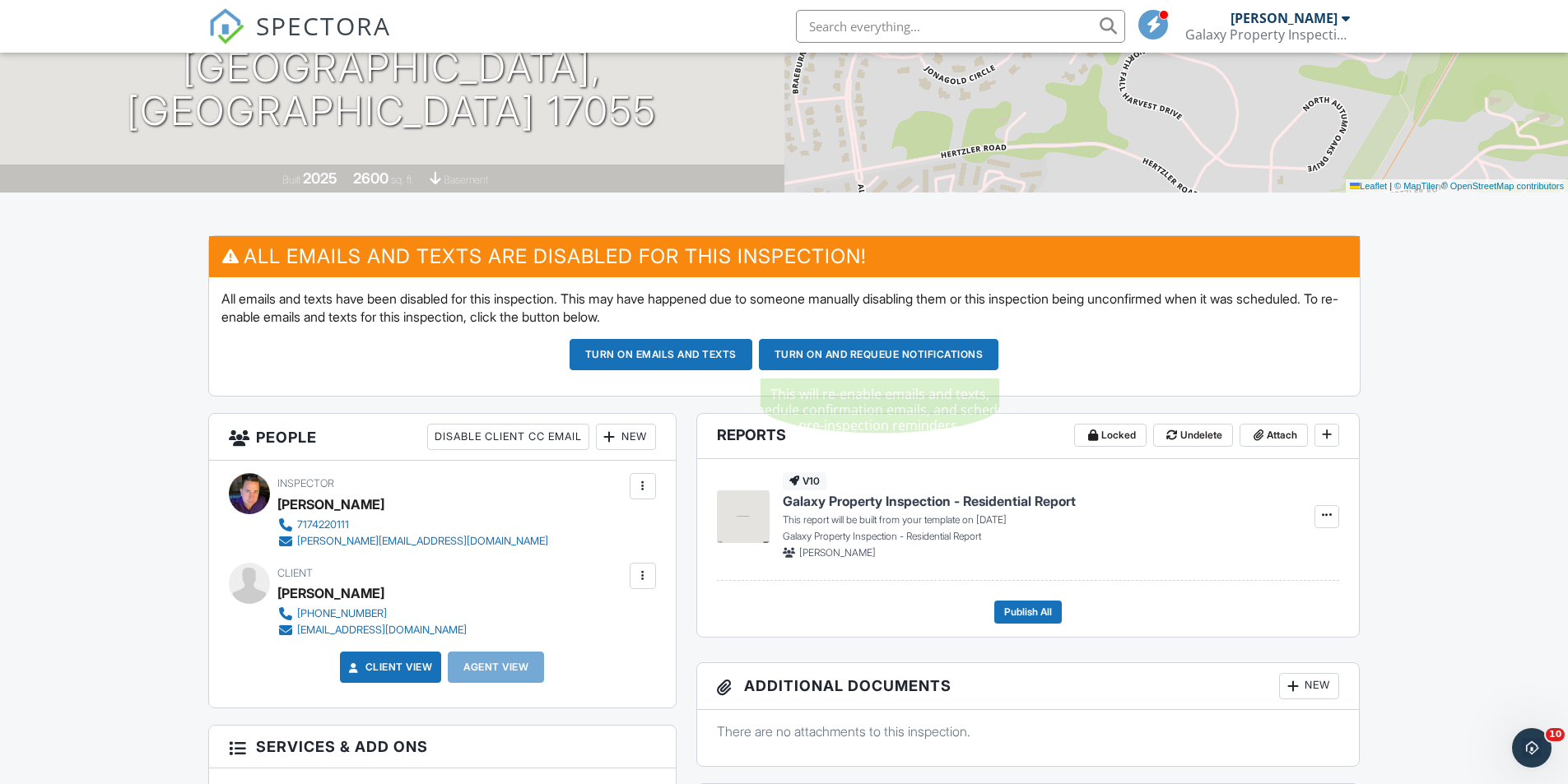
click at [901, 358] on button "Turn on and Requeue Notifications" at bounding box center [878, 354] width 240 height 31
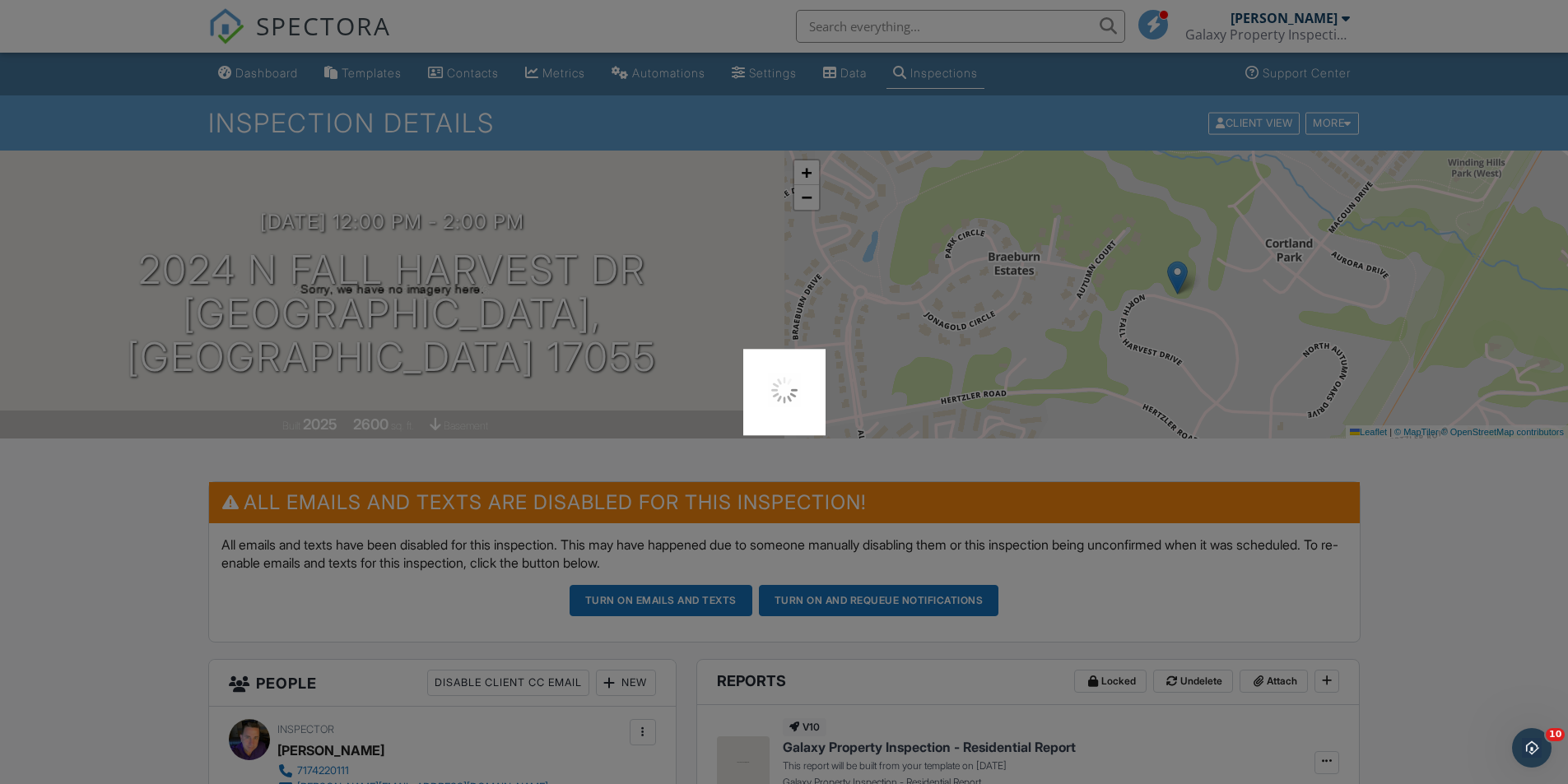
scroll to position [0, 0]
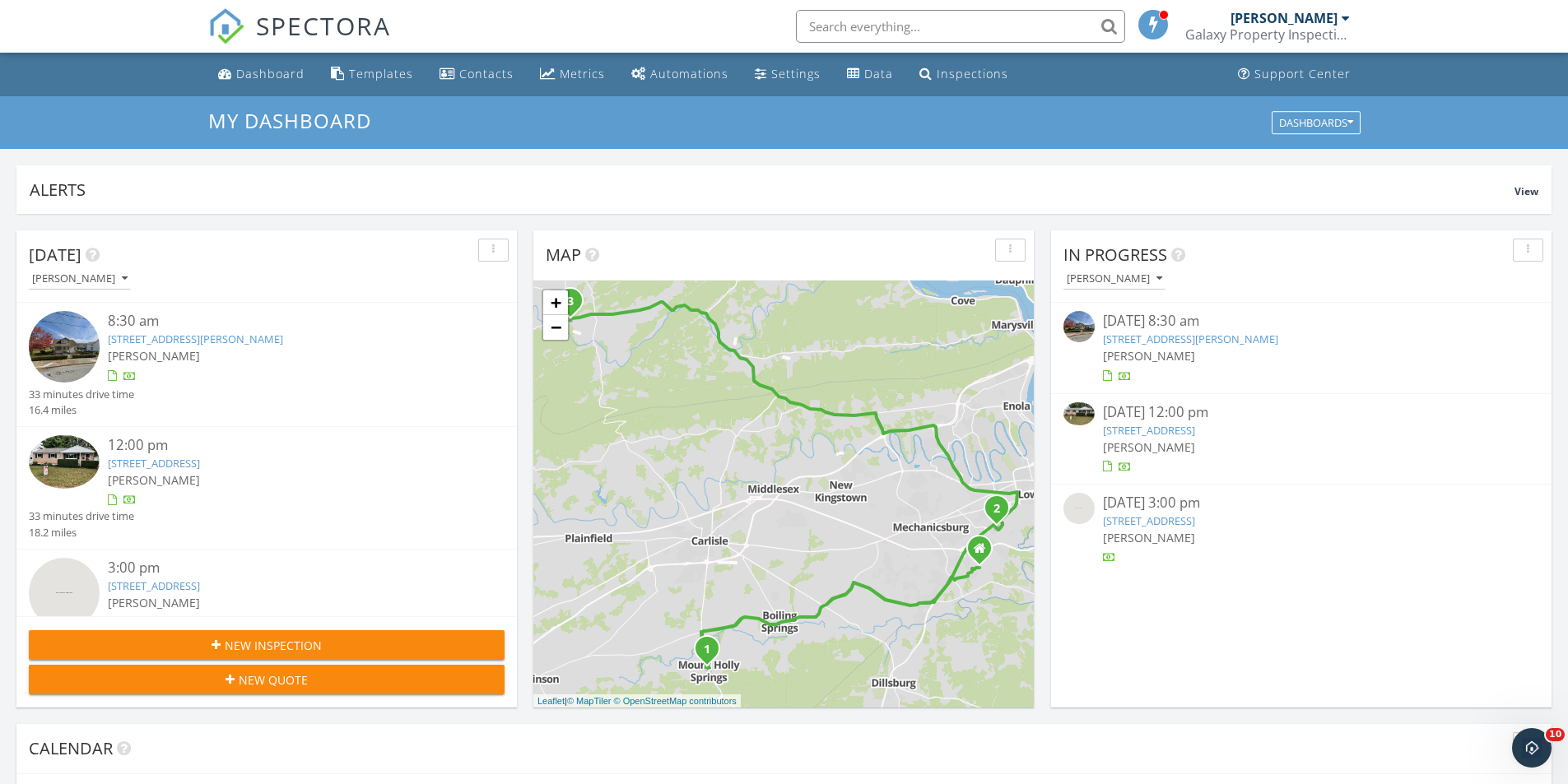
click at [1158, 518] on link "209 E Water St, Landisburg, PA 17040" at bounding box center [1148, 520] width 92 height 15
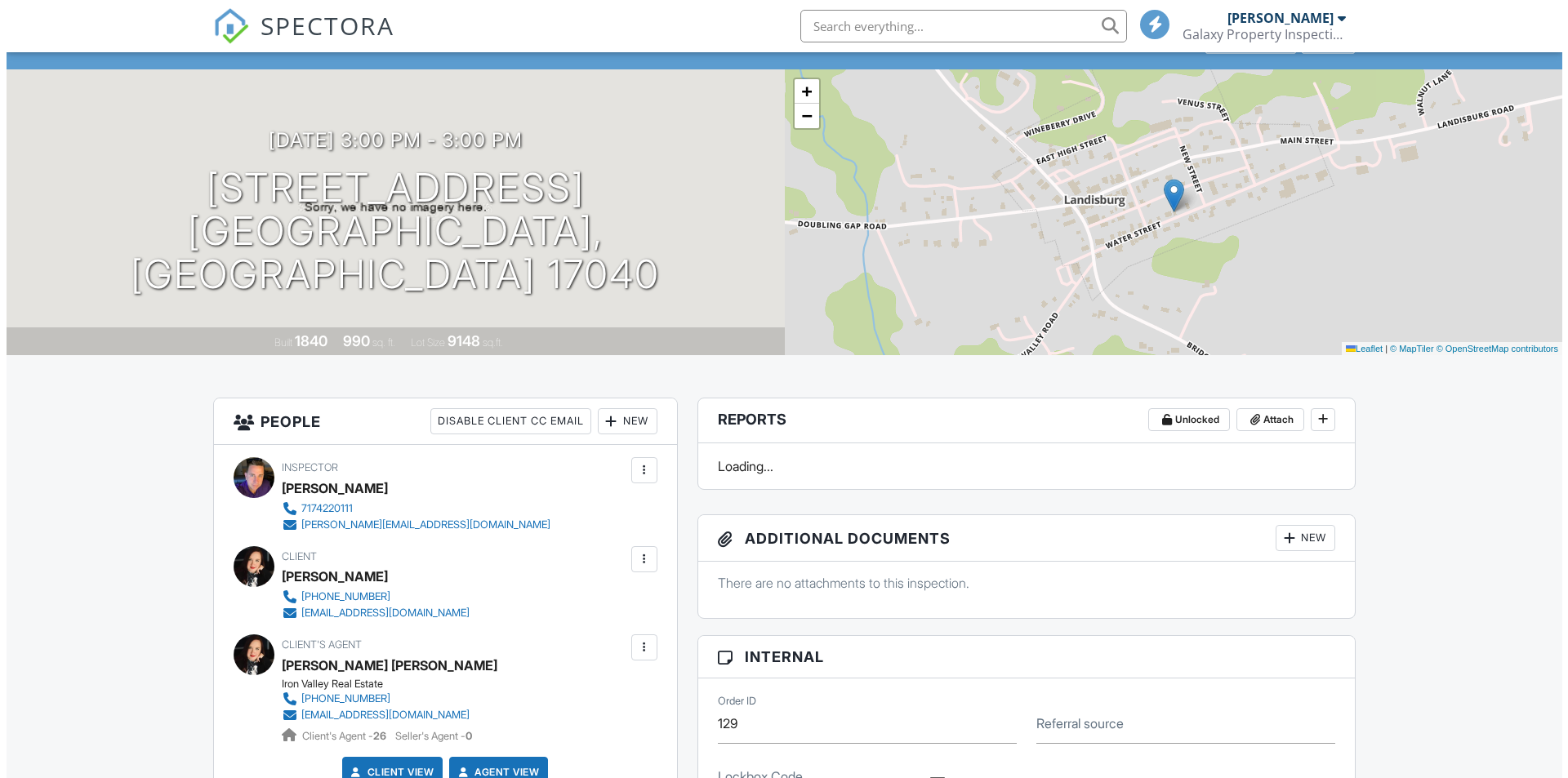
scroll to position [163, 0]
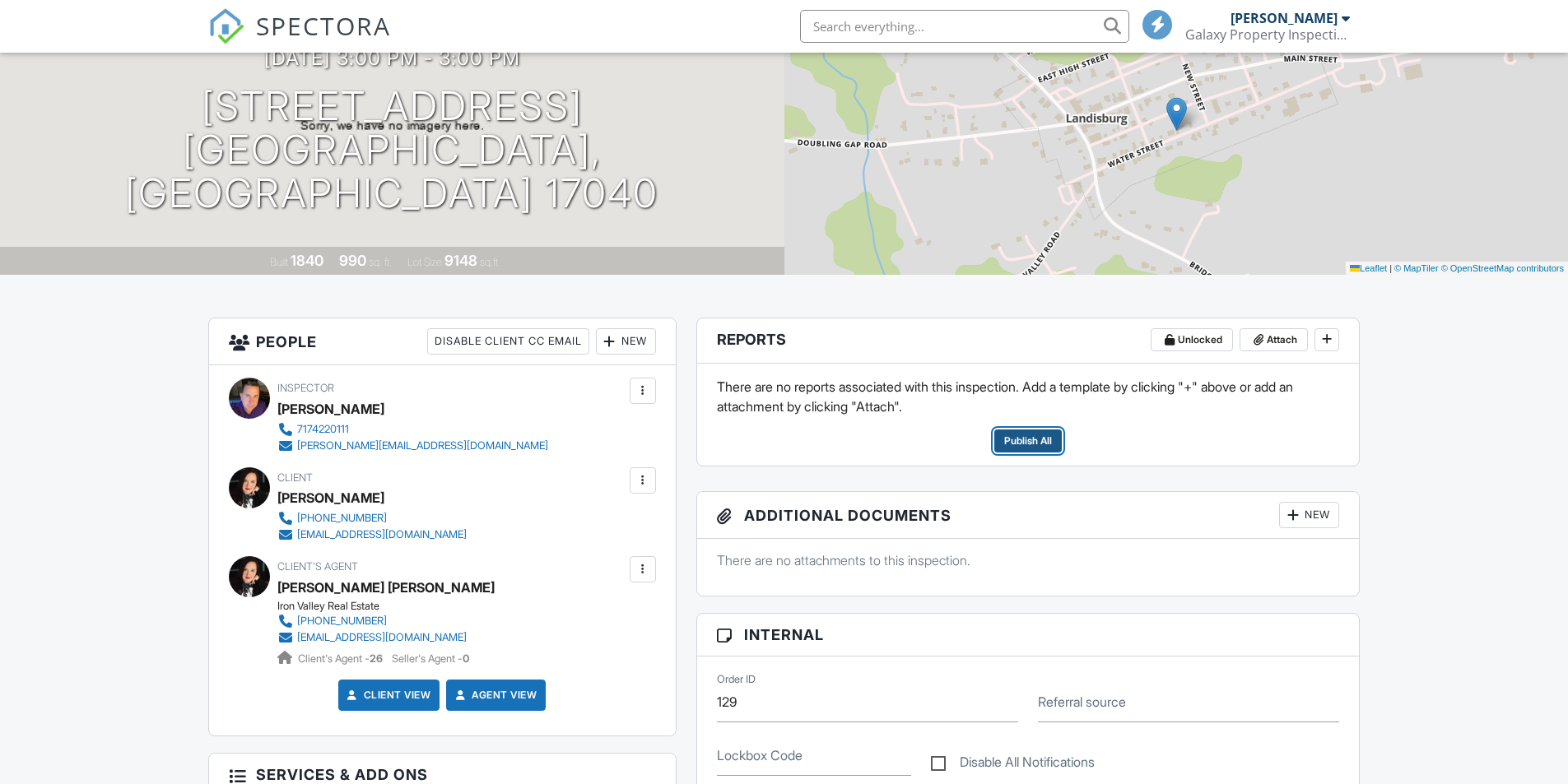
click at [1026, 444] on span "Publish All" at bounding box center [1027, 440] width 47 height 16
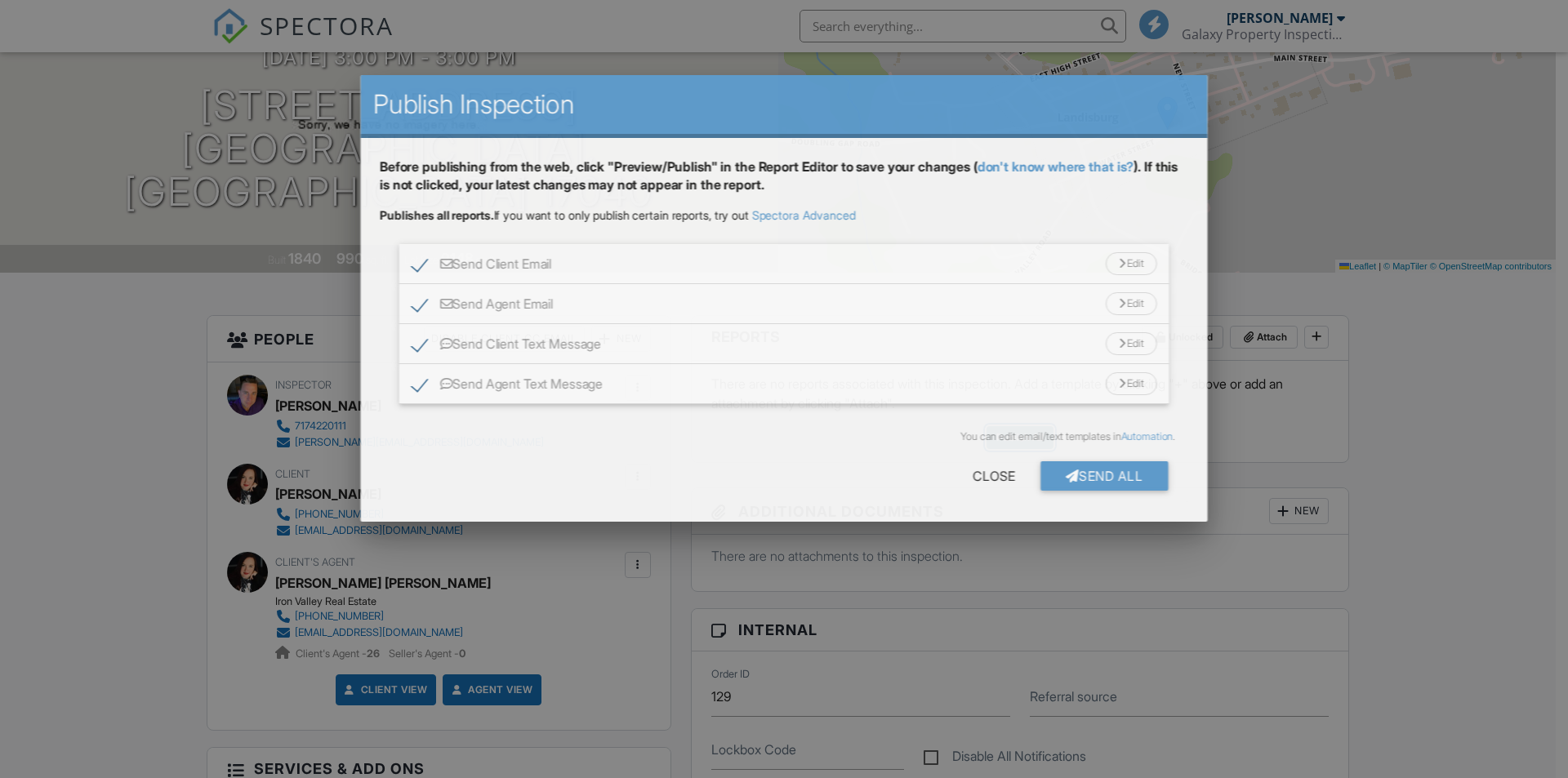
scroll to position [0, 0]
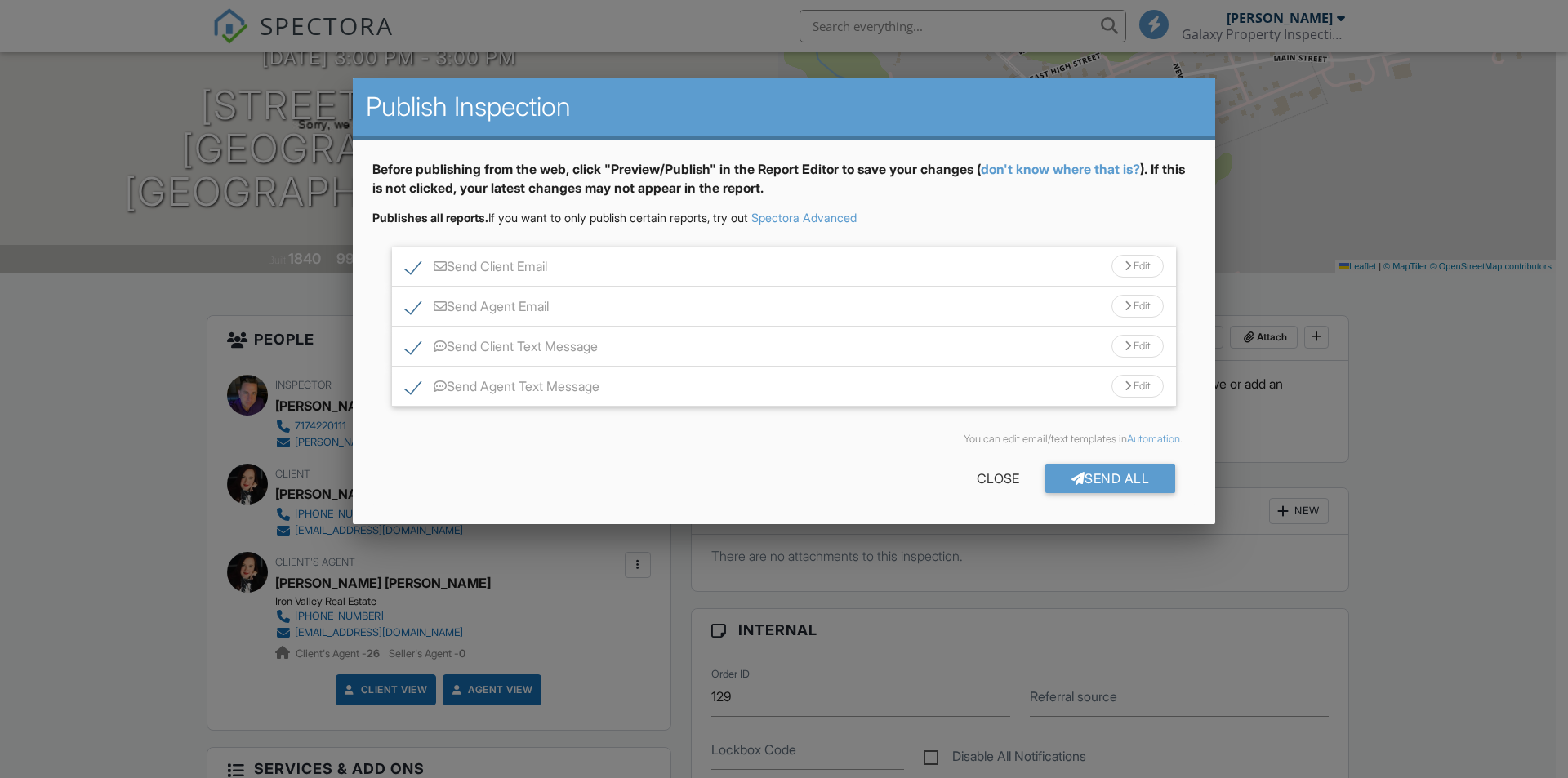
click at [411, 392] on label "Send Agent Text Message" at bounding box center [503, 389] width 195 height 20
checkbox input "false"
click at [412, 348] on label "Send Client Text Message" at bounding box center [502, 349] width 193 height 20
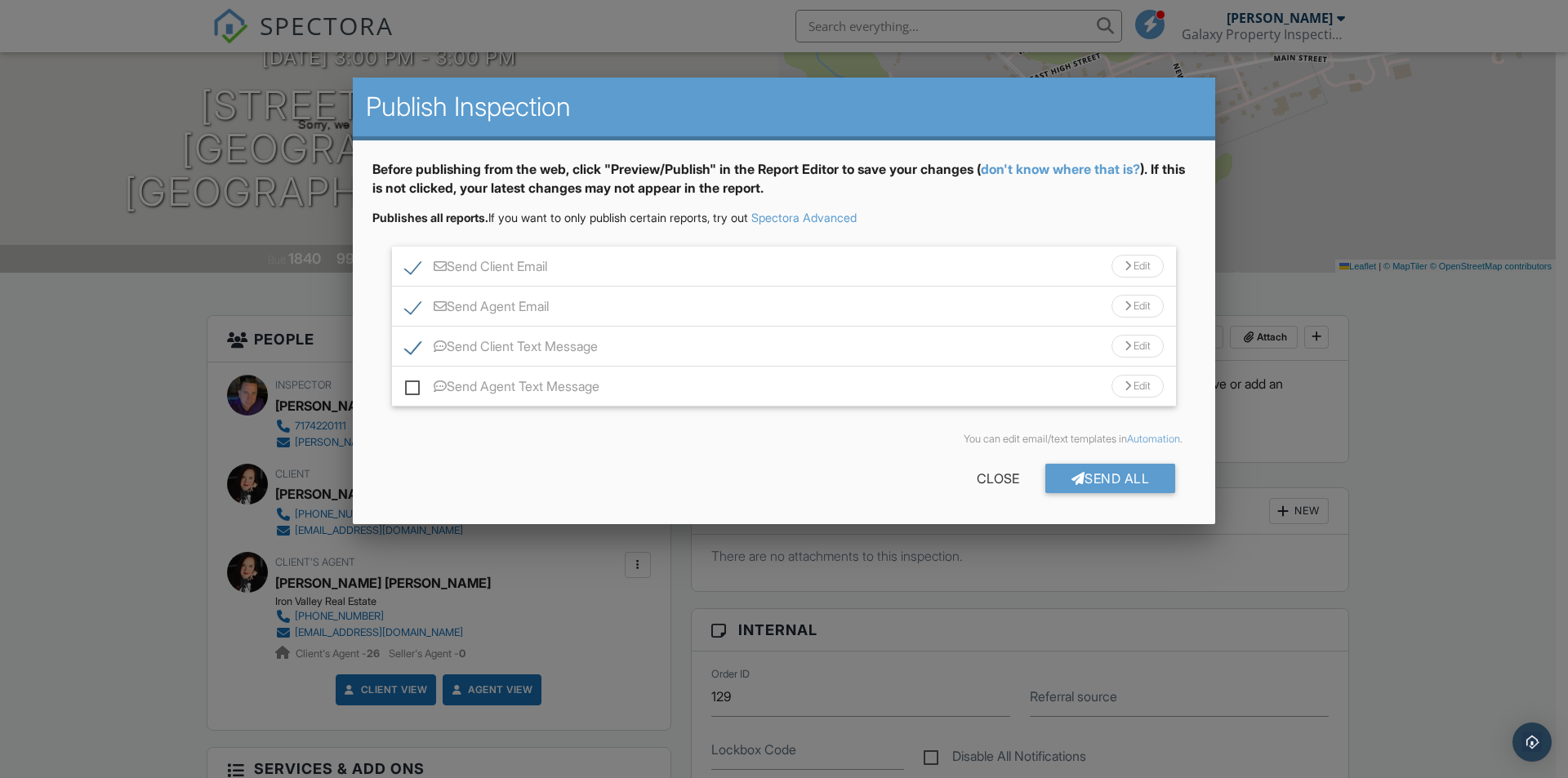
checkbox input "false"
click at [409, 311] on label "Send Agent Email" at bounding box center [477, 309] width 143 height 20
checkbox input "false"
click at [410, 274] on label "Send Client Email" at bounding box center [476, 269] width 142 height 20
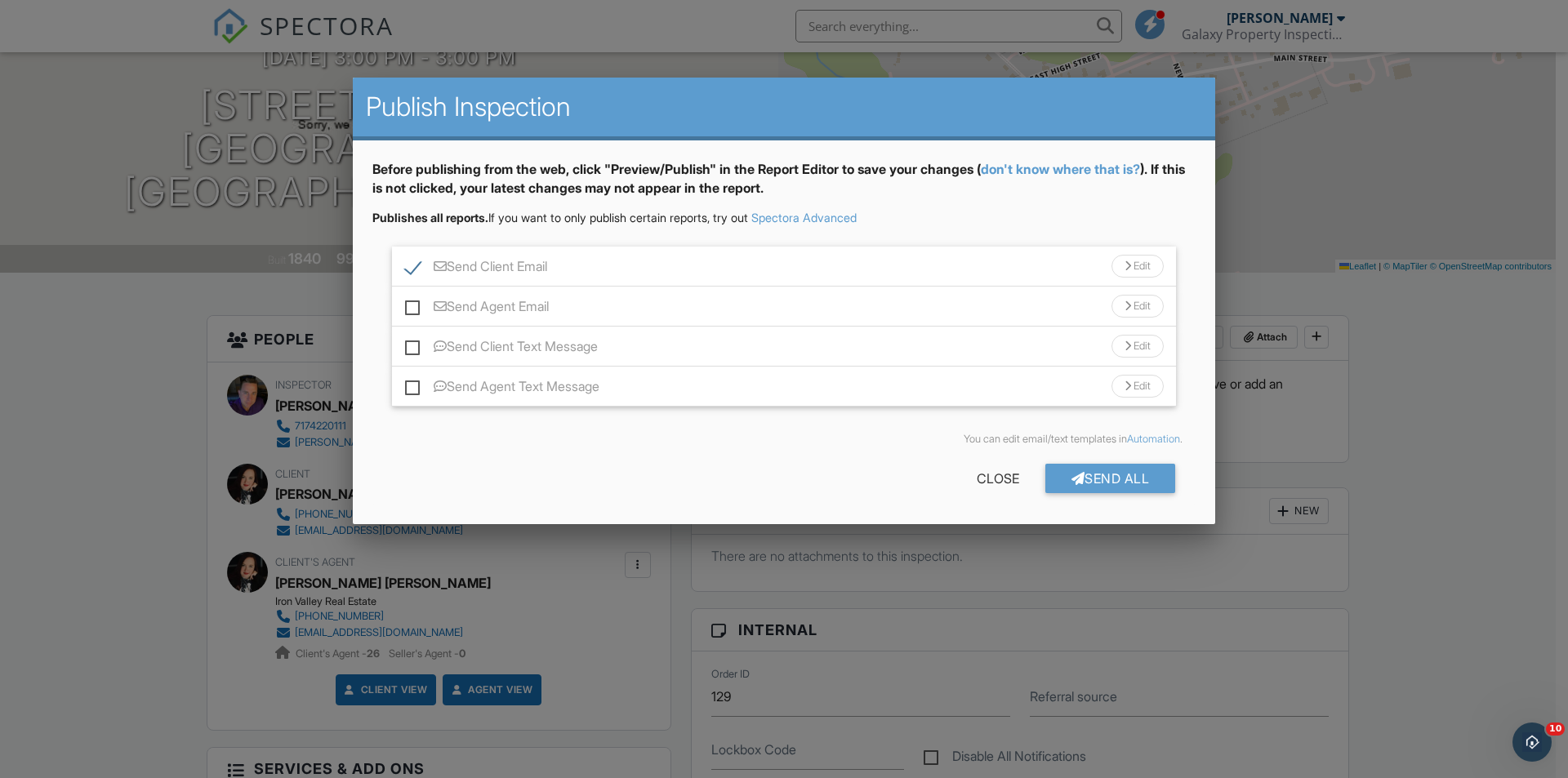
checkbox input "false"
click at [1099, 479] on div "Send All" at bounding box center [1110, 478] width 131 height 29
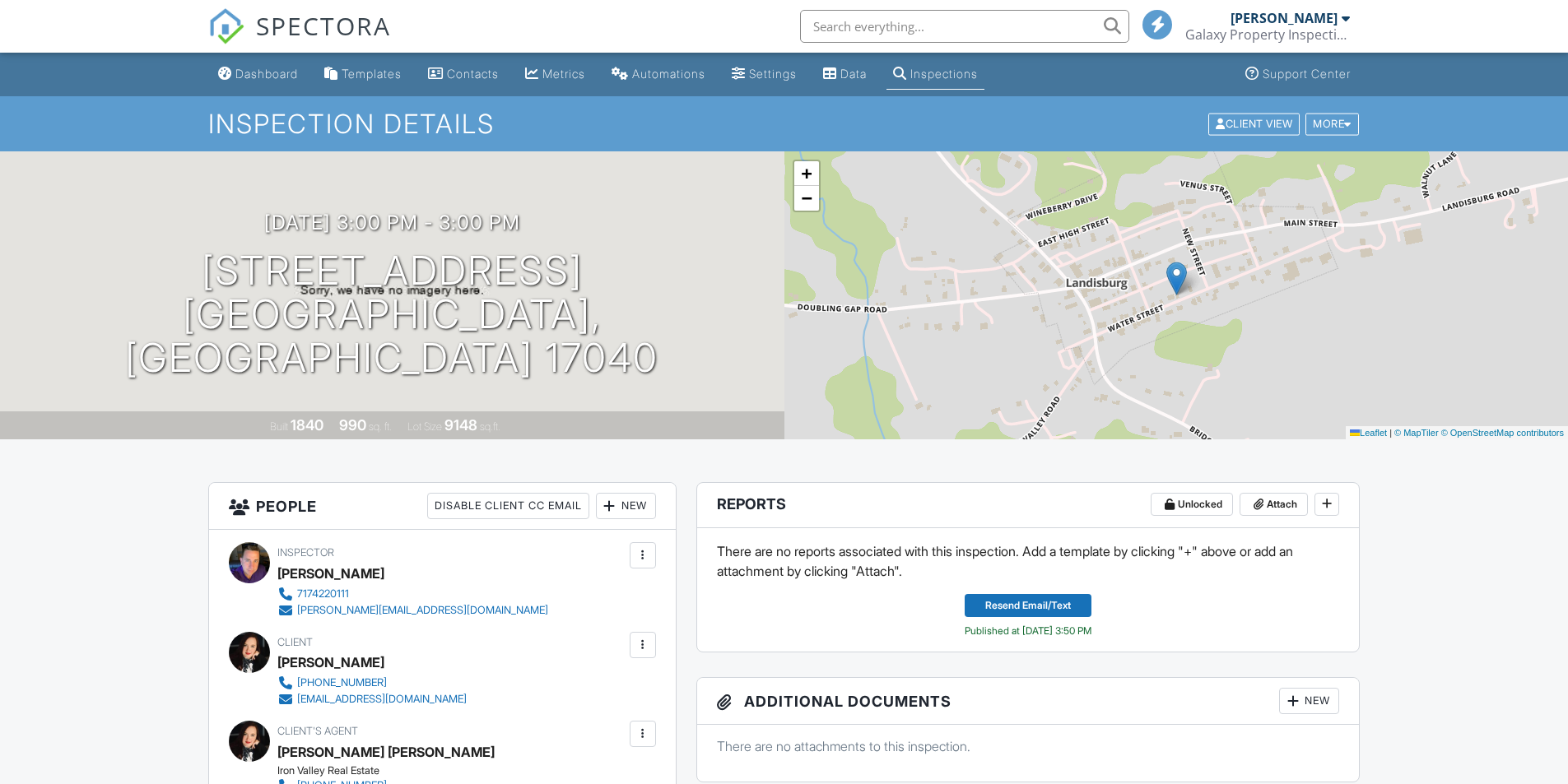
click at [254, 67] on div "Dashboard" at bounding box center [267, 74] width 63 height 14
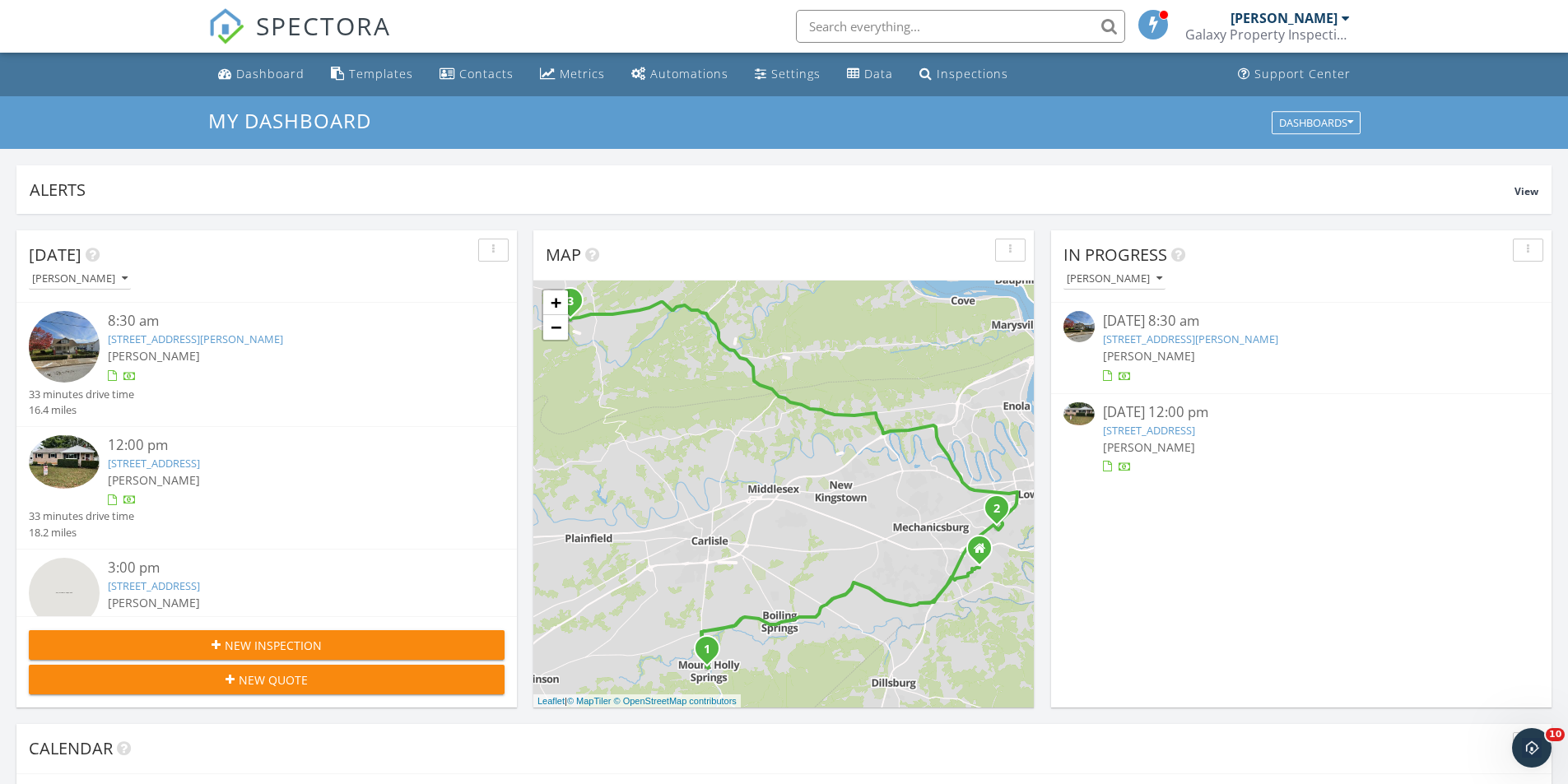
click at [1198, 339] on link "420 Chestnut St, Mount Holly Springs, PA 17065" at bounding box center [1190, 339] width 175 height 15
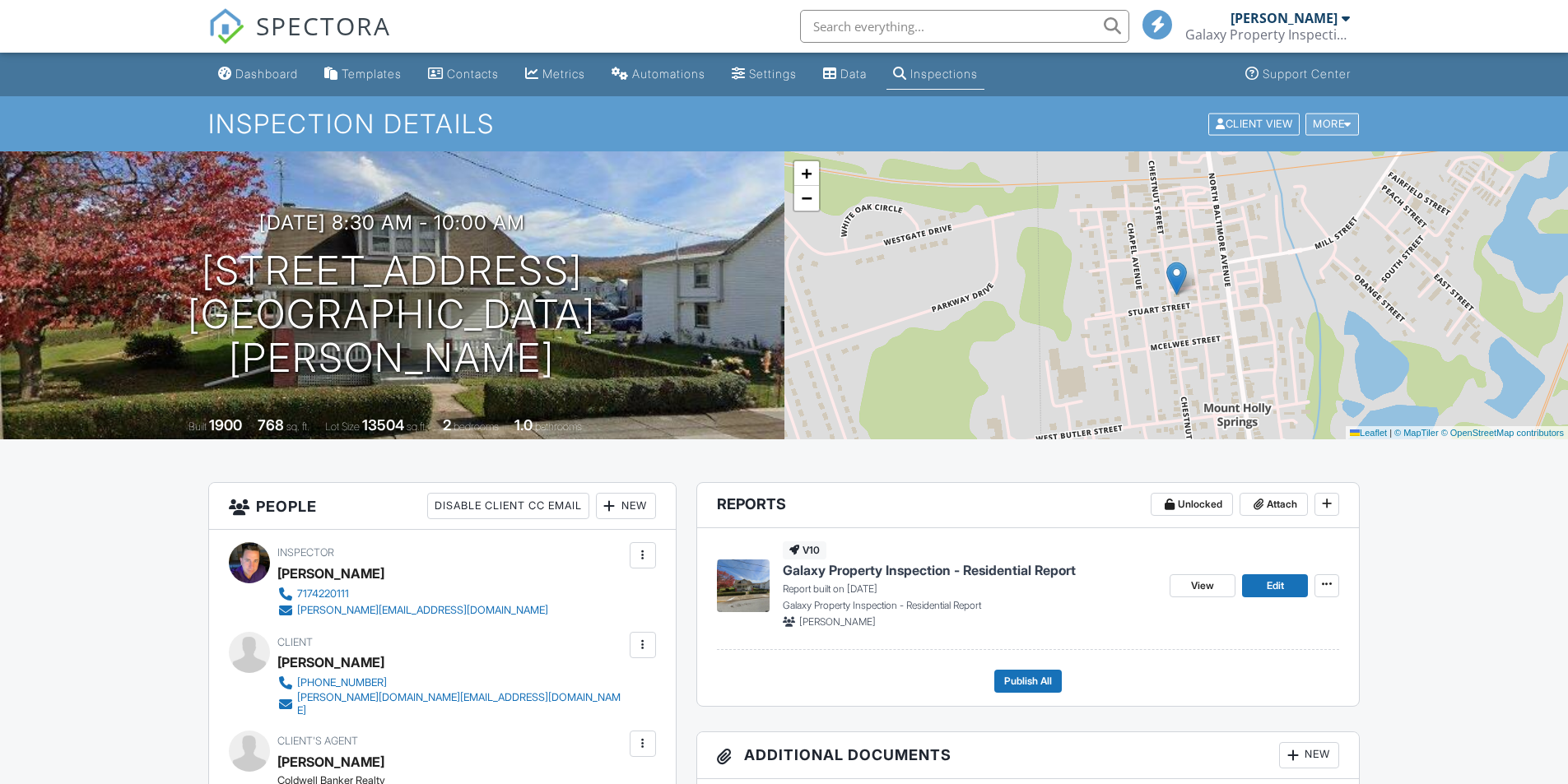
click at [1350, 122] on div at bounding box center [1347, 124] width 8 height 10
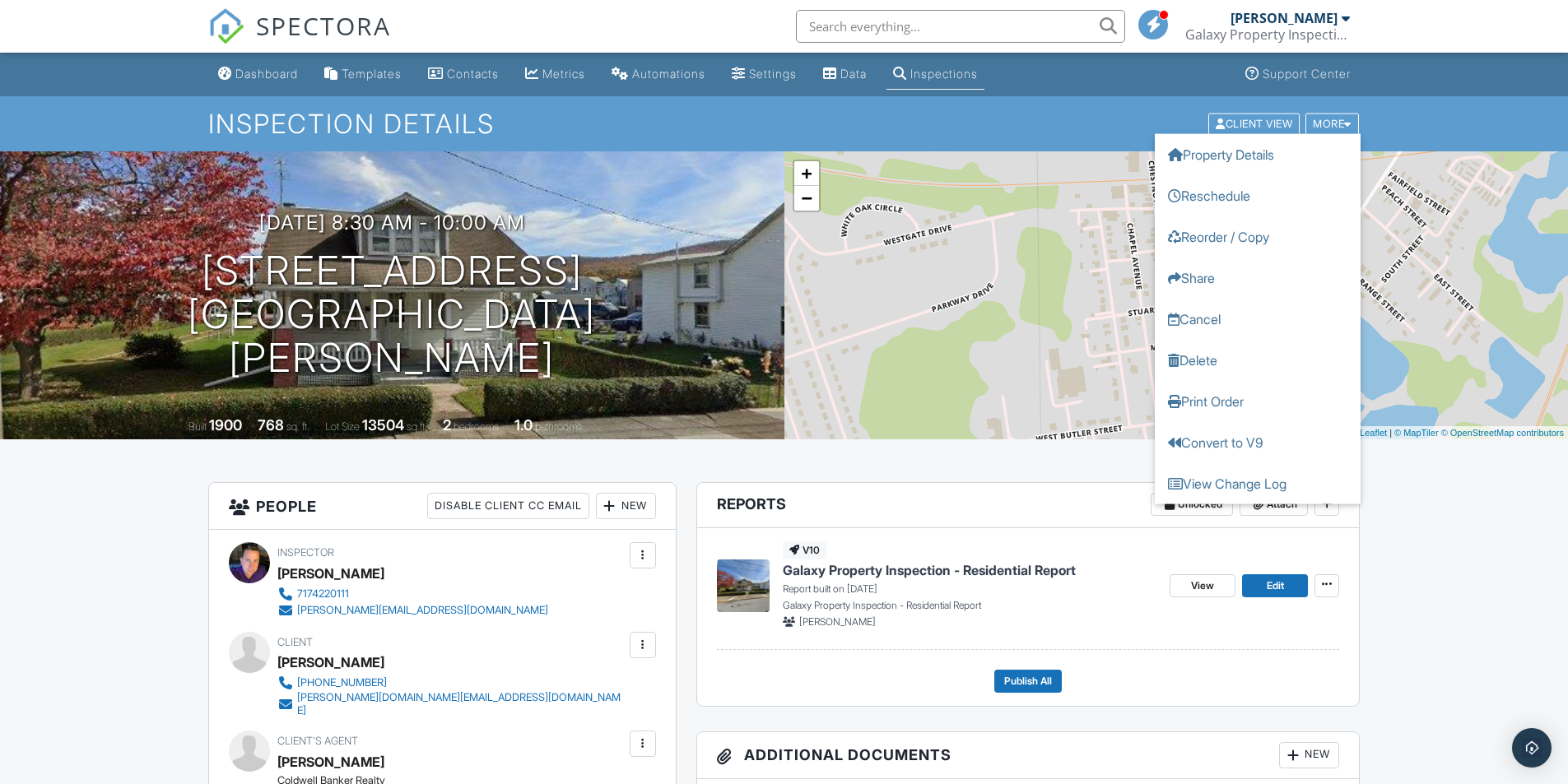
click at [1398, 116] on div "Inspection Details Client View More Property Details Reschedule Reorder / Copy …" at bounding box center [784, 124] width 1568 height 55
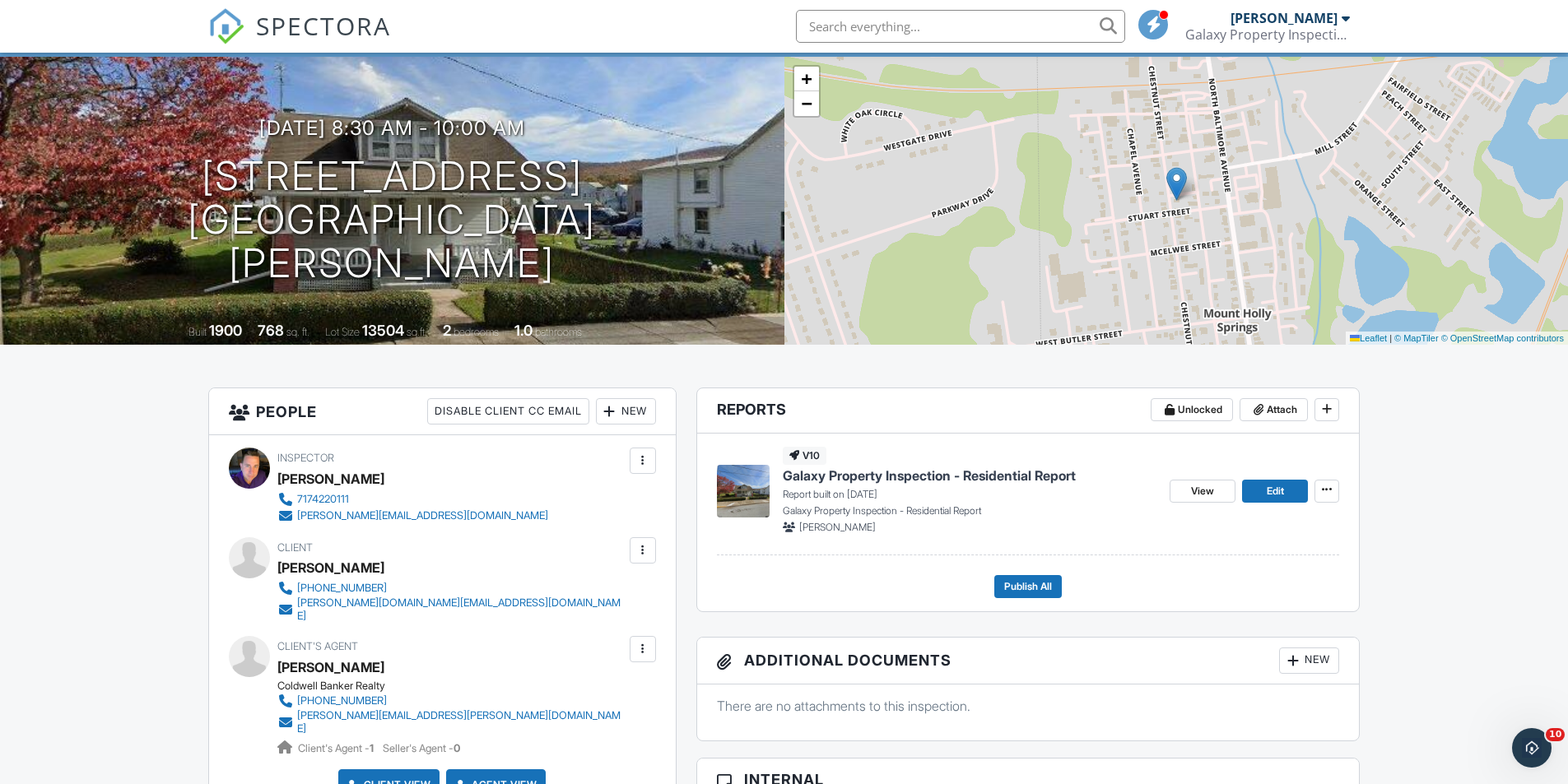
scroll to position [164, 0]
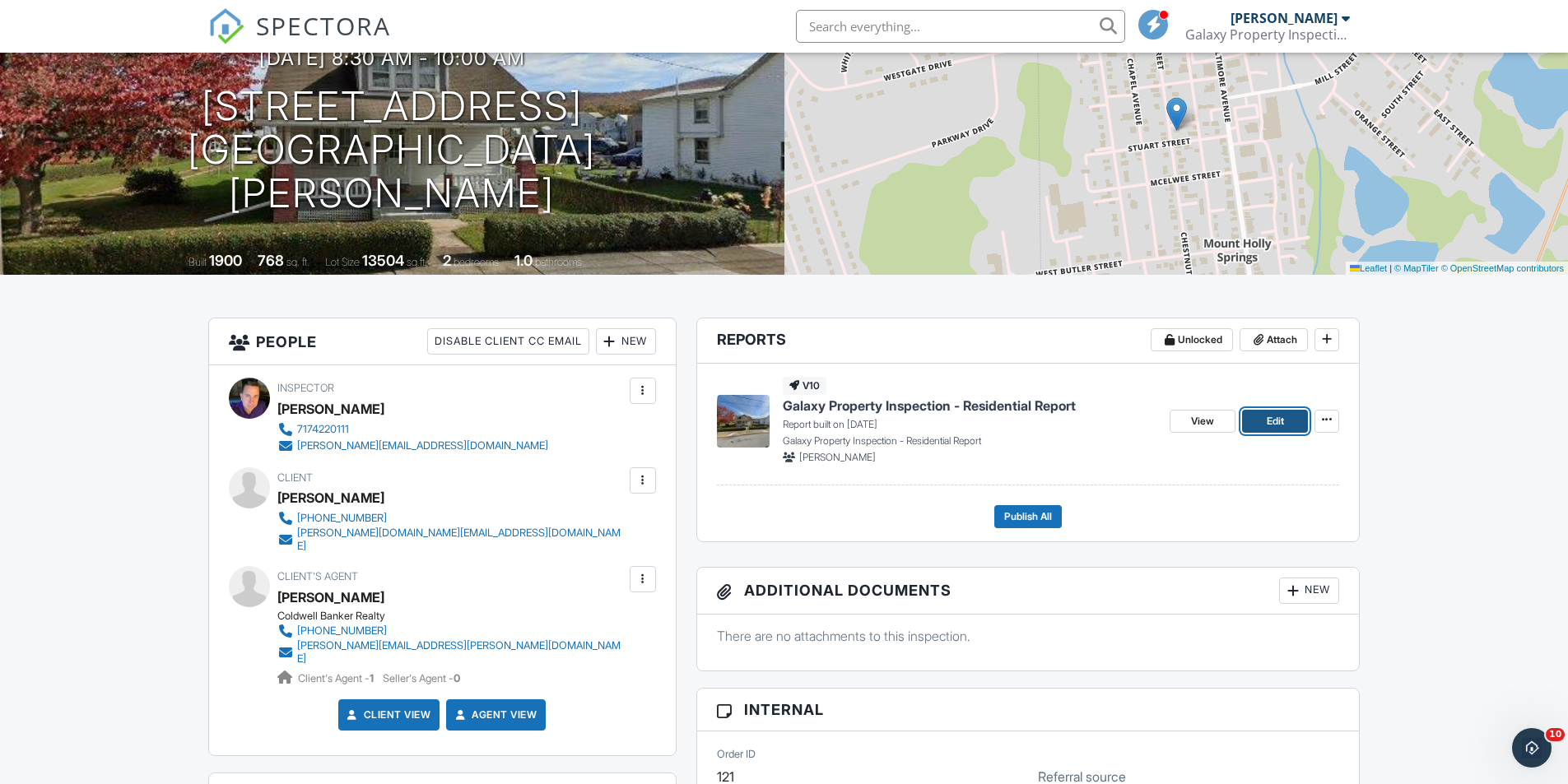
click at [1271, 420] on span "Edit" at bounding box center [1276, 420] width 17 height 16
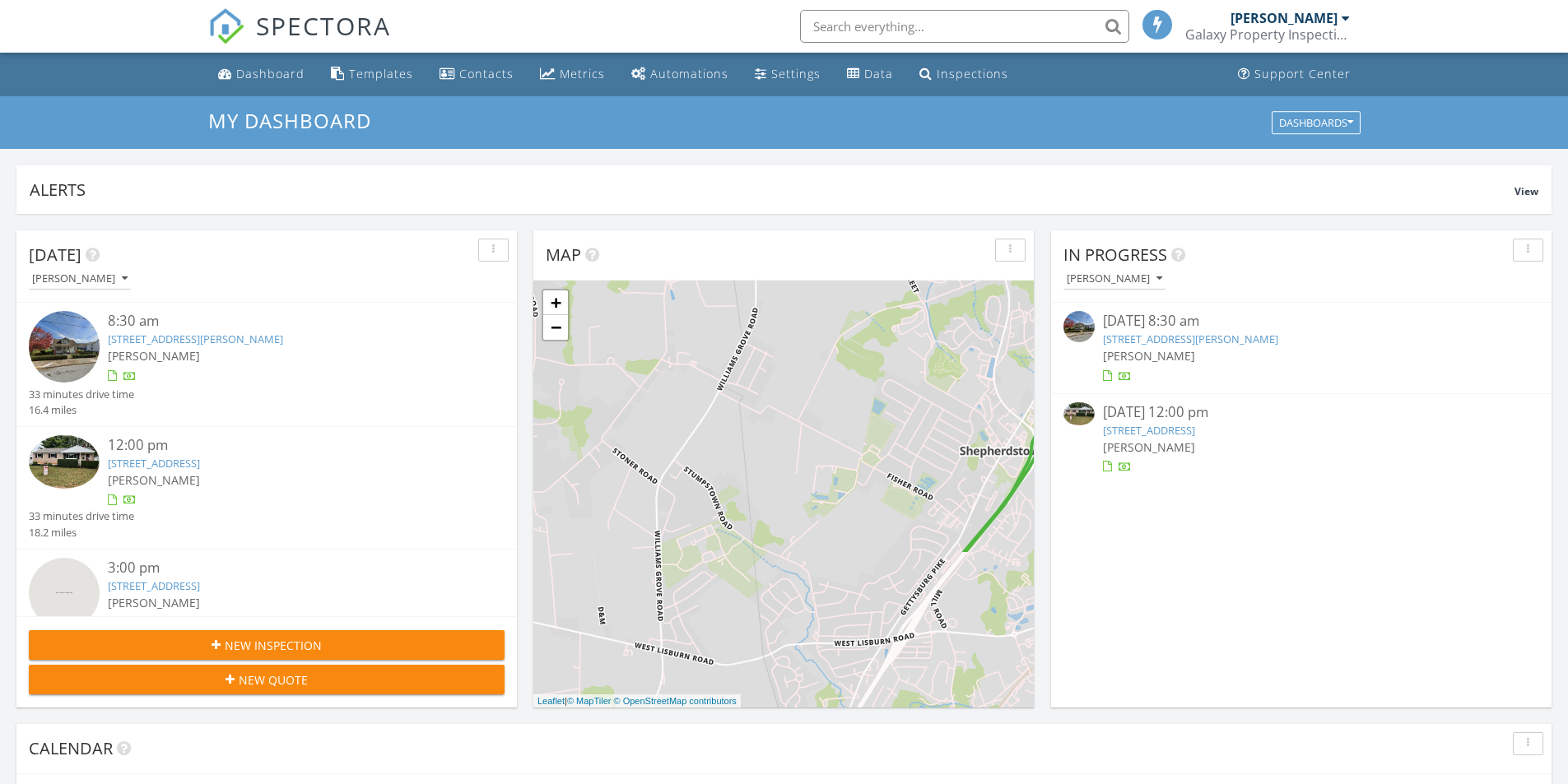
scroll to position [1522, 1593]
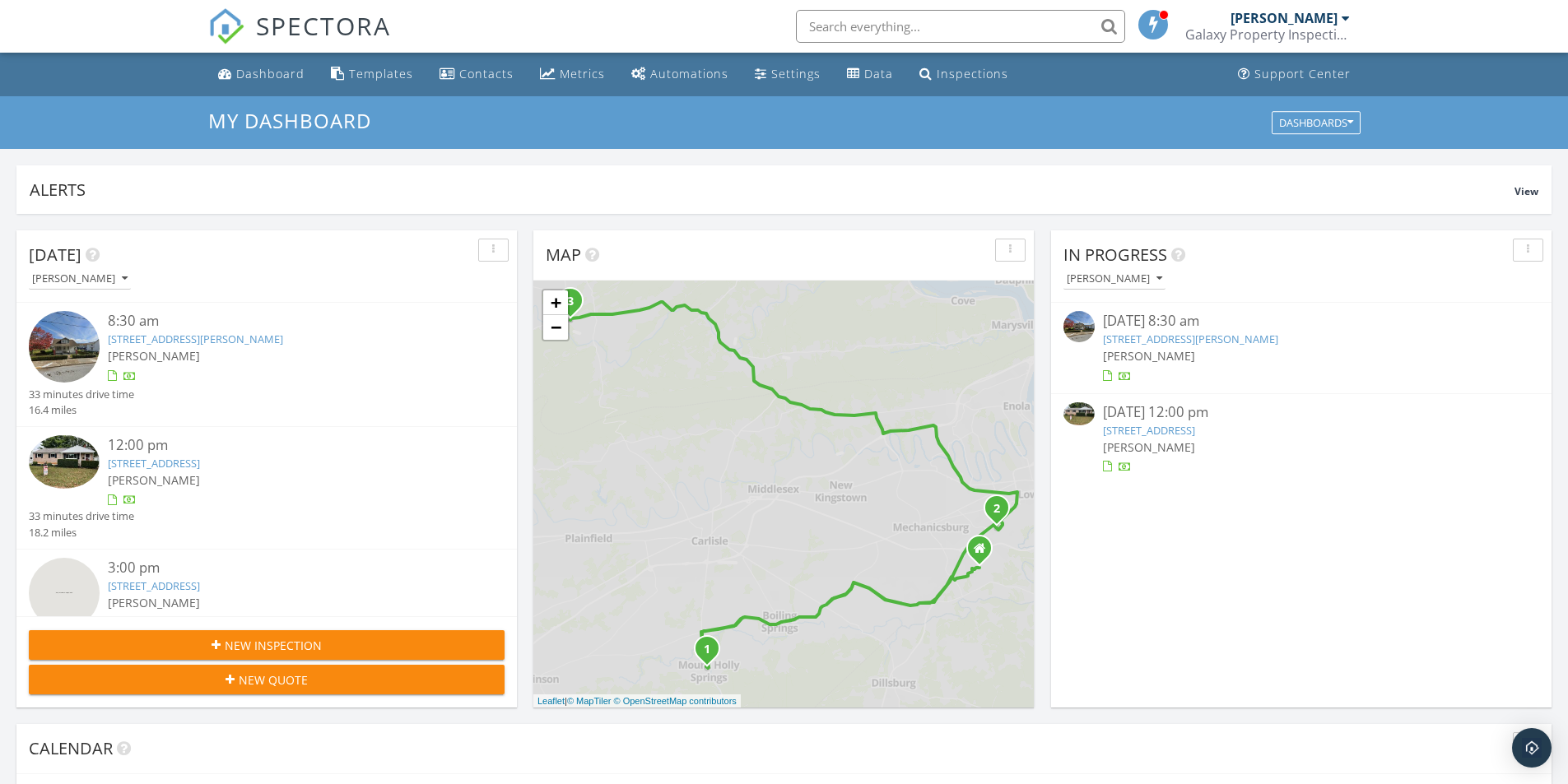
click at [1203, 336] on link "[STREET_ADDRESS][PERSON_NAME]" at bounding box center [1190, 339] width 175 height 15
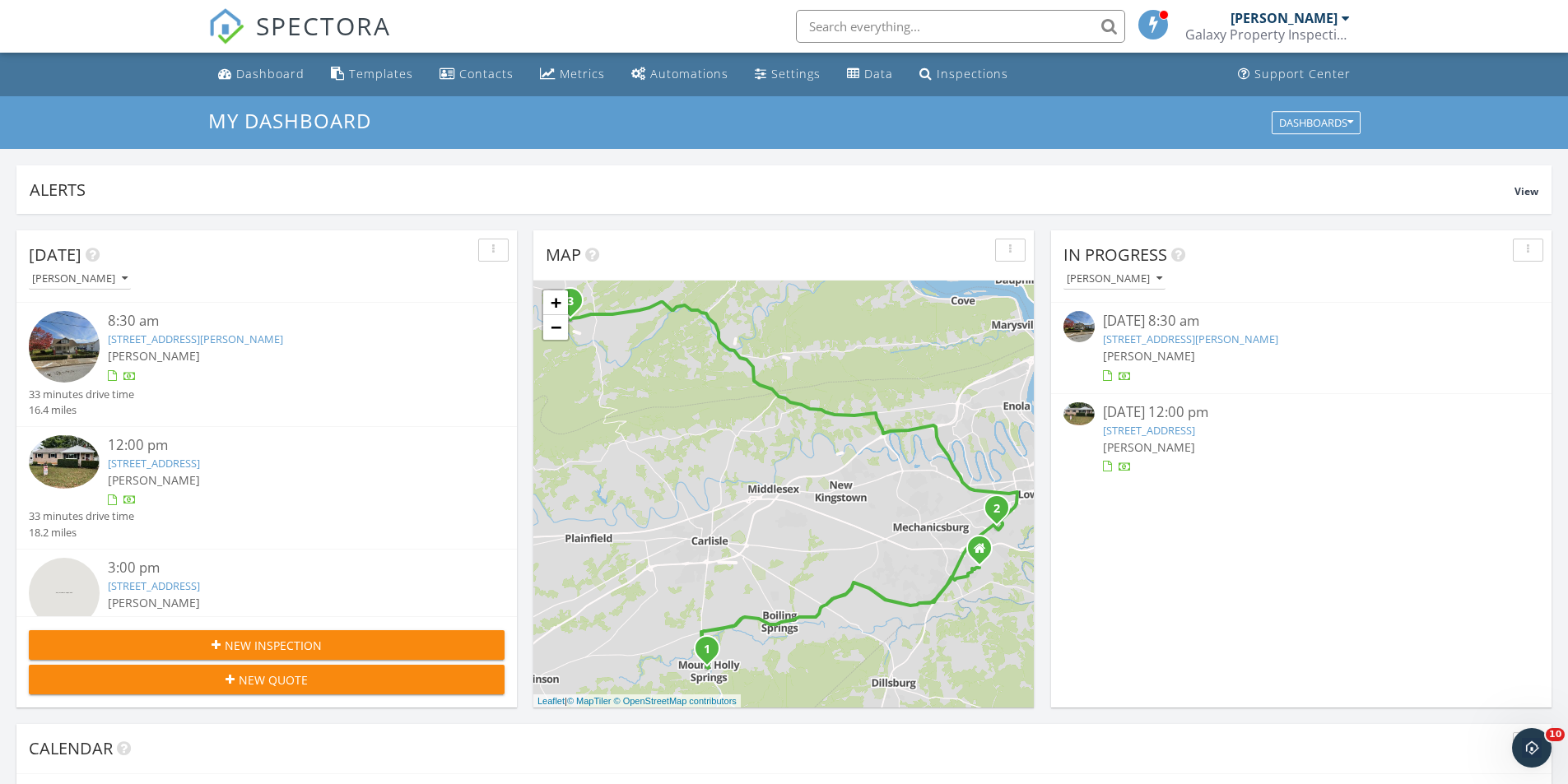
scroll to position [0, 0]
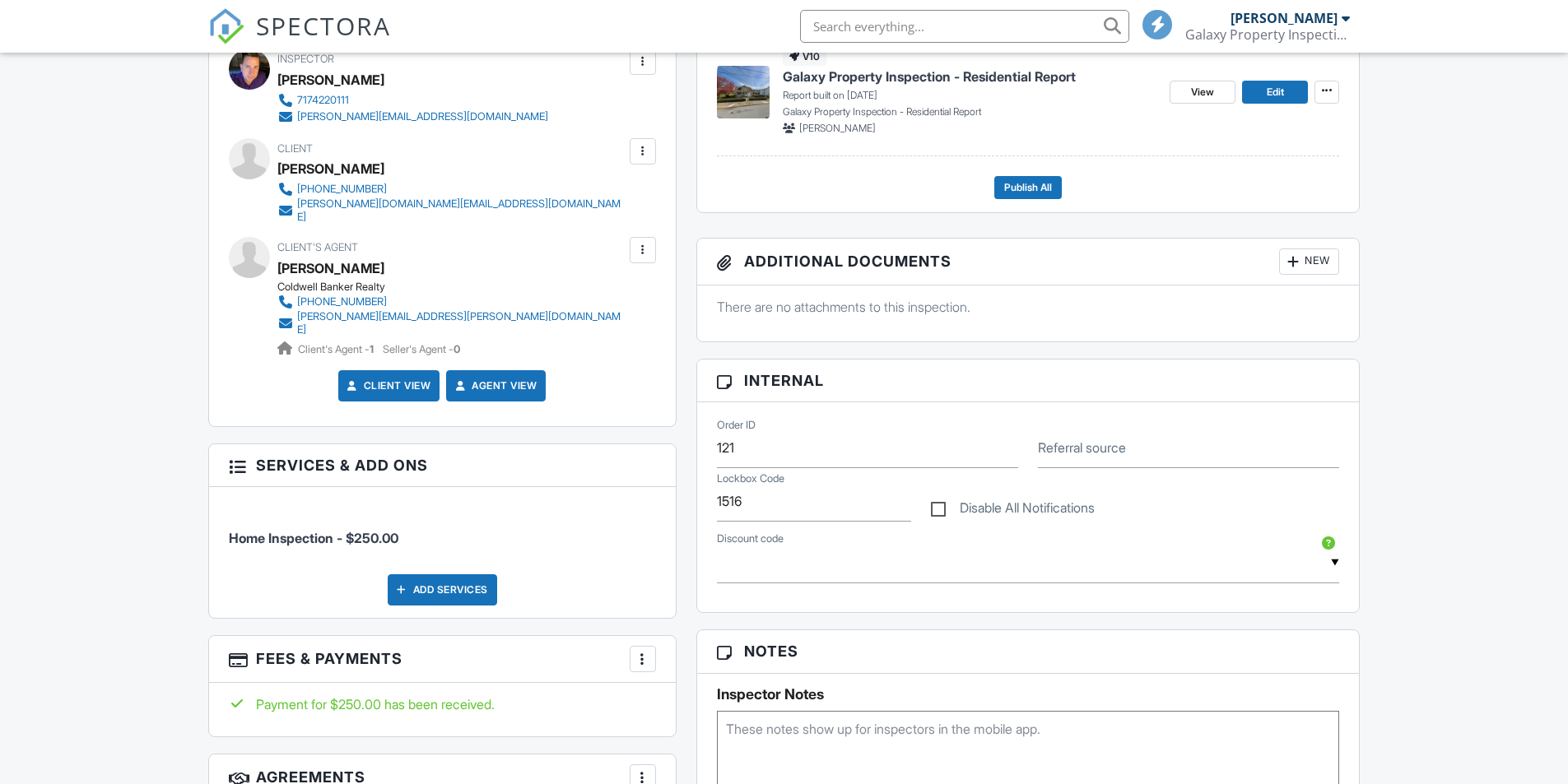
click at [642, 242] on div at bounding box center [643, 249] width 16 height 16
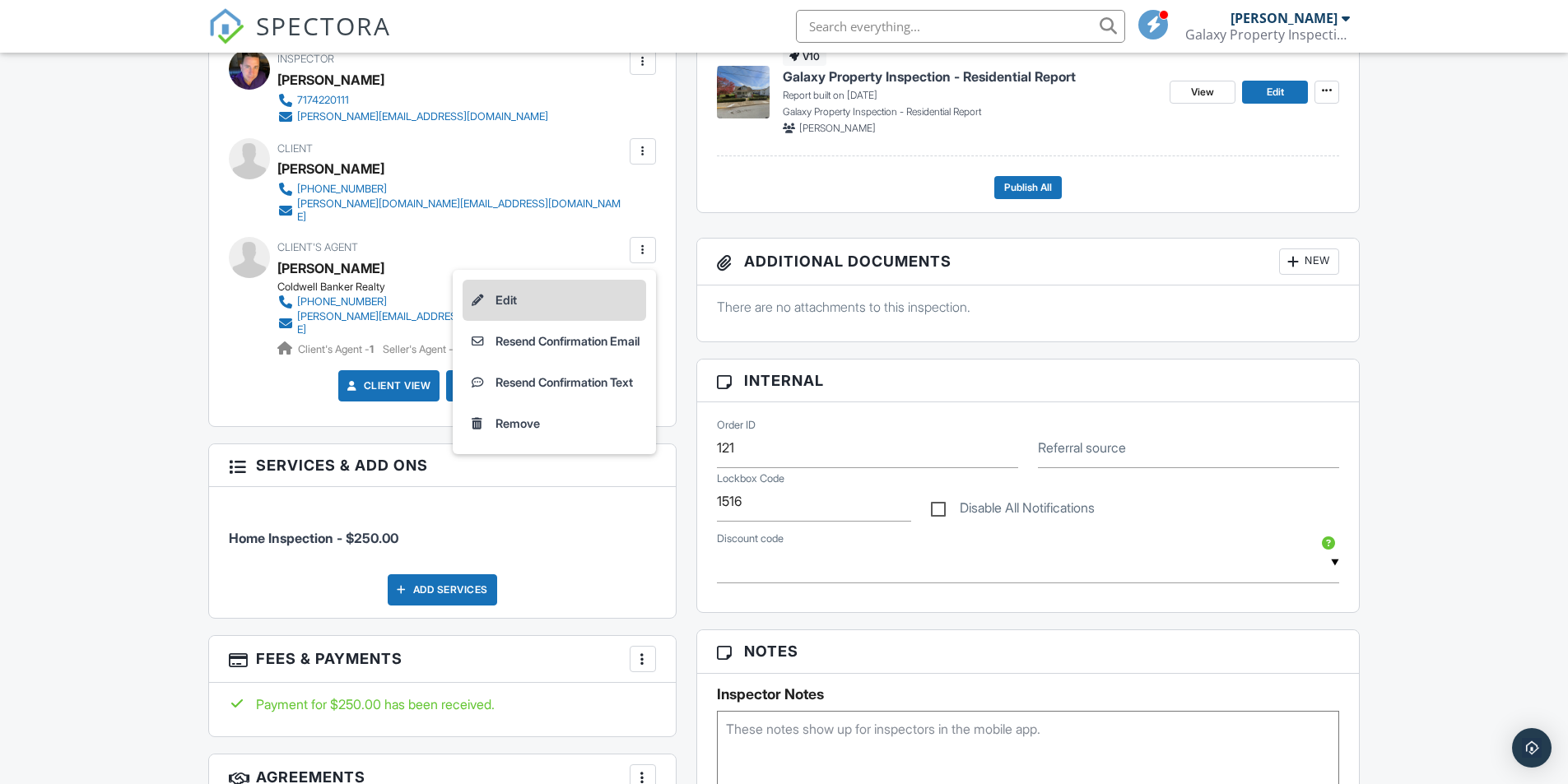
click at [492, 291] on li "Edit" at bounding box center [554, 300] width 183 height 41
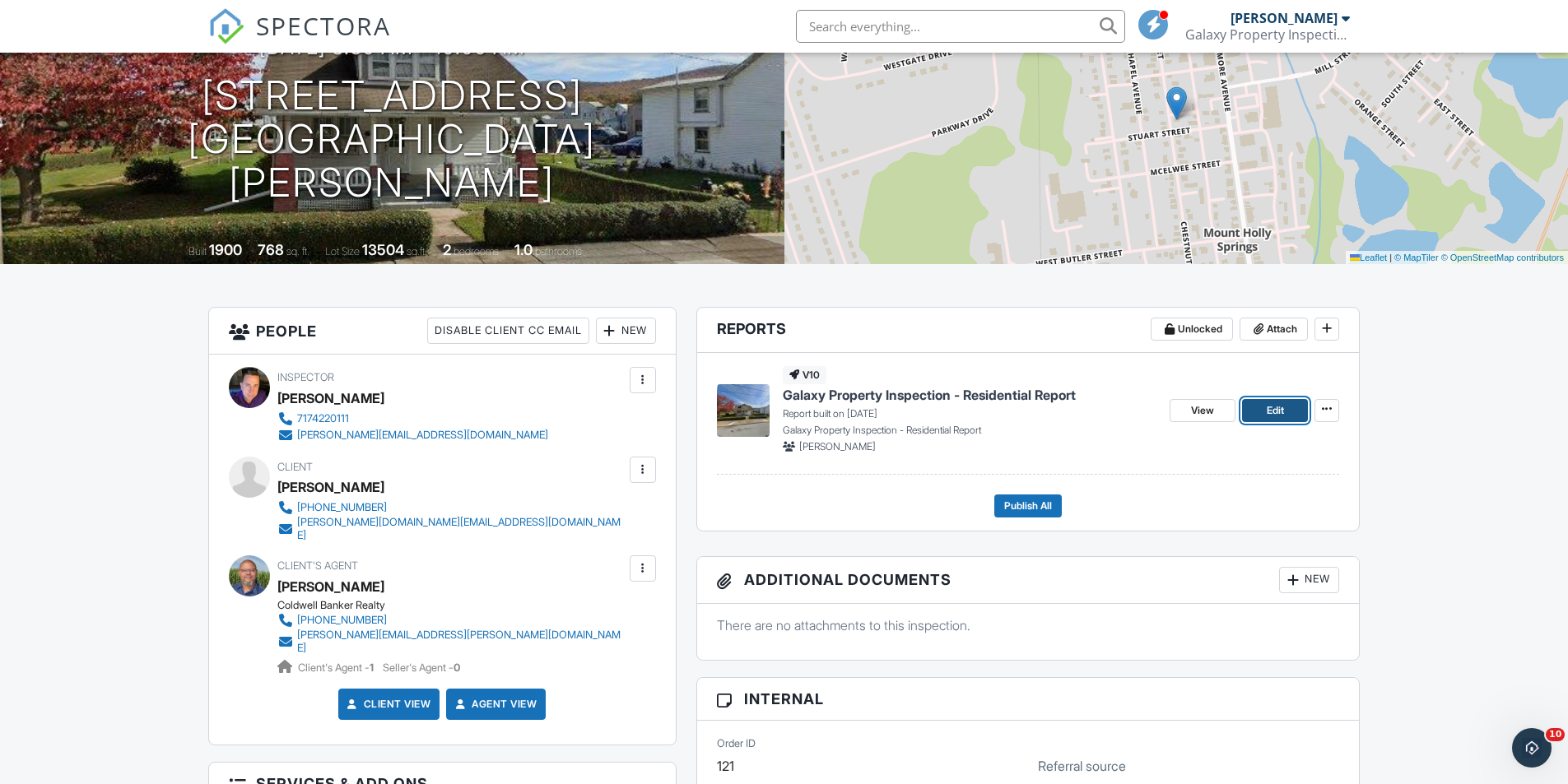
click at [1278, 411] on span "Edit" at bounding box center [1276, 410] width 17 height 16
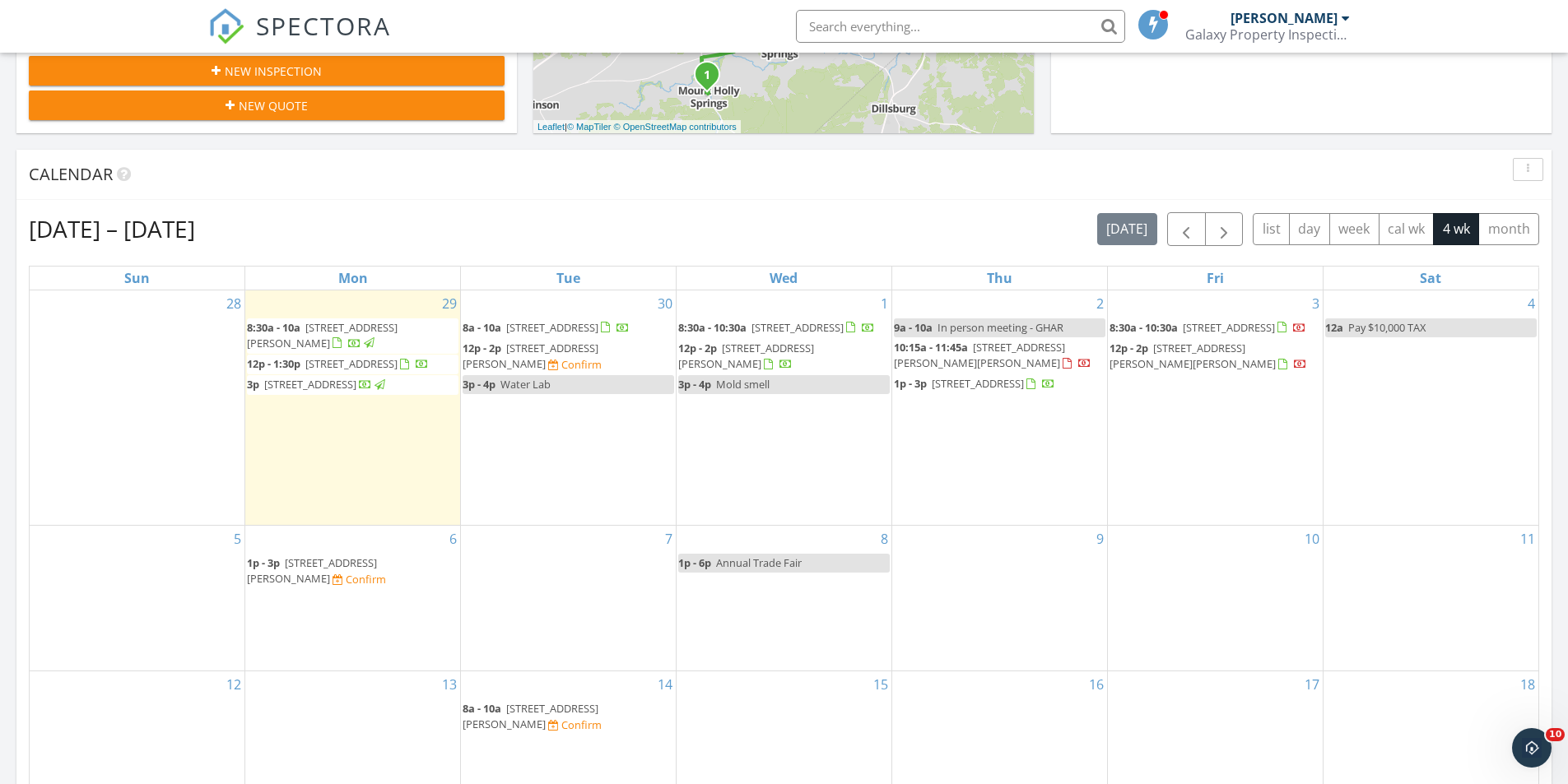
scroll to position [576, 0]
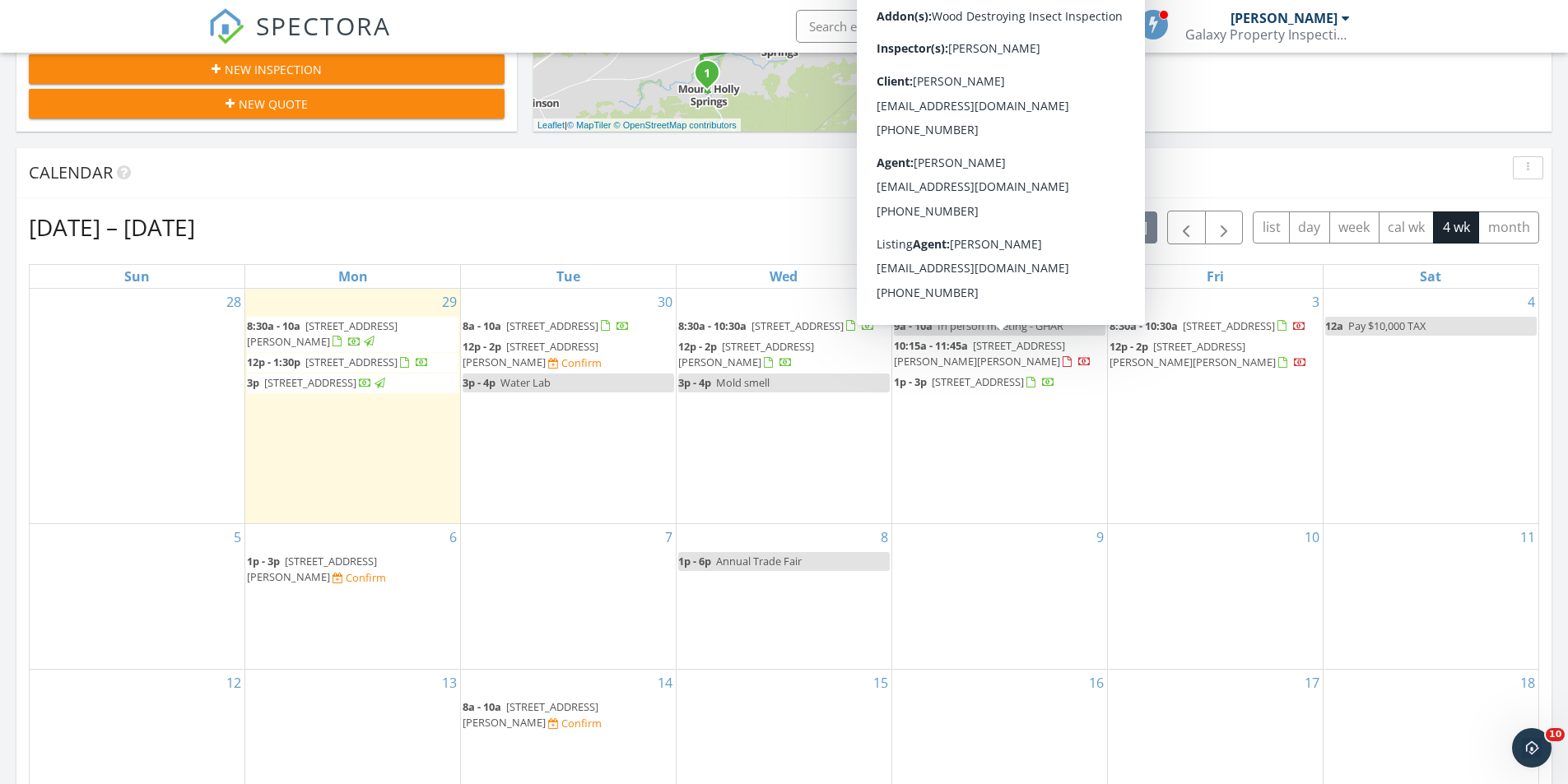
click at [802, 179] on div "Calendar" at bounding box center [771, 173] width 1485 height 25
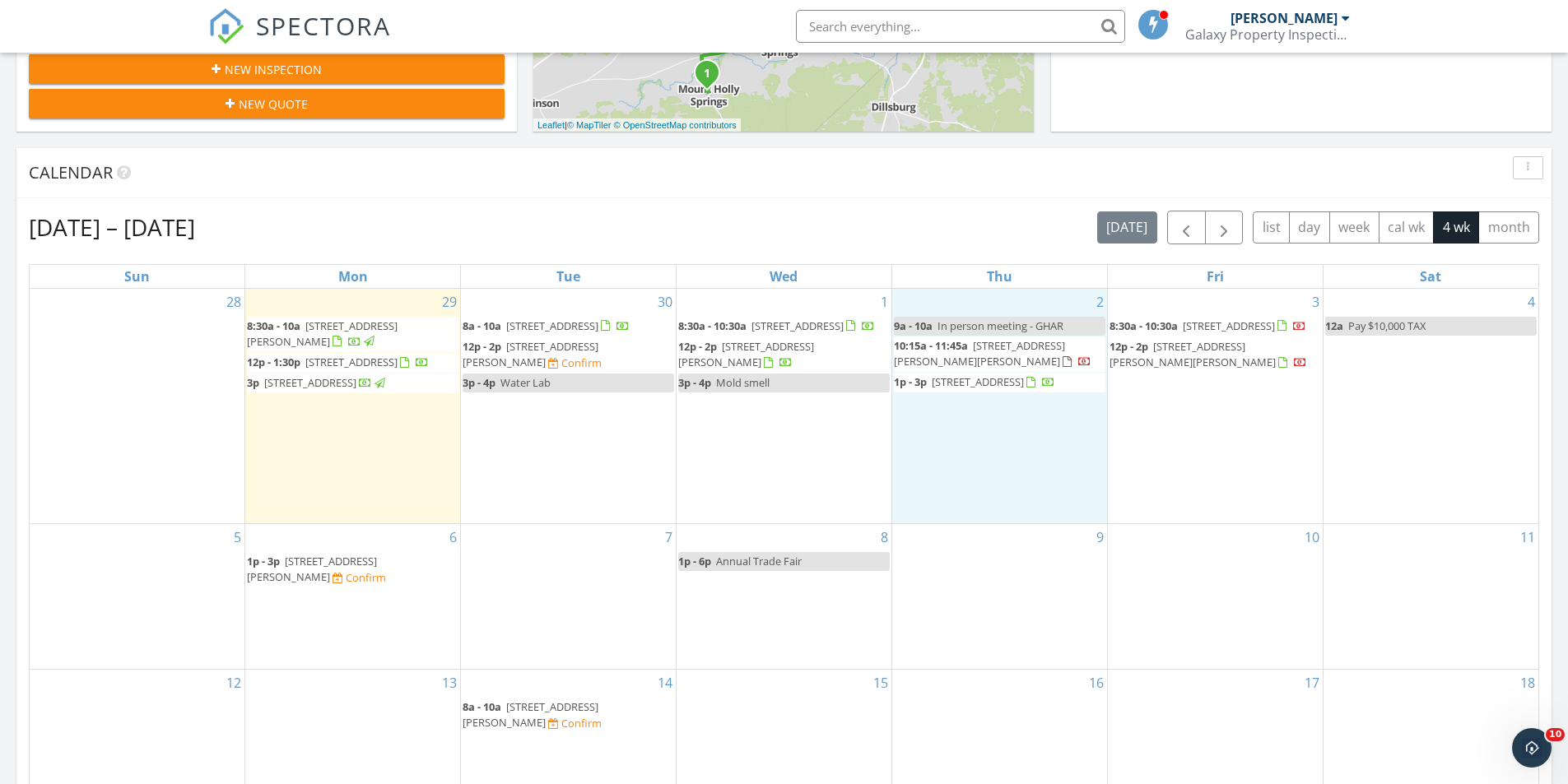
click at [980, 443] on div "2 9a - 10a In person meeting - GHAR 10:15a - 11:45a 836 Lee Ln, Enola 17025 1p …" at bounding box center [999, 407] width 215 height 236
click at [988, 373] on link "Inspection" at bounding box center [999, 374] width 85 height 27
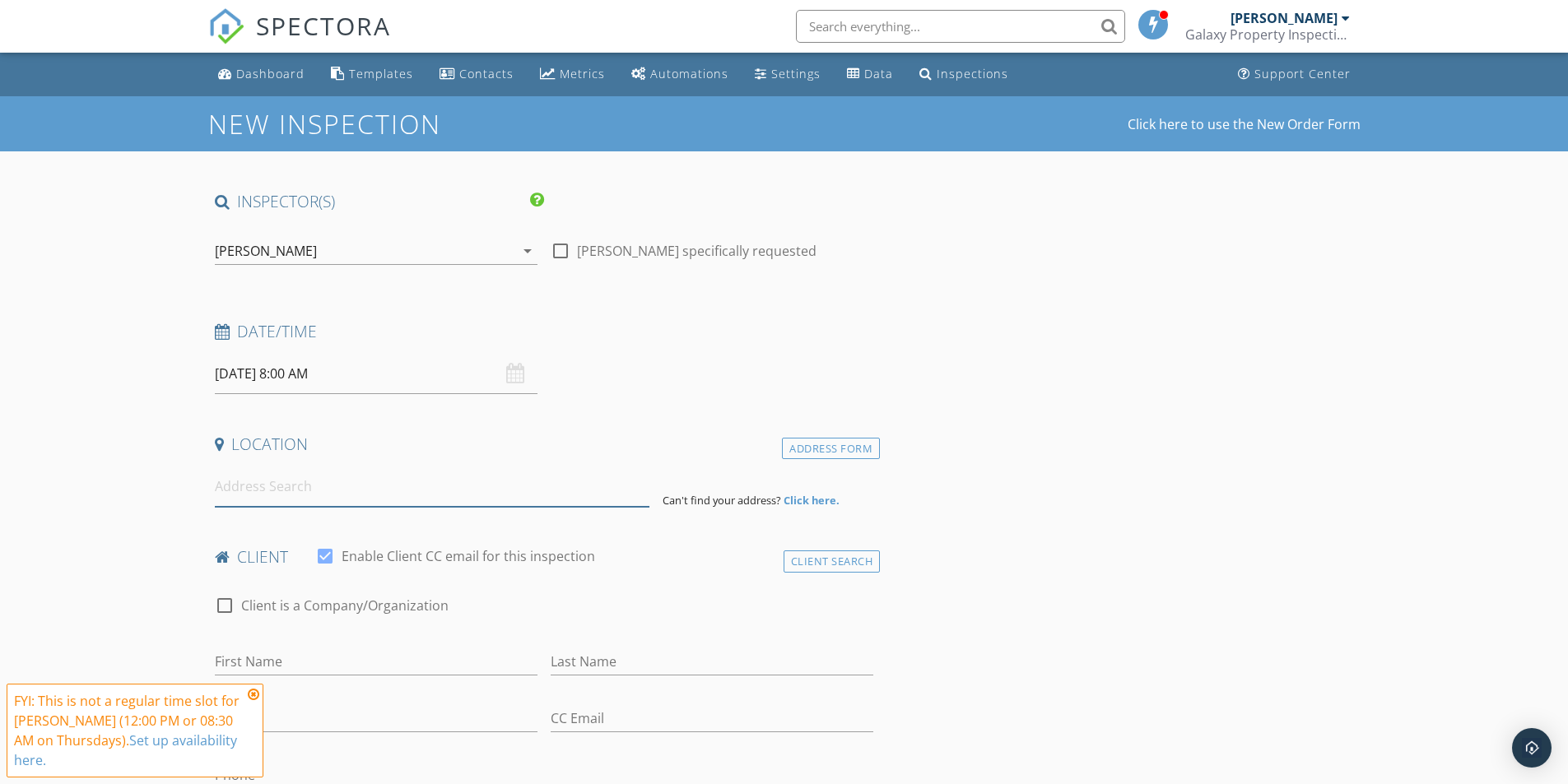
click at [334, 496] on input at bounding box center [432, 487] width 434 height 40
type input "[STREET_ADDRESS]"
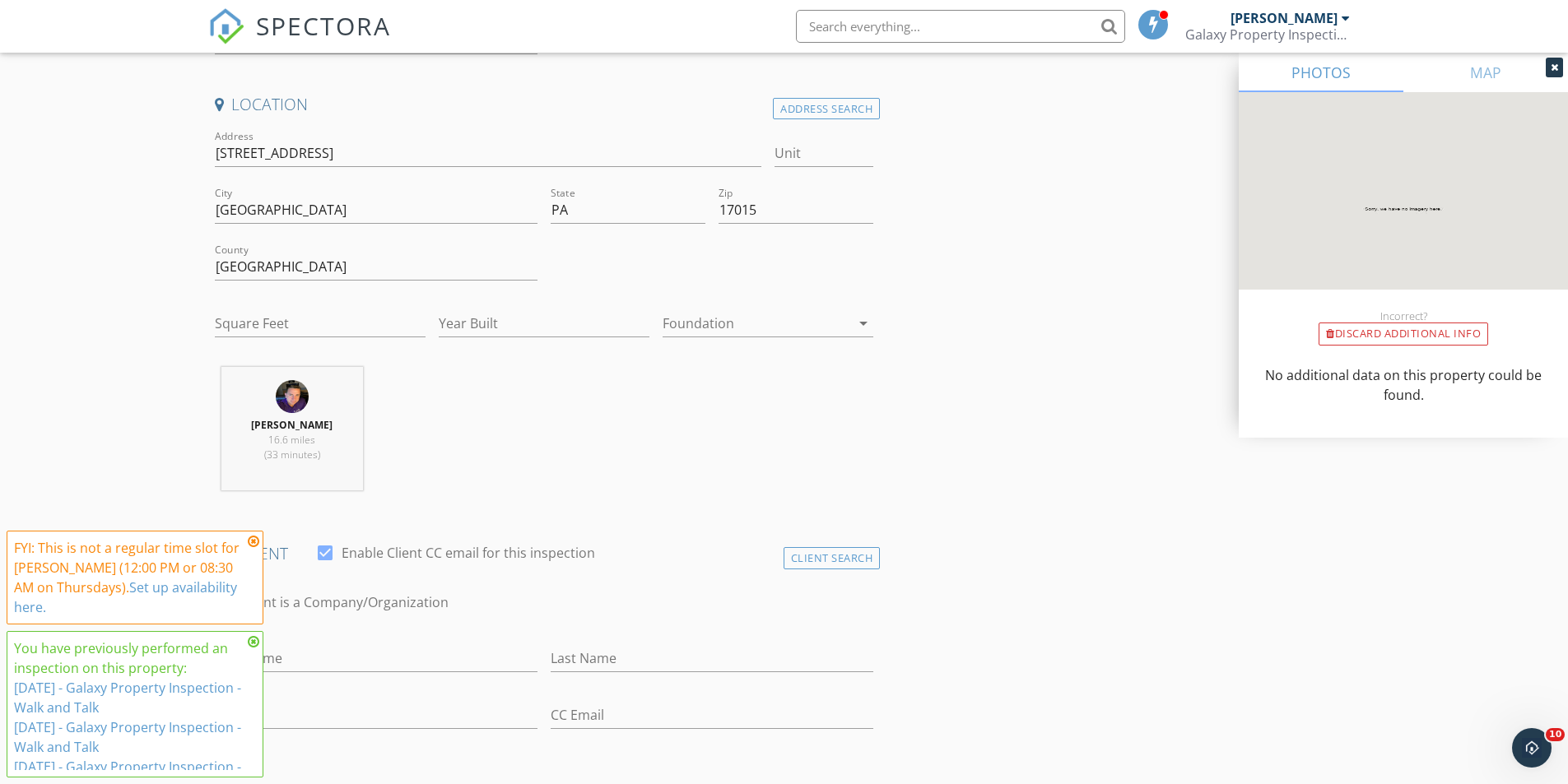
scroll to position [740, 0]
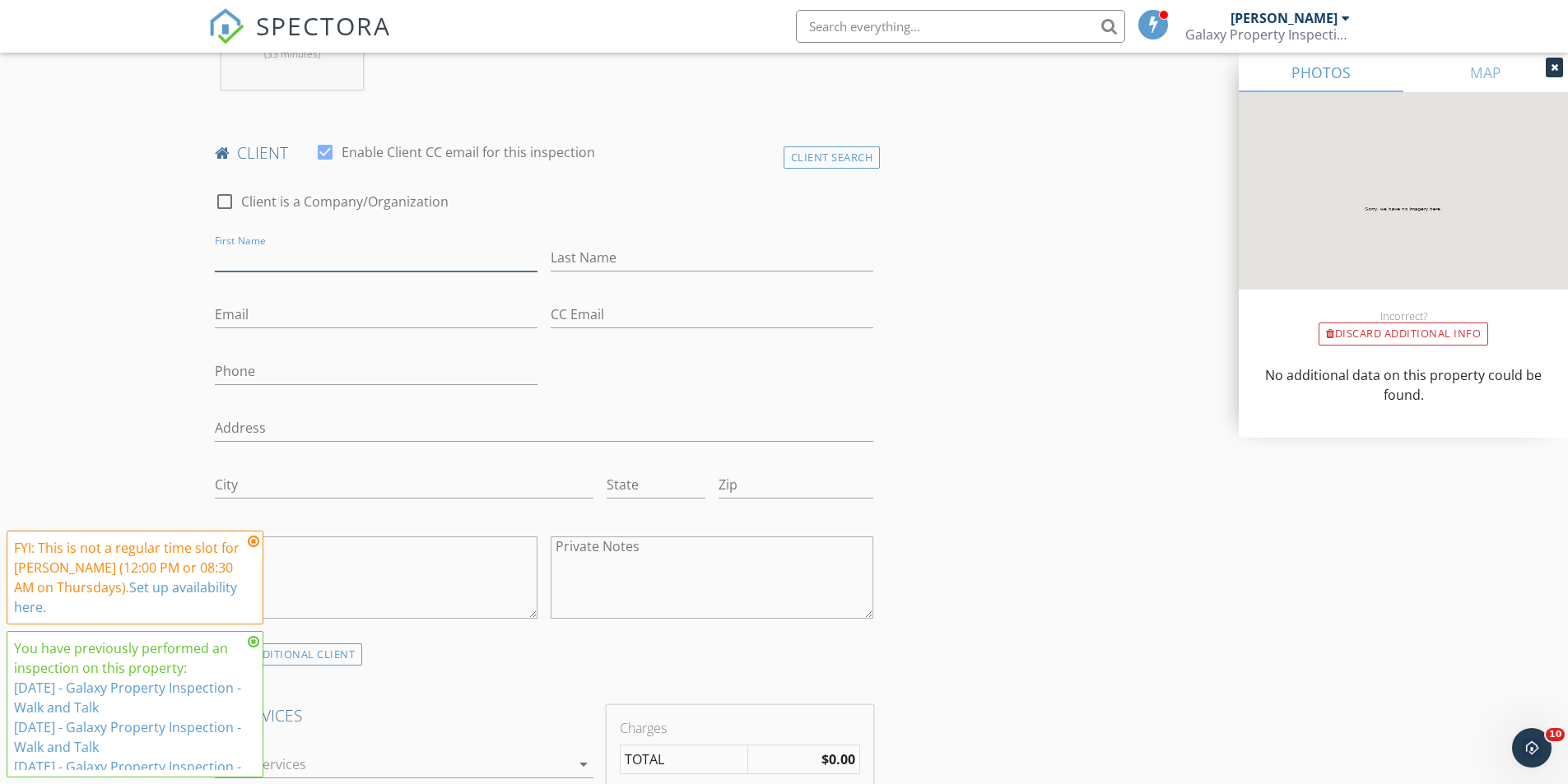
click at [286, 261] on input "First Name" at bounding box center [376, 258] width 323 height 28
type input "First Construction Consulting"
click at [335, 319] on input "Email" at bounding box center [376, 315] width 323 height 28
type input "fccpayables@maccounting.com"
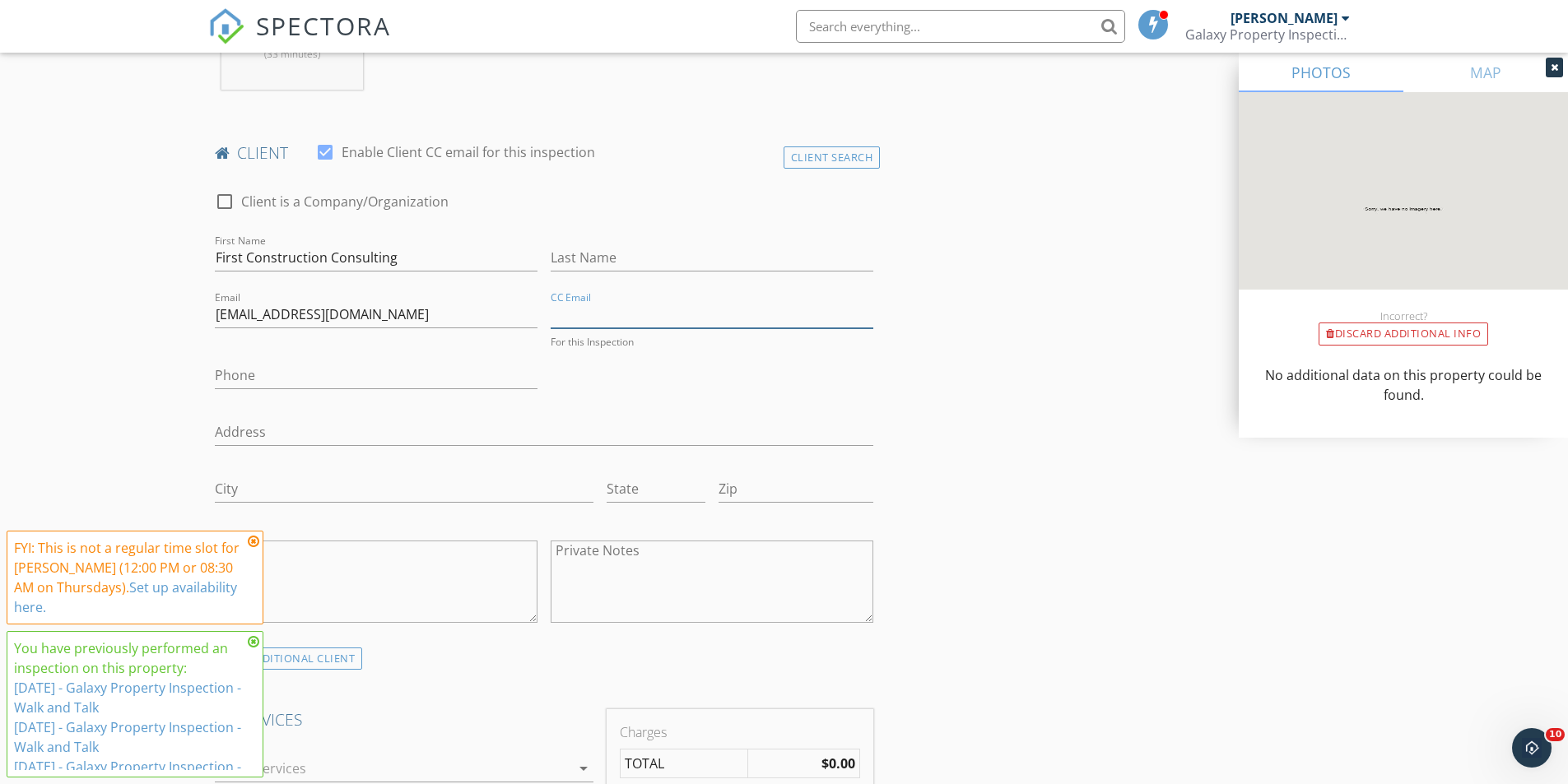
click at [607, 329] on div "CC Email For this Inspection" at bounding box center [711, 324] width 323 height 47
type input "sitevisits@first-us.com"
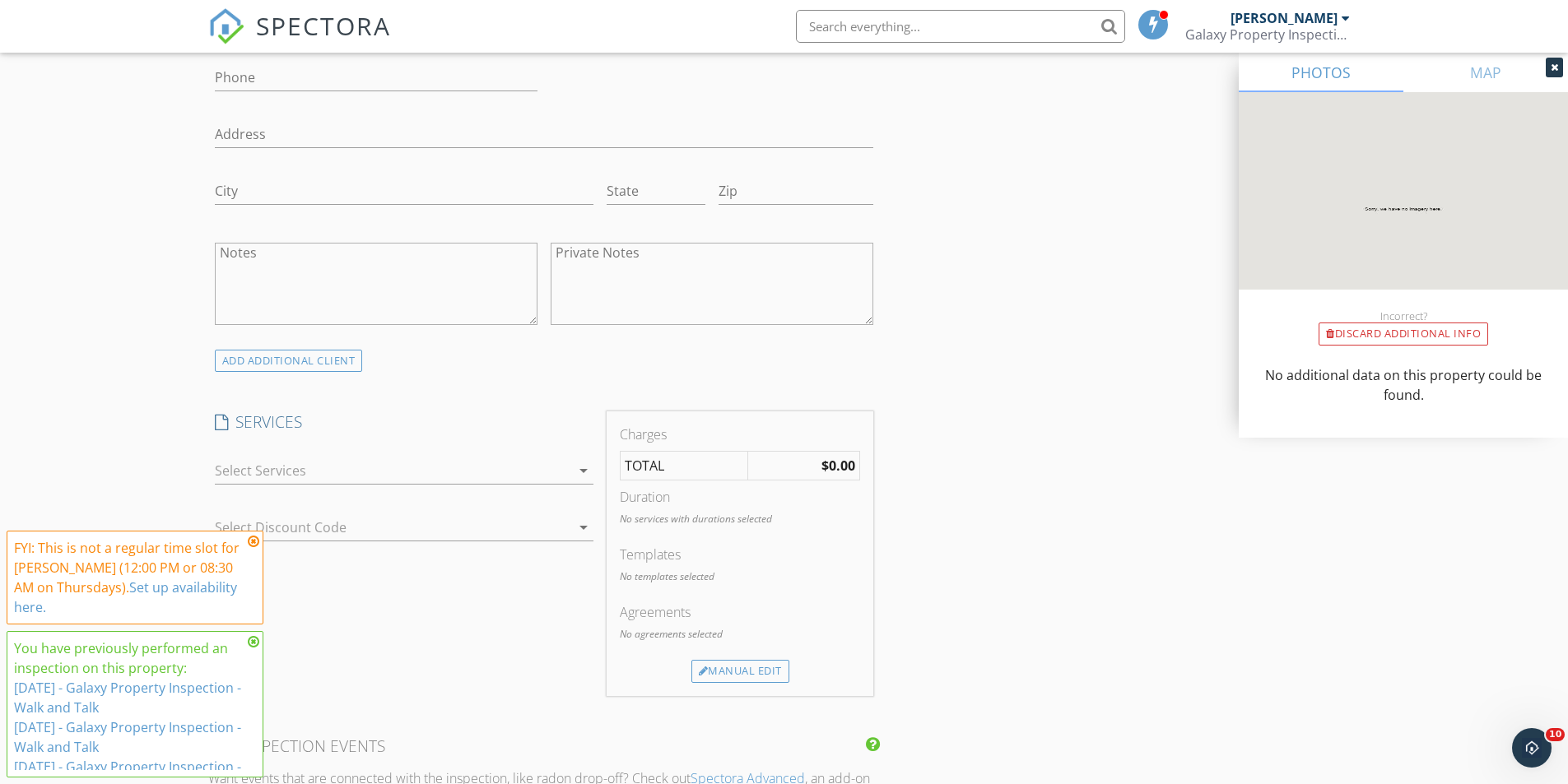
scroll to position [1069, 0]
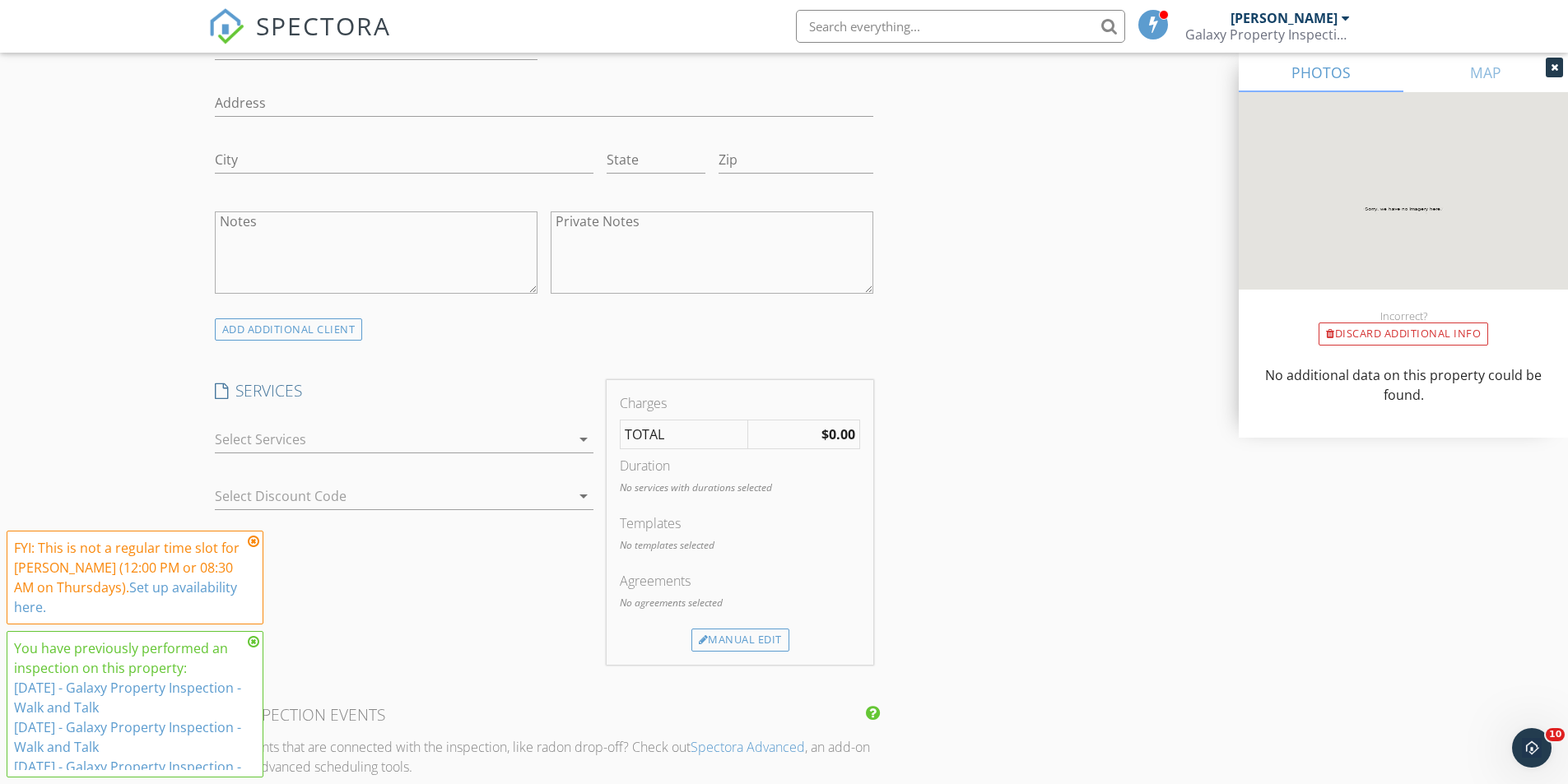
click at [581, 438] on icon "arrow_drop_down" at bounding box center [583, 438] width 20 height 20
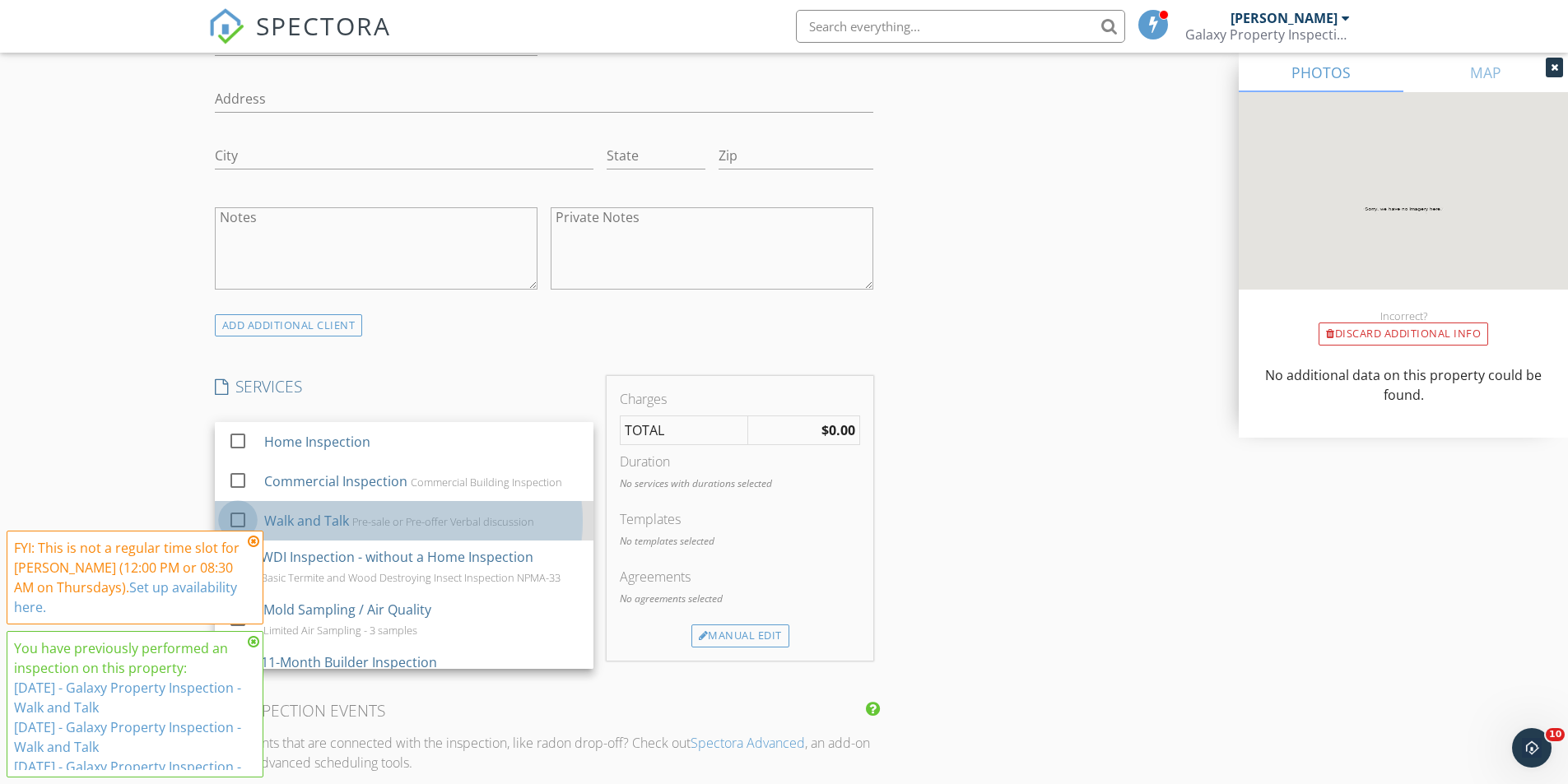
click at [237, 518] on div at bounding box center [237, 519] width 28 height 28
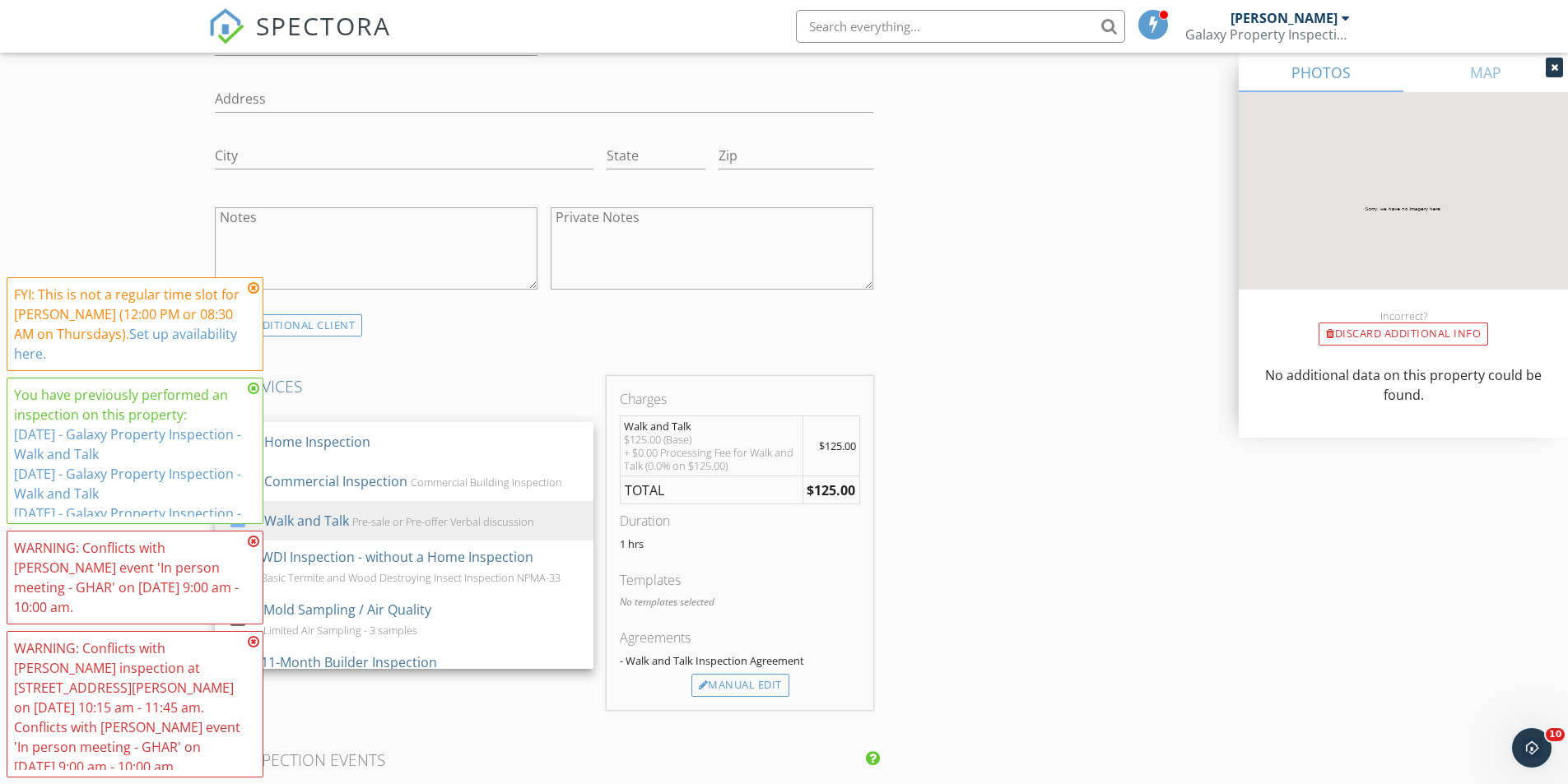
click at [255, 548] on icon at bounding box center [253, 541] width 11 height 13
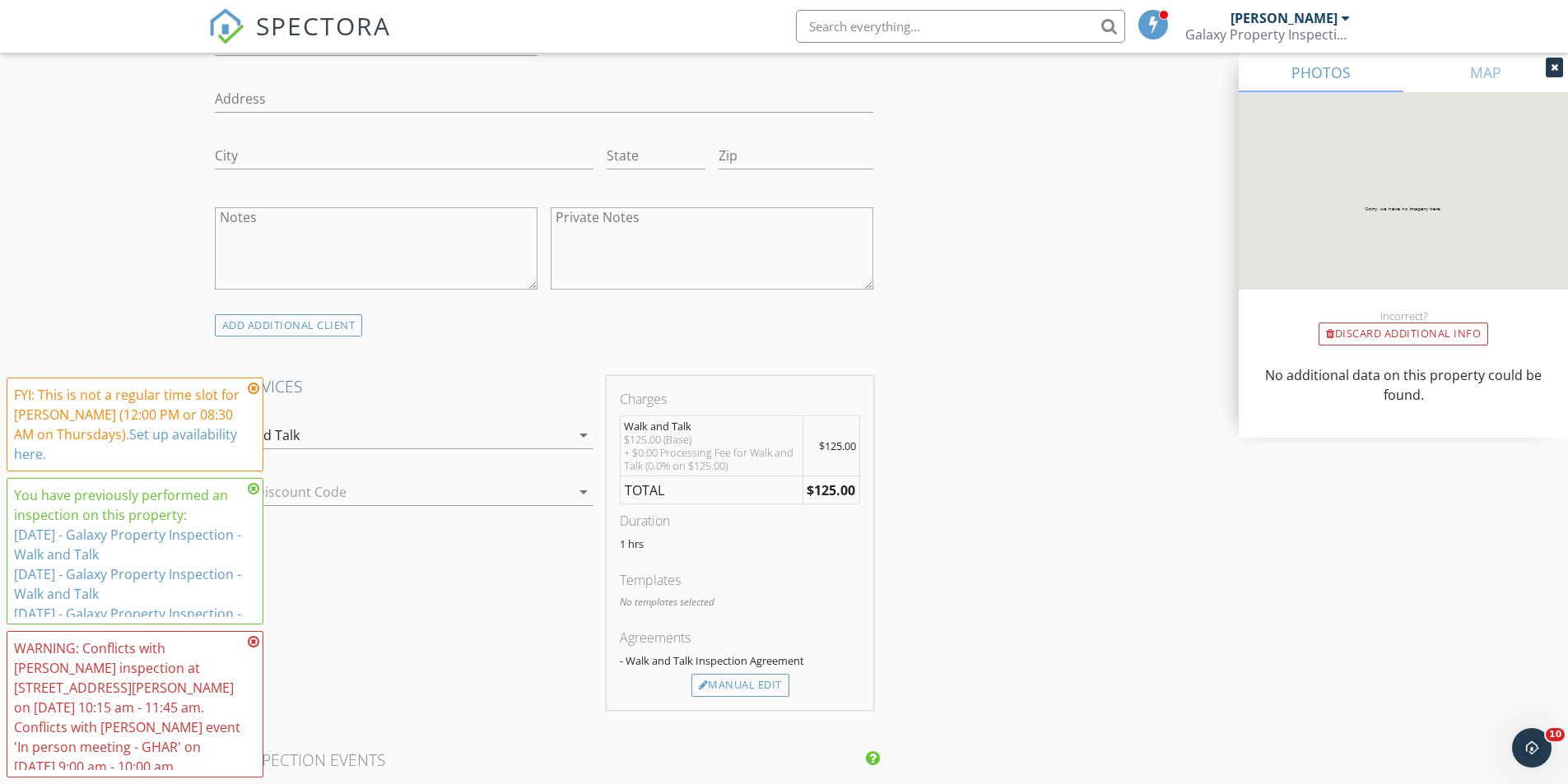
click at [255, 648] on icon at bounding box center [253, 641] width 11 height 13
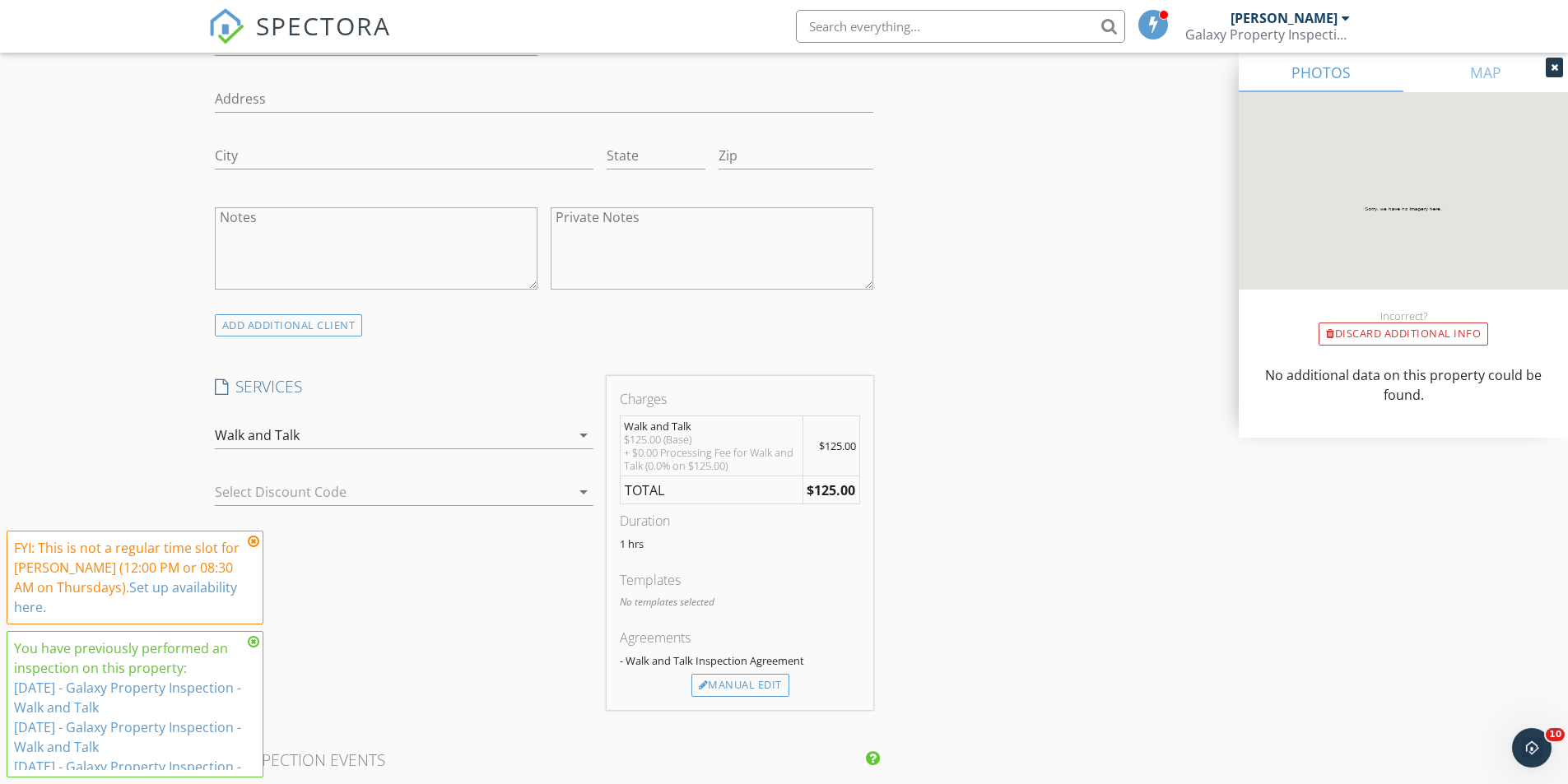
click at [253, 539] on icon at bounding box center [253, 541] width 11 height 13
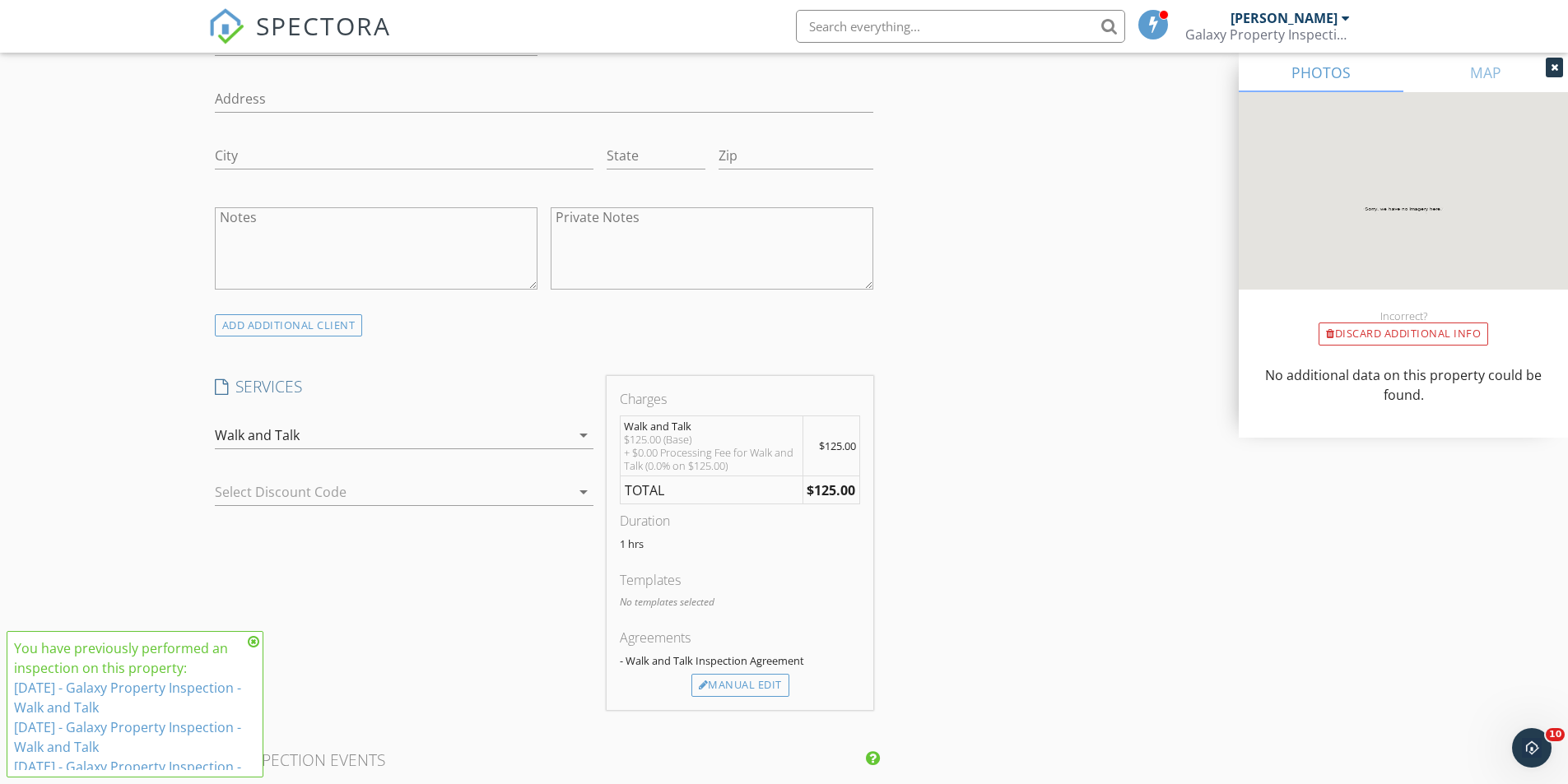
drag, startPoint x: 255, startPoint y: 638, endPoint x: 270, endPoint y: 629, distance: 17.5
click at [255, 638] on icon at bounding box center [253, 641] width 11 height 13
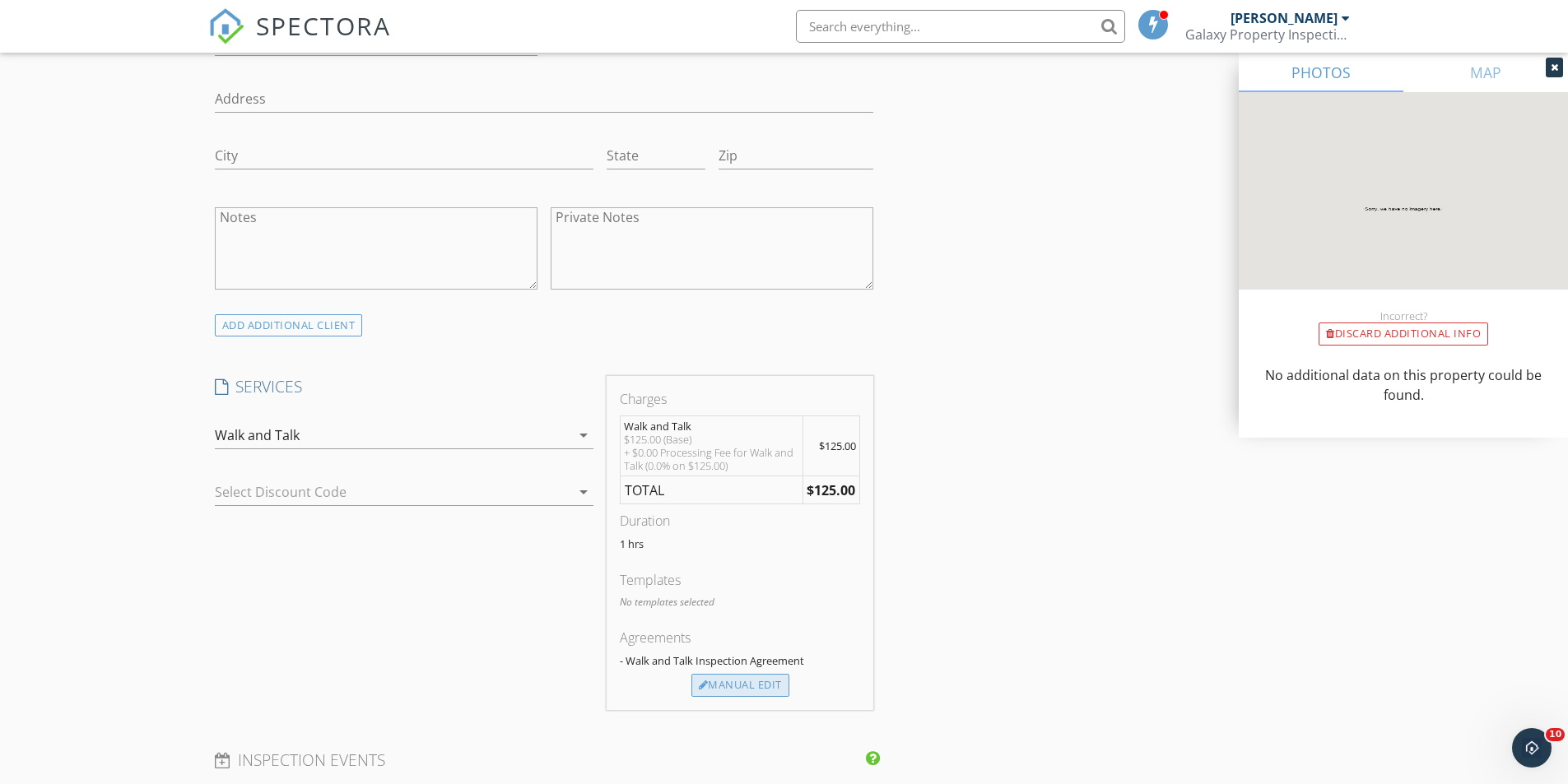
click at [745, 687] on div "Manual Edit" at bounding box center [741, 685] width 98 height 23
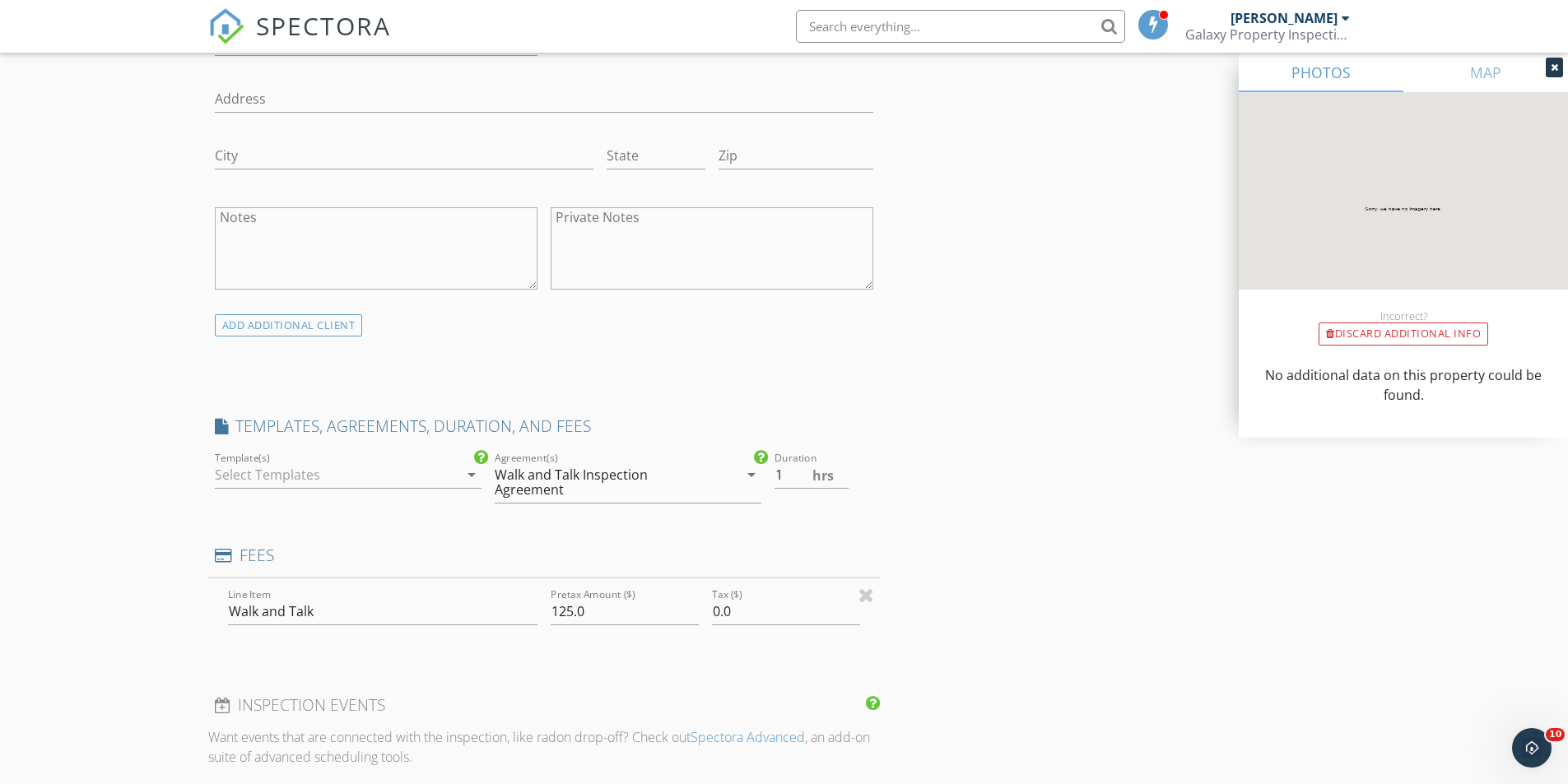
type input "0"
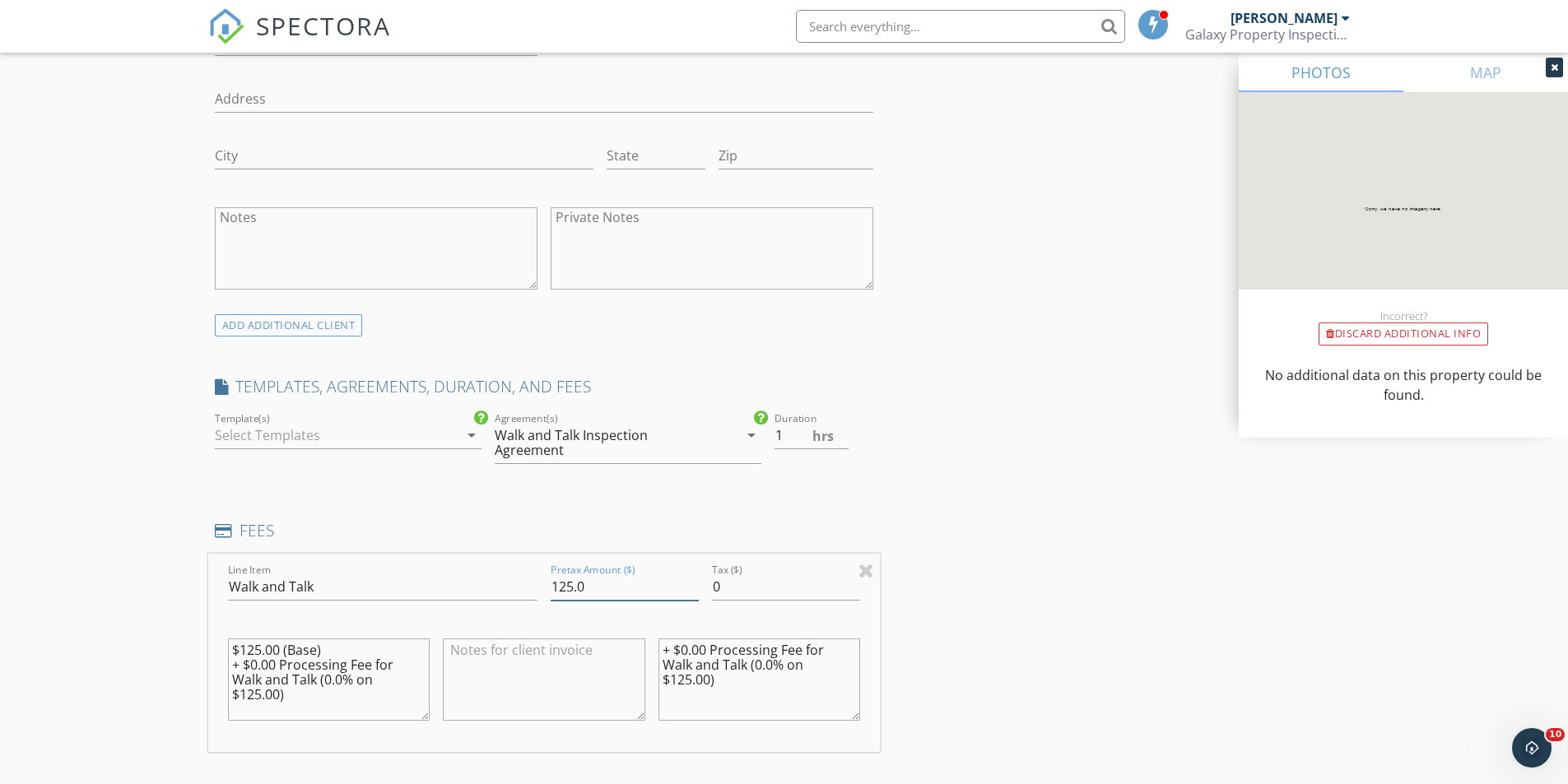
drag, startPoint x: 588, startPoint y: 581, endPoint x: 551, endPoint y: 584, distance: 37.1
click at [551, 584] on input "125.0" at bounding box center [624, 587] width 148 height 28
type input "250"
click at [524, 505] on div "INSPECTOR(S) check_box James Ruediger PRIMARY James Ruediger arrow_drop_down ch…" at bounding box center [544, 568] width 673 height 2894
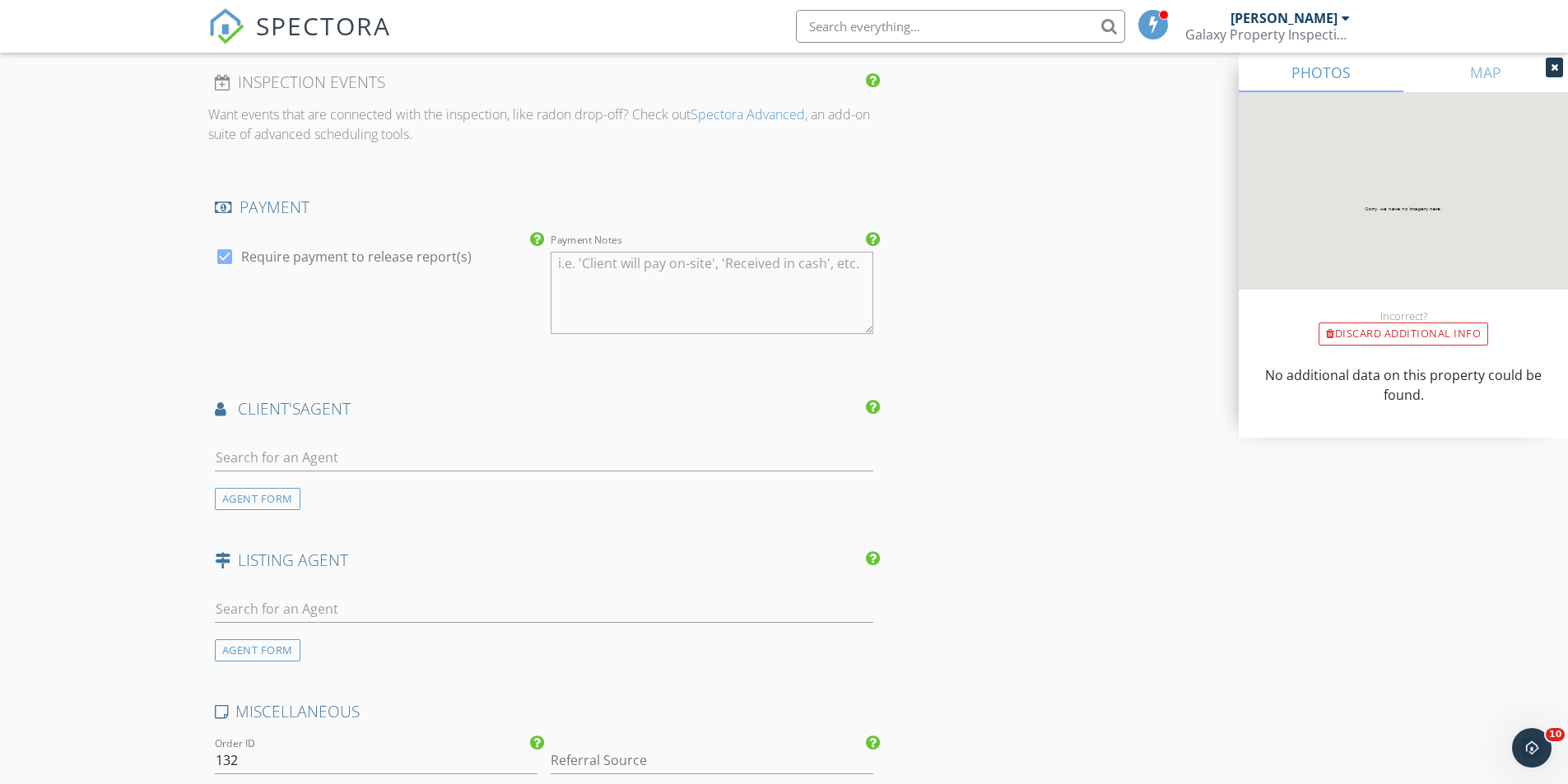
scroll to position [2139, 0]
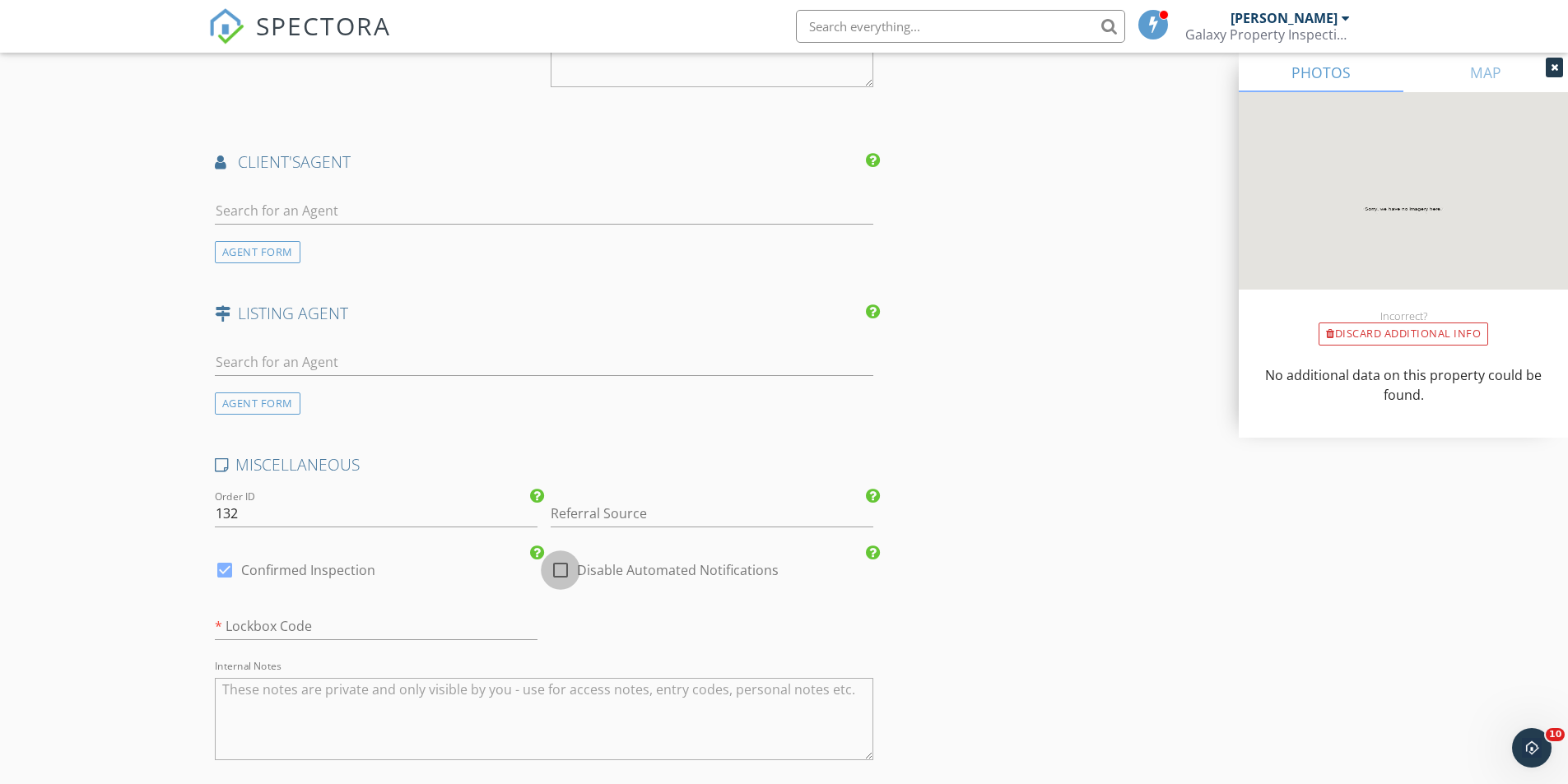
click at [563, 573] on div at bounding box center [560, 570] width 28 height 28
checkbox input "true"
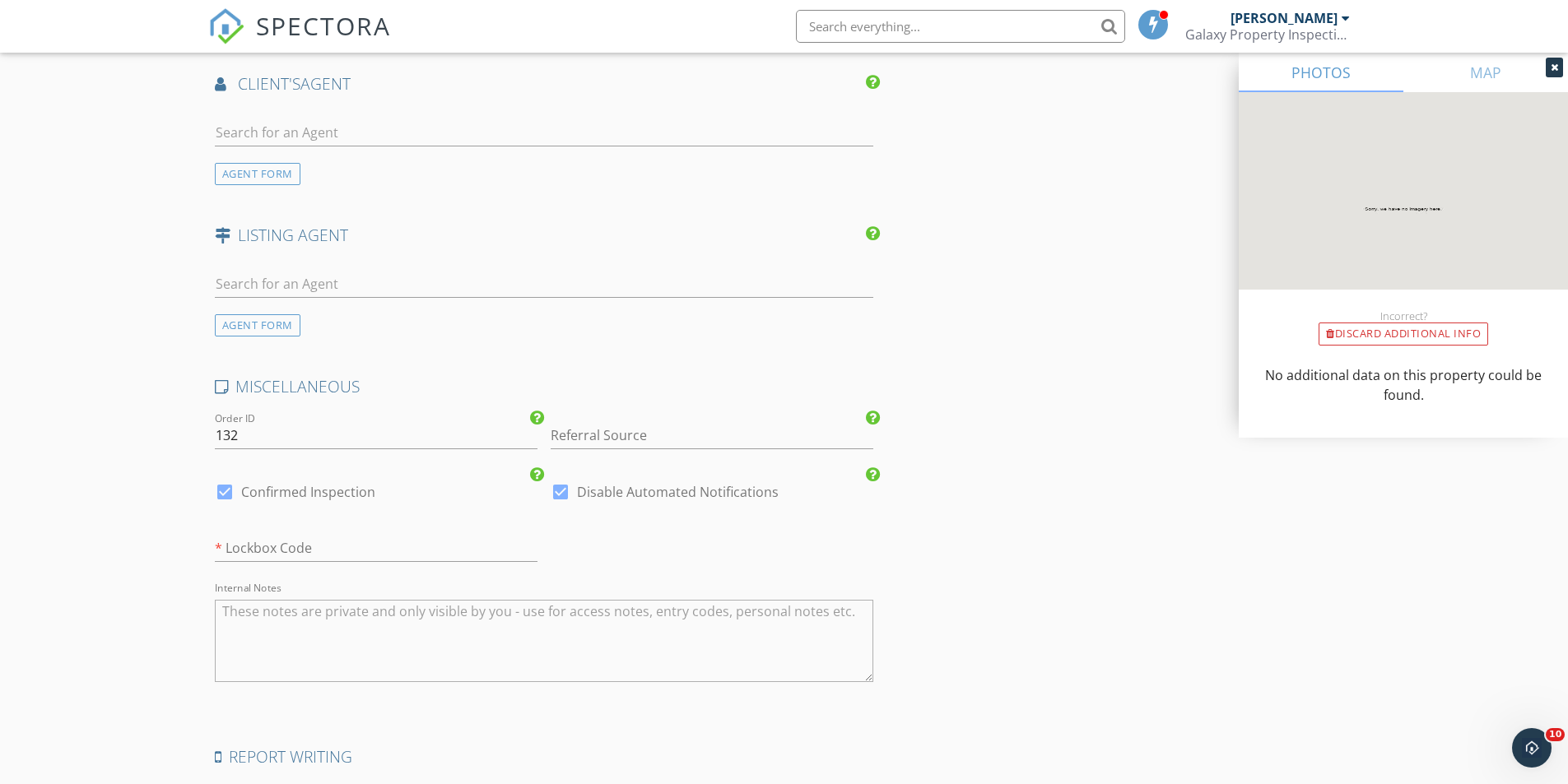
scroll to position [2220, 0]
click at [305, 541] on input "text" at bounding box center [376, 544] width 323 height 28
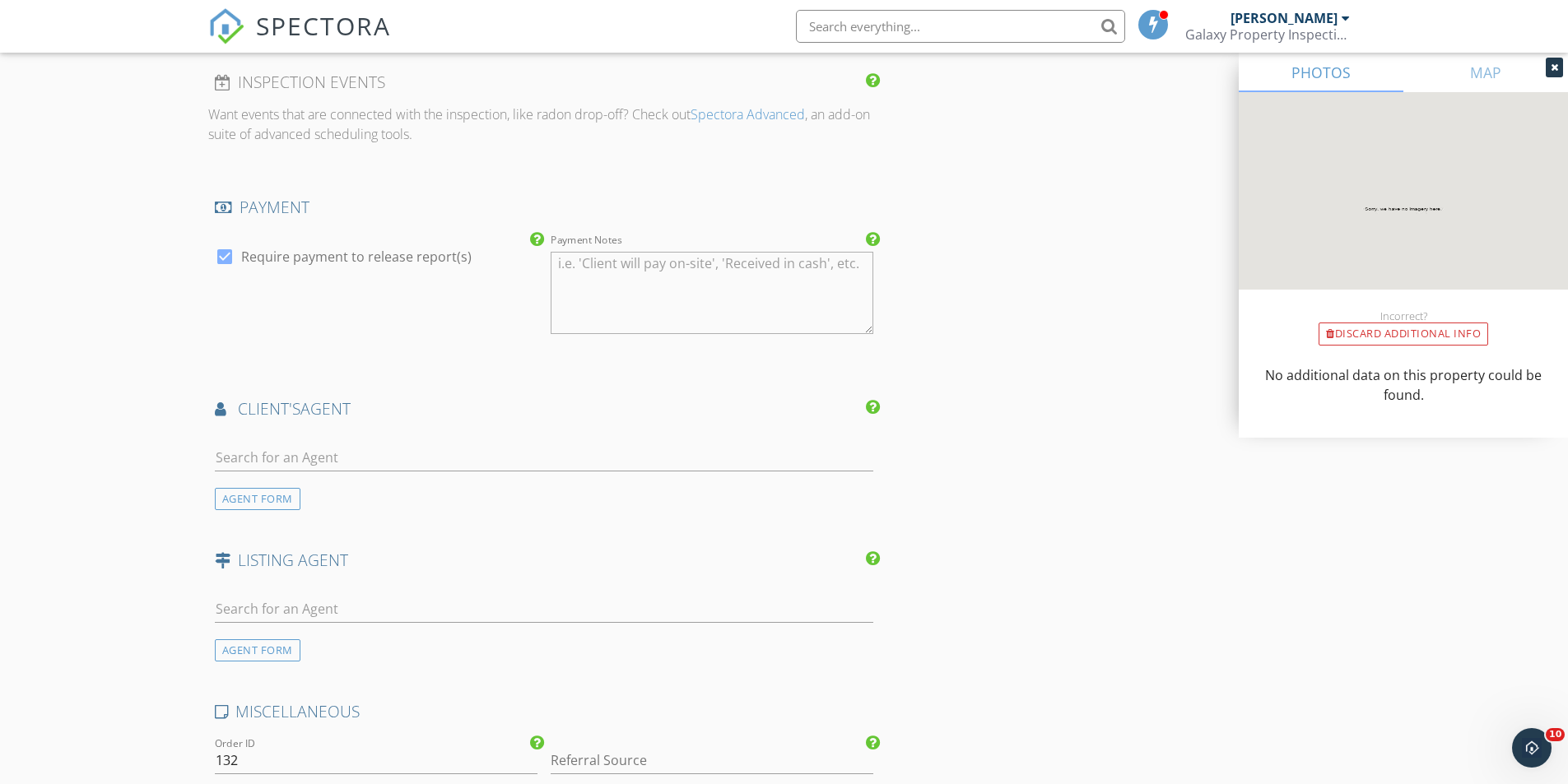
scroll to position [1316, 0]
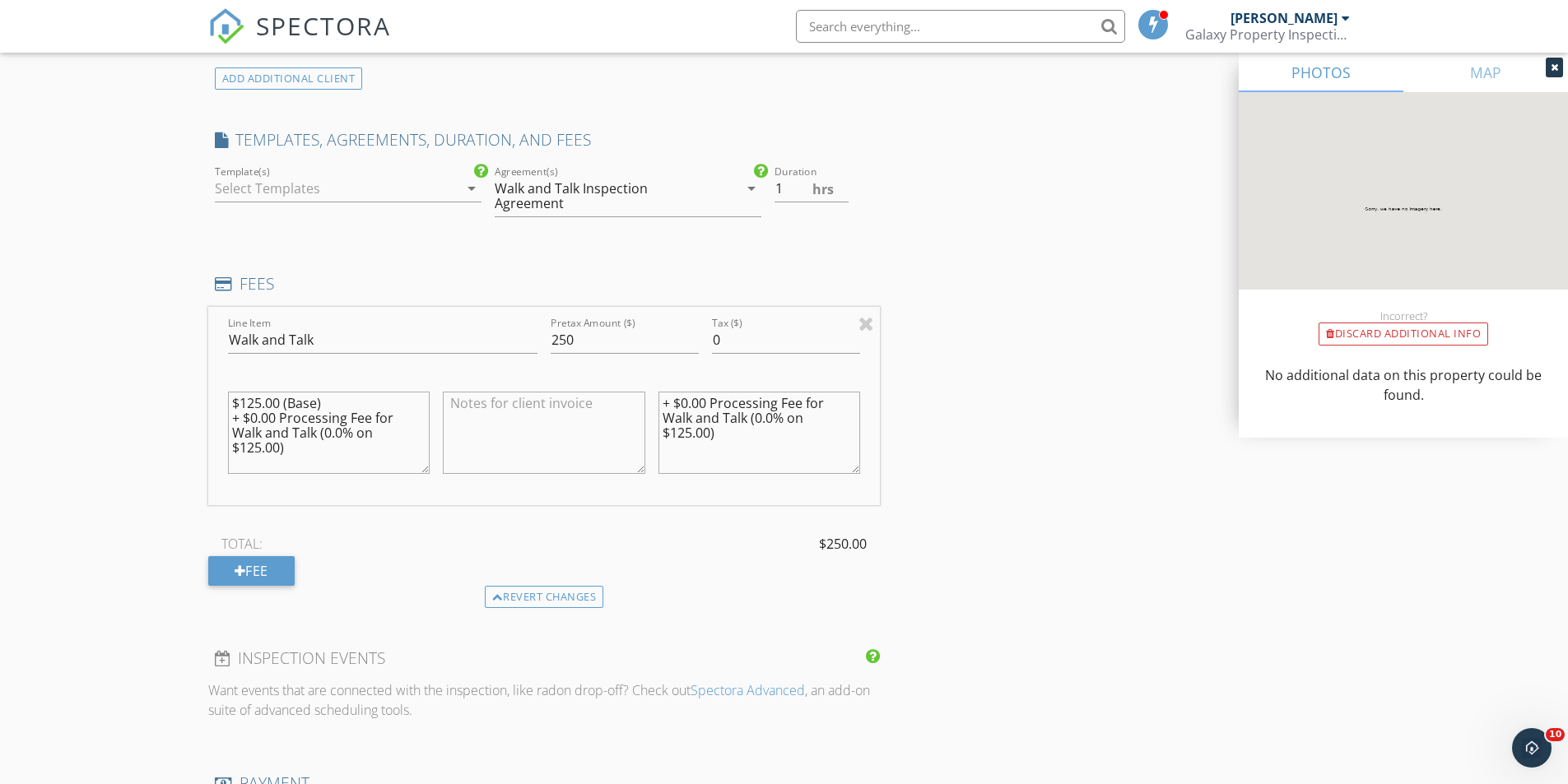
type input "none"
type input "0.5"
click at [841, 190] on input "0.5" at bounding box center [811, 189] width 74 height 28
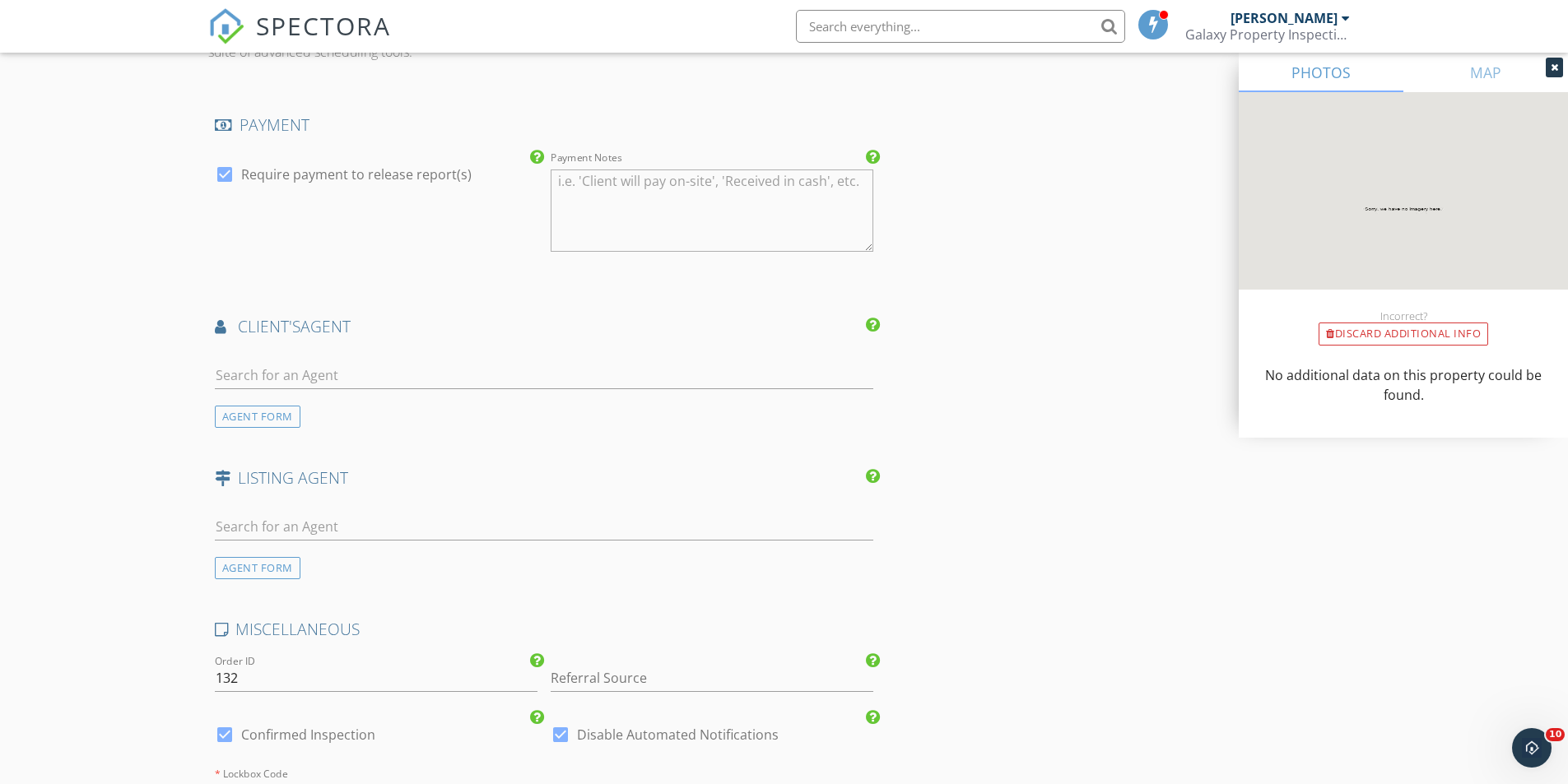
scroll to position [2437, 0]
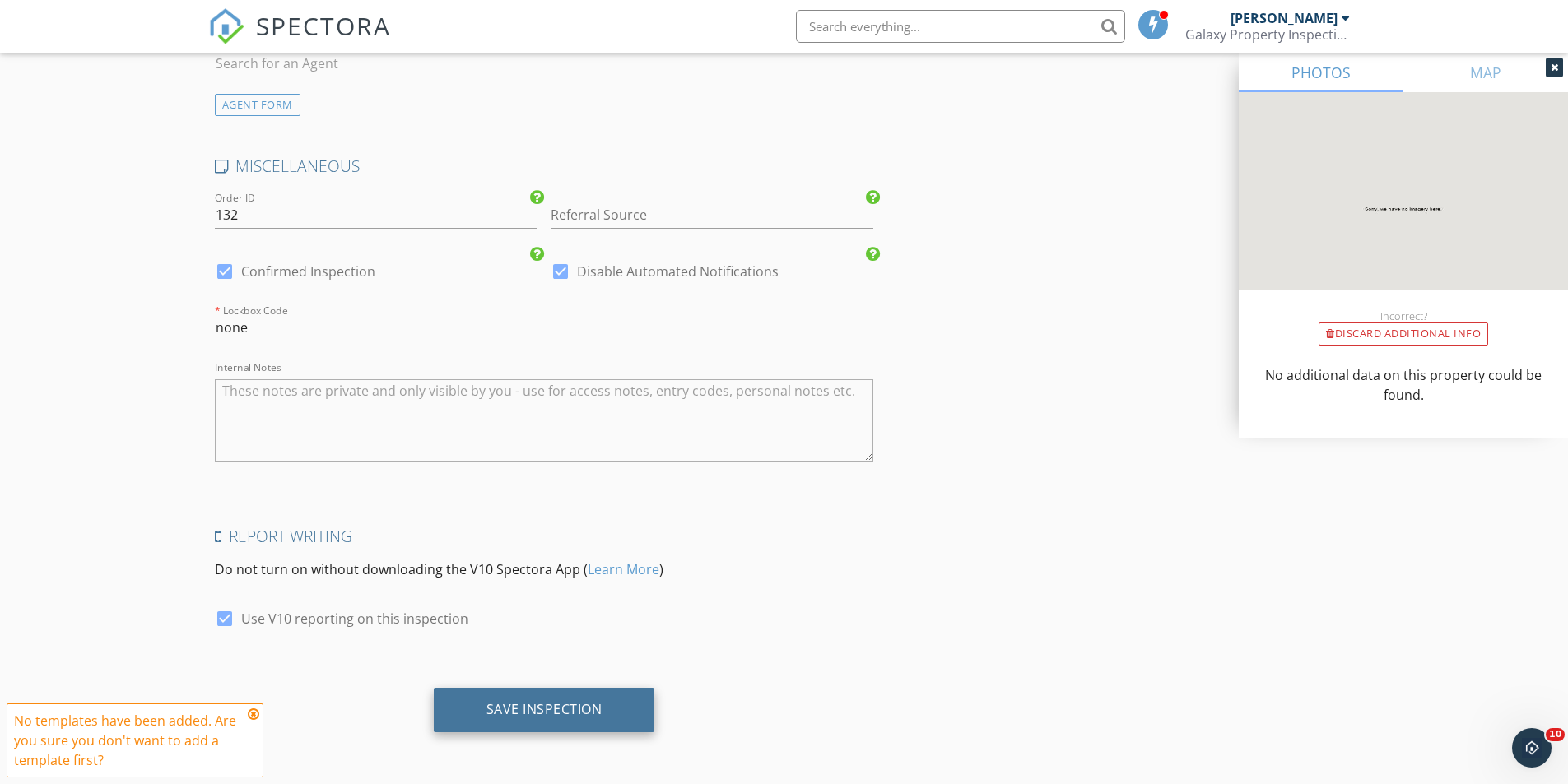
click at [554, 706] on div "Save Inspection" at bounding box center [544, 708] width 116 height 16
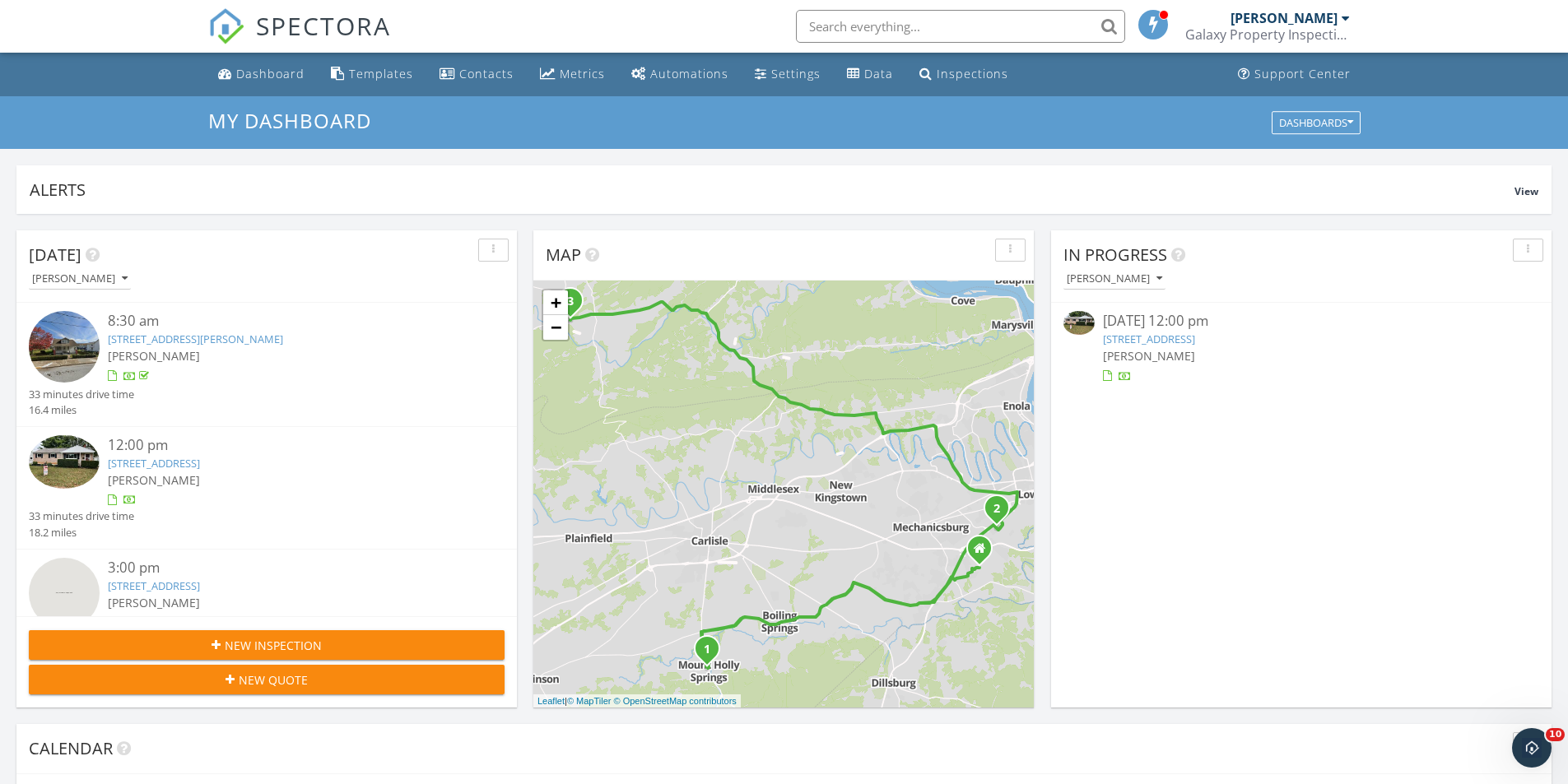
click at [1178, 340] on link "12 Rockaway Dr, Camp Hill, PA 17011" at bounding box center [1148, 339] width 92 height 15
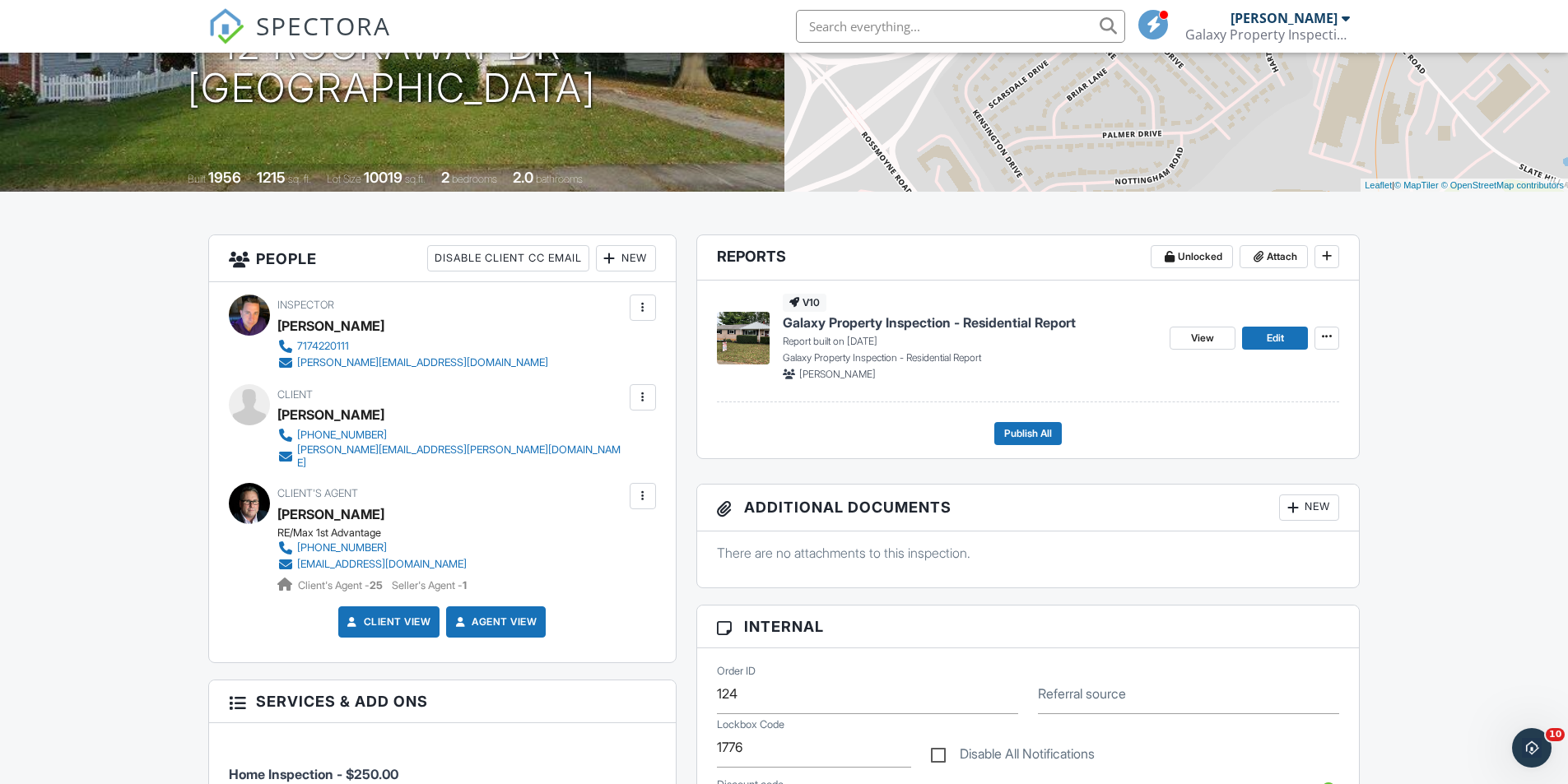
scroll to position [247, 0]
click at [1274, 334] on span "Edit" at bounding box center [1276, 339] width 17 height 16
